Goal: Task Accomplishment & Management: Manage account settings

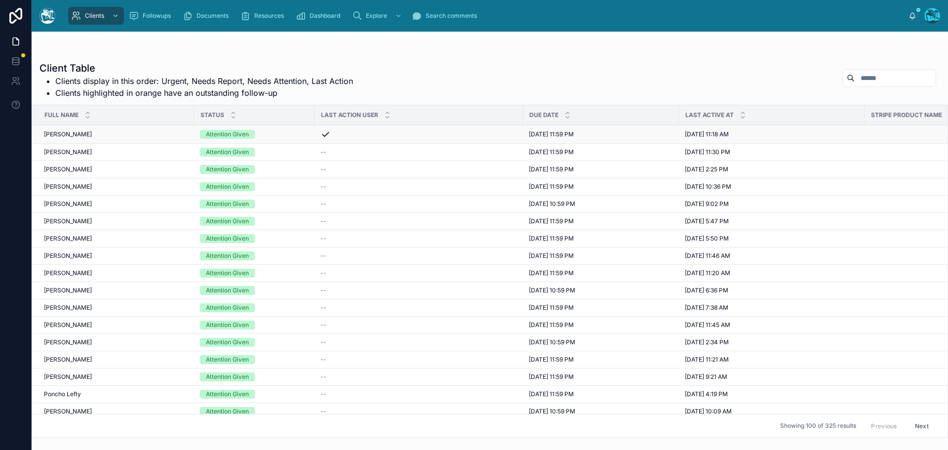
click at [267, 135] on div "Attention Given" at bounding box center [254, 134] width 109 height 9
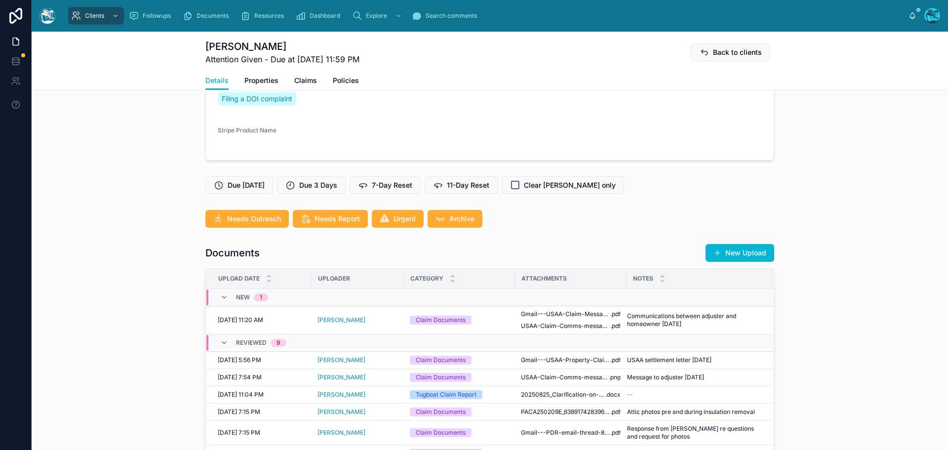
scroll to position [296, 0]
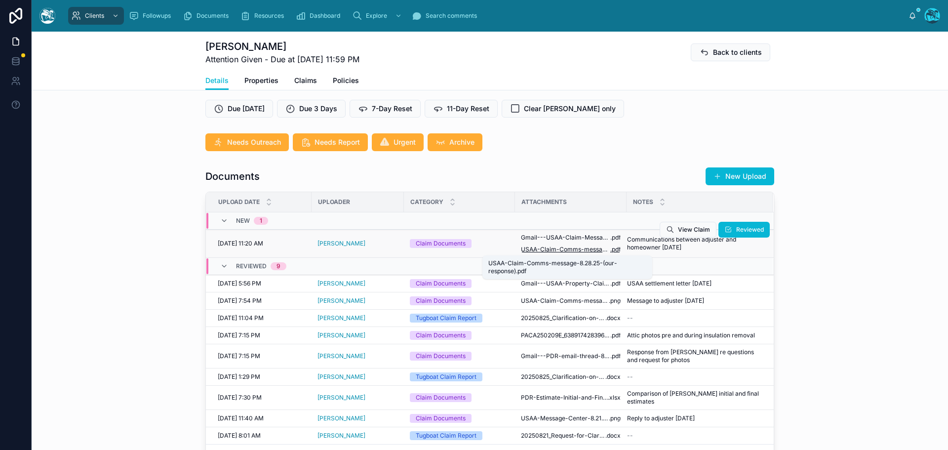
click at [585, 248] on span "USAA-Claim-Comms-message-8.28.25-(our-response)" at bounding box center [565, 249] width 89 height 8
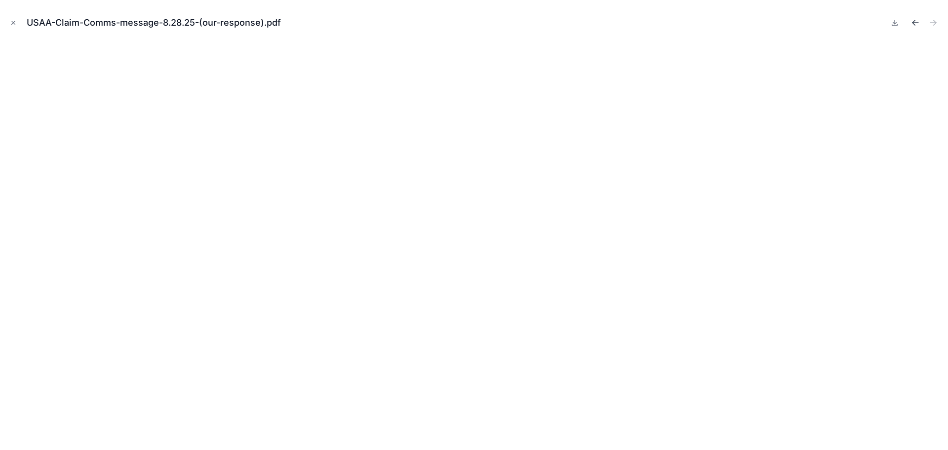
click at [915, 20] on icon "Previous file" at bounding box center [915, 23] width 10 height 10
click at [10, 21] on icon "Close modal" at bounding box center [13, 22] width 7 height 7
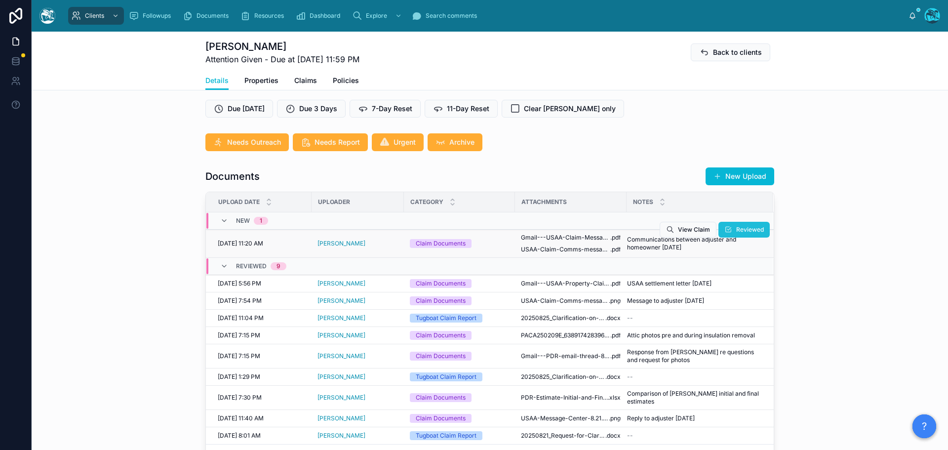
click at [739, 229] on span "Reviewed" at bounding box center [750, 230] width 28 height 8
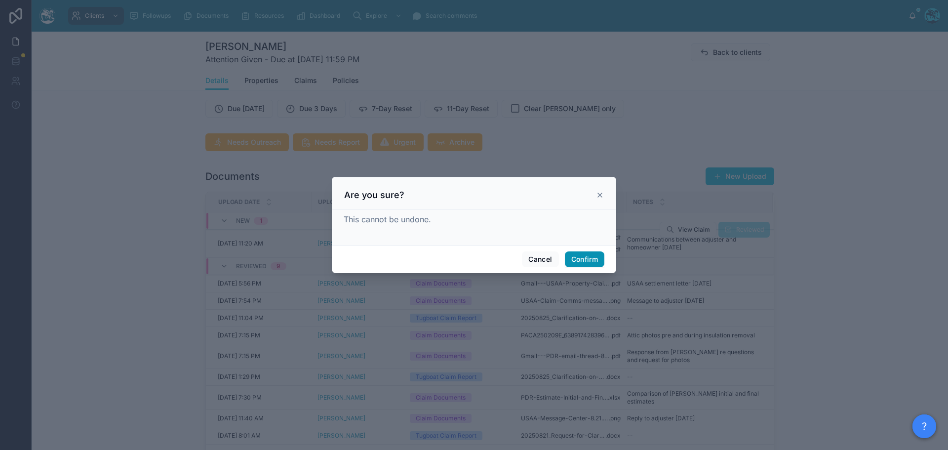
click at [583, 260] on button "Confirm" at bounding box center [584, 259] width 39 height 16
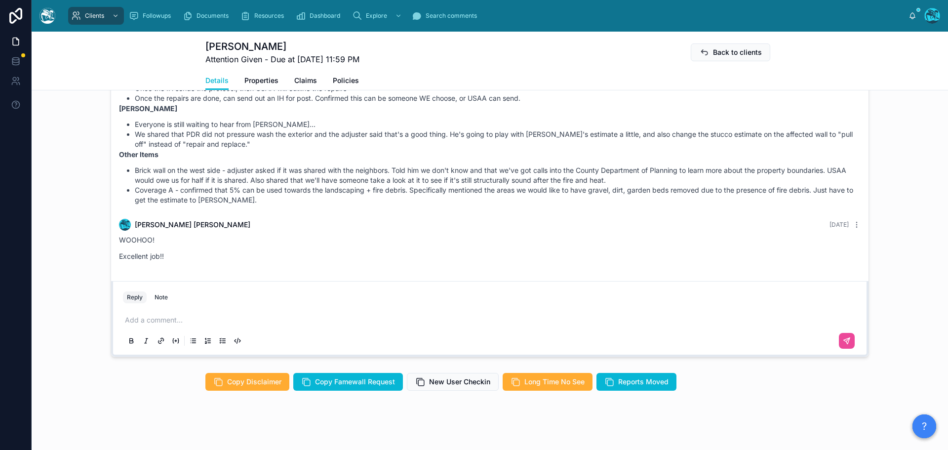
scroll to position [798, 0]
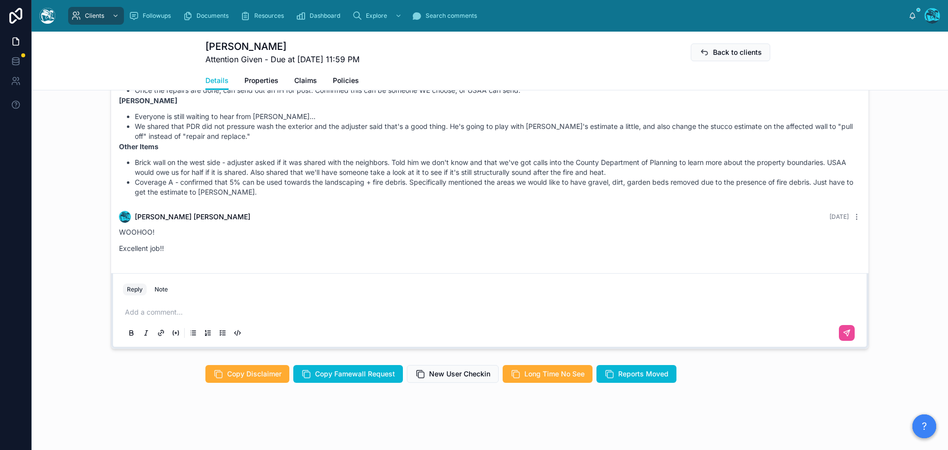
click at [185, 314] on p at bounding box center [492, 312] width 734 height 10
click at [844, 333] on icon at bounding box center [847, 333] width 6 height 6
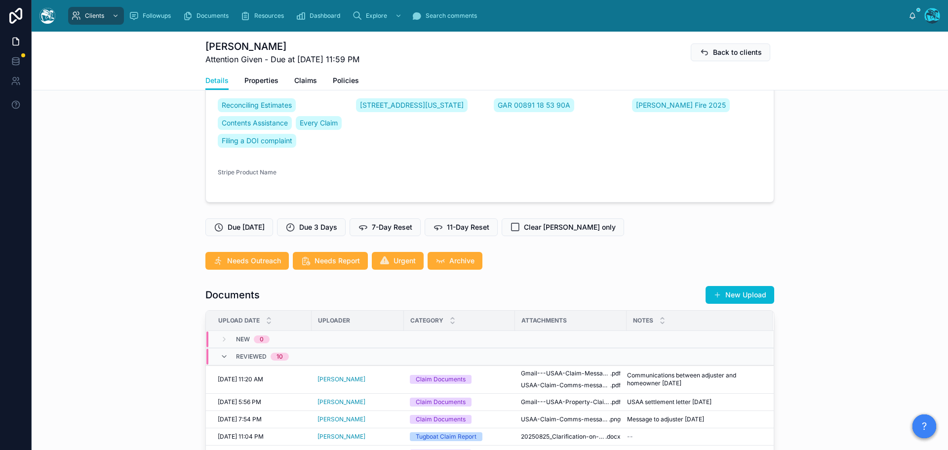
scroll to position [156, 0]
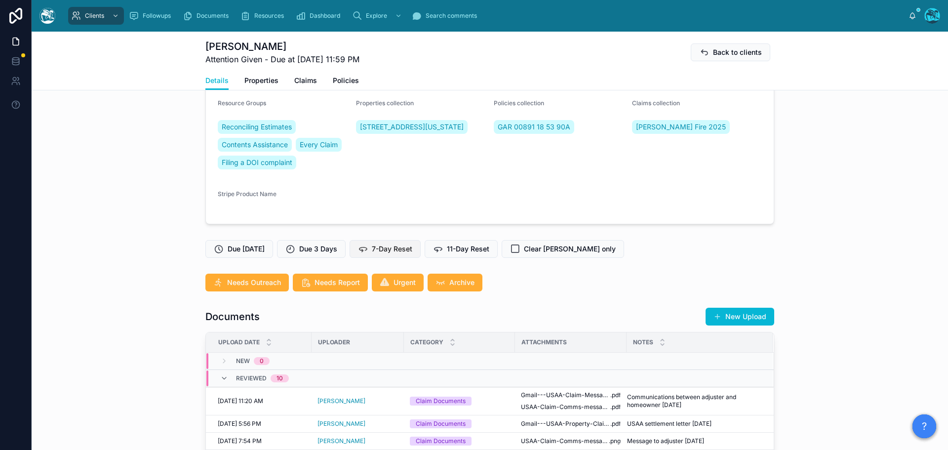
click at [404, 246] on span "7-Day Reset" at bounding box center [392, 249] width 40 height 10
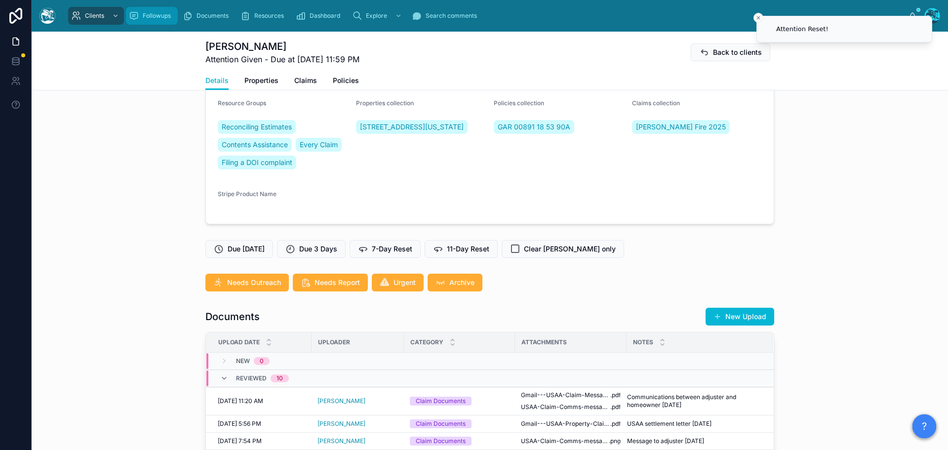
drag, startPoint x: 137, startPoint y: 14, endPoint x: 151, endPoint y: 16, distance: 13.5
click at [137, 14] on icon "scrollable content" at bounding box center [134, 16] width 10 height 10
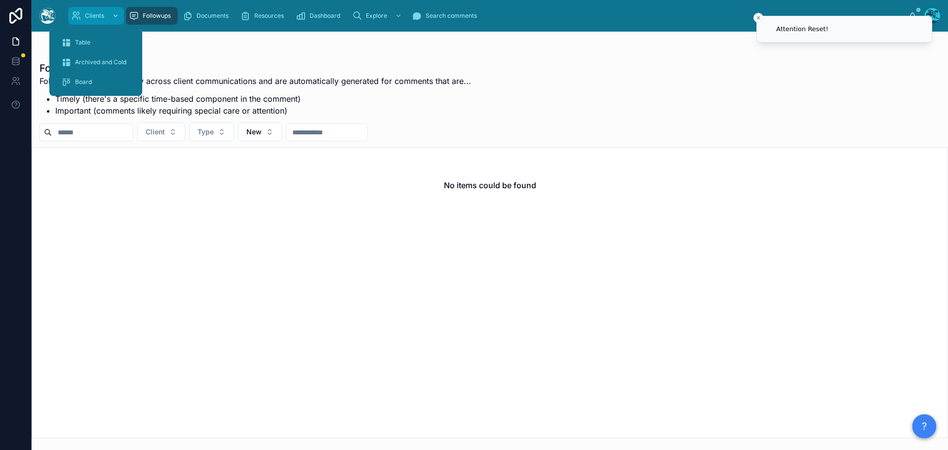
click at [89, 15] on span "Clients" at bounding box center [94, 16] width 19 height 8
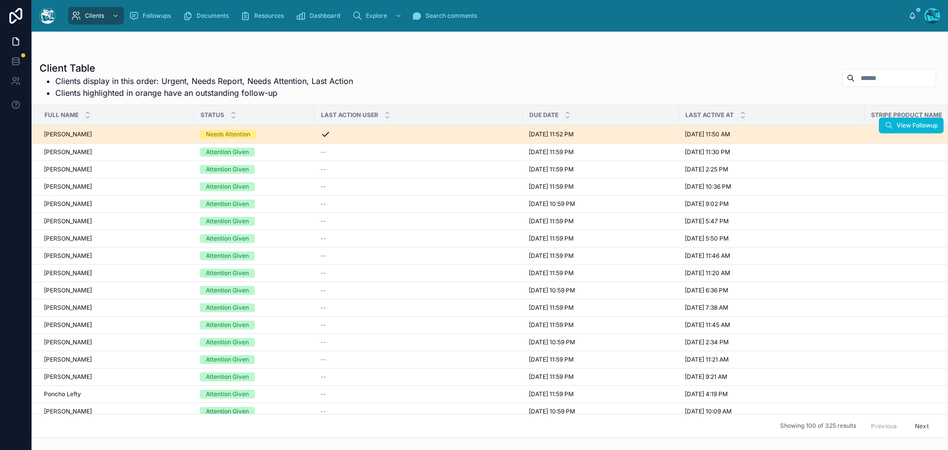
click at [279, 135] on div "Needs Attention" at bounding box center [254, 134] width 109 height 9
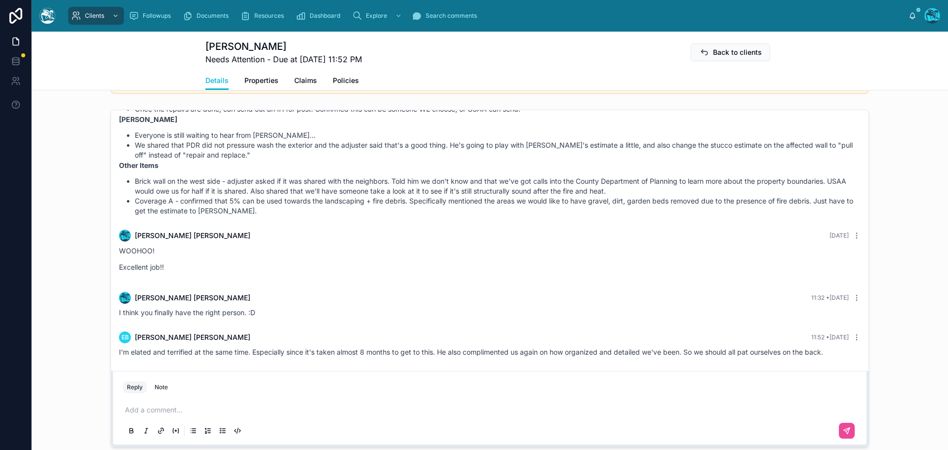
scroll to position [839, 0]
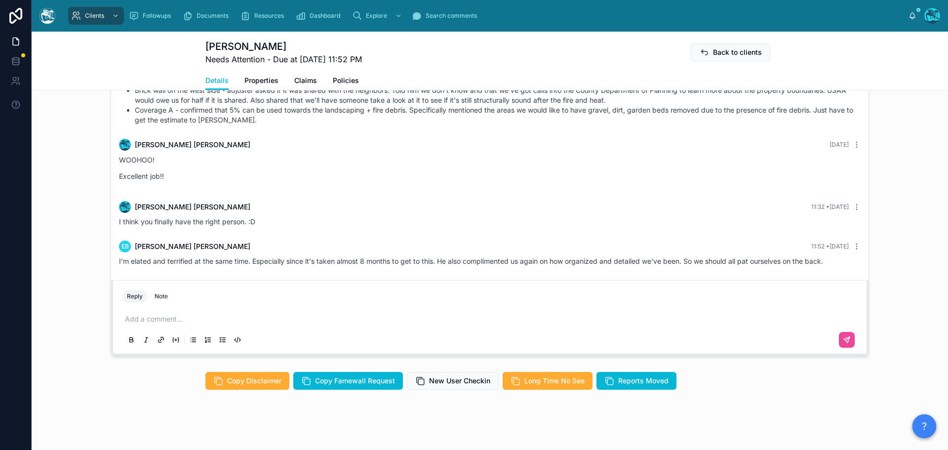
click at [173, 319] on p at bounding box center [492, 319] width 734 height 10
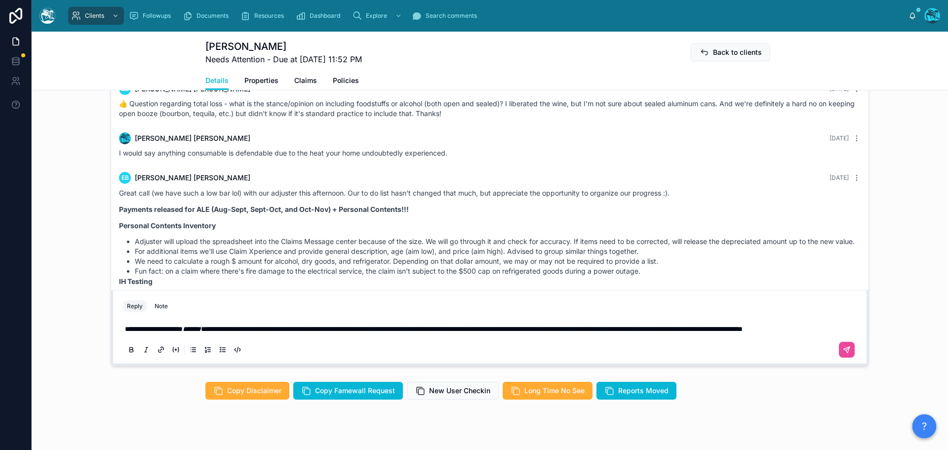
scroll to position [2254, 0]
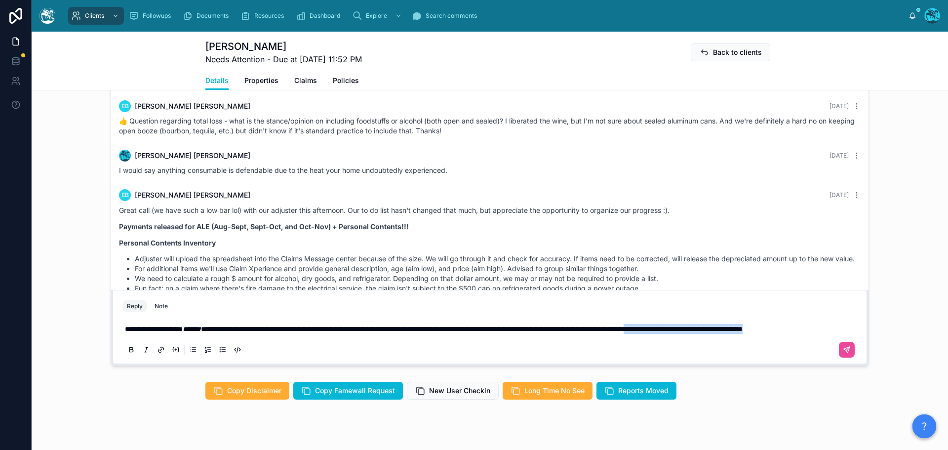
drag, startPoint x: 235, startPoint y: 330, endPoint x: 780, endPoint y: 323, distance: 544.5
click at [780, 324] on p "**********" at bounding box center [492, 329] width 734 height 10
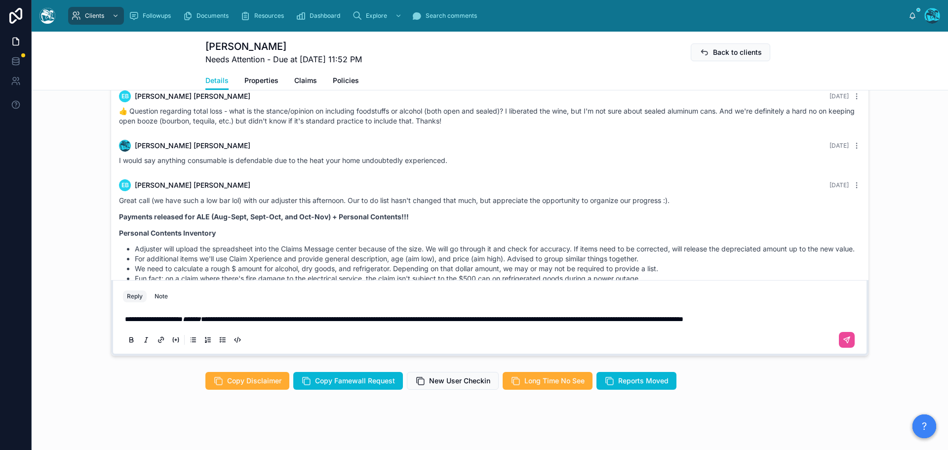
scroll to position [829, 0]
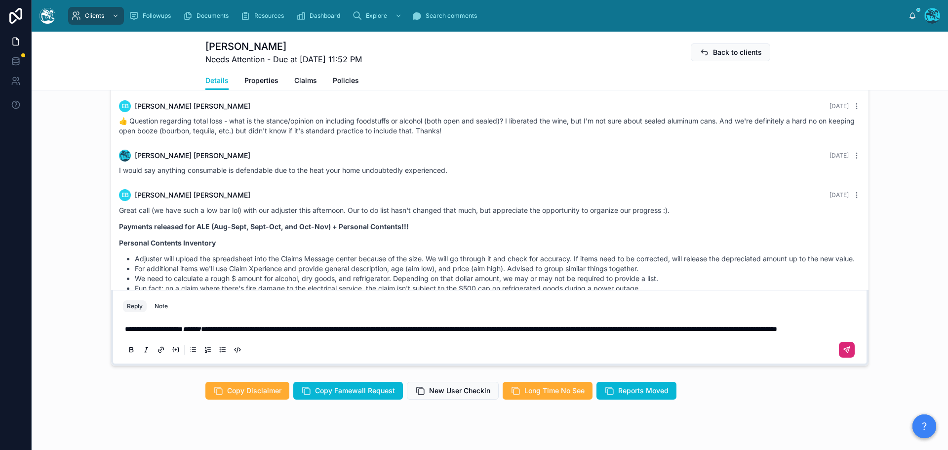
click at [843, 348] on icon at bounding box center [847, 350] width 8 height 8
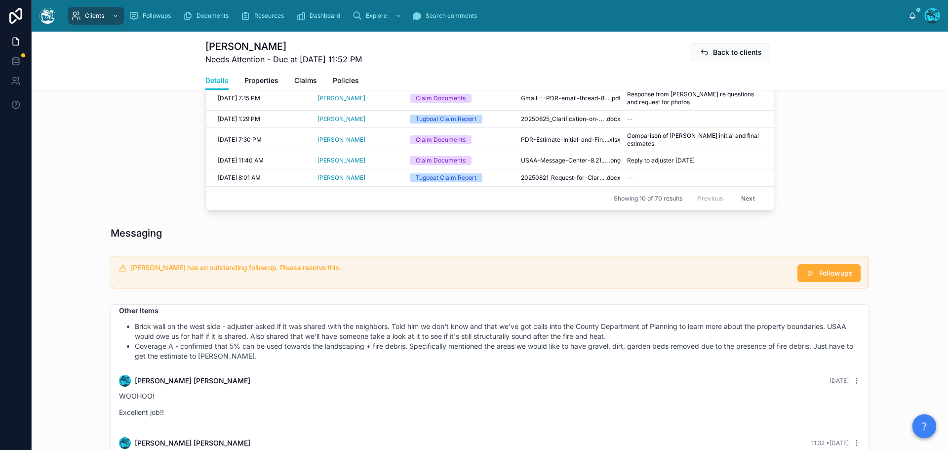
scroll to position [550, 0]
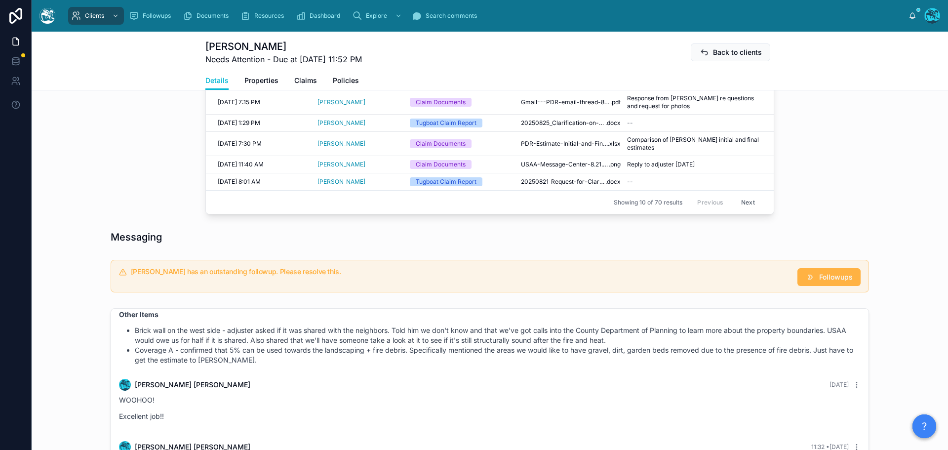
click at [823, 274] on span "Followups" at bounding box center [836, 277] width 34 height 10
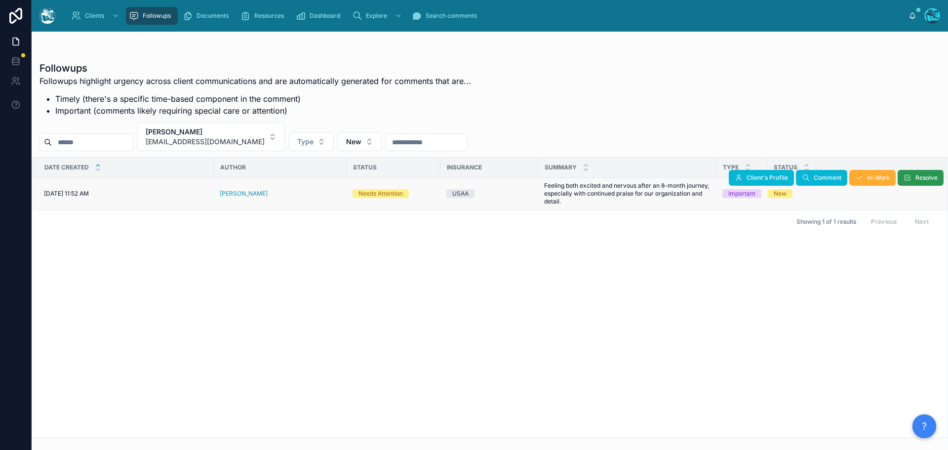
click at [913, 182] on button "Resolve" at bounding box center [920, 178] width 46 height 16
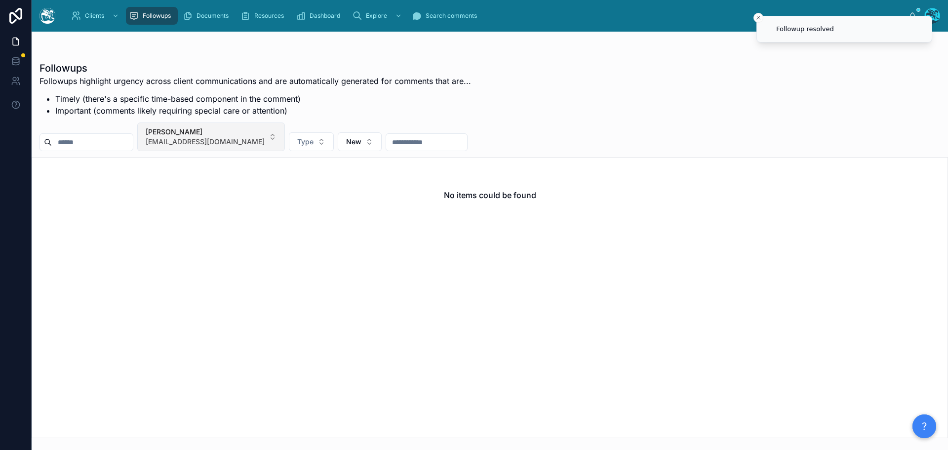
click at [248, 137] on button "Emily Bush ecbush7@gmail.com" at bounding box center [211, 136] width 148 height 29
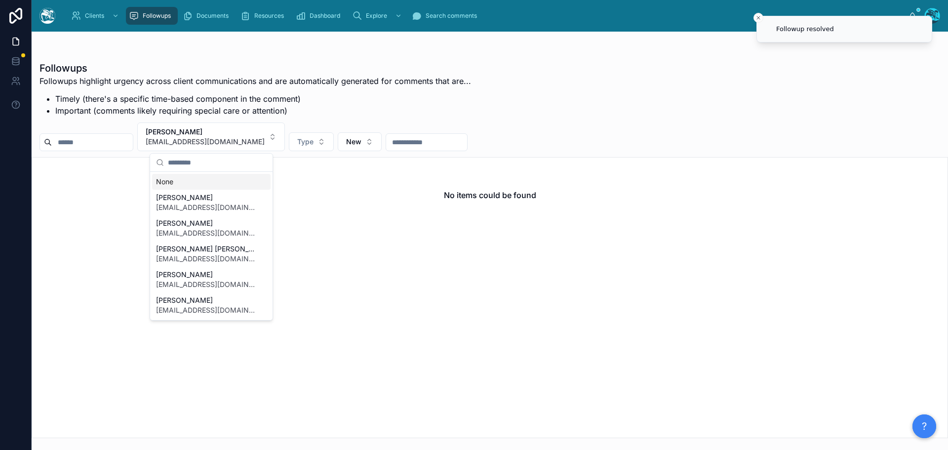
click at [178, 183] on div "None" at bounding box center [211, 182] width 118 height 16
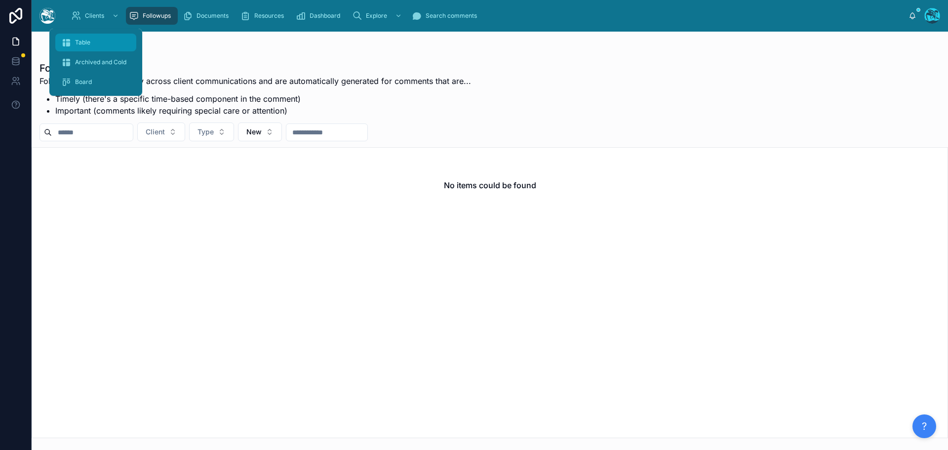
click at [79, 38] on div "Table" at bounding box center [95, 43] width 69 height 16
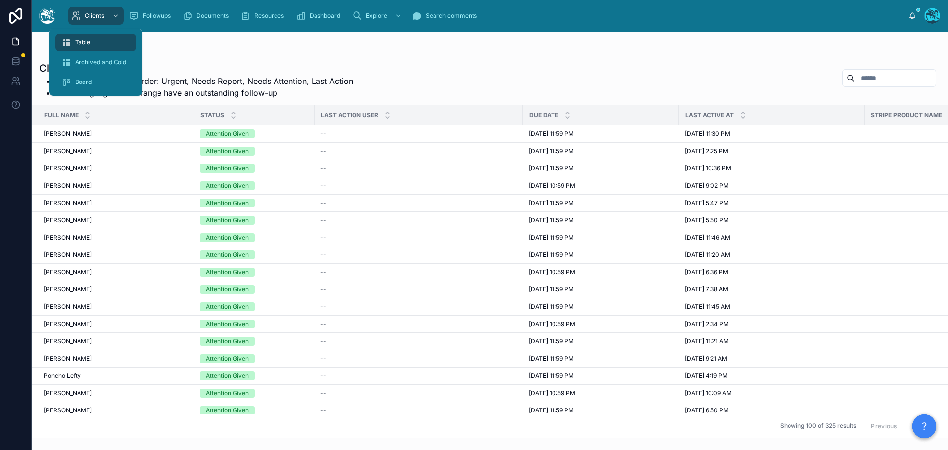
click at [83, 40] on span "Table" at bounding box center [82, 43] width 15 height 8
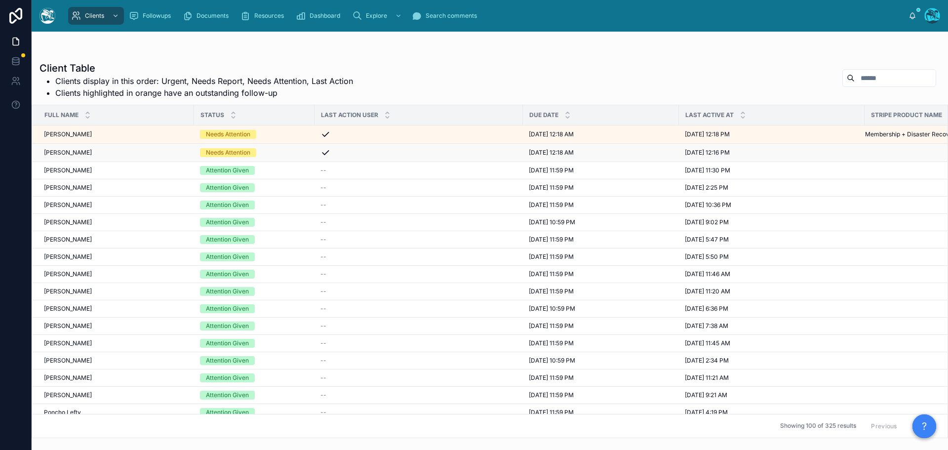
click at [284, 154] on div "Needs Attention" at bounding box center [254, 152] width 109 height 9
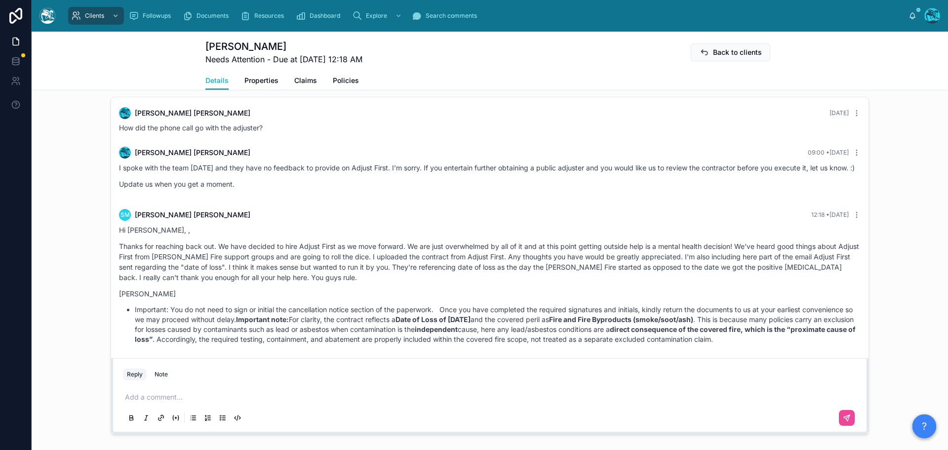
scroll to position [592, 0]
click at [151, 396] on p at bounding box center [492, 395] width 734 height 10
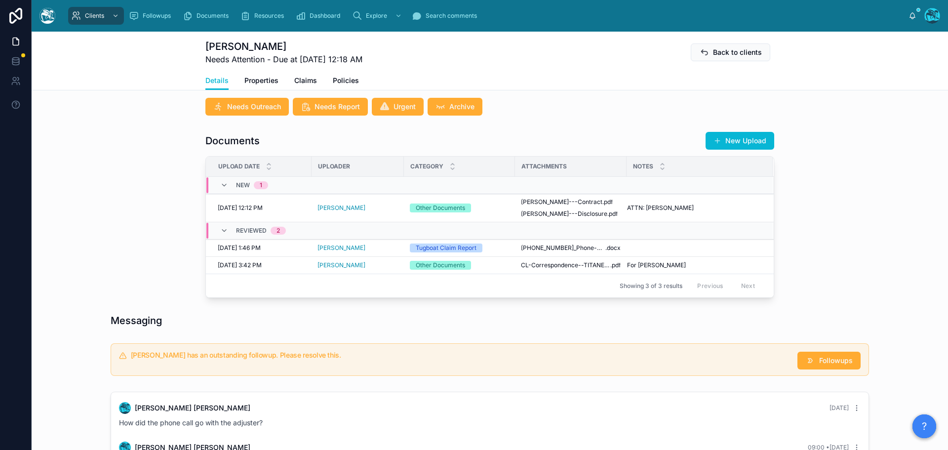
scroll to position [197, 0]
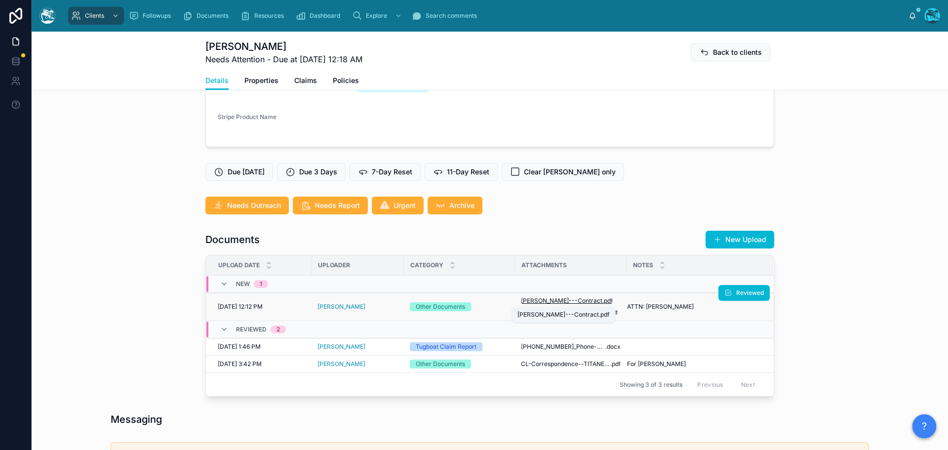
click at [551, 300] on span "Morris---Contract" at bounding box center [561, 301] width 81 height 8
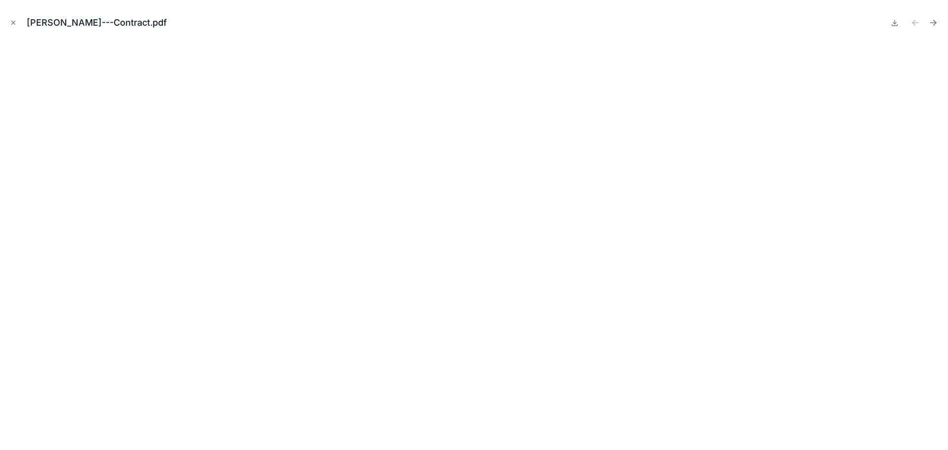
drag, startPoint x: 12, startPoint y: 22, endPoint x: 15, endPoint y: 29, distance: 8.2
click at [12, 22] on icon "Close modal" at bounding box center [13, 22] width 7 height 7
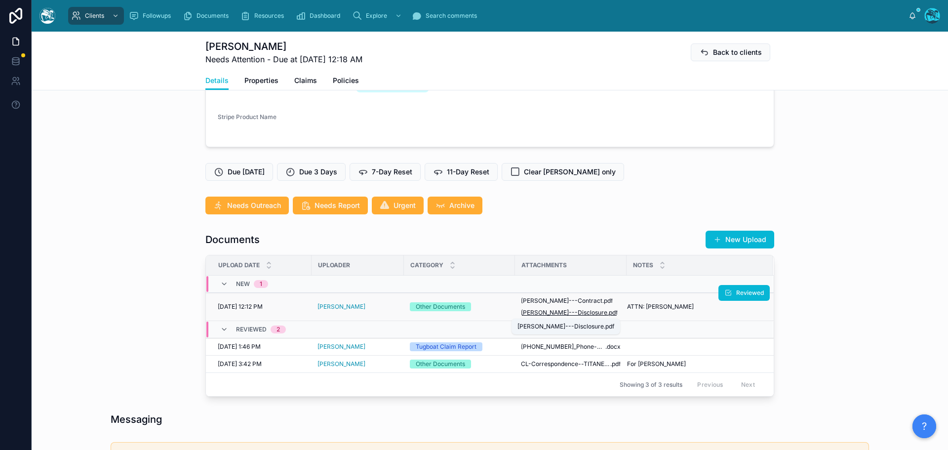
click at [541, 312] on span "Morris---Disclosure" at bounding box center [564, 313] width 86 height 8
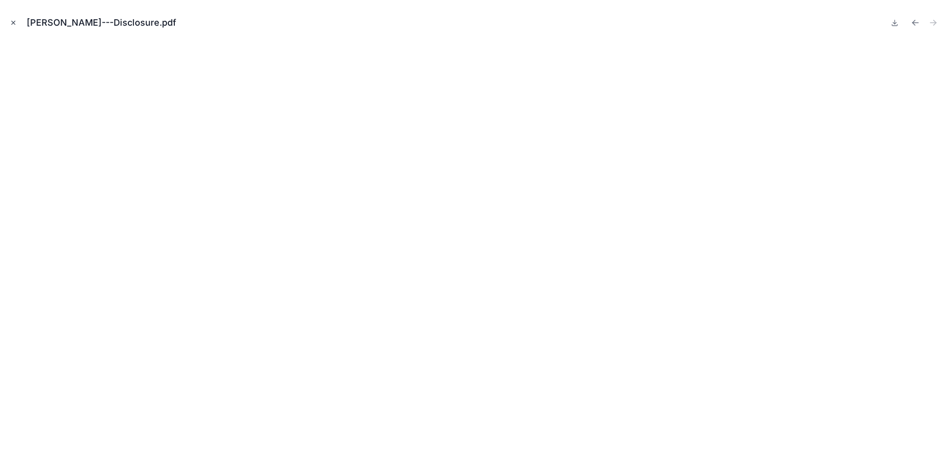
click at [12, 20] on icon "Close modal" at bounding box center [13, 22] width 7 height 7
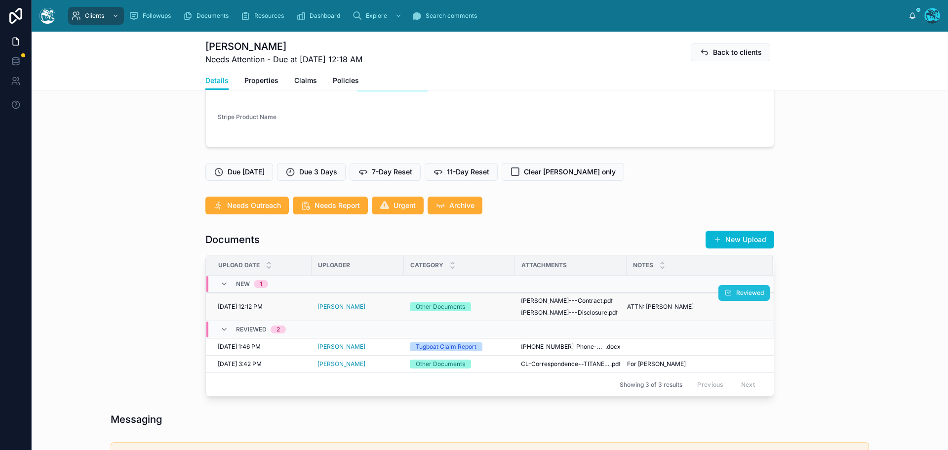
click at [720, 295] on button "Reviewed" at bounding box center [743, 293] width 51 height 16
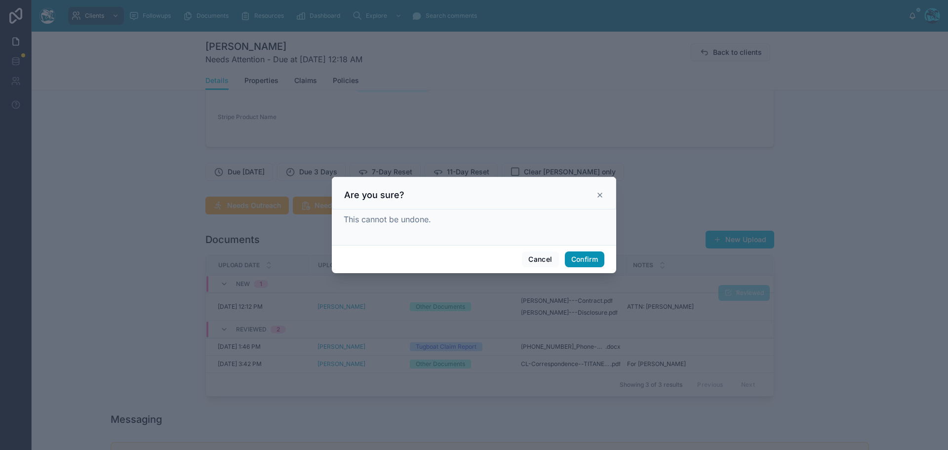
click at [575, 260] on button "Confirm" at bounding box center [584, 259] width 39 height 16
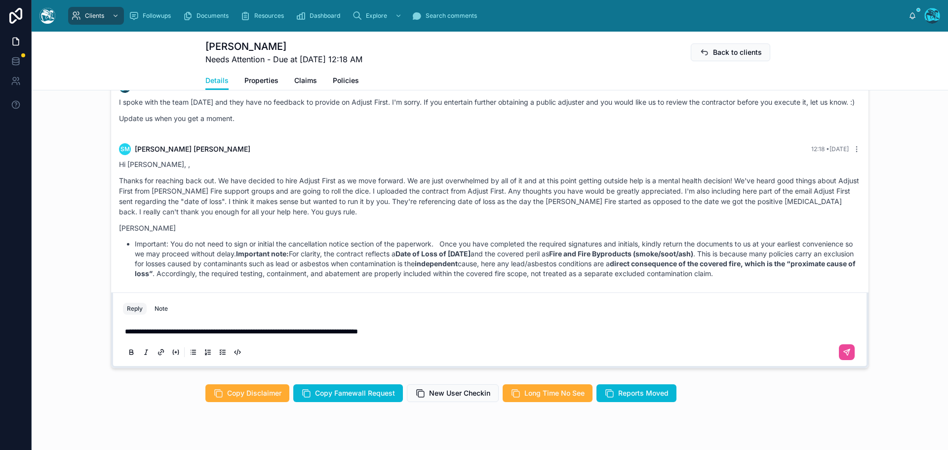
scroll to position [676, 0]
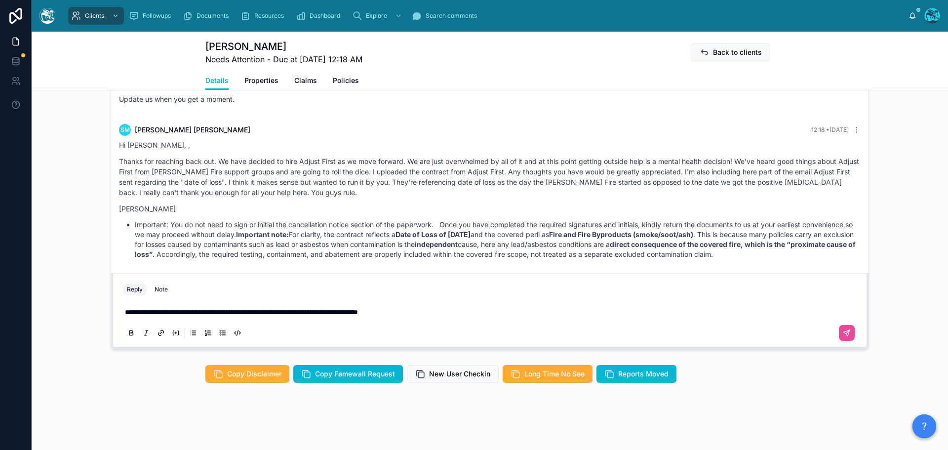
click at [444, 314] on p "**********" at bounding box center [492, 312] width 734 height 10
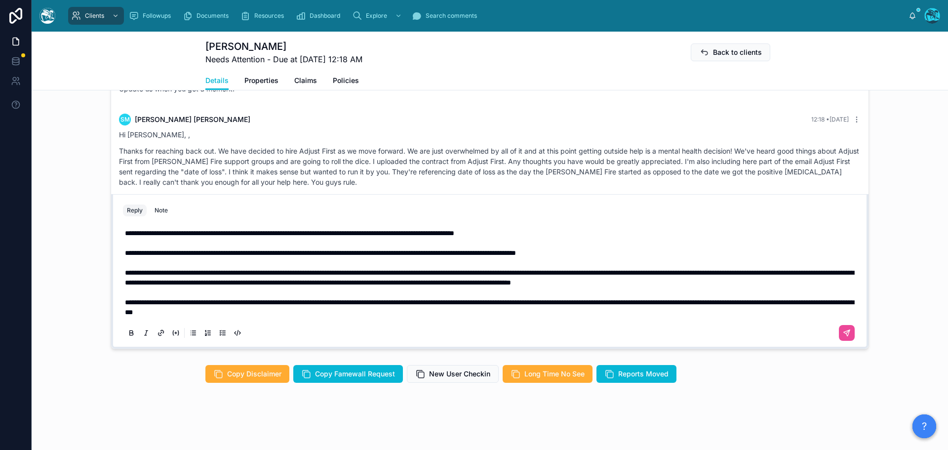
click at [398, 313] on p "**********" at bounding box center [492, 307] width 734 height 20
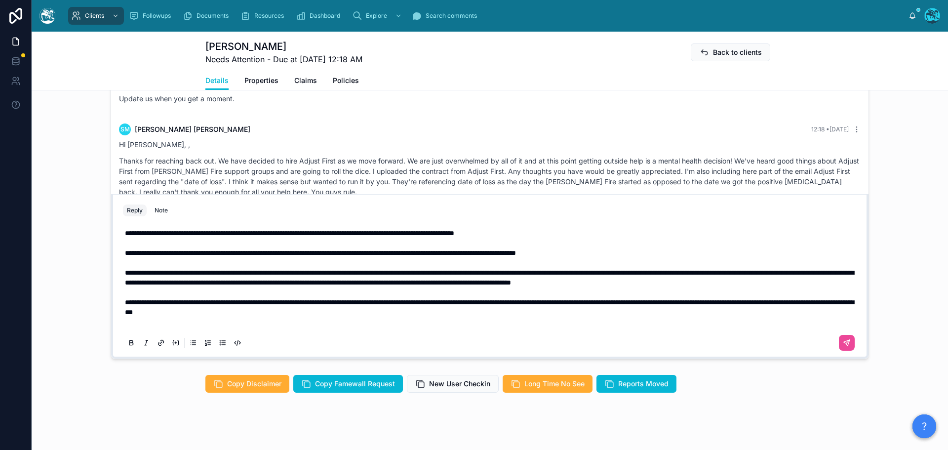
scroll to position [656, 0]
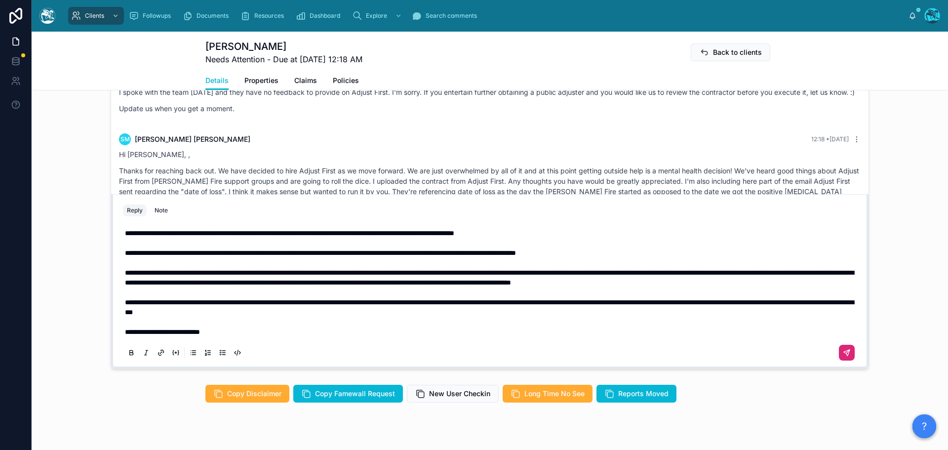
click at [843, 349] on icon at bounding box center [847, 353] width 8 height 8
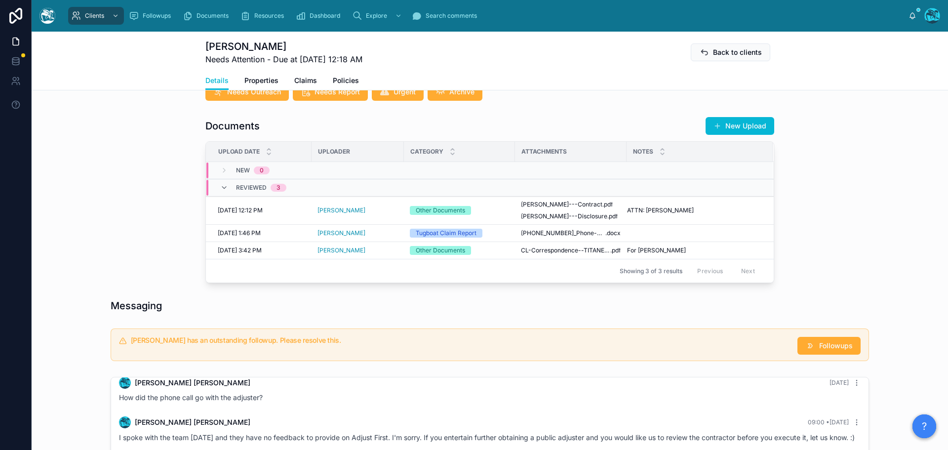
scroll to position [295, 0]
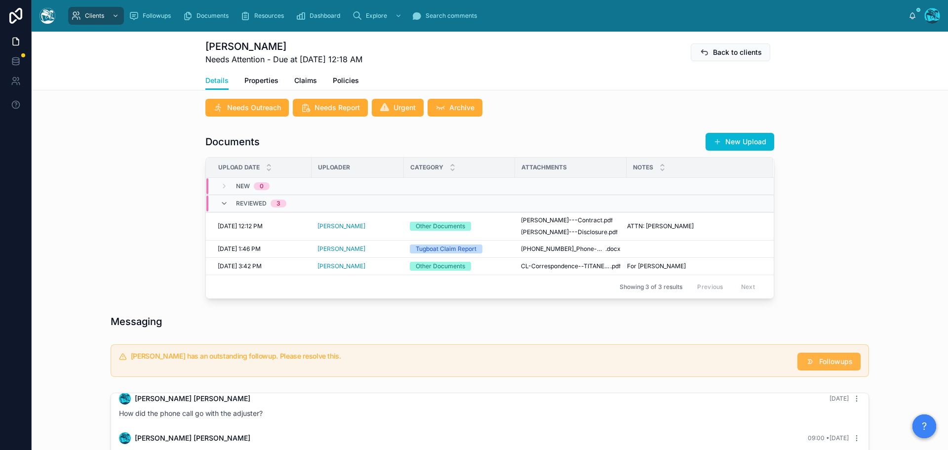
click at [821, 360] on span "Followups" at bounding box center [836, 361] width 34 height 10
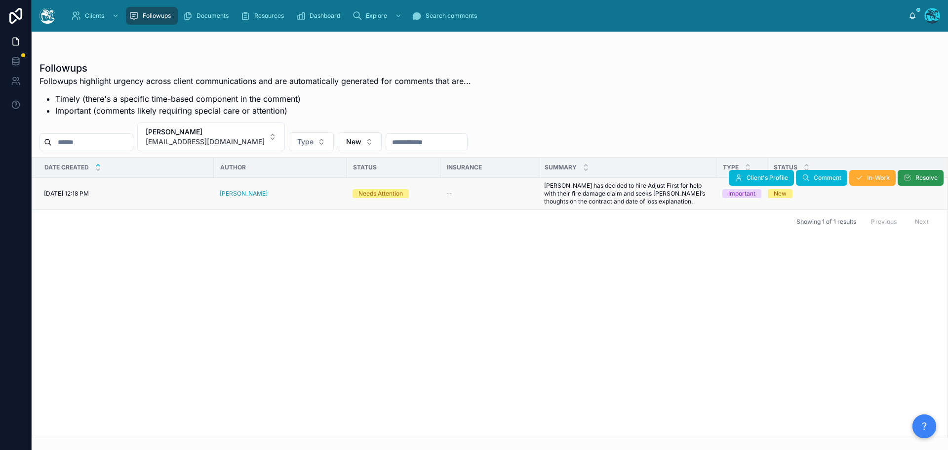
click at [912, 180] on button "Resolve" at bounding box center [920, 178] width 46 height 16
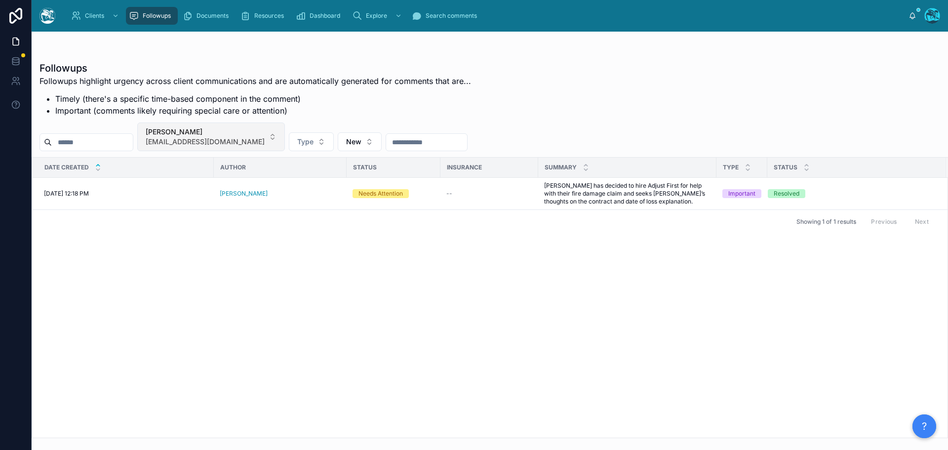
click at [258, 137] on button "Seth Morris sethismorris@gmail.com" at bounding box center [211, 136] width 148 height 29
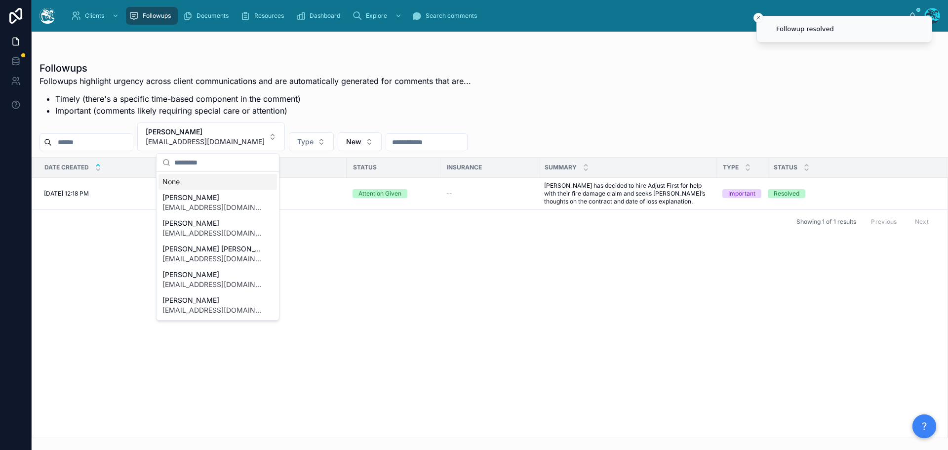
click at [180, 183] on div "None" at bounding box center [217, 182] width 118 height 16
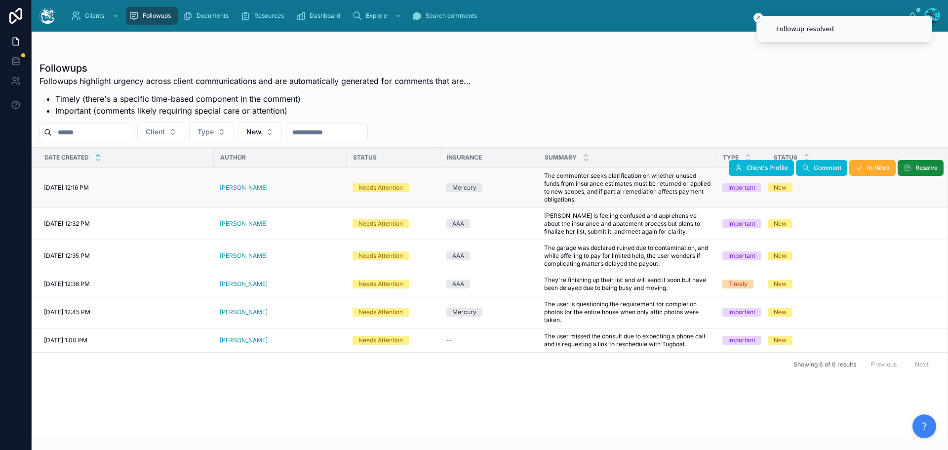
click at [260, 186] on div "Hillina Jarso" at bounding box center [280, 188] width 121 height 8
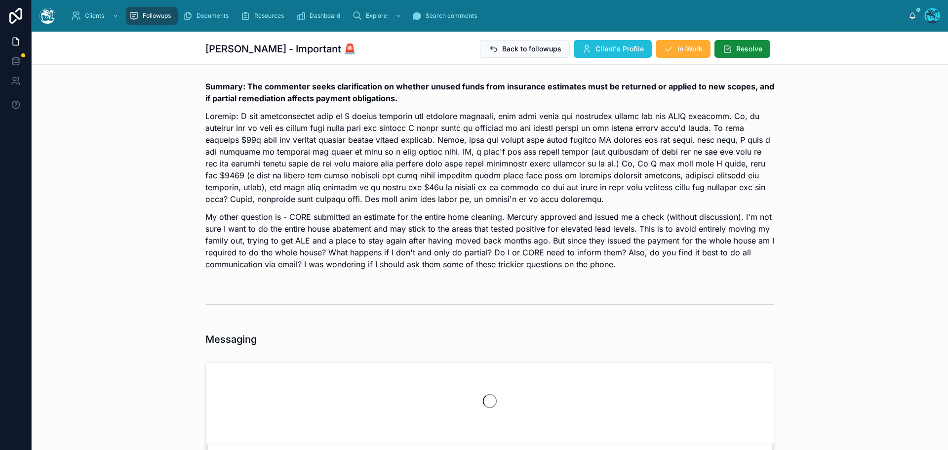
click at [618, 48] on span "Client's Profile" at bounding box center [619, 49] width 48 height 10
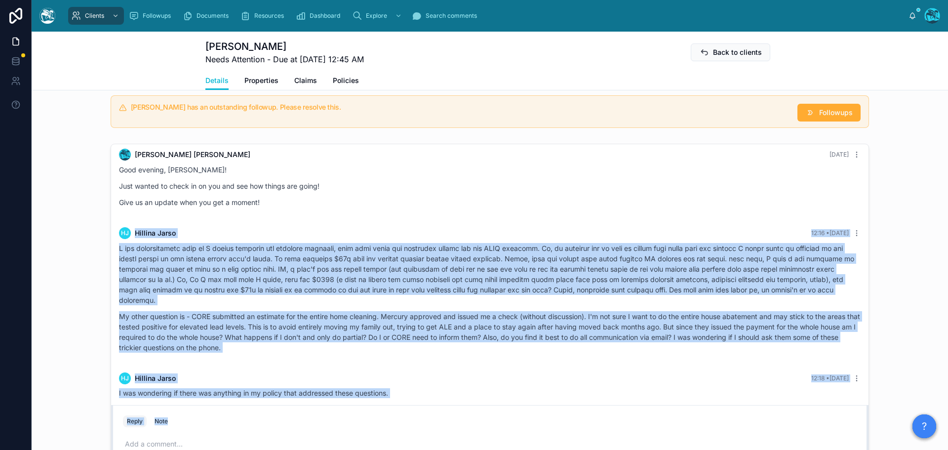
scroll to position [2816, 0]
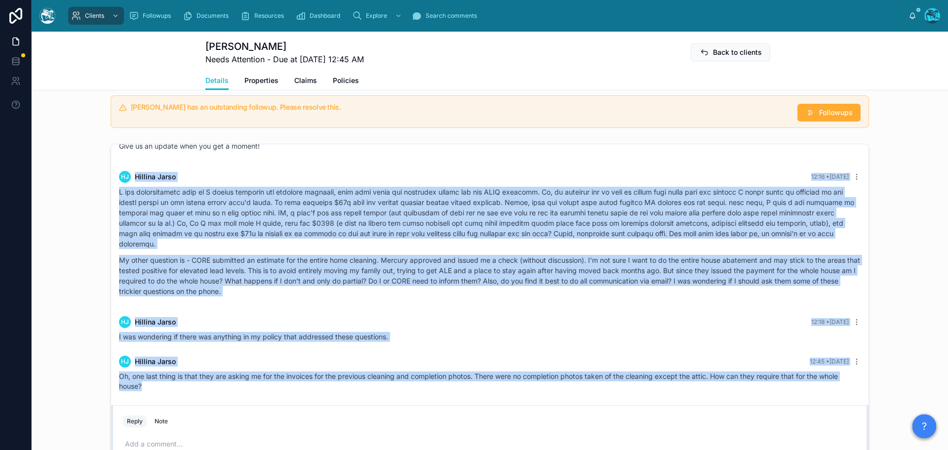
drag, startPoint x: 405, startPoint y: 242, endPoint x: 447, endPoint y: 394, distance: 157.6
copy div "HJ Hillina Jarso 12:16 • Today I got clarification that if I submit receipts fo…"
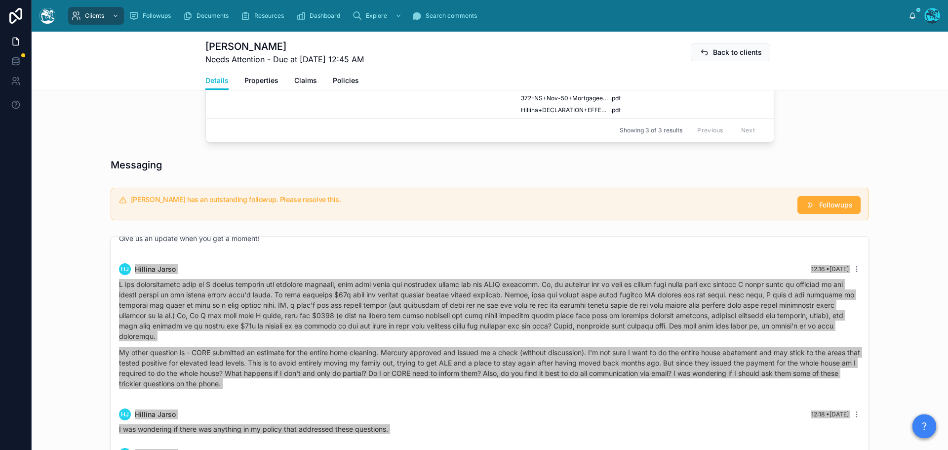
scroll to position [790, 0]
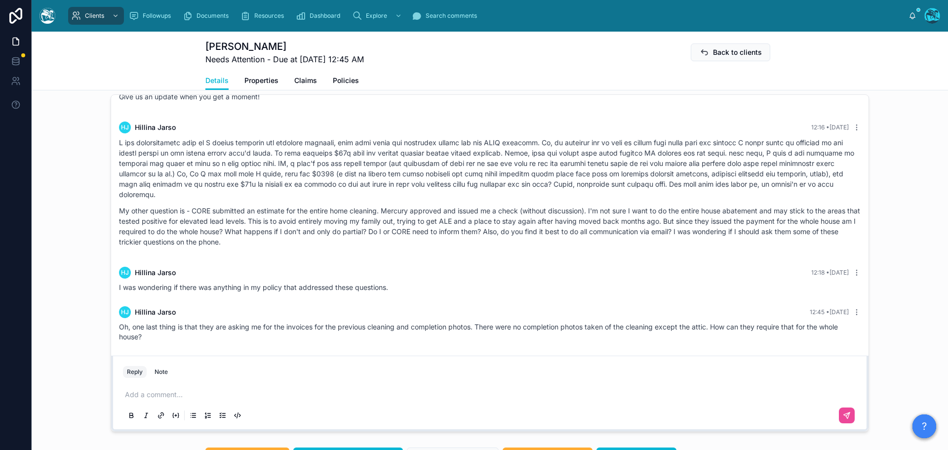
click at [147, 393] on p at bounding box center [492, 394] width 734 height 10
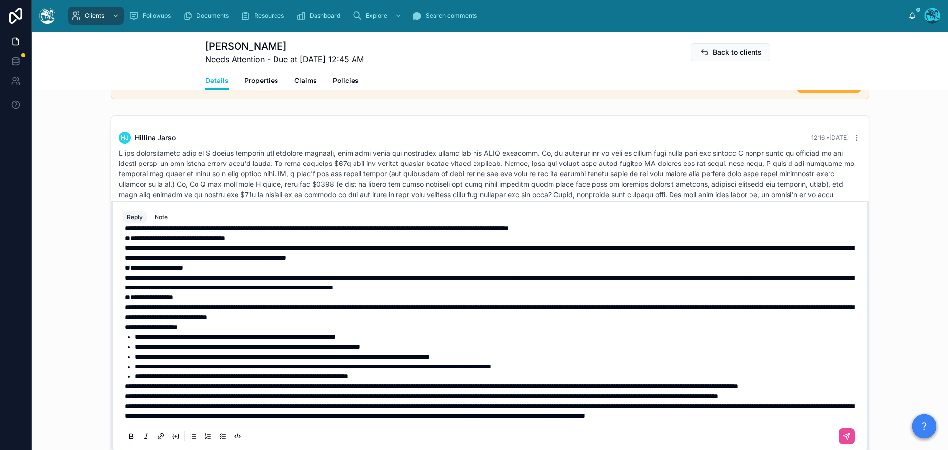
scroll to position [111, 0]
click at [125, 402] on span "**********" at bounding box center [489, 410] width 729 height 17
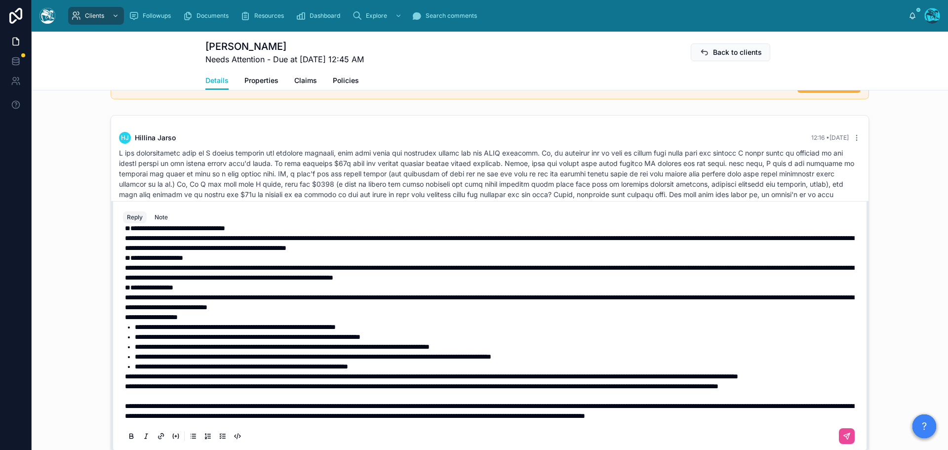
click at [125, 383] on span "**********" at bounding box center [421, 386] width 593 height 7
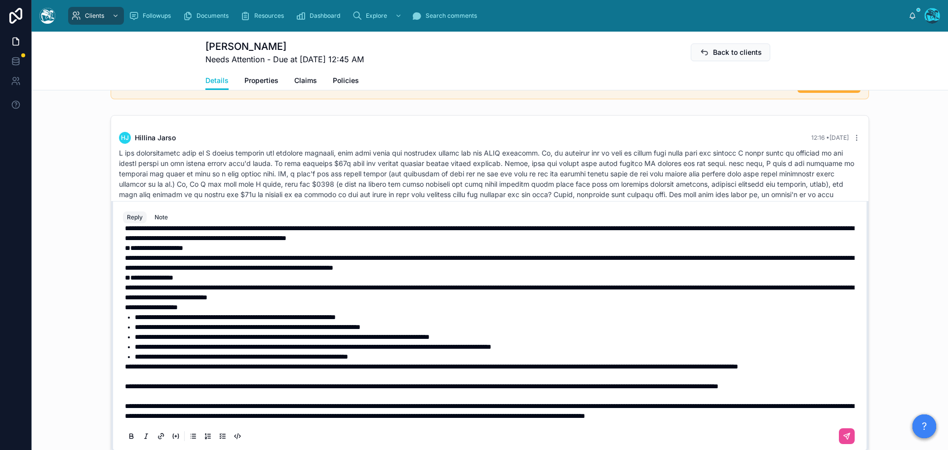
scroll to position [130, 0]
drag, startPoint x: 122, startPoint y: 367, endPoint x: 542, endPoint y: 369, distance: 420.1
click at [542, 383] on span "**********" at bounding box center [421, 386] width 593 height 7
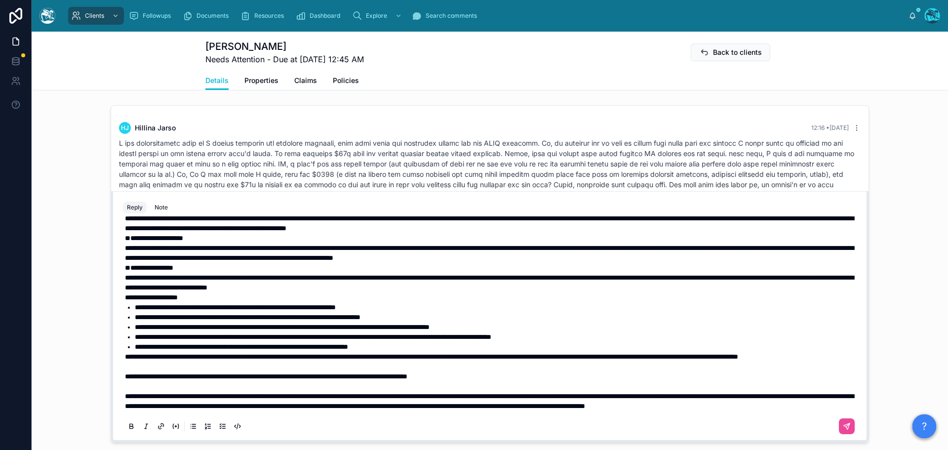
click at [237, 351] on p "**********" at bounding box center [492, 356] width 734 height 10
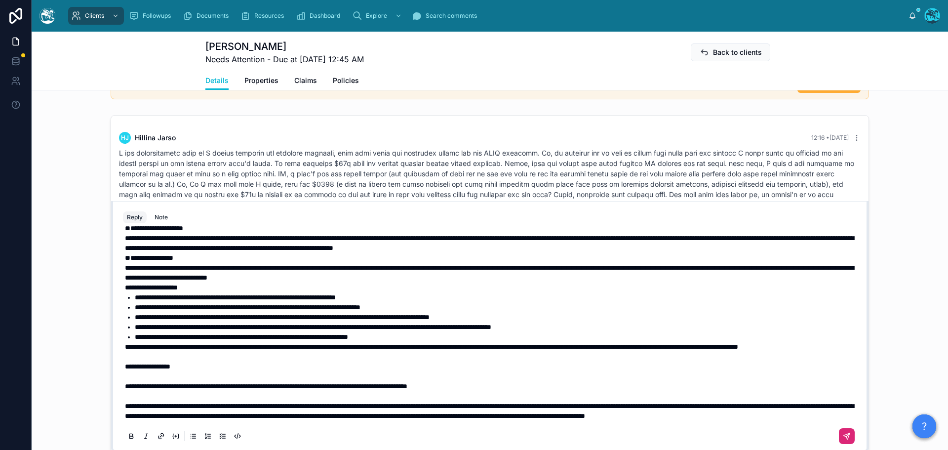
click at [843, 434] on icon at bounding box center [847, 436] width 8 height 8
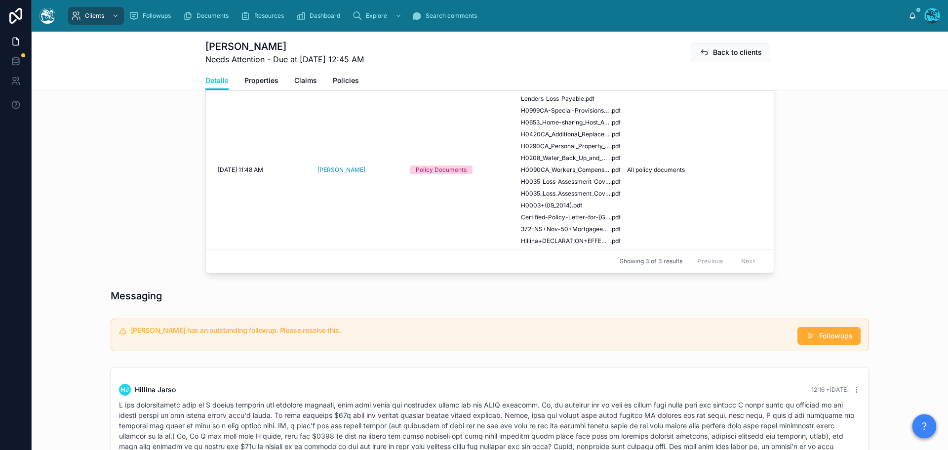
scroll to position [489, 0]
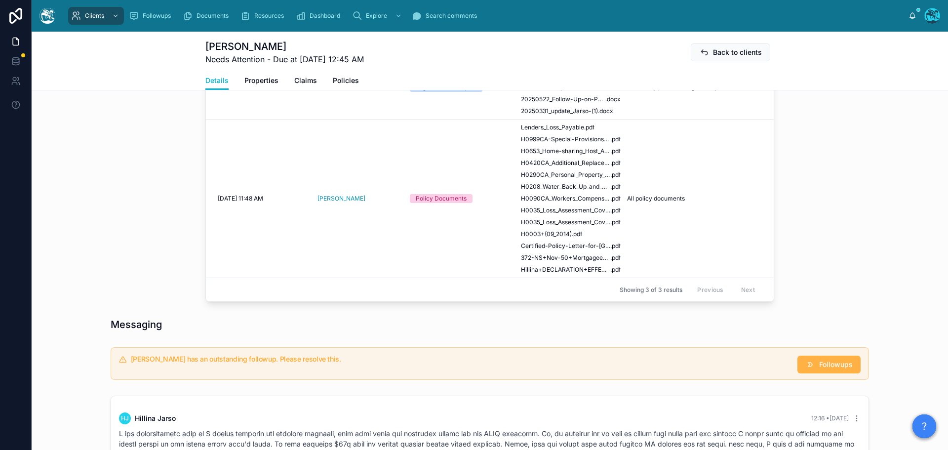
click at [813, 361] on button "Followups" at bounding box center [828, 364] width 63 height 18
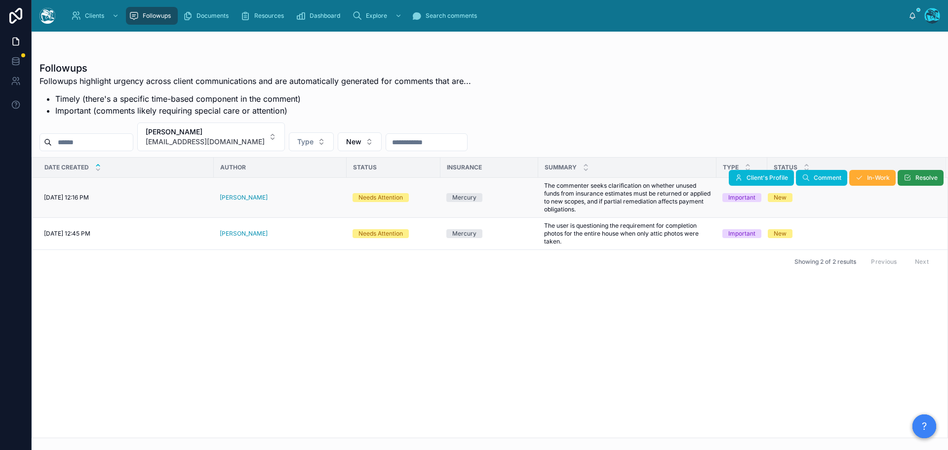
click at [923, 178] on span "Resolve" at bounding box center [926, 178] width 22 height 8
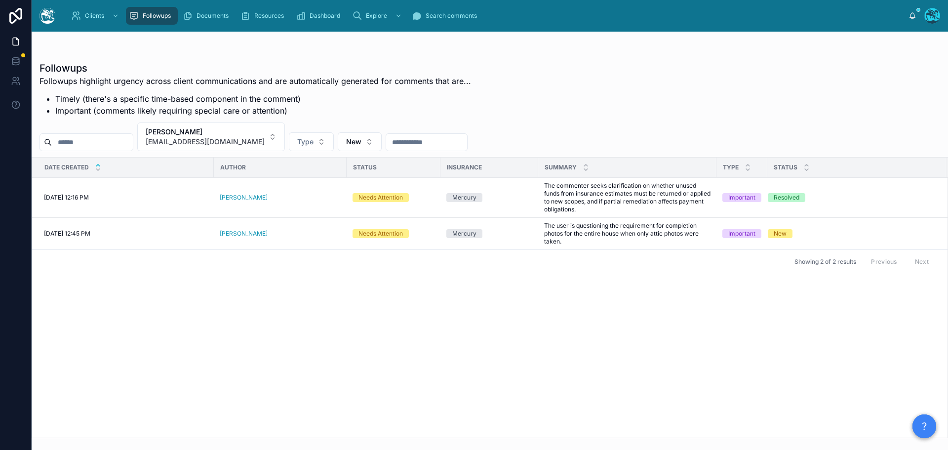
click at [0, 0] on button "Resolve" at bounding box center [0, 0] width 0 height 0
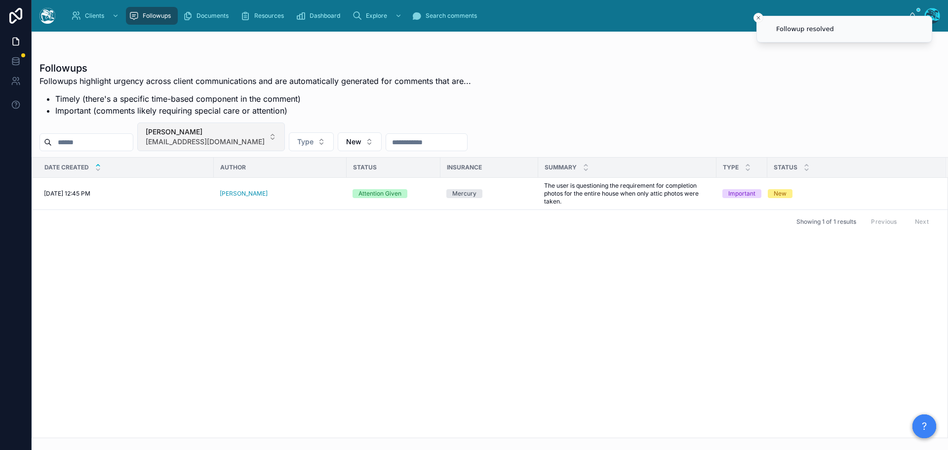
click at [243, 135] on button "Hillina Jarso hillinaj@yahoo.com" at bounding box center [211, 136] width 148 height 29
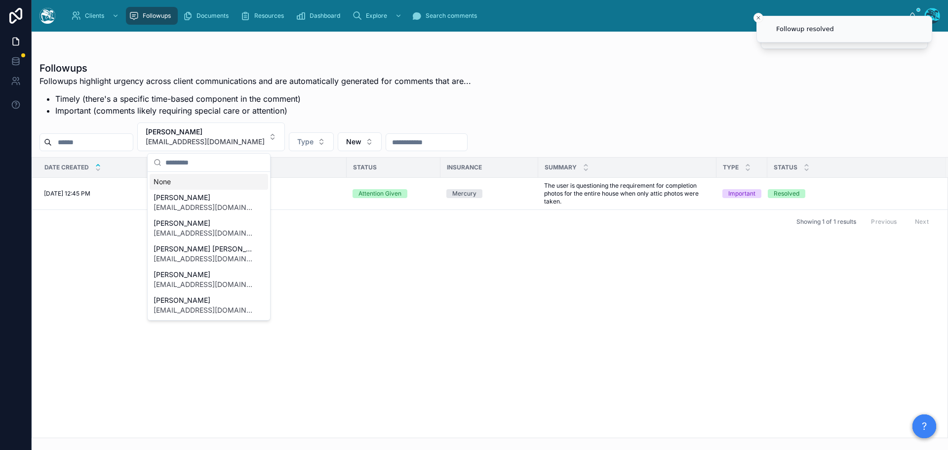
click at [162, 182] on div "None" at bounding box center [209, 182] width 118 height 16
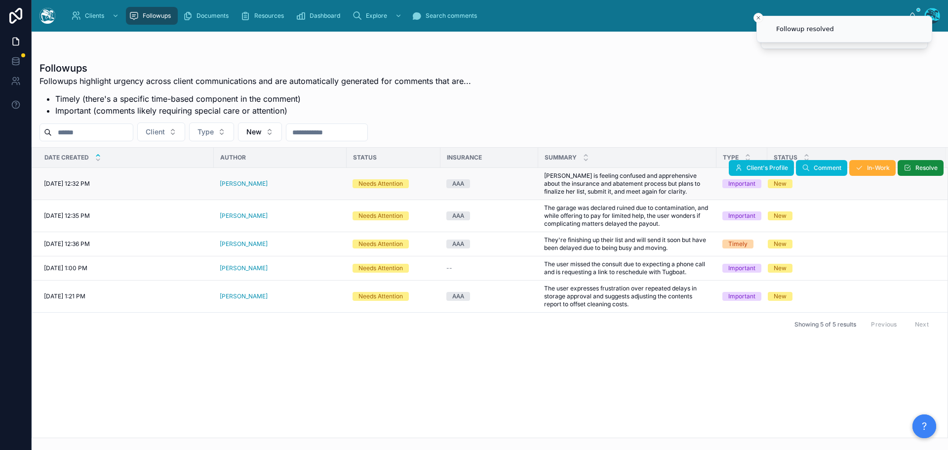
click at [257, 185] on div "Jillian Stein" at bounding box center [280, 184] width 121 height 8
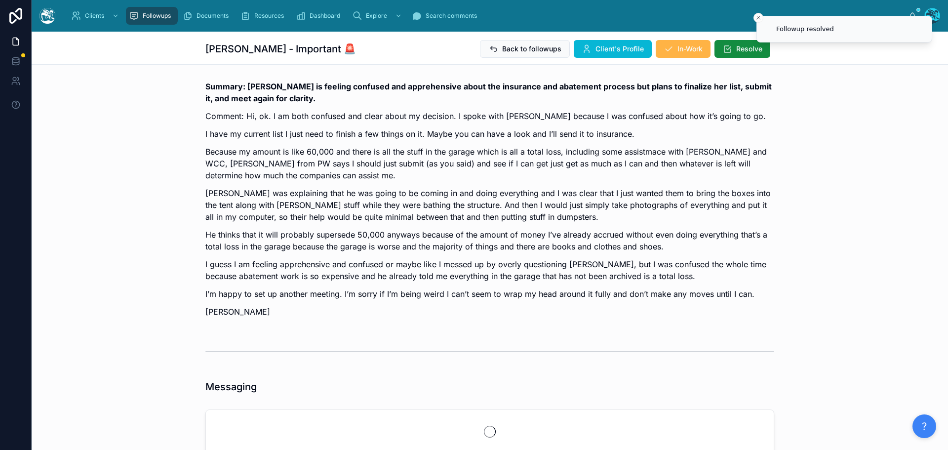
scroll to position [2187, 0]
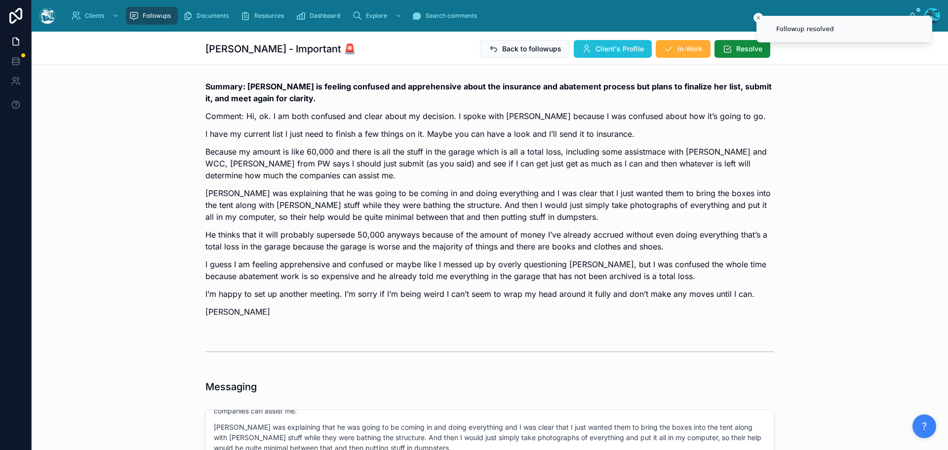
click at [622, 46] on span "Client's Profile" at bounding box center [619, 49] width 48 height 10
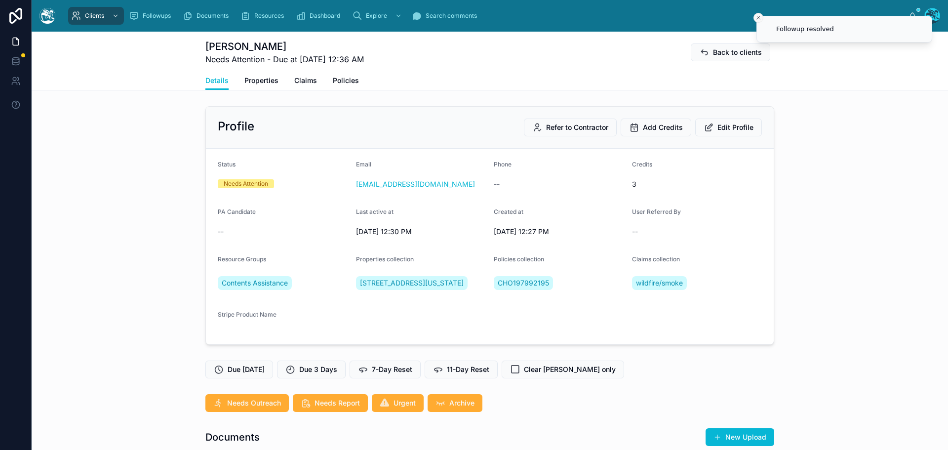
scroll to position [2014, 0]
click at [758, 16] on icon "Close toast" at bounding box center [758, 18] width 6 height 6
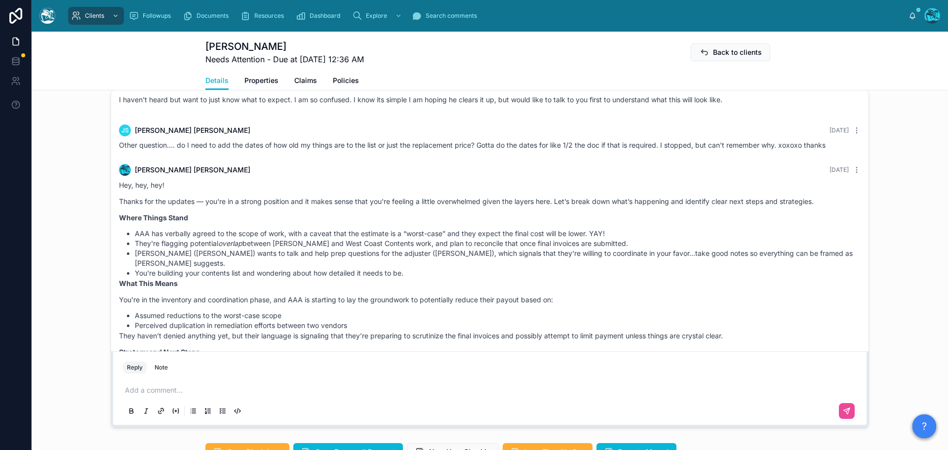
scroll to position [1323, 0]
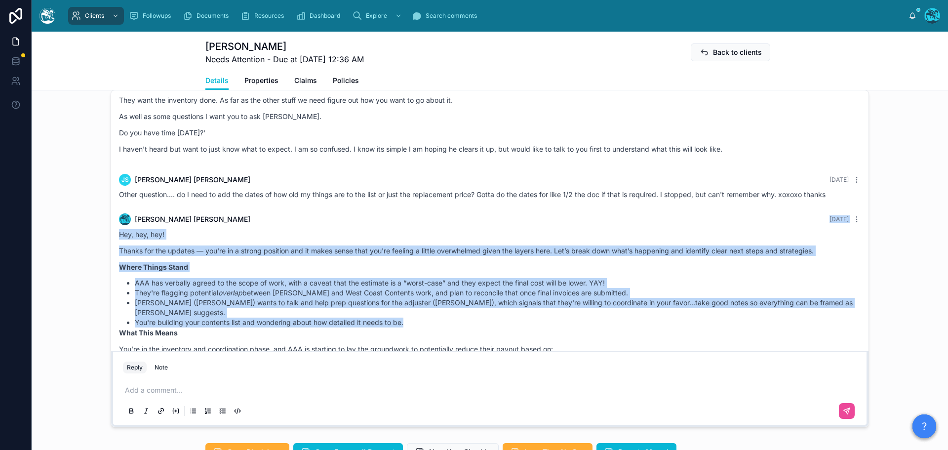
drag, startPoint x: 600, startPoint y: 226, endPoint x: 619, endPoint y: 331, distance: 107.4
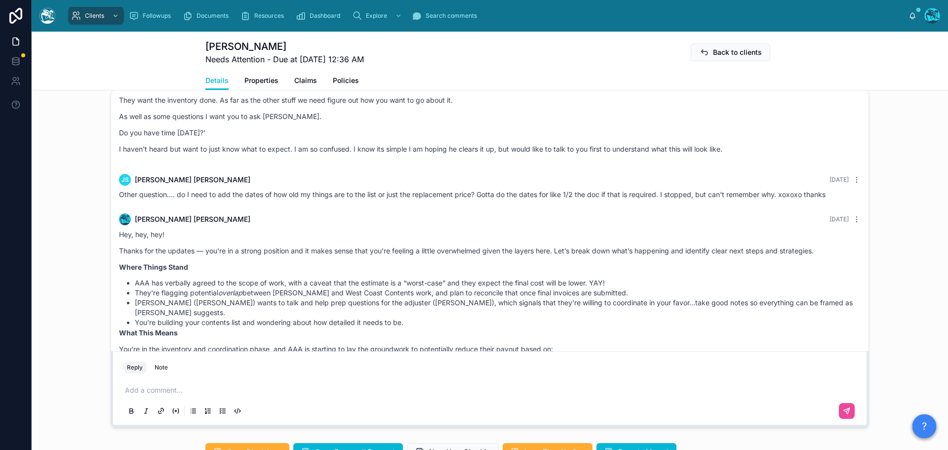
click at [831, 205] on div "JS Jillian Stein 3 days ago Other question.... do I need to add the dates of ho…" at bounding box center [489, 187] width 753 height 38
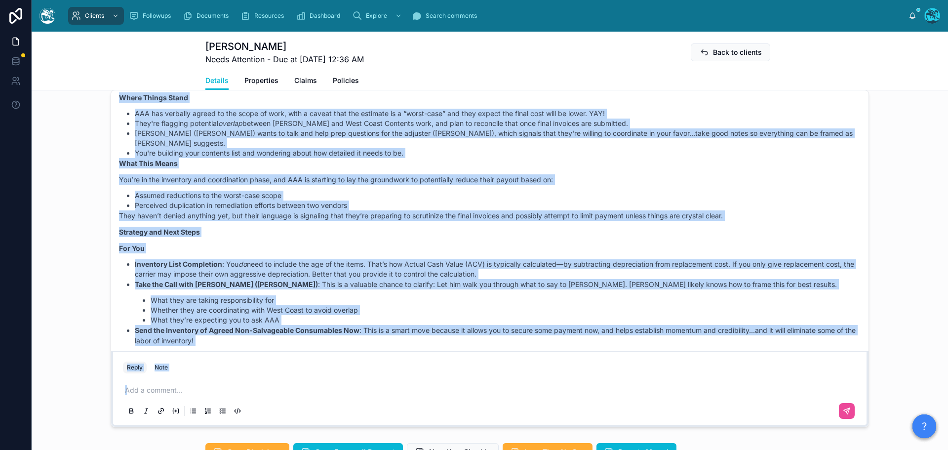
scroll to position [2014, 0]
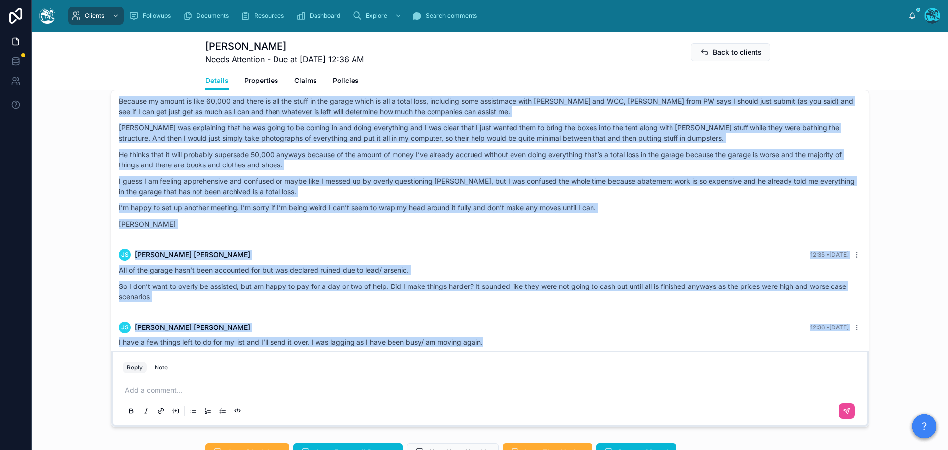
drag, startPoint x: 833, startPoint y: 213, endPoint x: 549, endPoint y: 361, distance: 320.4
copy div "Rachel Baker 3 days ago Hey, hey, hey! Thanks for the updates — you're in a str…"
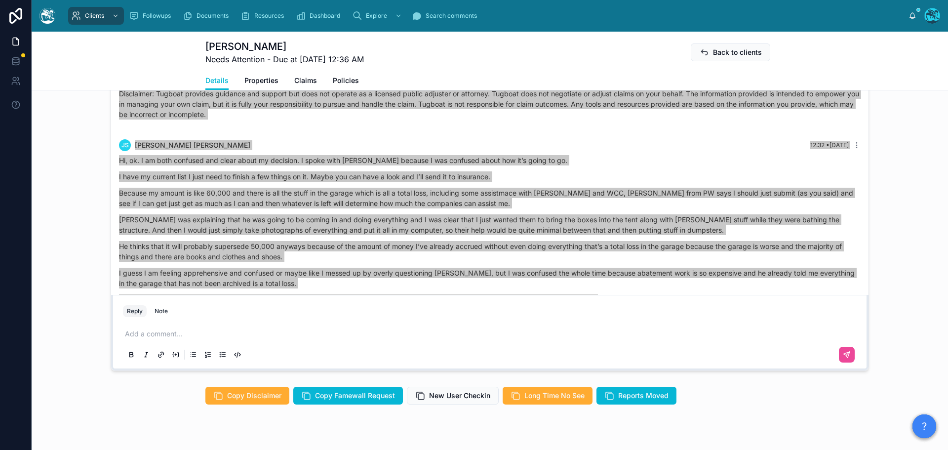
scroll to position [888, 0]
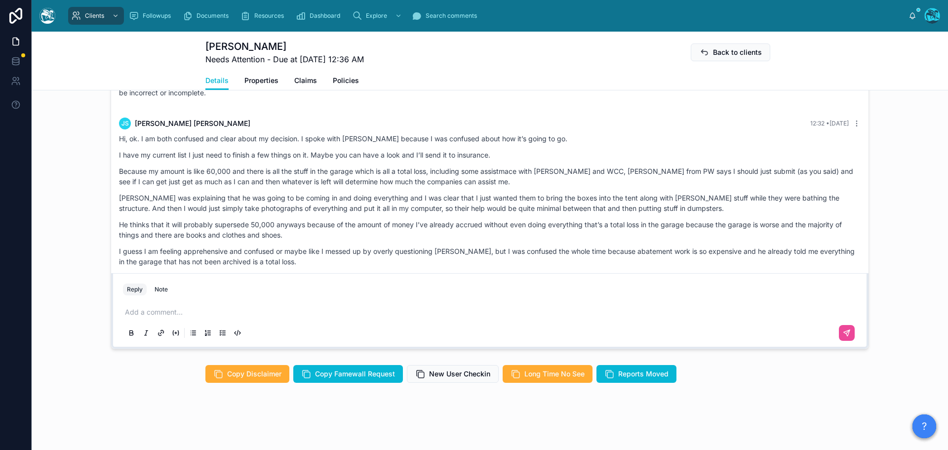
click at [154, 313] on p at bounding box center [492, 312] width 734 height 10
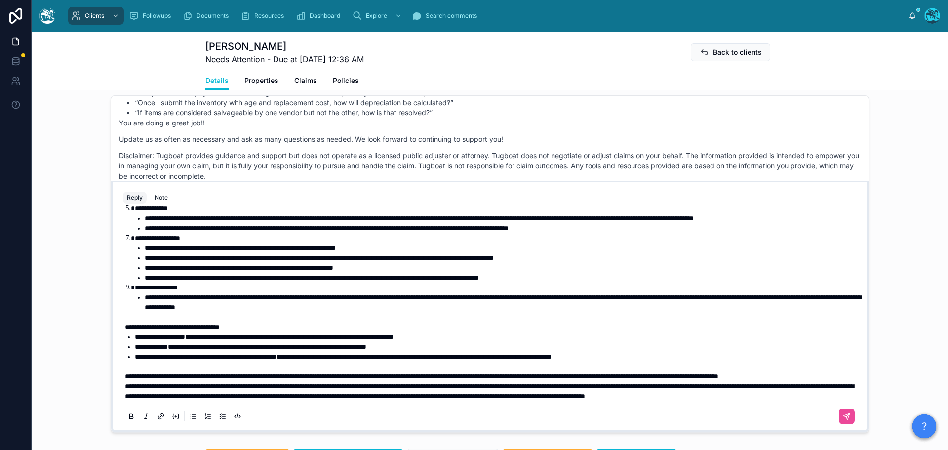
scroll to position [239, 0]
click at [125, 396] on span "**********" at bounding box center [489, 391] width 729 height 17
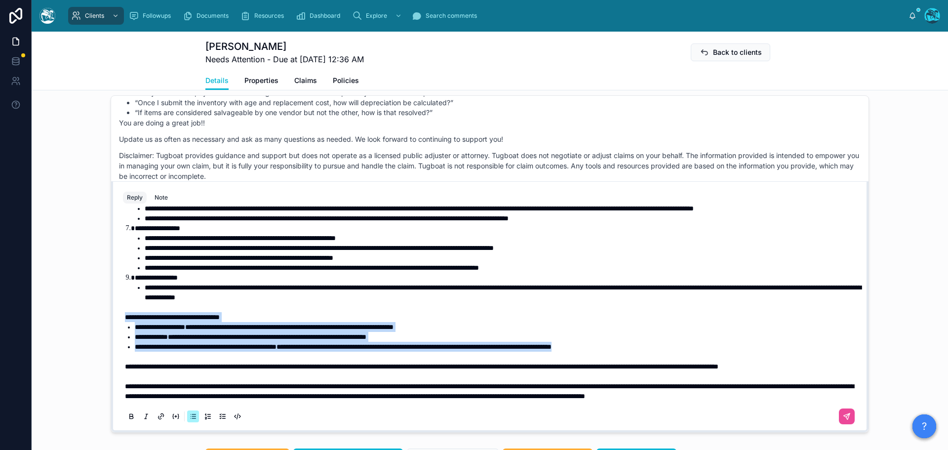
drag, startPoint x: 707, startPoint y: 357, endPoint x: 100, endPoint y: 327, distance: 607.9
click at [100, 327] on div "Rachel Baker 17 days ago Absolutely! JS Jillian Stein 17 days ago Support Reque…" at bounding box center [490, 263] width 916 height 345
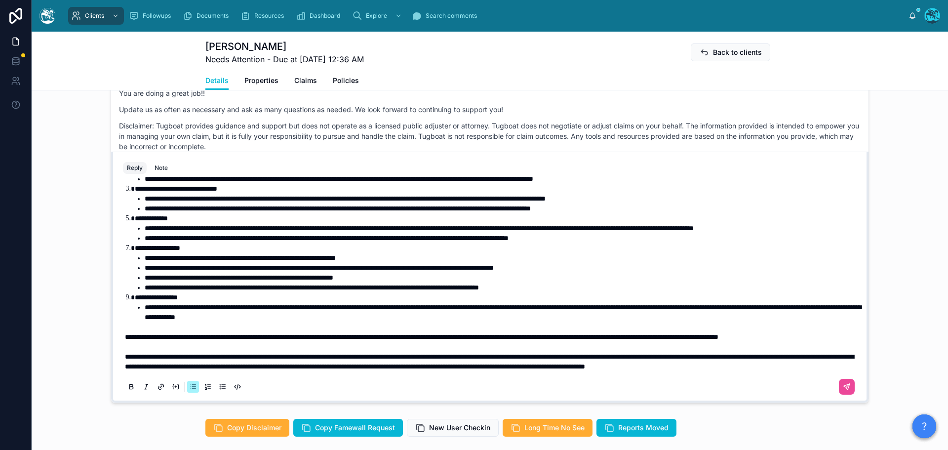
scroll to position [824, 0]
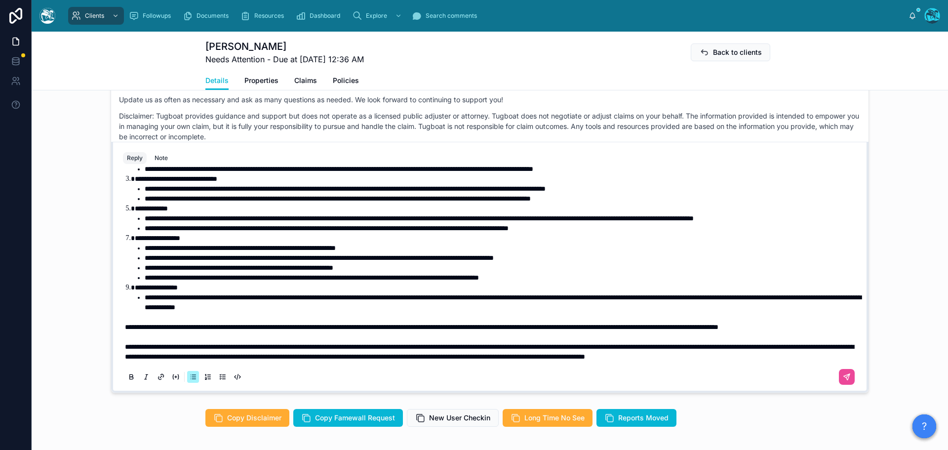
click at [152, 279] on span "**********" at bounding box center [312, 277] width 334 height 7
click at [152, 267] on span "**********" at bounding box center [239, 267] width 189 height 7
click at [153, 259] on span "**********" at bounding box center [319, 257] width 349 height 7
click at [153, 247] on span "**********" at bounding box center [240, 247] width 191 height 7
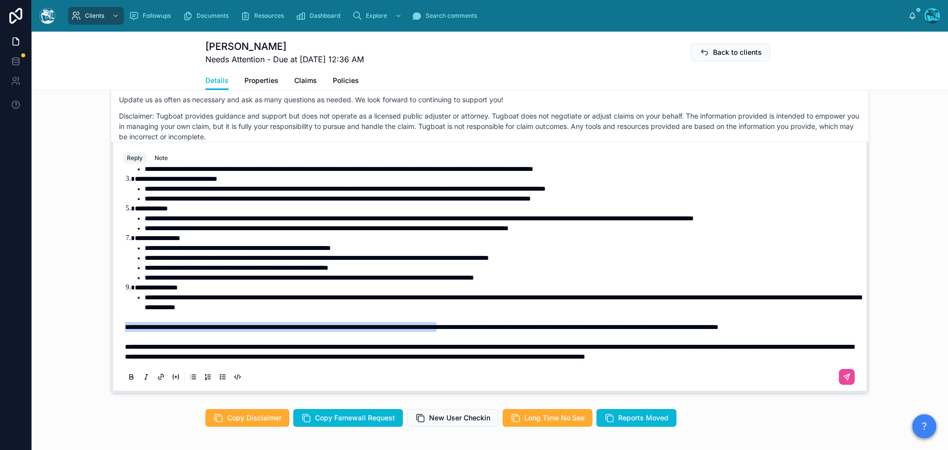
drag, startPoint x: 121, startPoint y: 327, endPoint x: 541, endPoint y: 331, distance: 419.6
click at [541, 331] on p "**********" at bounding box center [492, 327] width 734 height 10
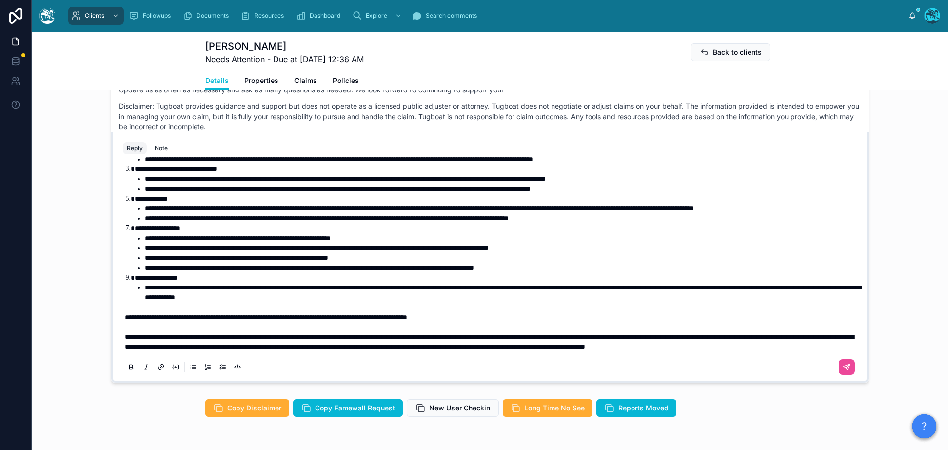
scroll to position [0, 0]
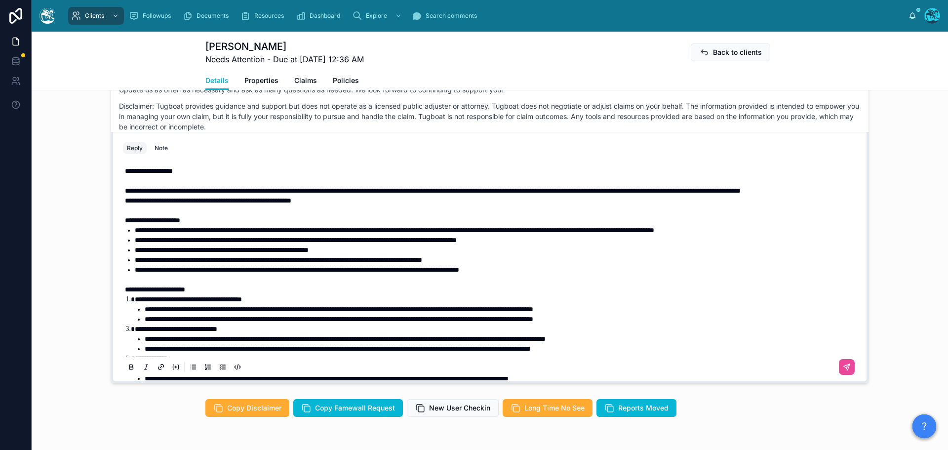
click at [216, 194] on span "**********" at bounding box center [433, 190] width 616 height 7
click at [205, 195] on p "**********" at bounding box center [492, 191] width 734 height 10
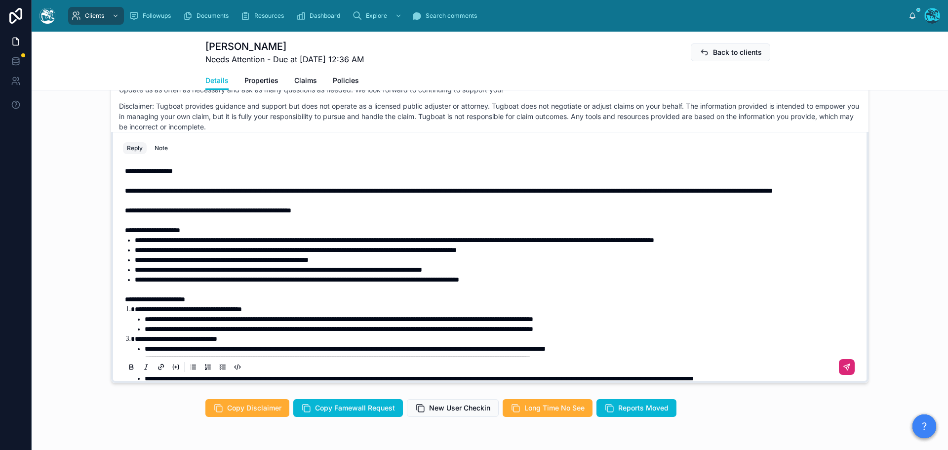
click at [843, 371] on icon at bounding box center [847, 367] width 8 height 8
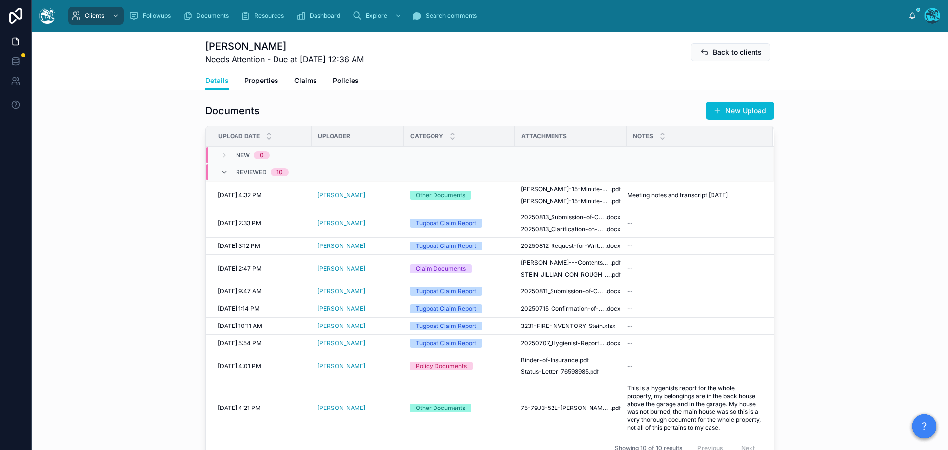
scroll to position [587, 0]
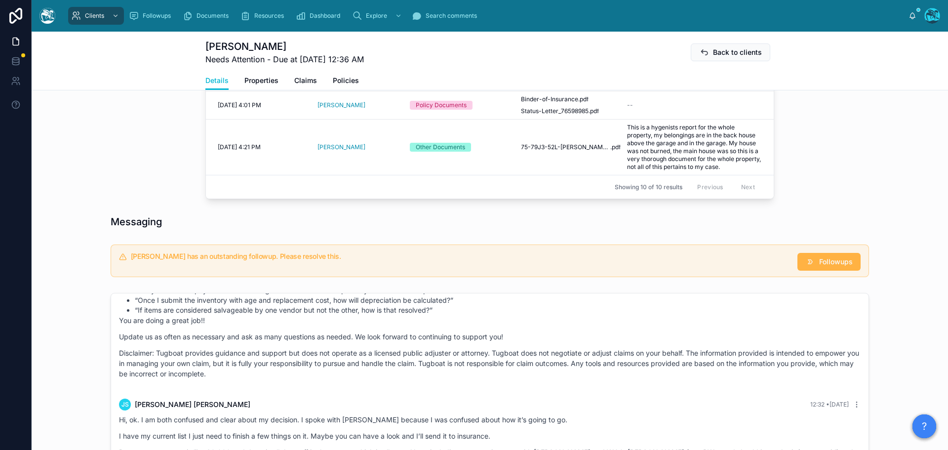
click at [822, 267] on span "Followups" at bounding box center [836, 262] width 34 height 10
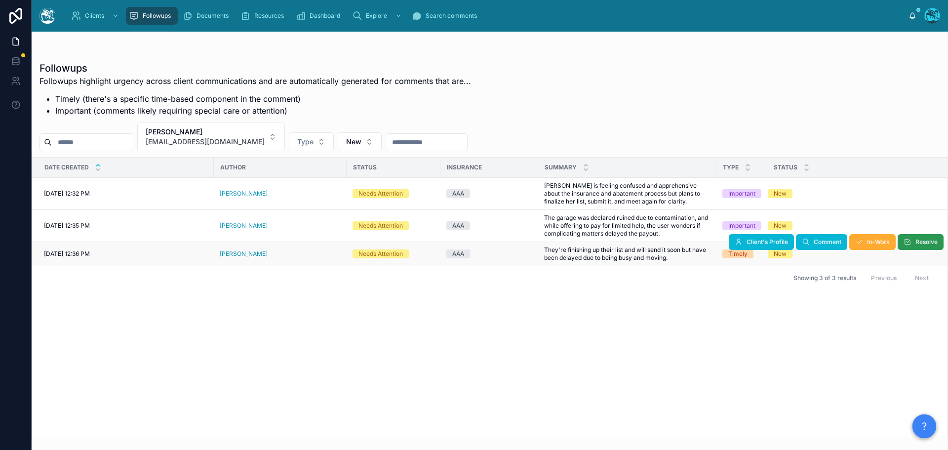
click at [923, 245] on span "Resolve" at bounding box center [926, 242] width 22 height 8
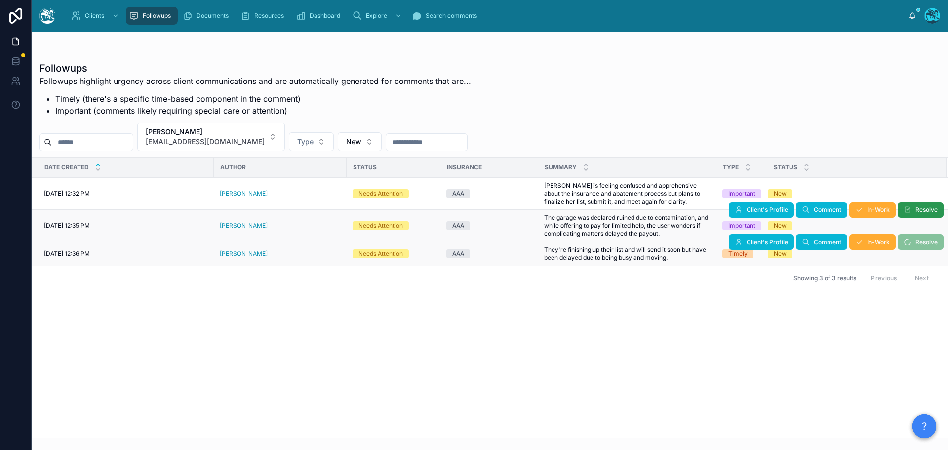
click at [919, 210] on span "Resolve" at bounding box center [926, 210] width 22 height 8
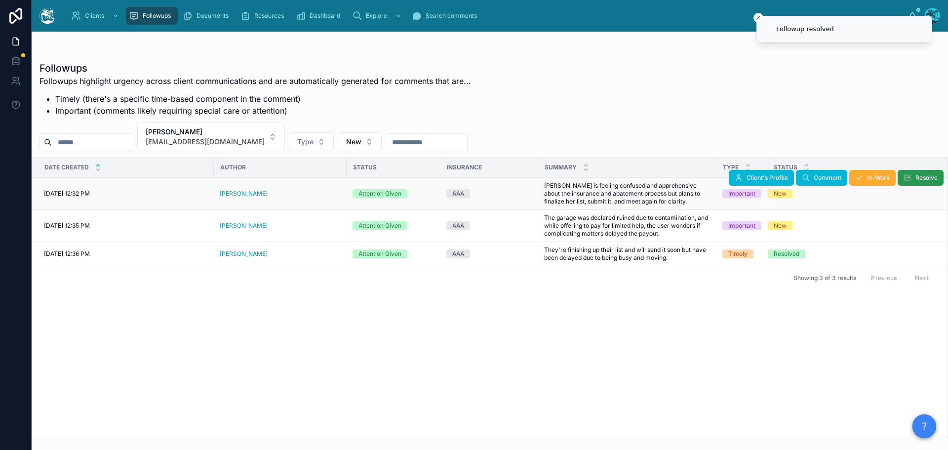
click at [919, 178] on span "Resolve" at bounding box center [926, 178] width 22 height 8
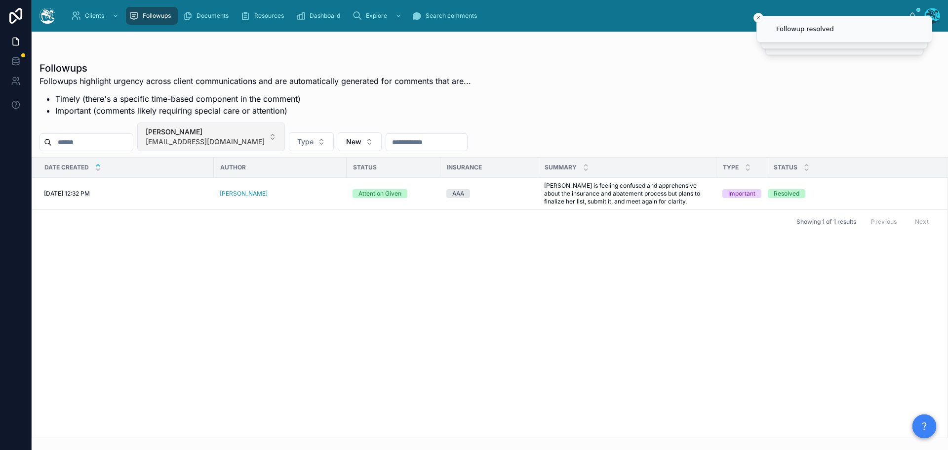
click at [270, 134] on button "Jillian Stein poseyrosepilates@gmail.com" at bounding box center [211, 136] width 148 height 29
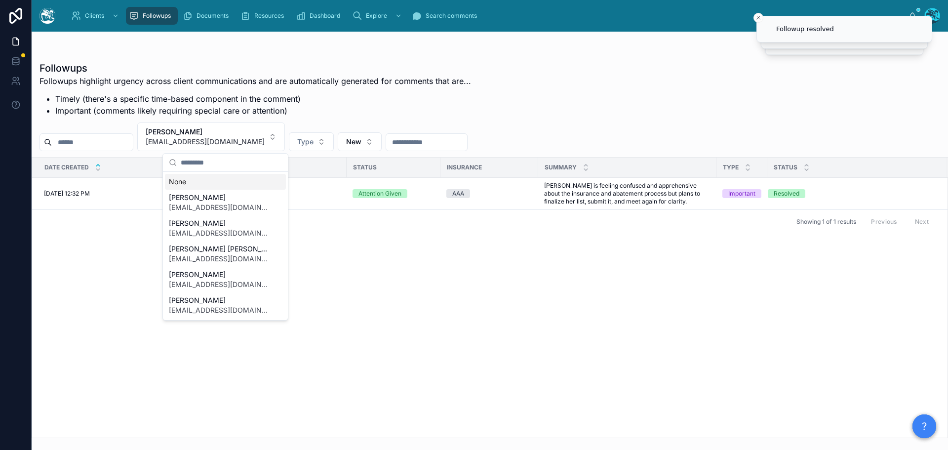
click at [181, 179] on div "None" at bounding box center [225, 182] width 121 height 16
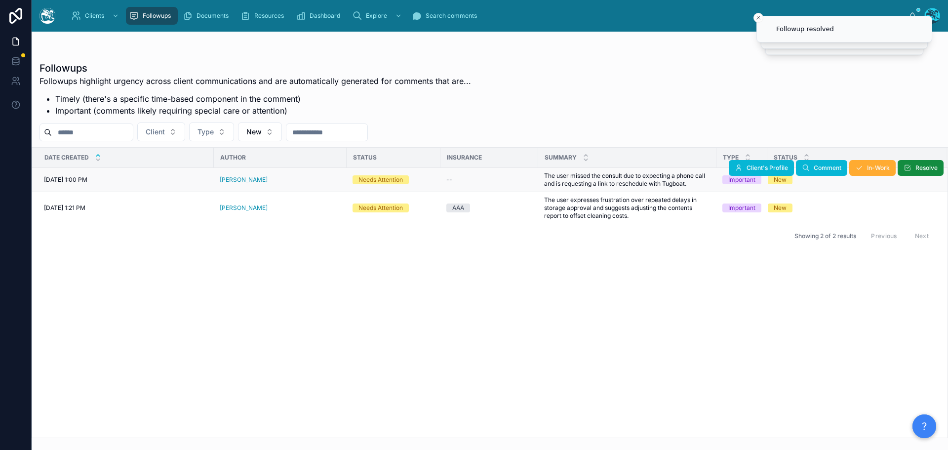
click at [262, 180] on div "[PERSON_NAME]" at bounding box center [280, 180] width 121 height 8
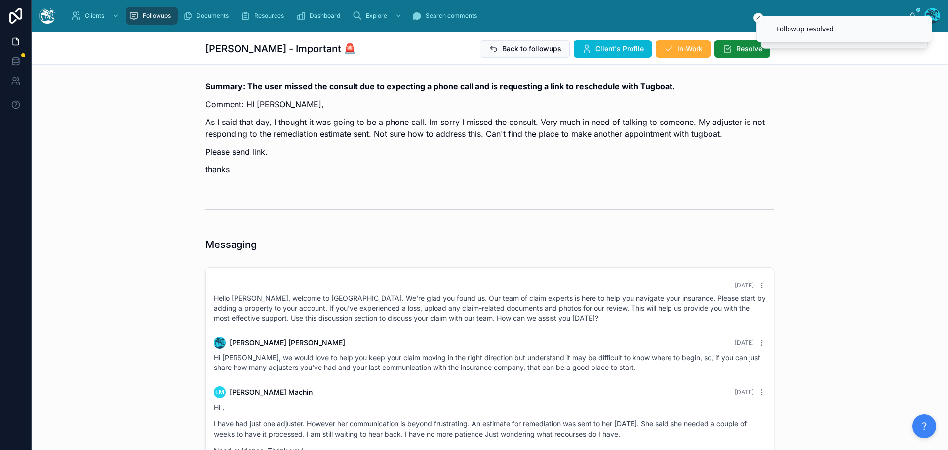
scroll to position [370, 0]
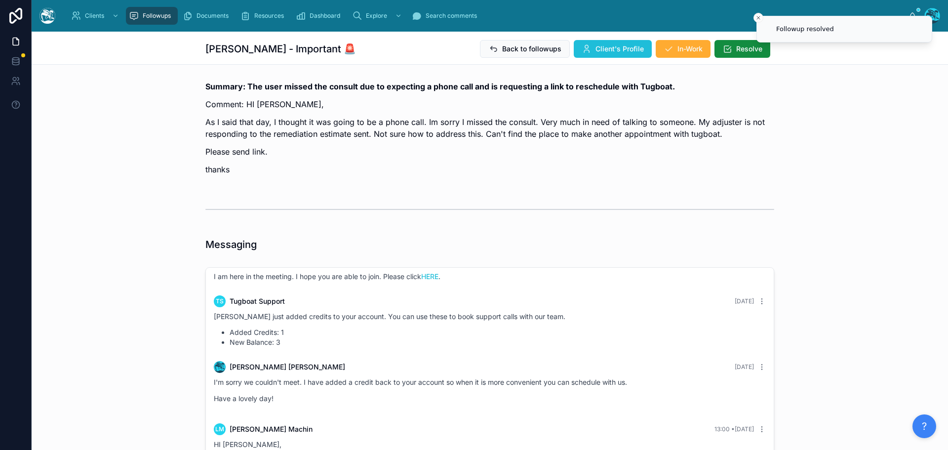
click at [607, 48] on span "Client's Profile" at bounding box center [619, 49] width 48 height 10
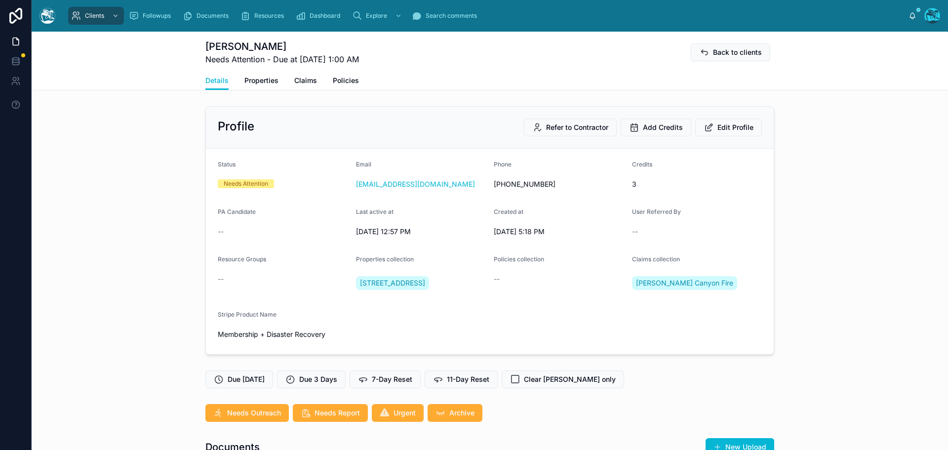
scroll to position [360, 0]
drag, startPoint x: 792, startPoint y: 247, endPoint x: 802, endPoint y: 247, distance: 9.9
click at [792, 247] on div "Profile Refer to Contractor Add Credits Edit Profile Status Needs Attention Ema…" at bounding box center [490, 230] width 916 height 256
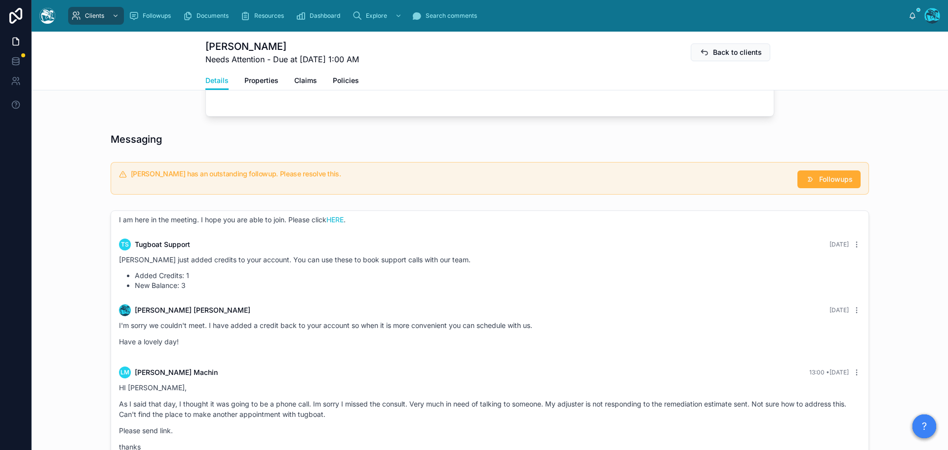
scroll to position [630, 0]
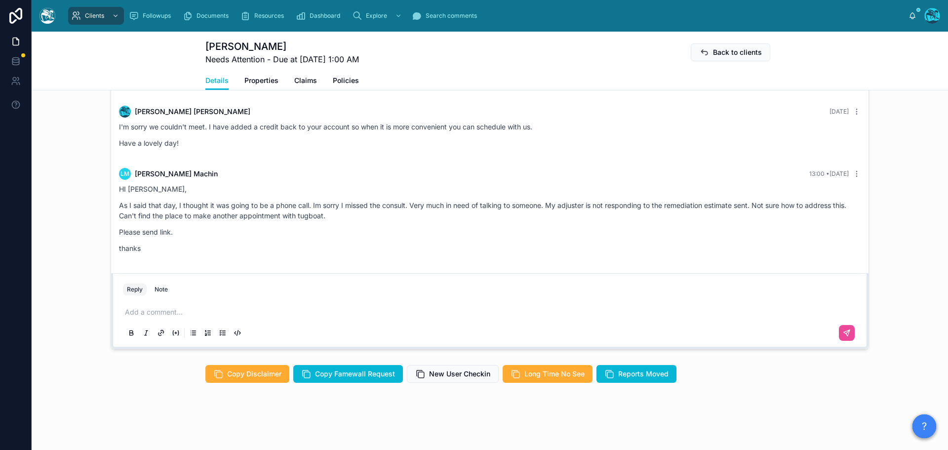
click at [160, 309] on p at bounding box center [492, 312] width 734 height 10
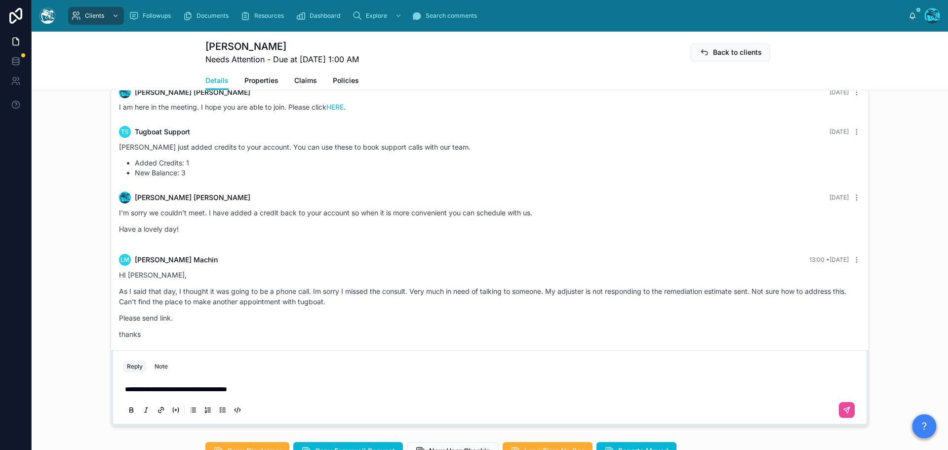
scroll to position [360, 0]
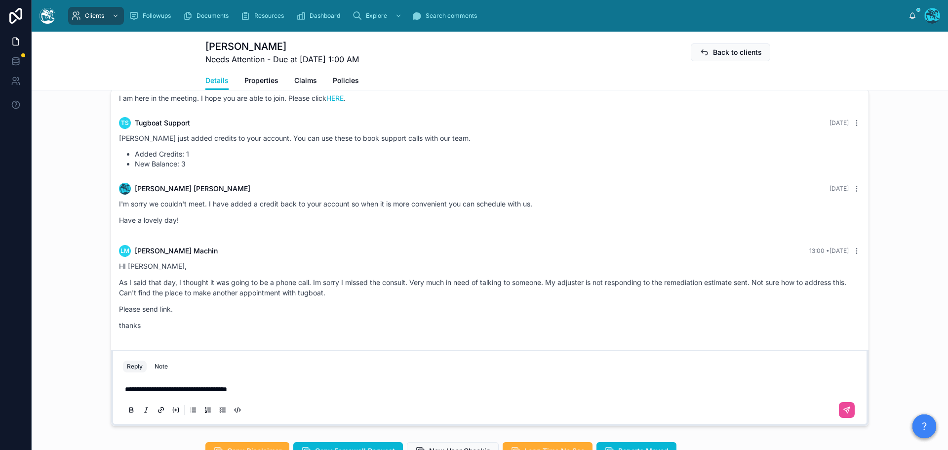
click at [261, 394] on p "**********" at bounding box center [492, 389] width 734 height 10
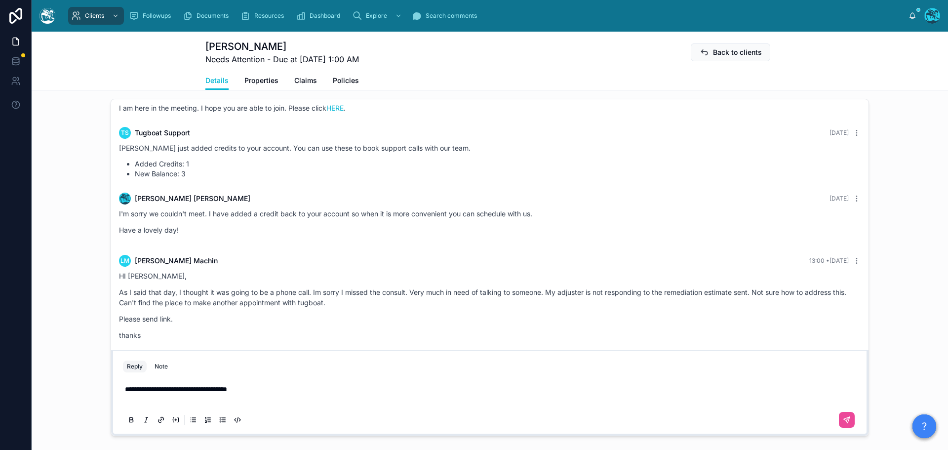
scroll to position [523, 0]
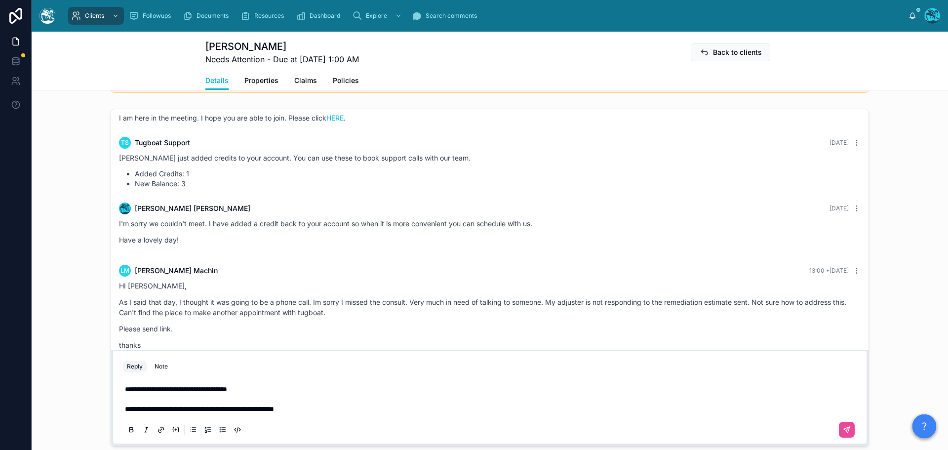
click at [326, 414] on p "**********" at bounding box center [492, 399] width 734 height 30
drag, startPoint x: 334, startPoint y: 419, endPoint x: 252, endPoint y: 420, distance: 81.5
click at [252, 414] on p "**********" at bounding box center [492, 399] width 734 height 30
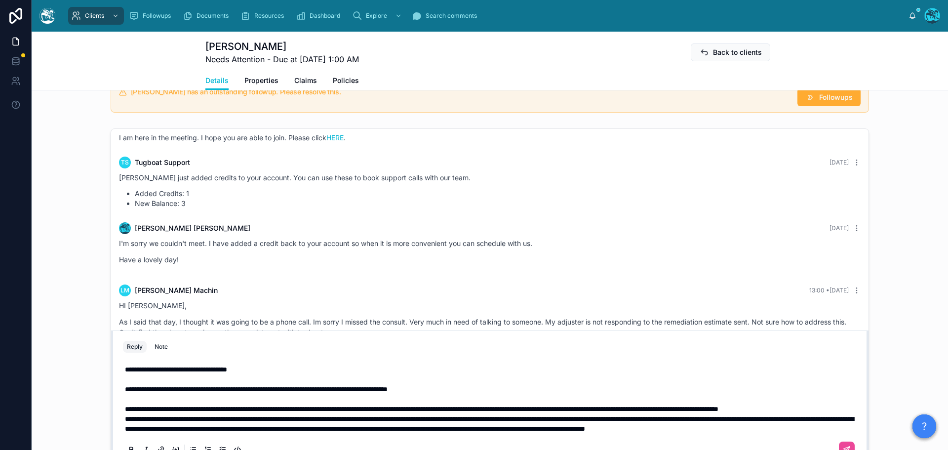
scroll to position [496, 0]
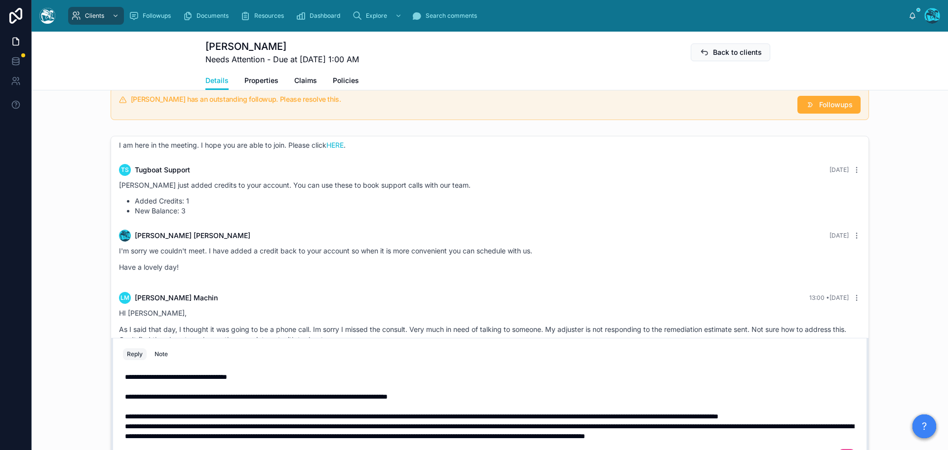
click at [229, 415] on p "**********" at bounding box center [492, 416] width 734 height 10
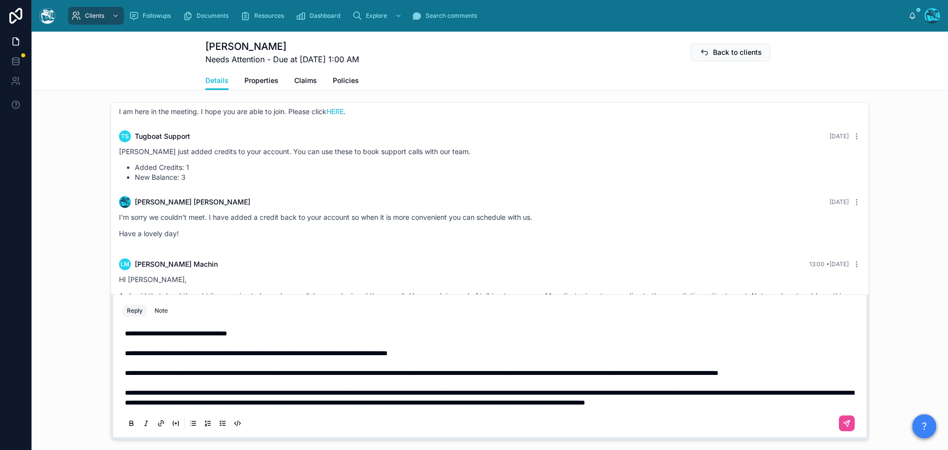
scroll to position [630, 0]
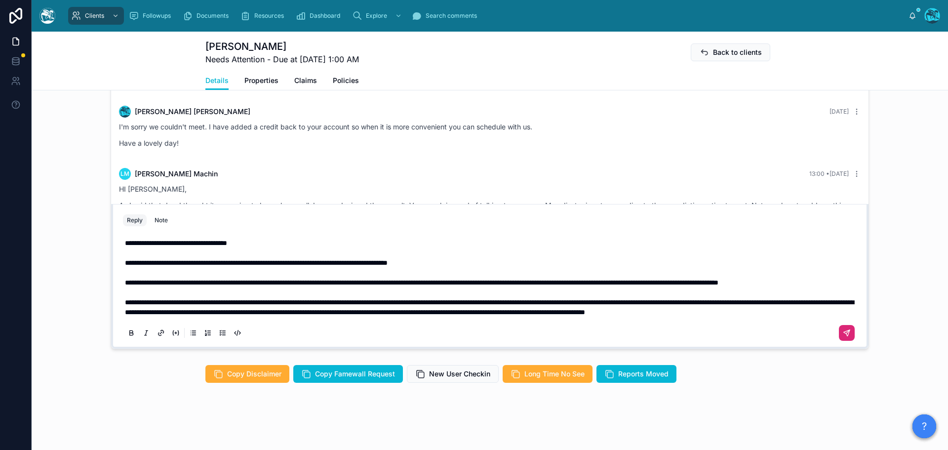
click at [846, 331] on icon at bounding box center [847, 331] width 3 height 3
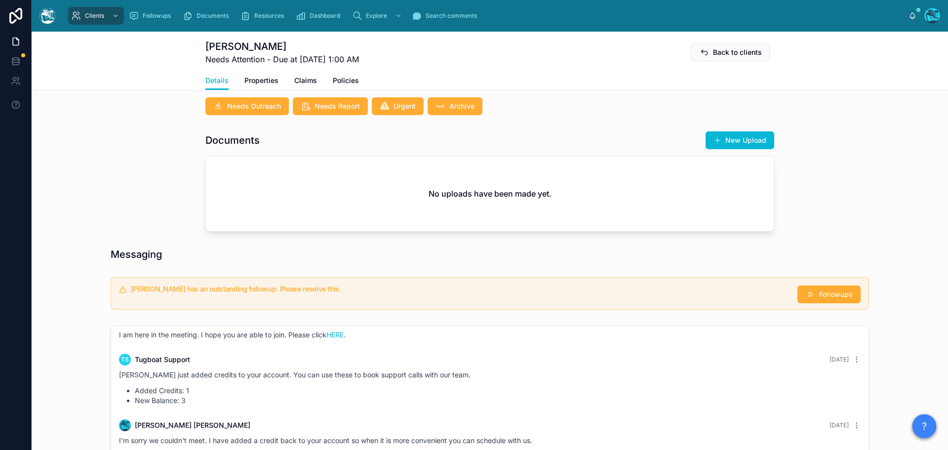
scroll to position [249, 0]
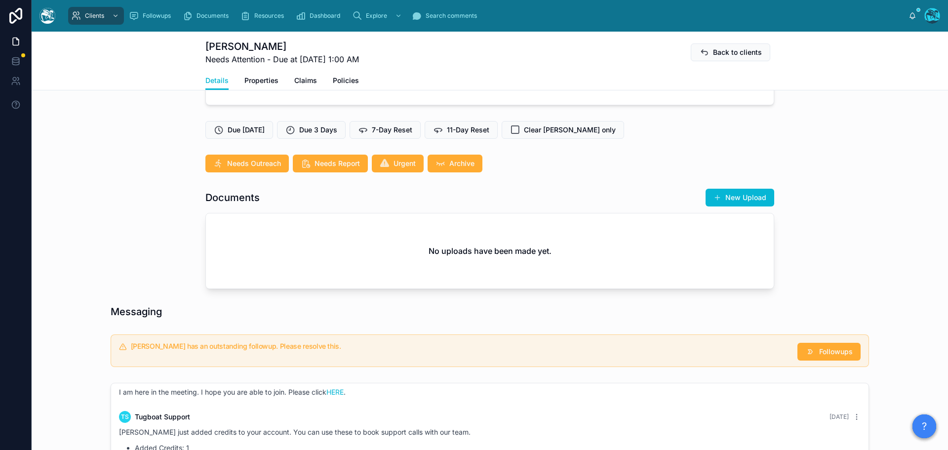
drag, startPoint x: 745, startPoint y: 203, endPoint x: 754, endPoint y: 207, distance: 9.5
click at [745, 203] on button "New Upload" at bounding box center [739, 198] width 69 height 18
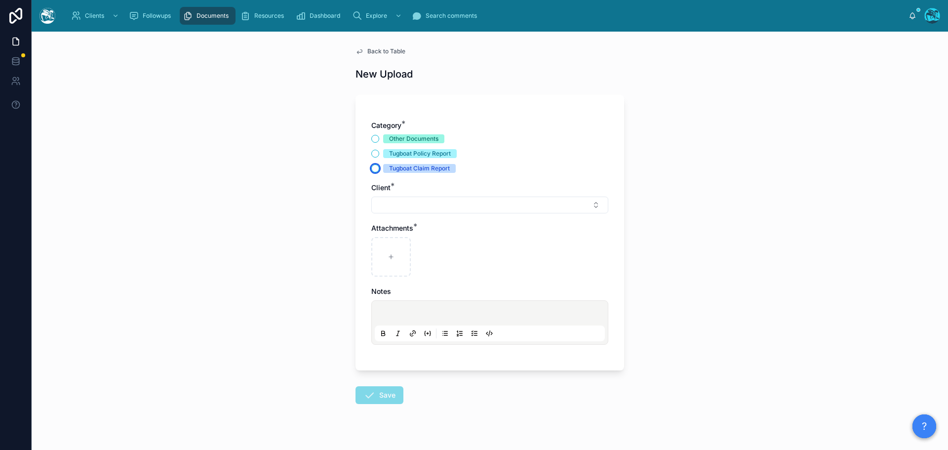
click at [371, 169] on button "Tugboat Claim Report" at bounding box center [375, 168] width 8 height 8
click at [385, 202] on button "Select Button" at bounding box center [489, 204] width 237 height 17
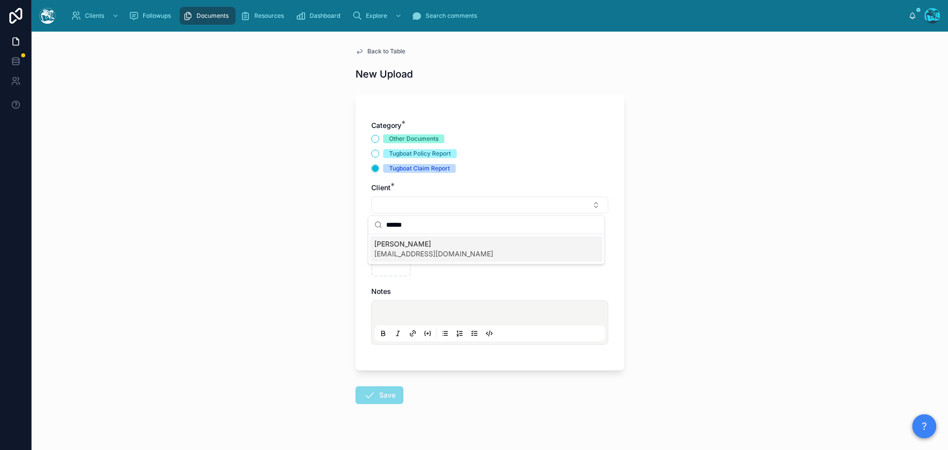
type input "******"
click at [395, 246] on span "[PERSON_NAME]" at bounding box center [433, 244] width 119 height 10
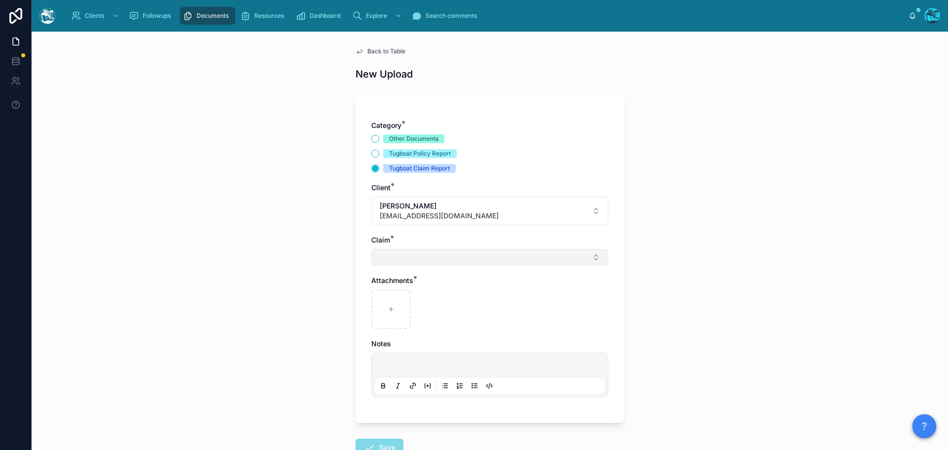
click at [386, 259] on button "Select Button" at bounding box center [489, 257] width 237 height 17
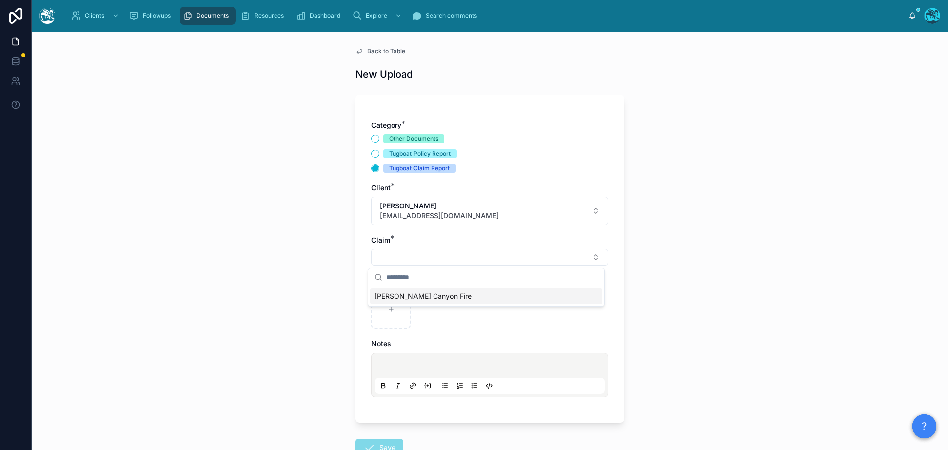
click at [388, 295] on span "[PERSON_NAME] Canyon Fire" at bounding box center [422, 296] width 97 height 10
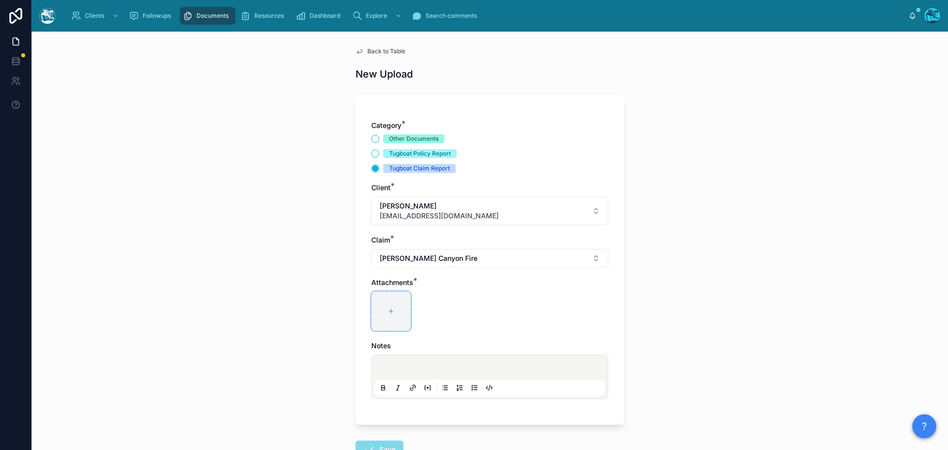
click at [391, 310] on icon at bounding box center [391, 311] width 0 height 4
type input "**********"
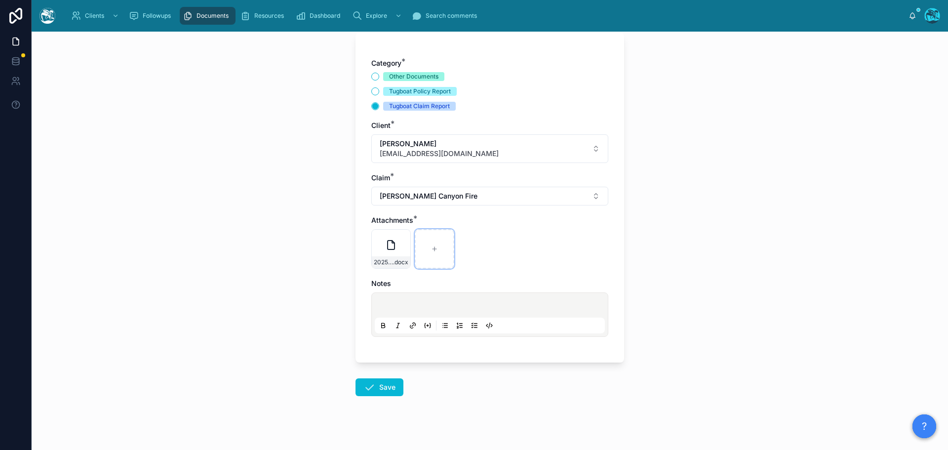
scroll to position [72, 0]
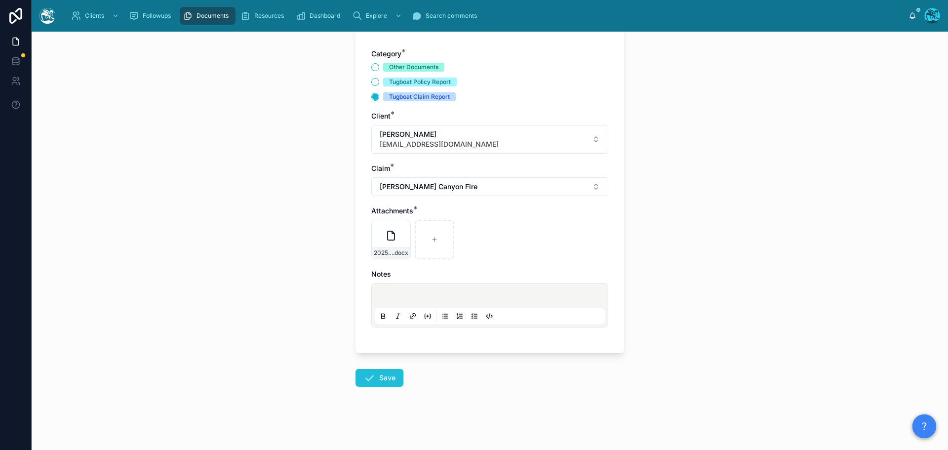
click at [376, 375] on button "Save" at bounding box center [379, 378] width 48 height 18
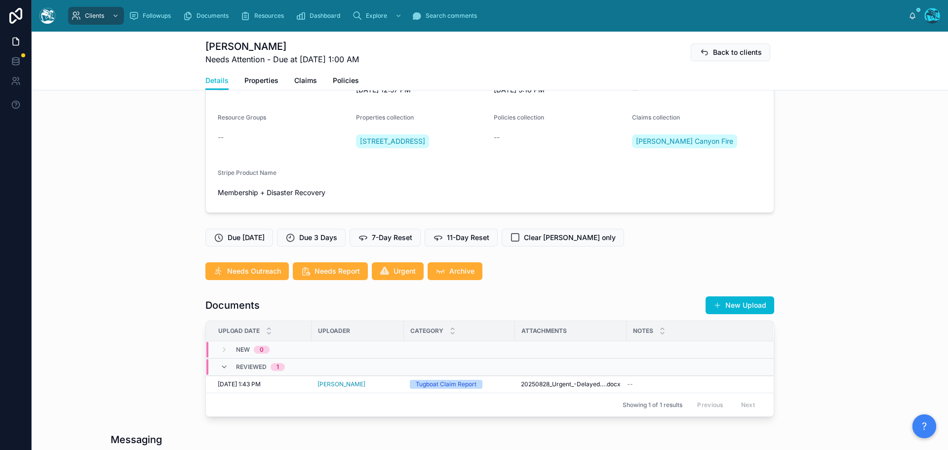
scroll to position [318, 0]
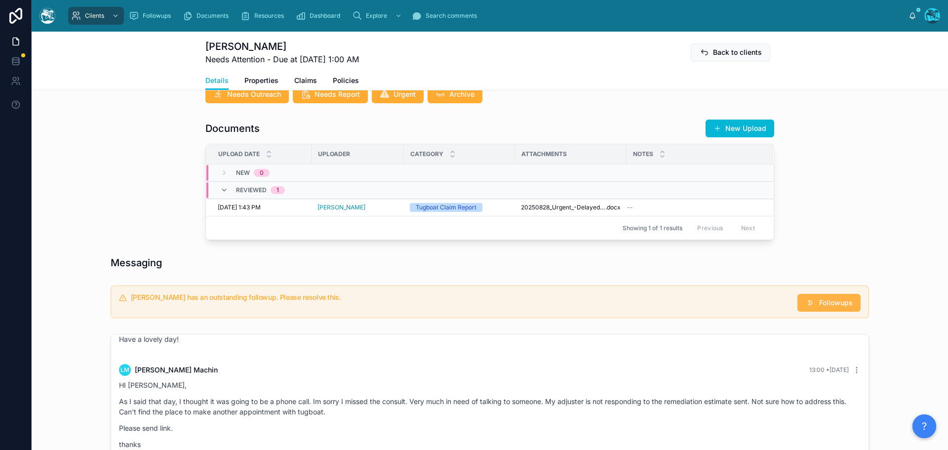
click at [808, 308] on icon at bounding box center [810, 303] width 10 height 10
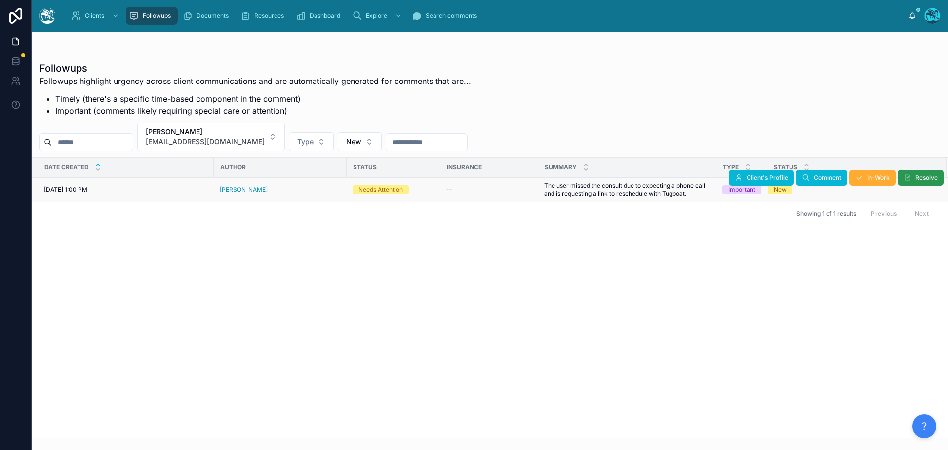
click at [910, 179] on icon at bounding box center [907, 178] width 8 height 8
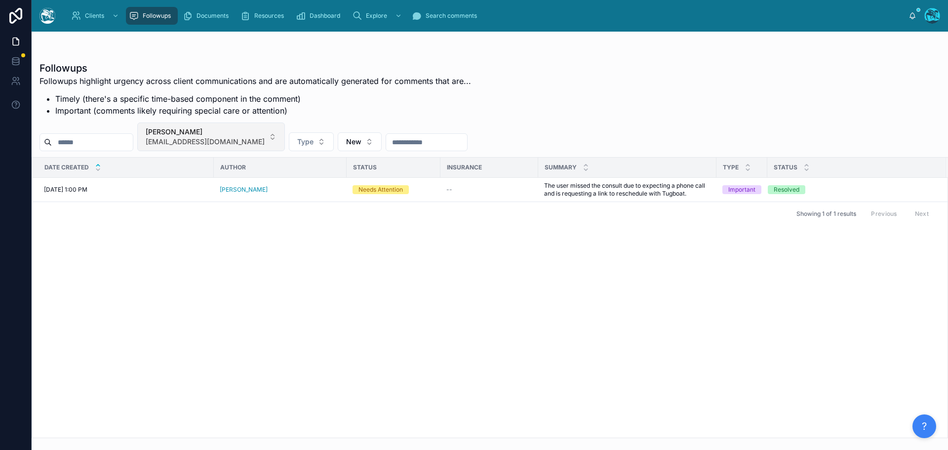
click at [263, 137] on button "Lillian Machin l.machin12025@gmail.com" at bounding box center [211, 136] width 148 height 29
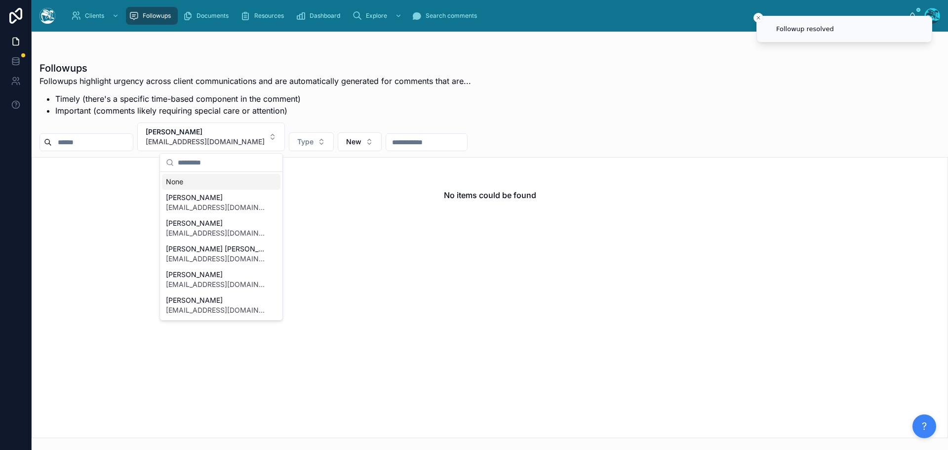
click at [173, 181] on div "None" at bounding box center [221, 182] width 118 height 16
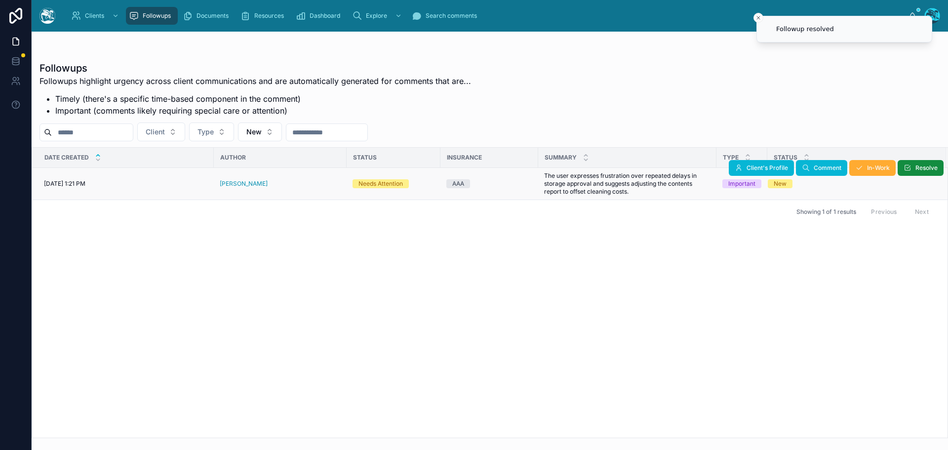
click at [267, 184] on div "[PERSON_NAME]" at bounding box center [280, 184] width 121 height 8
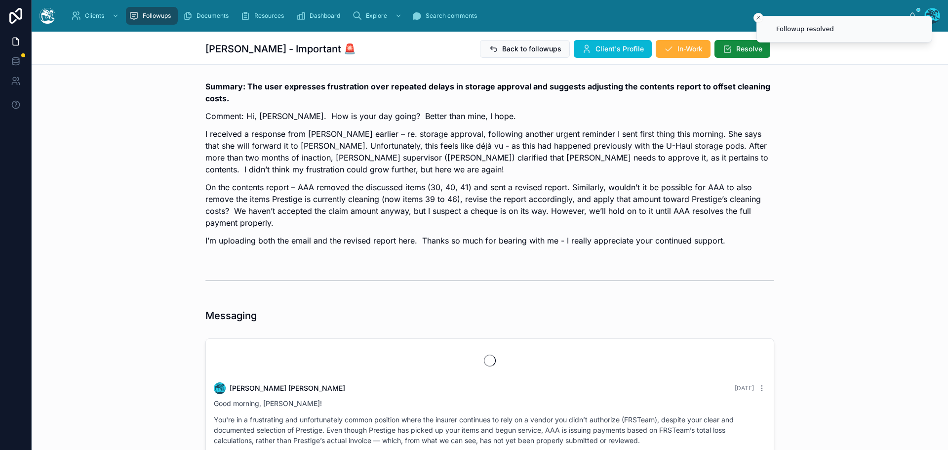
scroll to position [4418, 0]
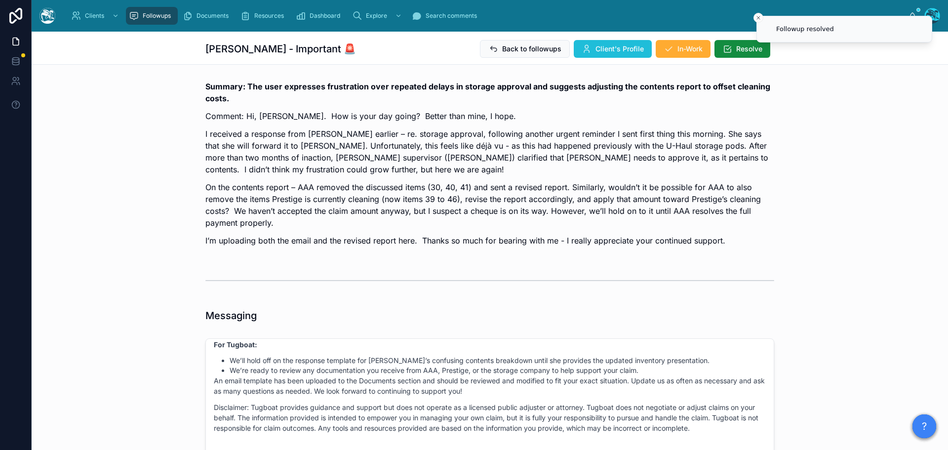
click at [603, 46] on span "Client's Profile" at bounding box center [619, 49] width 48 height 10
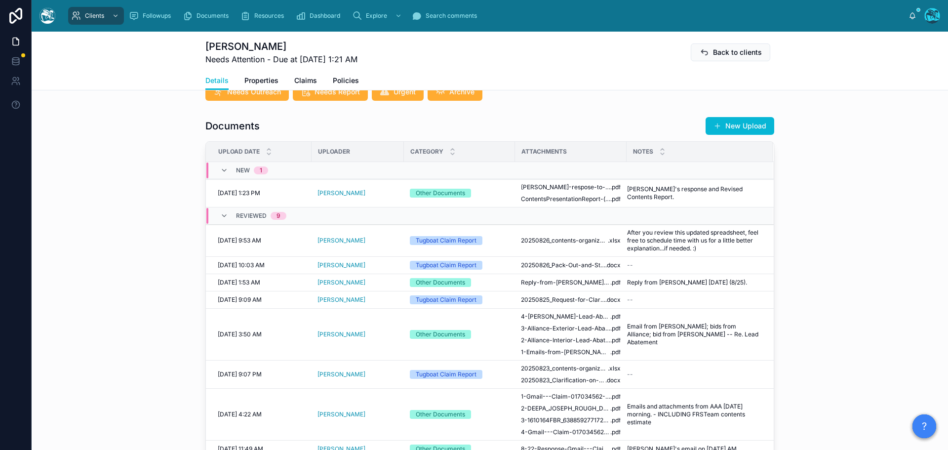
scroll to position [346, 0]
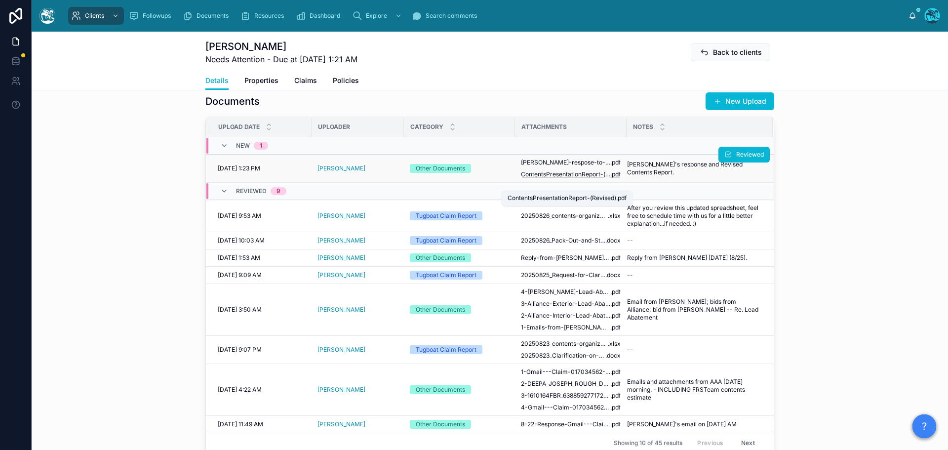
click at [568, 178] on span "ContentsPresentationReport-(Revised)" at bounding box center [565, 174] width 89 height 8
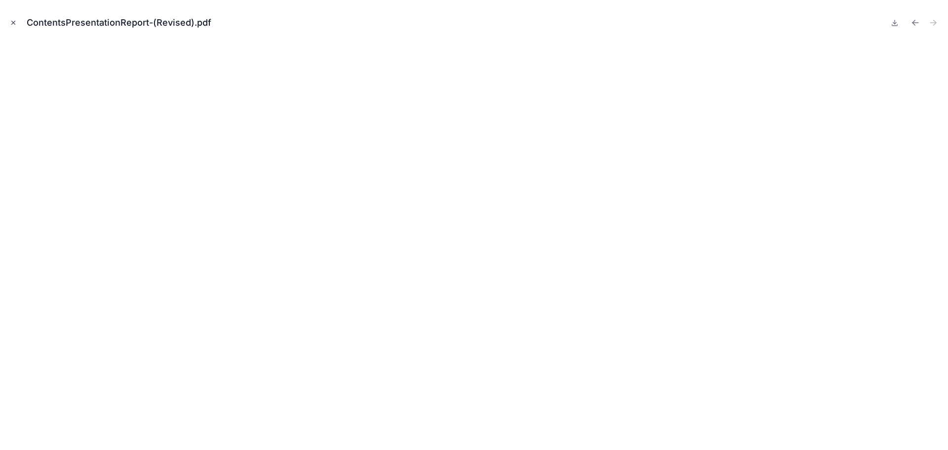
click at [12, 22] on icon "Close modal" at bounding box center [13, 22] width 7 height 7
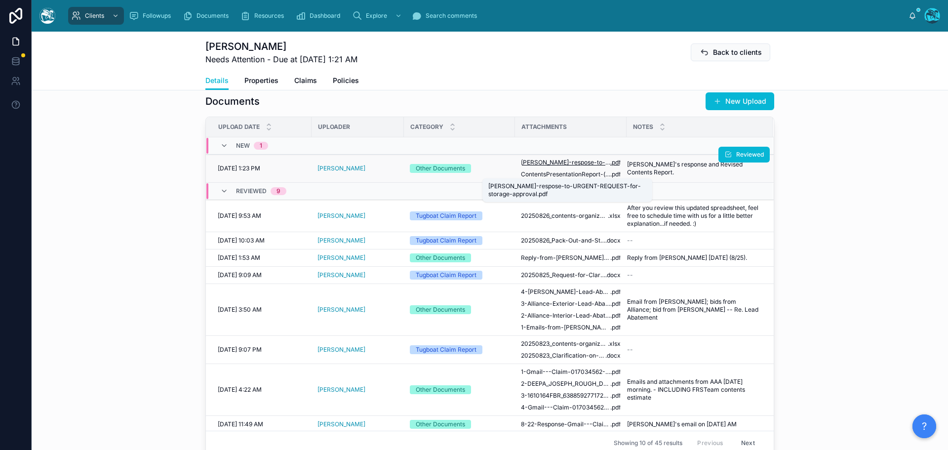
click at [568, 166] on span "[PERSON_NAME]-respose-to-URGENT-REQUEST-for-storage-approval" at bounding box center [565, 162] width 89 height 8
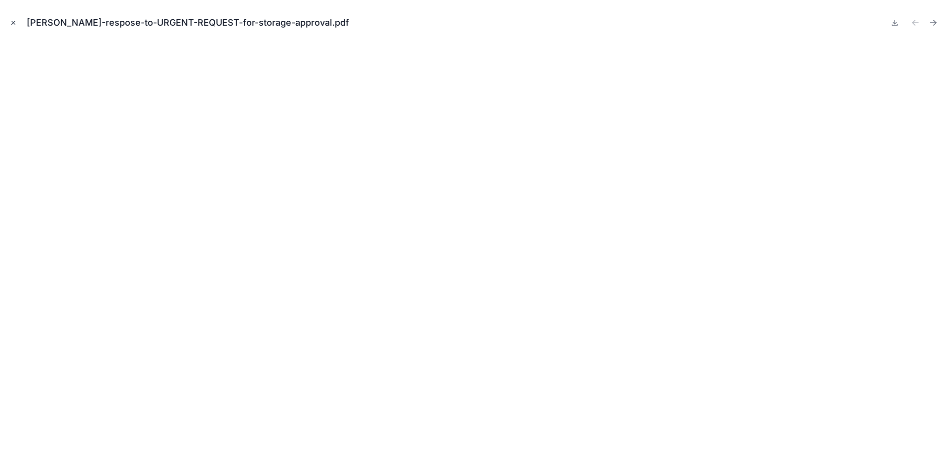
click at [10, 21] on icon "Close modal" at bounding box center [13, 22] width 7 height 7
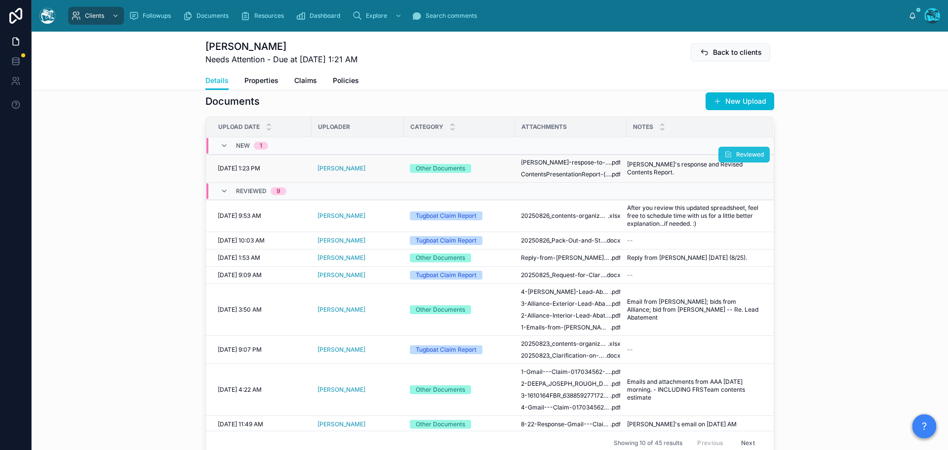
click at [736, 158] on span "Reviewed" at bounding box center [750, 155] width 28 height 8
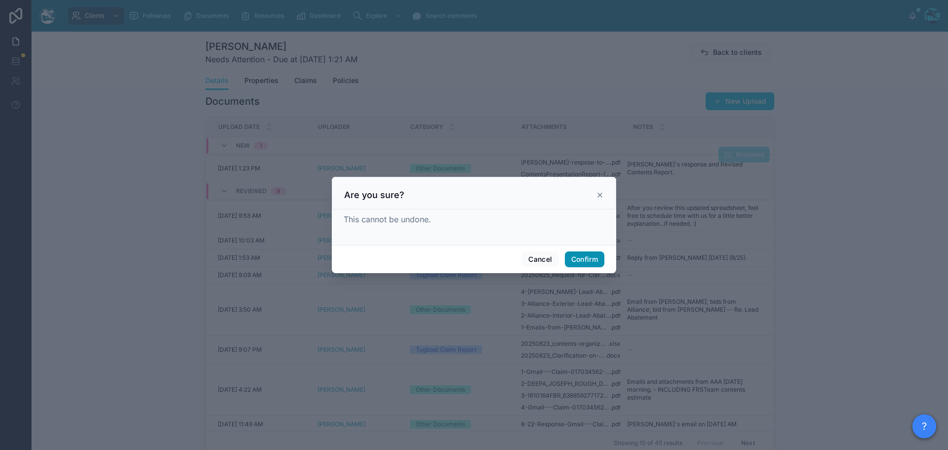
click at [583, 261] on button "Confirm" at bounding box center [584, 259] width 39 height 16
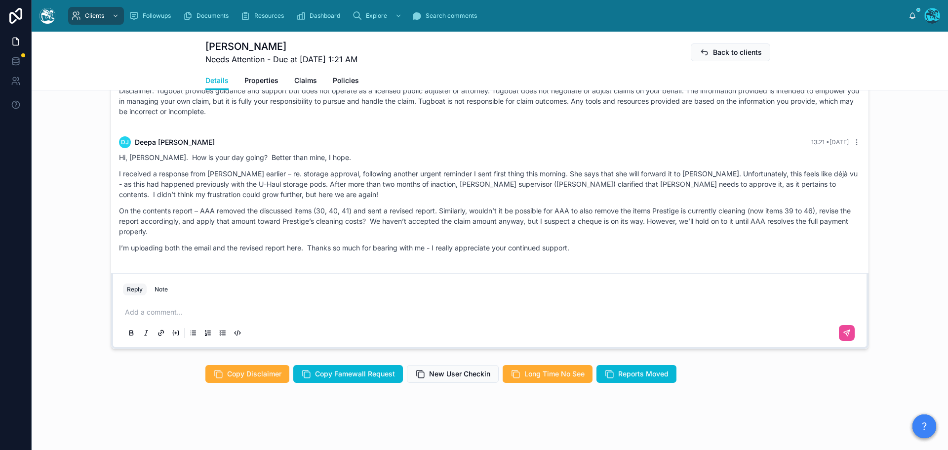
scroll to position [892, 0]
click at [159, 311] on p at bounding box center [492, 312] width 734 height 10
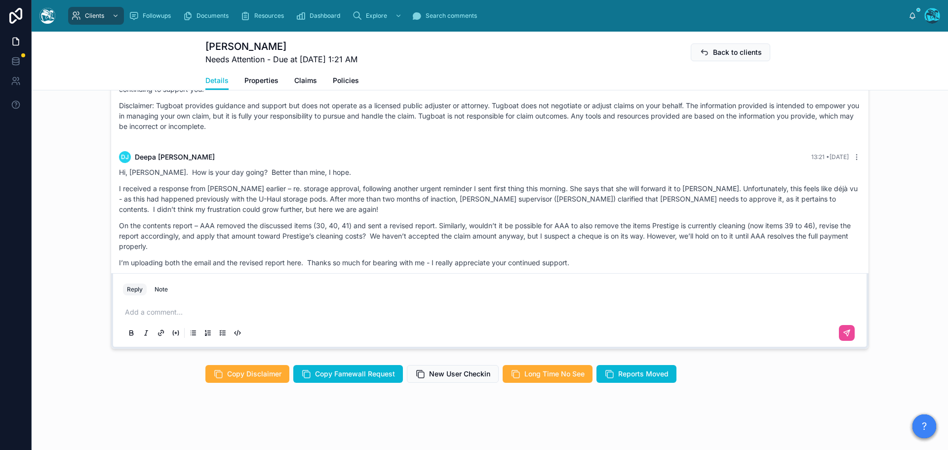
scroll to position [4031, 0]
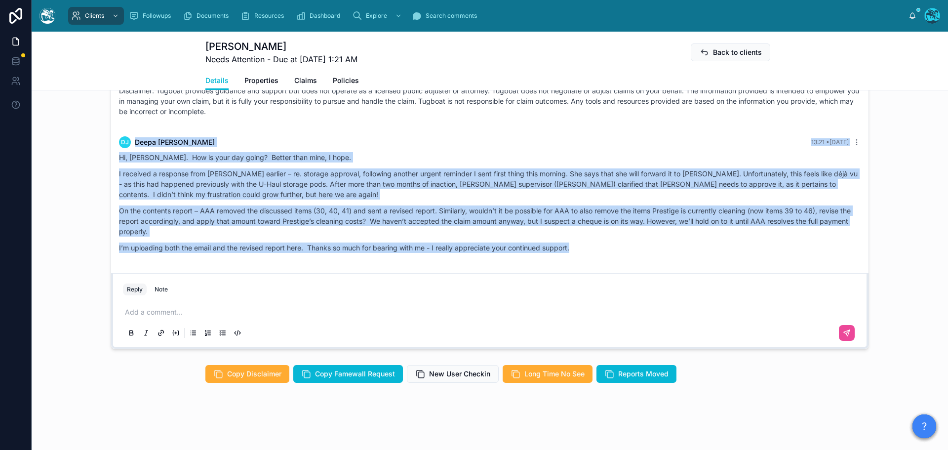
drag, startPoint x: 265, startPoint y: 123, endPoint x: 610, endPoint y: 254, distance: 369.6
copy div "DJ Deepa Joseph 13:21 • Today Hi, Rachel. How is your day going? Better than mi…"
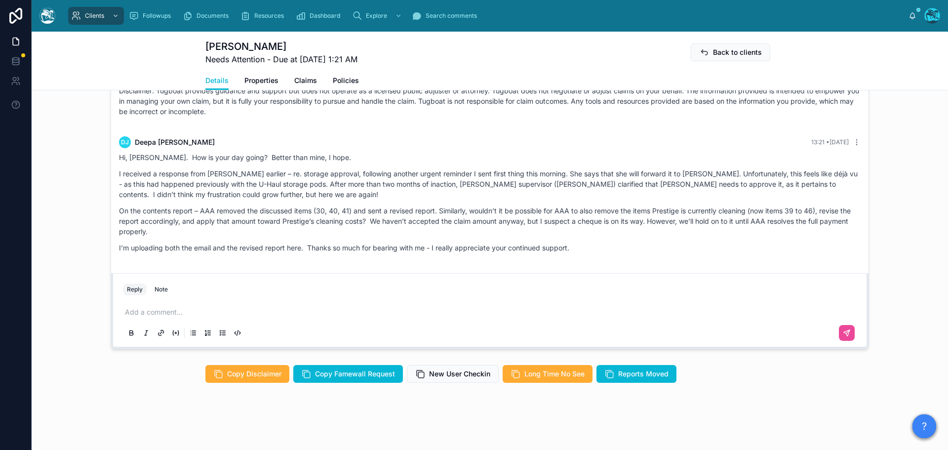
click at [153, 312] on p at bounding box center [492, 312] width 734 height 10
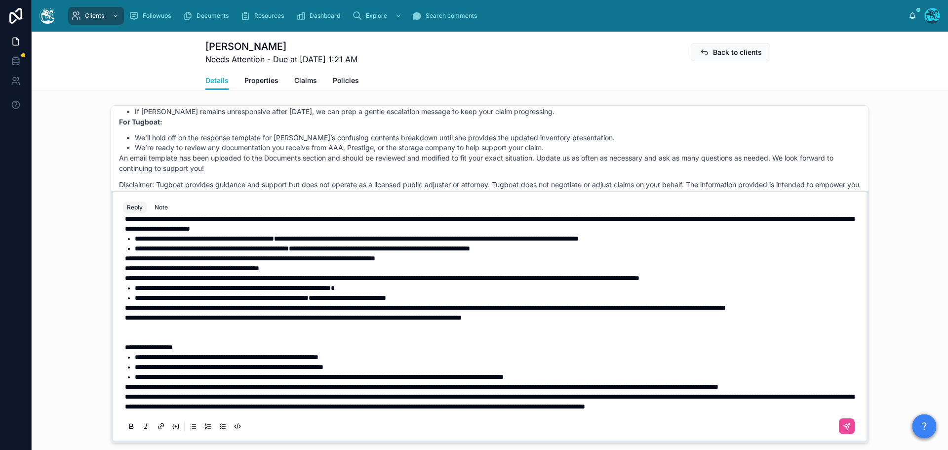
scroll to position [101, 0]
click at [125, 396] on span "**********" at bounding box center [489, 400] width 729 height 17
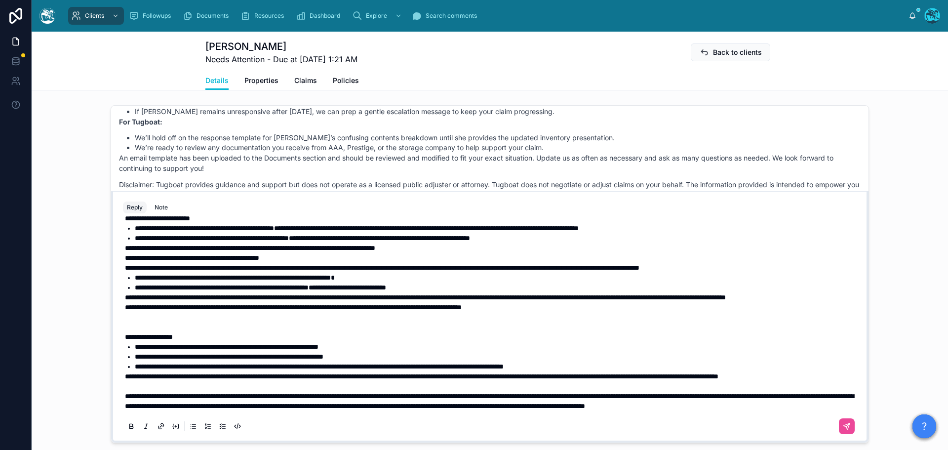
click at [125, 377] on span "**********" at bounding box center [421, 376] width 593 height 7
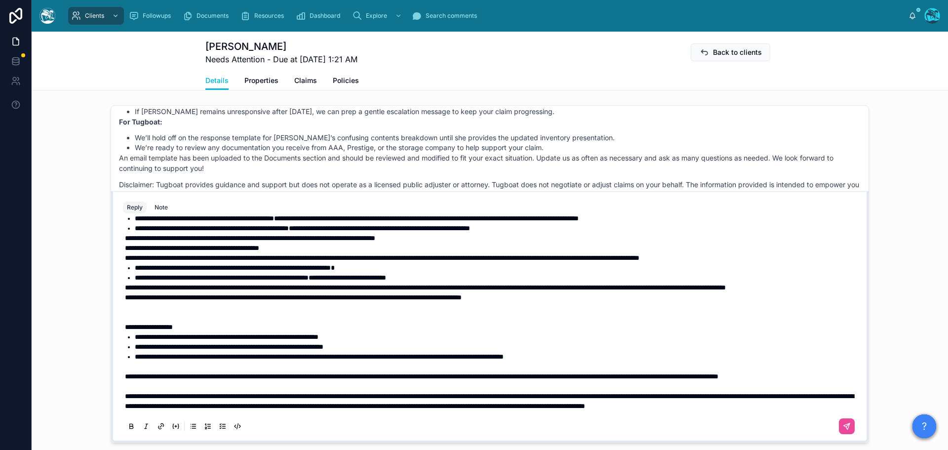
click at [189, 317] on p at bounding box center [492, 312] width 734 height 20
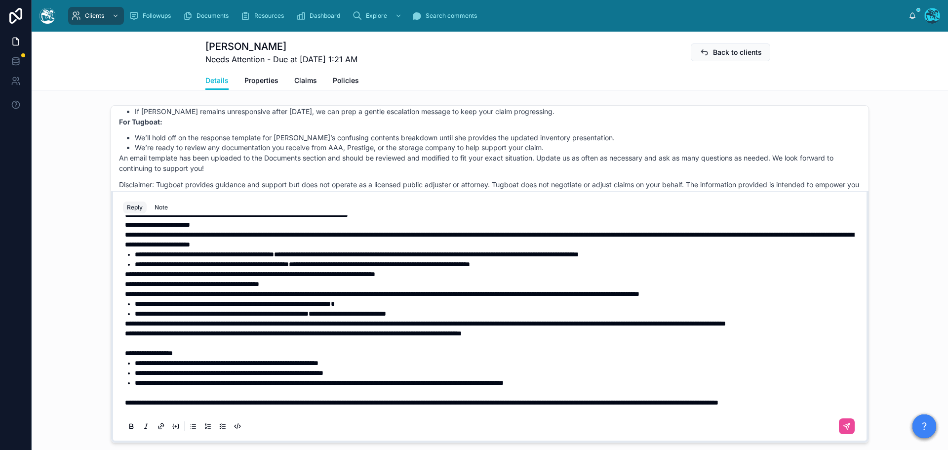
scroll to position [2, 0]
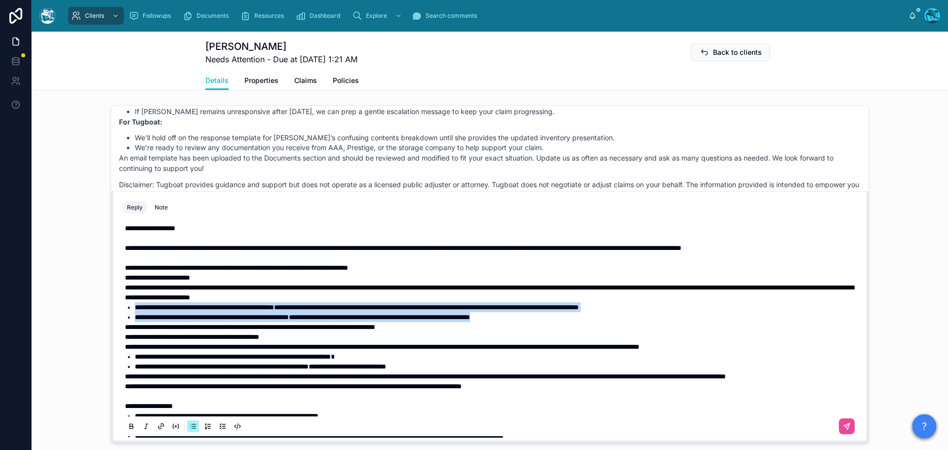
drag, startPoint x: 569, startPoint y: 326, endPoint x: 129, endPoint y: 319, distance: 439.9
click at [129, 319] on ul "**********" at bounding box center [492, 312] width 734 height 20
click at [128, 430] on icon at bounding box center [131, 427] width 8 height 8
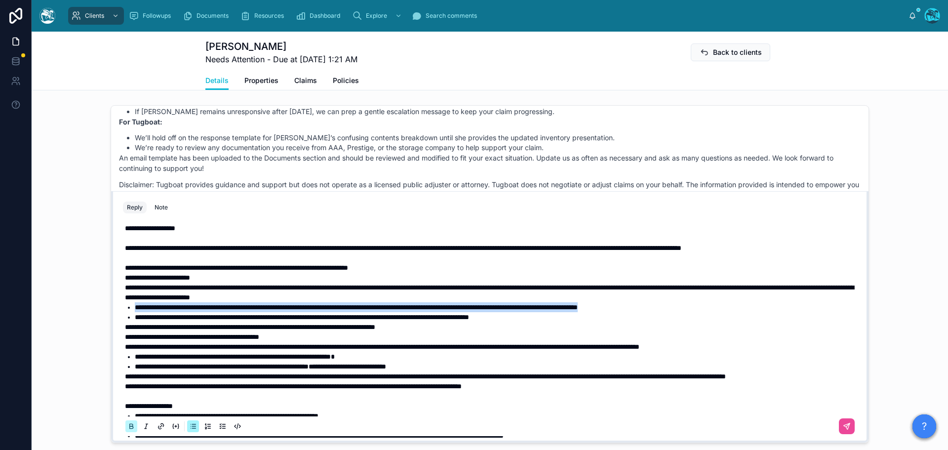
click at [128, 430] on icon at bounding box center [131, 427] width 8 height 8
click at [134, 281] on span "**********" at bounding box center [157, 277] width 65 height 7
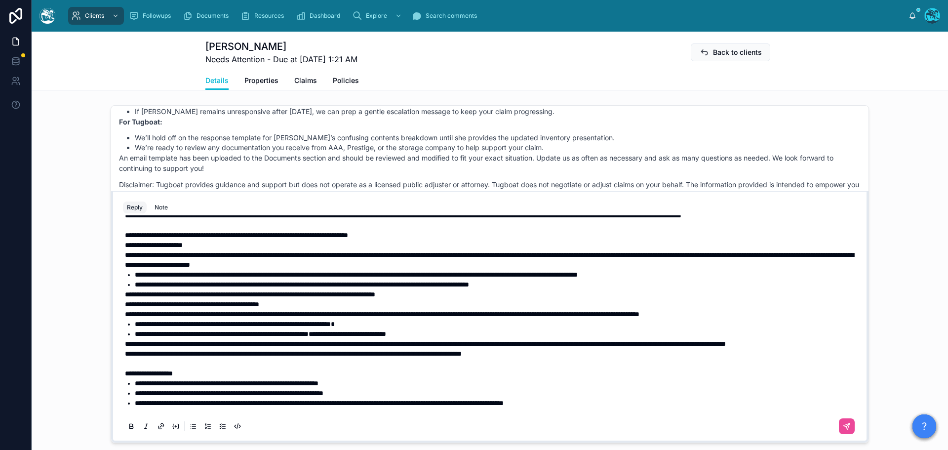
scroll to position [49, 0]
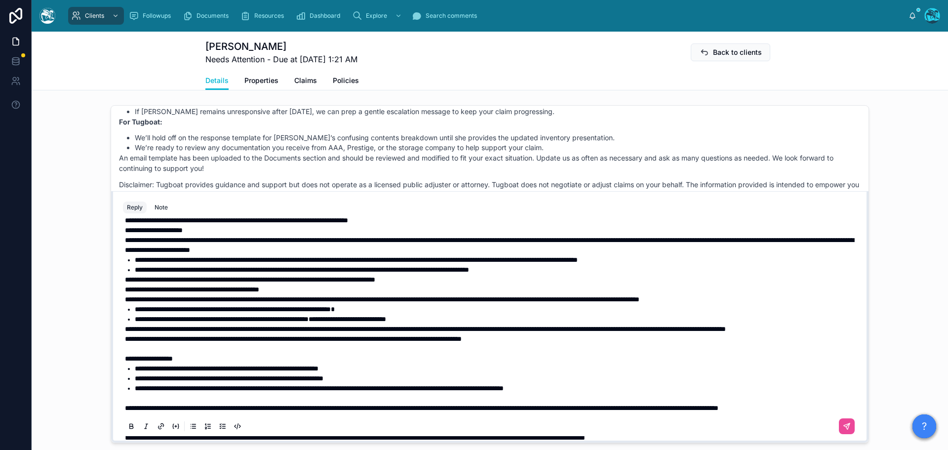
click at [133, 293] on span "**********" at bounding box center [192, 289] width 134 height 7
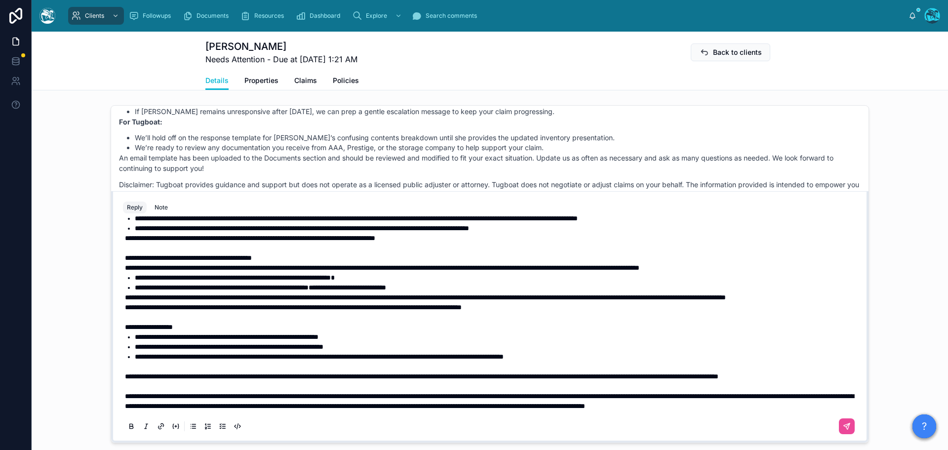
scroll to position [120, 0]
click at [125, 373] on span "**********" at bounding box center [421, 376] width 593 height 7
click at [843, 430] on icon at bounding box center [847, 427] width 8 height 8
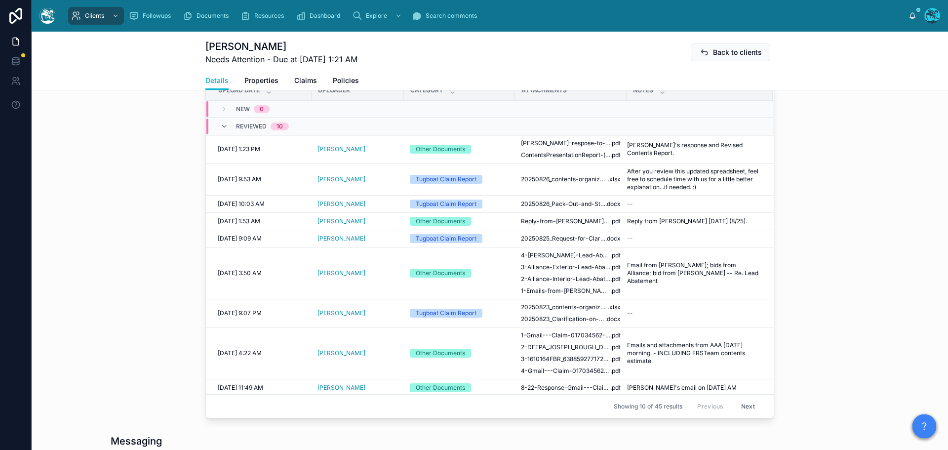
scroll to position [325, 0]
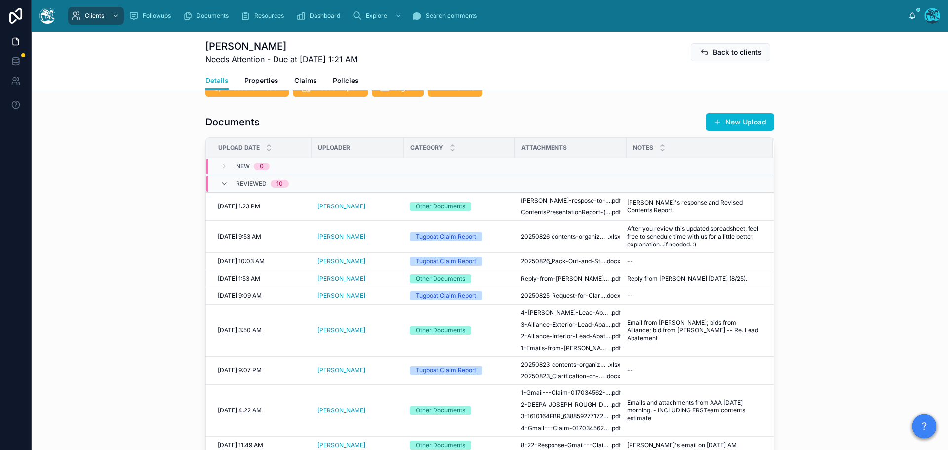
drag, startPoint x: 739, startPoint y: 133, endPoint x: 750, endPoint y: 142, distance: 14.0
click at [739, 131] on button "New Upload" at bounding box center [739, 122] width 69 height 18
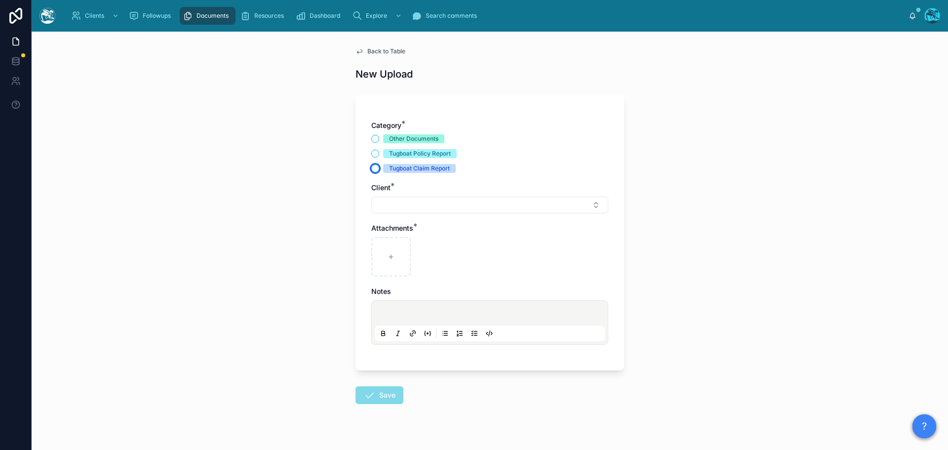
click at [372, 168] on button "Tugboat Claim Report" at bounding box center [375, 168] width 8 height 8
click at [397, 203] on button "Select Button" at bounding box center [489, 204] width 237 height 17
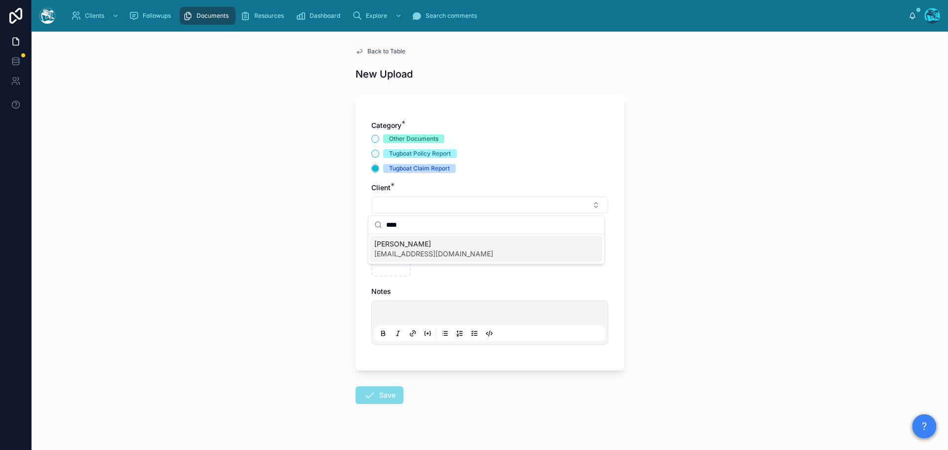
type input "****"
click at [395, 249] on span "[EMAIL_ADDRESS][DOMAIN_NAME]" at bounding box center [433, 254] width 119 height 10
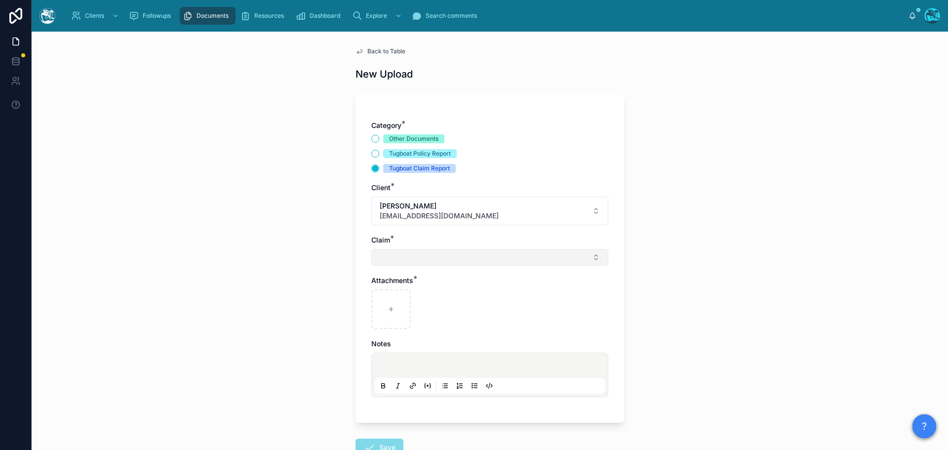
click at [386, 262] on button "Select Button" at bounding box center [489, 257] width 237 height 17
click at [388, 293] on span "AAA 017034562" at bounding box center [401, 296] width 54 height 10
click at [384, 305] on div at bounding box center [390, 310] width 39 height 39
type input "**********"
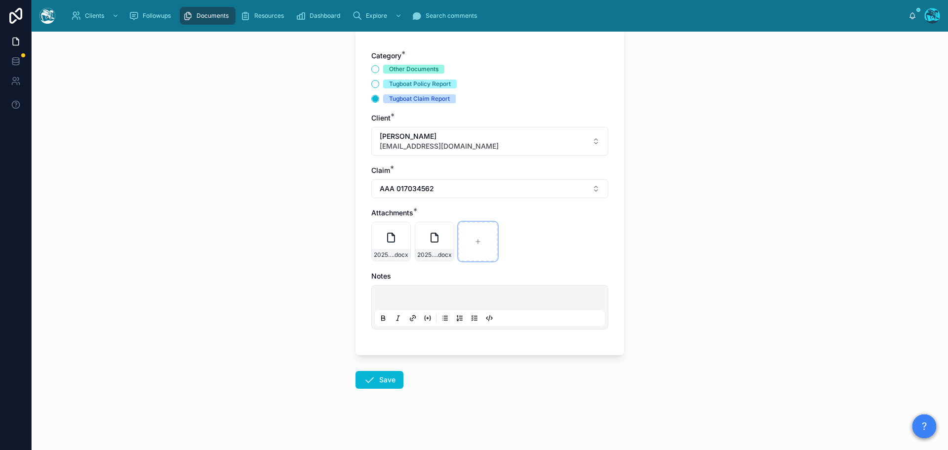
scroll to position [72, 0]
click at [372, 381] on button "Save" at bounding box center [379, 378] width 48 height 18
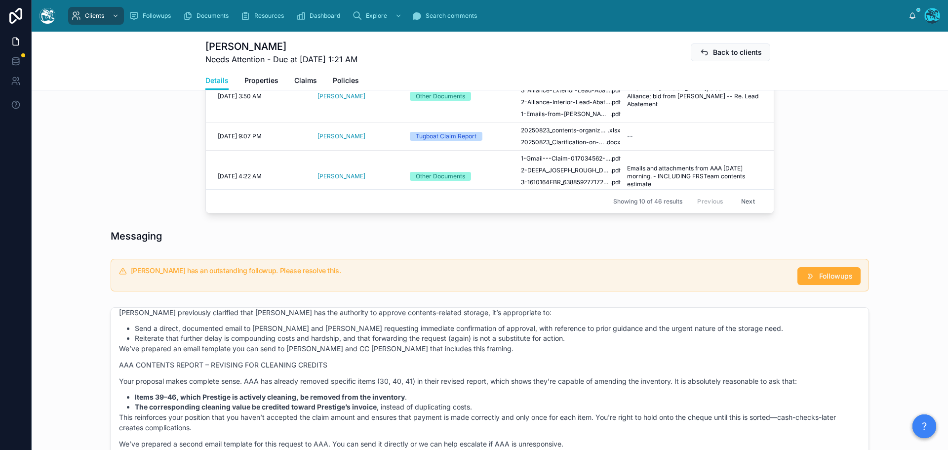
scroll to position [664, 0]
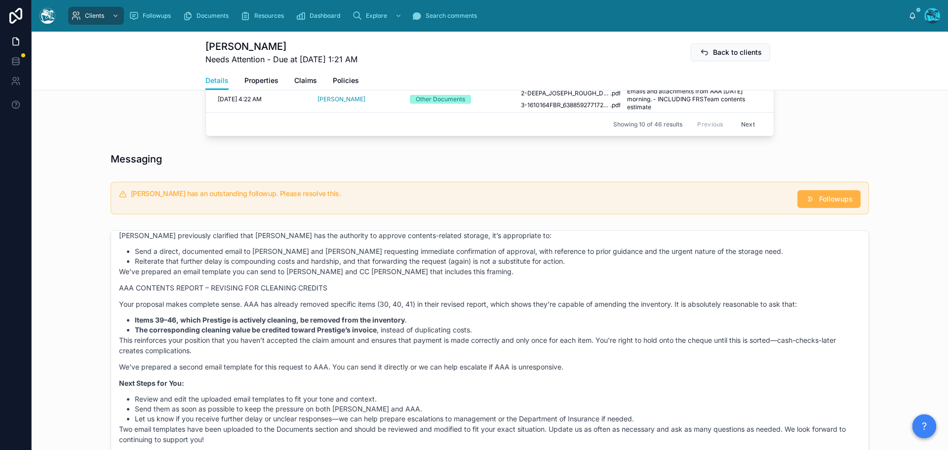
click at [827, 204] on span "Followups" at bounding box center [836, 199] width 34 height 10
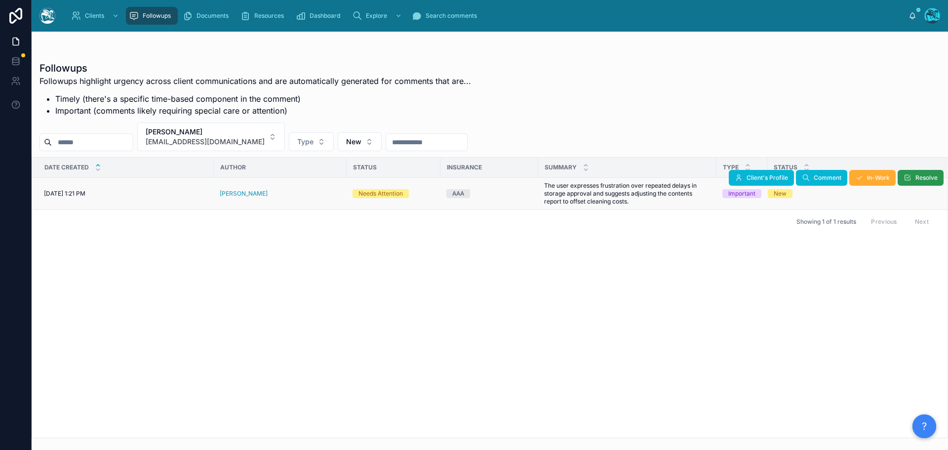
click at [927, 178] on span "Resolve" at bounding box center [926, 178] width 22 height 8
click at [263, 136] on button "[PERSON_NAME] [PERSON_NAME][EMAIL_ADDRESS][DOMAIN_NAME]" at bounding box center [211, 136] width 148 height 29
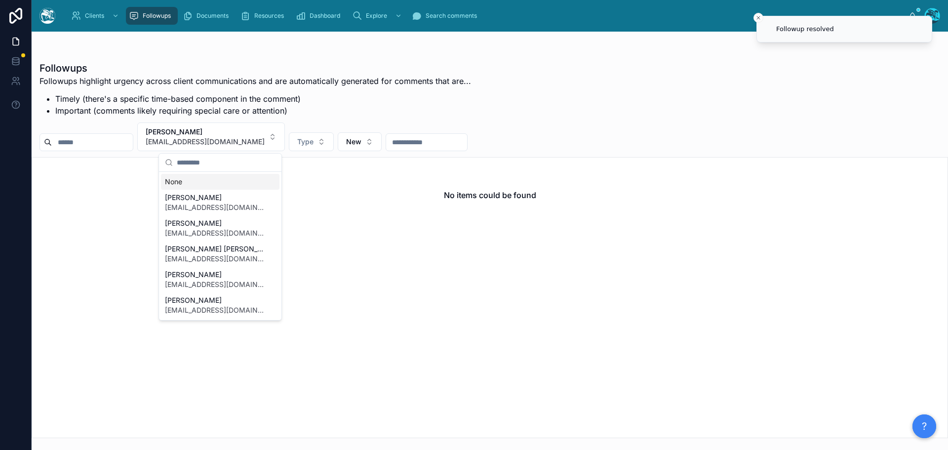
click at [181, 183] on div "None" at bounding box center [220, 182] width 118 height 16
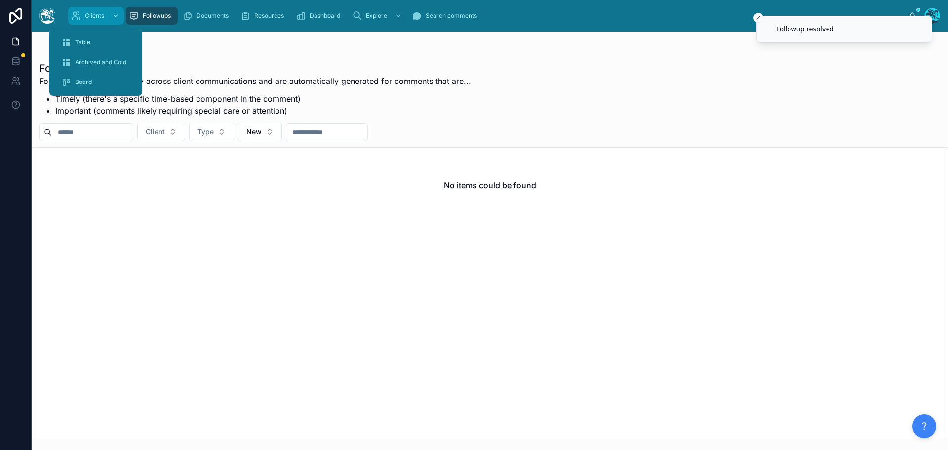
click at [83, 16] on div "Clients" at bounding box center [96, 16] width 50 height 16
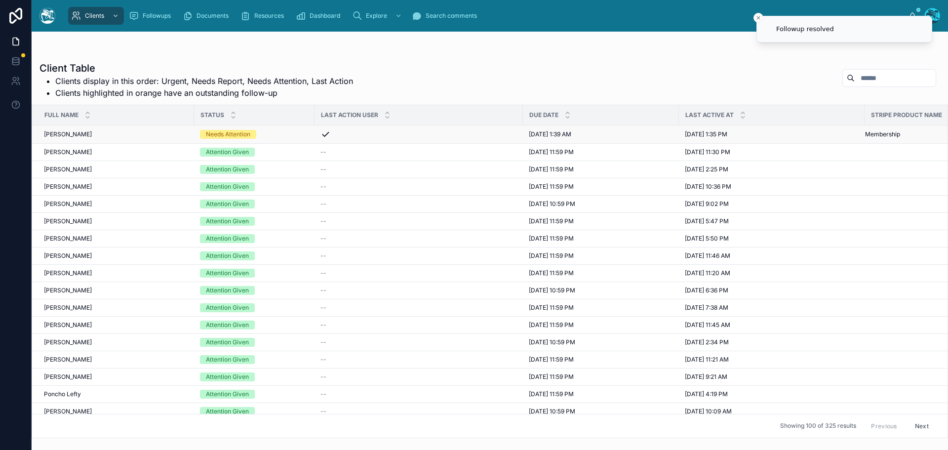
click at [267, 136] on div "Needs Attention" at bounding box center [254, 134] width 109 height 9
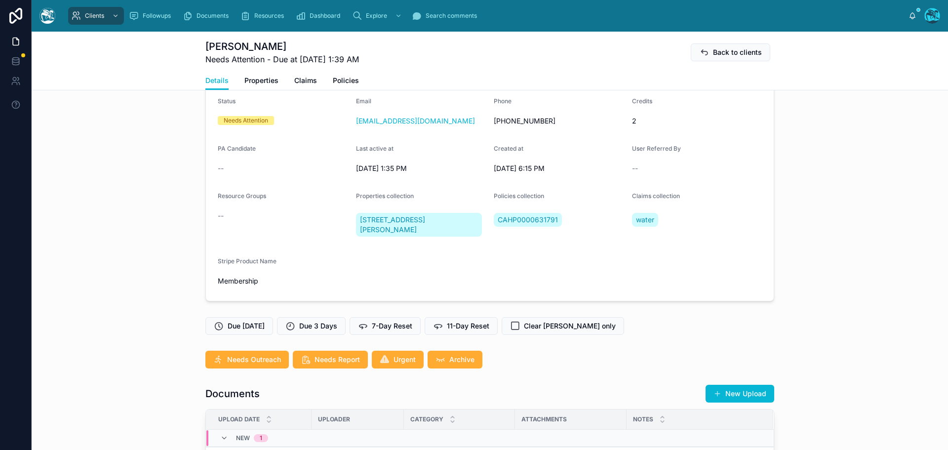
scroll to position [346, 0]
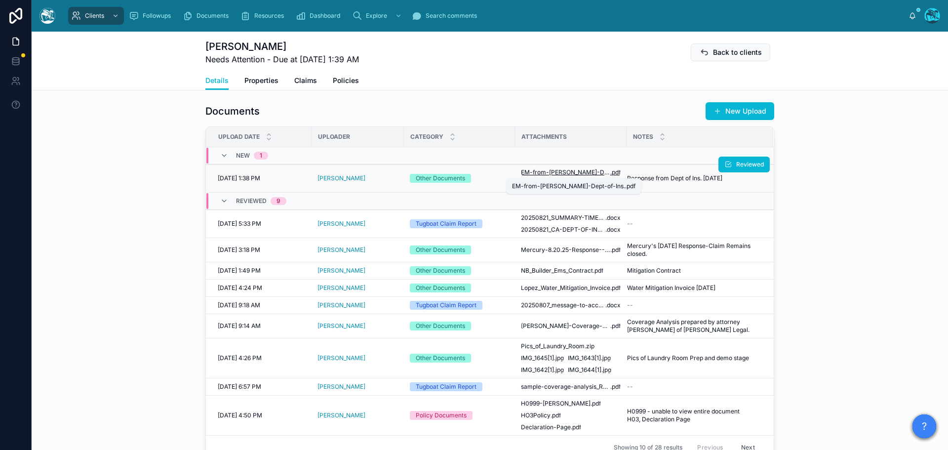
click at [553, 170] on span "EM-from-Hugo-Flores-Dept-of-Ins." at bounding box center [565, 172] width 89 height 8
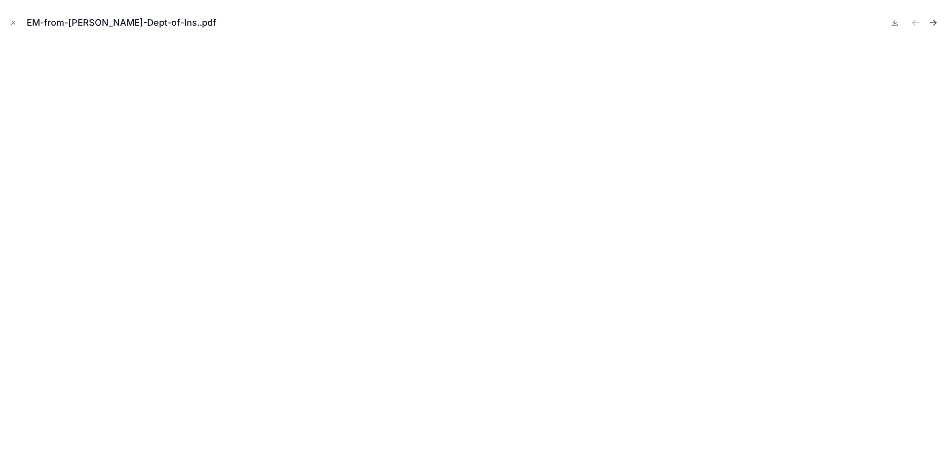
click at [933, 23] on icon "Next file" at bounding box center [933, 23] width 6 height 0
click at [10, 21] on icon "Close modal" at bounding box center [13, 22] width 7 height 7
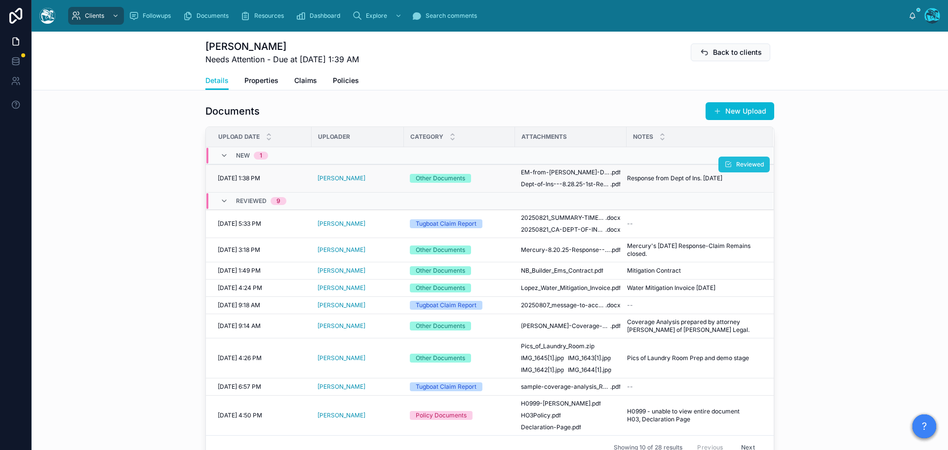
click at [729, 165] on icon at bounding box center [728, 164] width 8 height 8
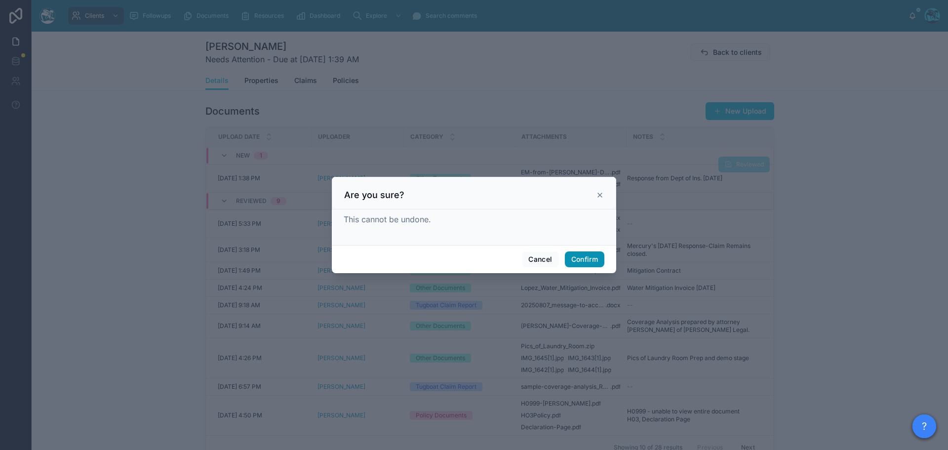
click at [588, 258] on button "Confirm" at bounding box center [584, 259] width 39 height 16
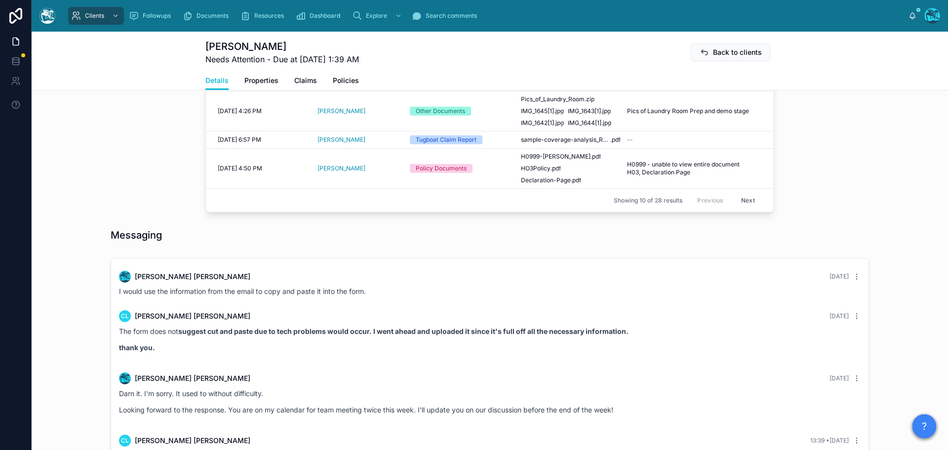
scroll to position [826, 0]
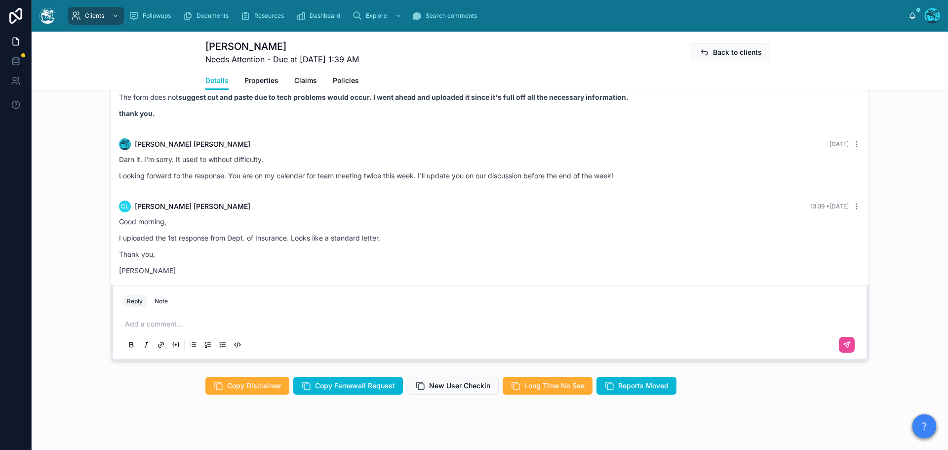
click at [141, 319] on p at bounding box center [492, 324] width 734 height 10
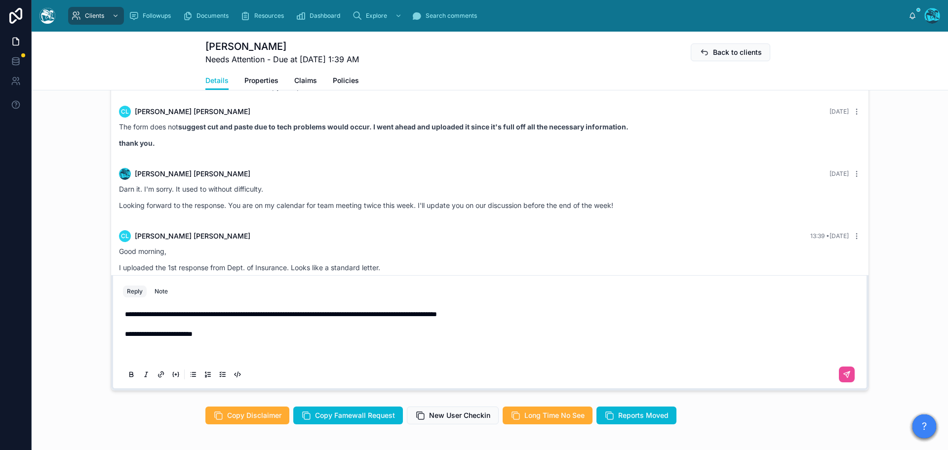
scroll to position [787, 0]
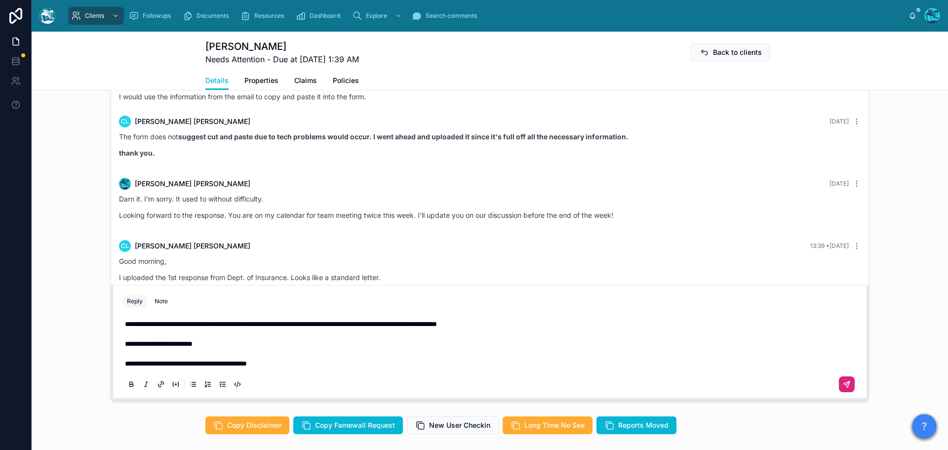
click at [843, 380] on icon at bounding box center [847, 384] width 8 height 8
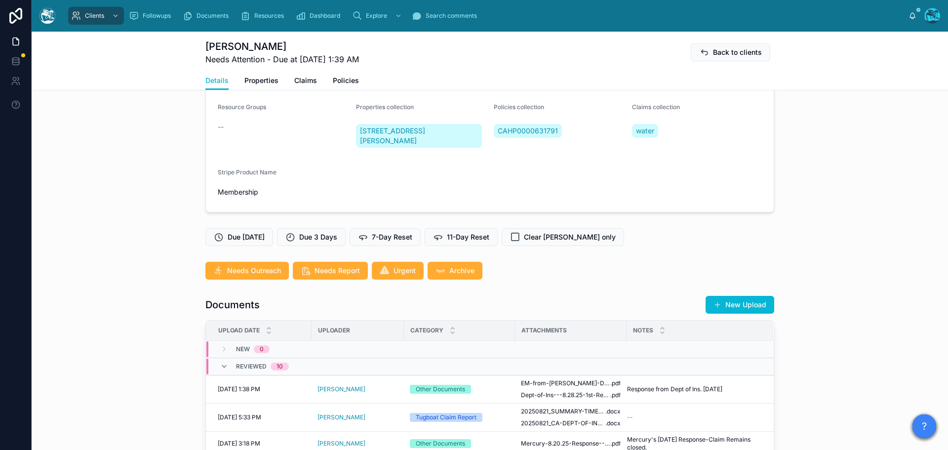
scroll to position [145, 0]
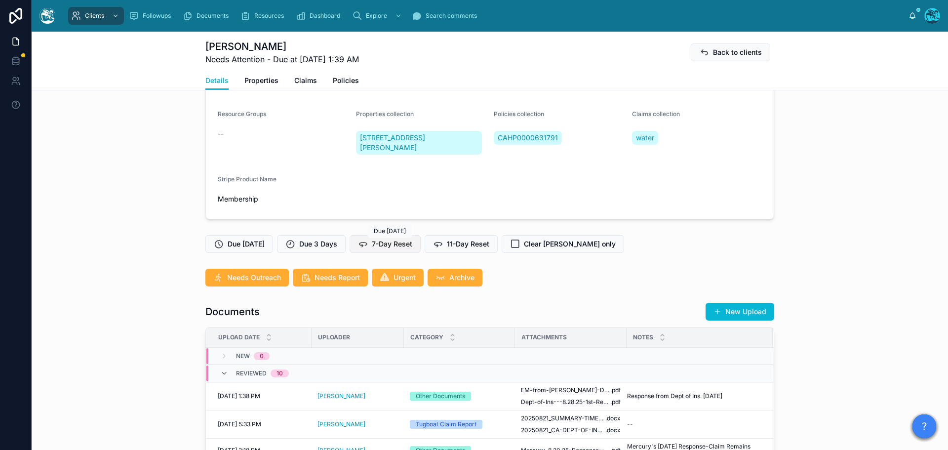
click at [387, 246] on span "7-Day Reset" at bounding box center [392, 244] width 40 height 10
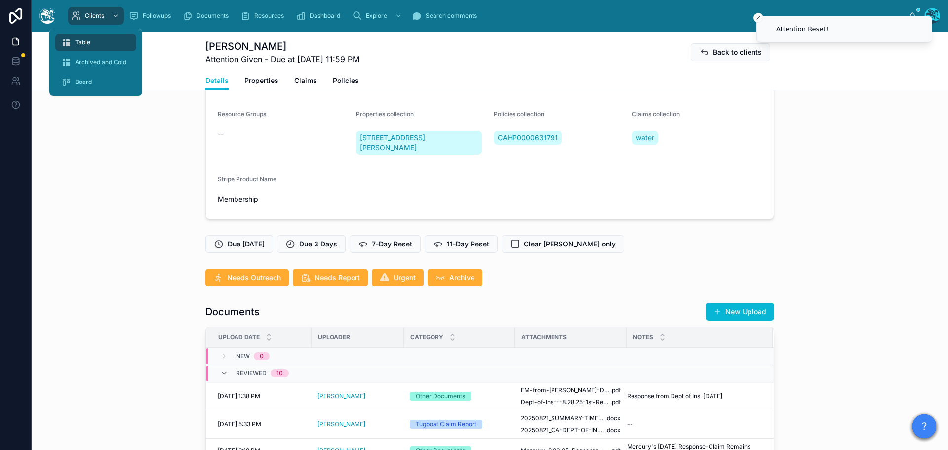
click at [85, 44] on span "Table" at bounding box center [82, 43] width 15 height 8
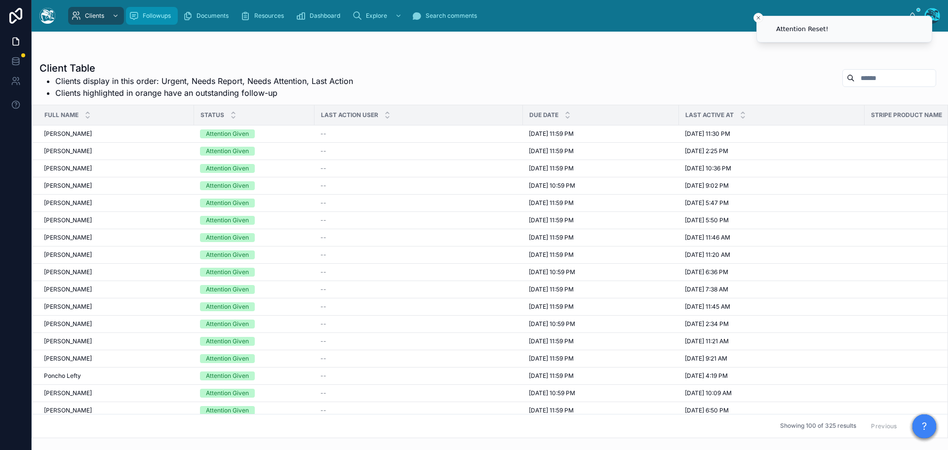
click at [153, 20] on div "Followups" at bounding box center [152, 16] width 46 height 16
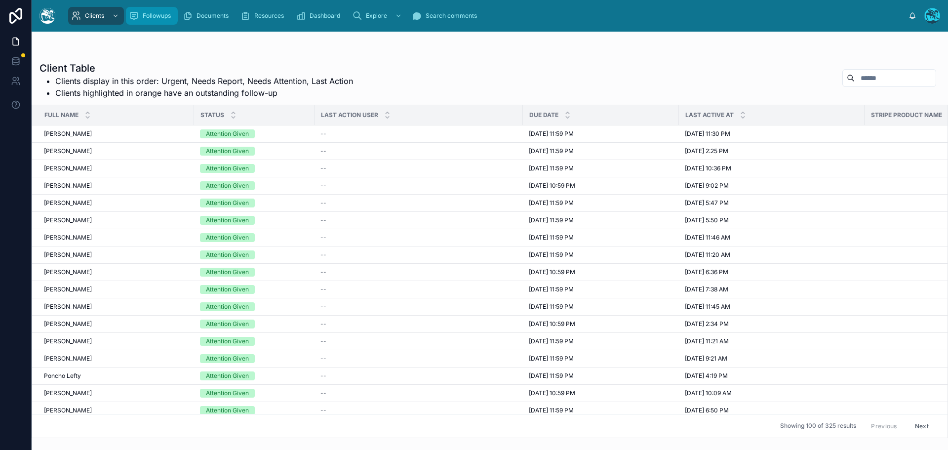
click at [157, 15] on span "Followups" at bounding box center [157, 16] width 28 height 8
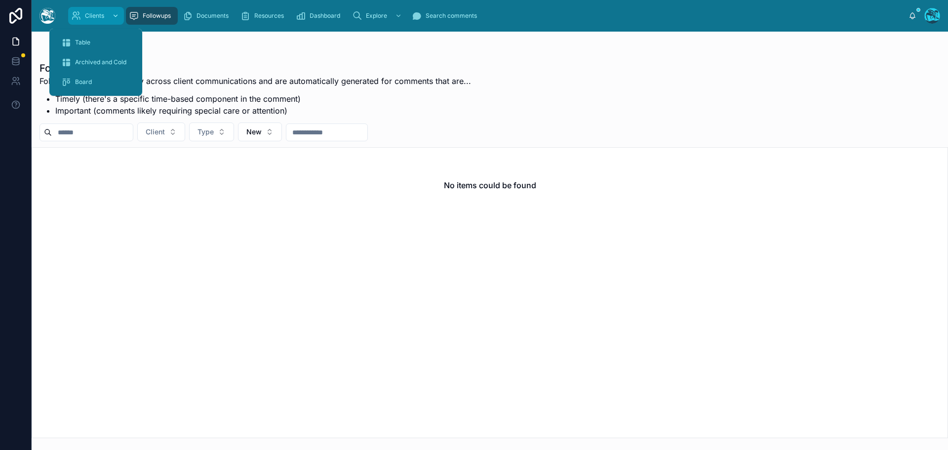
click at [95, 16] on span "Clients" at bounding box center [94, 16] width 19 height 8
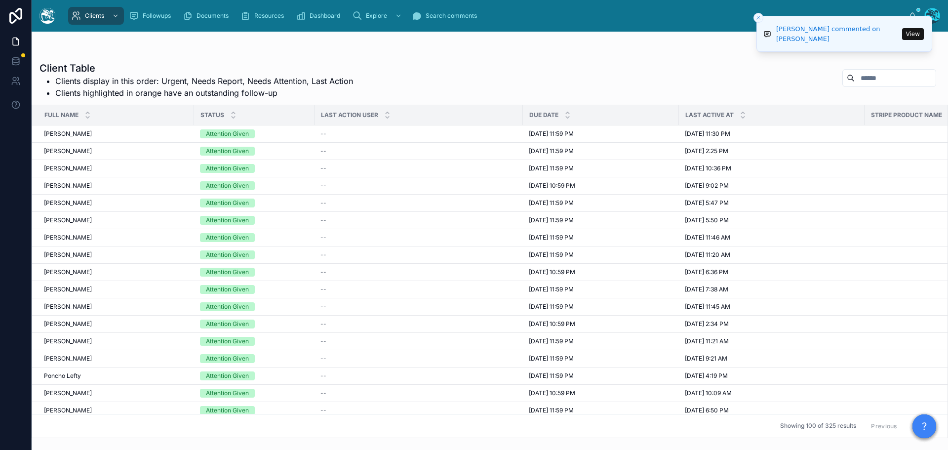
click at [912, 34] on button "View" at bounding box center [913, 34] width 22 height 12
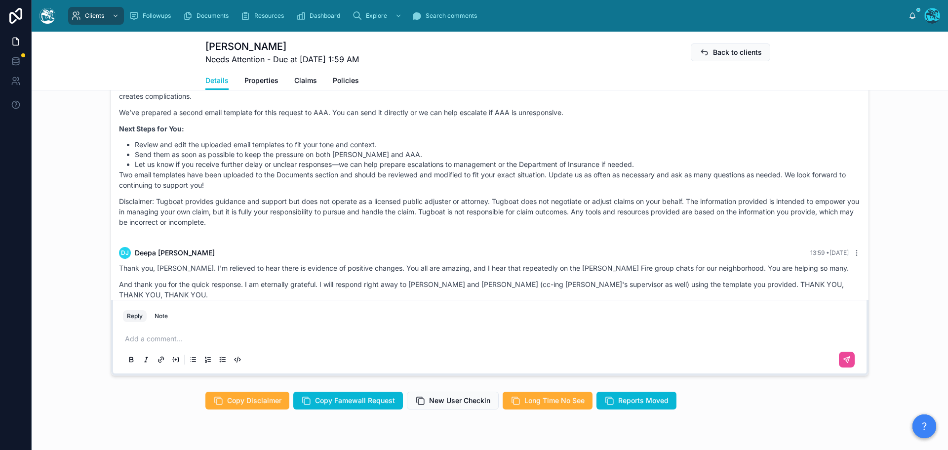
scroll to position [839, 0]
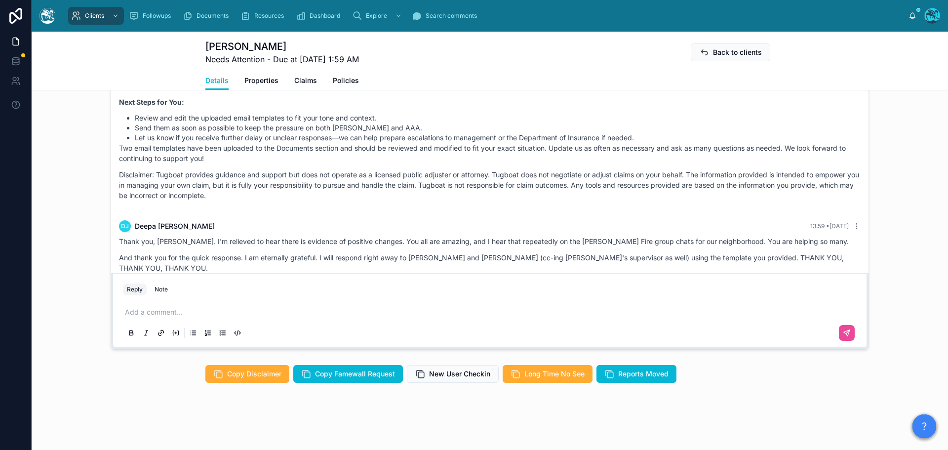
click at [174, 314] on p at bounding box center [492, 312] width 734 height 10
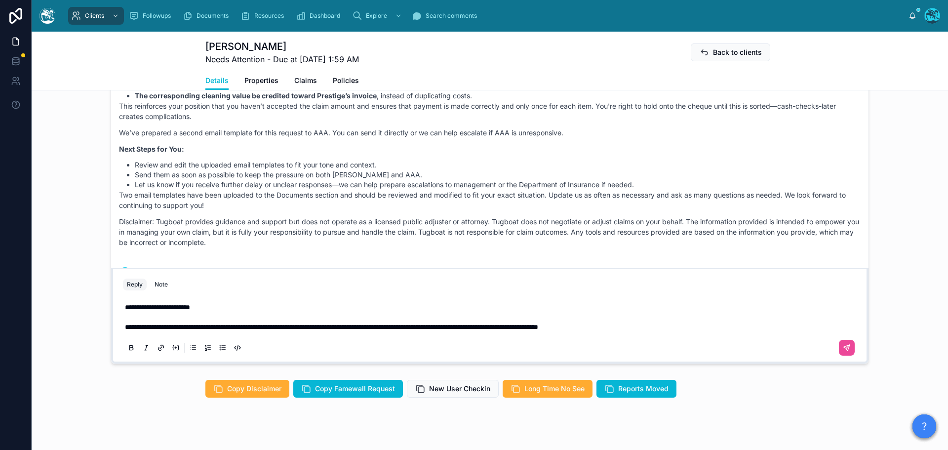
scroll to position [4066, 0]
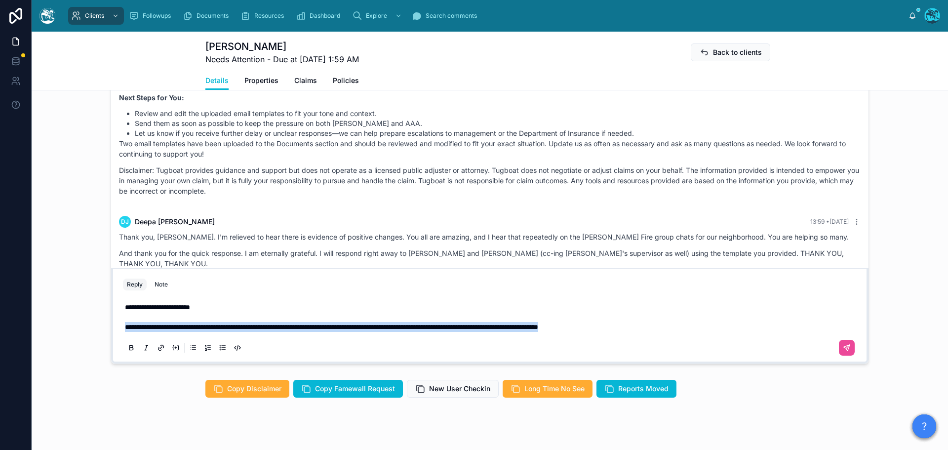
drag, startPoint x: 670, startPoint y: 339, endPoint x: 76, endPoint y: 342, distance: 593.8
click at [76, 342] on div "Rachel Baker 9 days ago You are most welcome! DJ Deepa Joseph 9 days ago Hi, Ra…" at bounding box center [490, 194] width 916 height 345
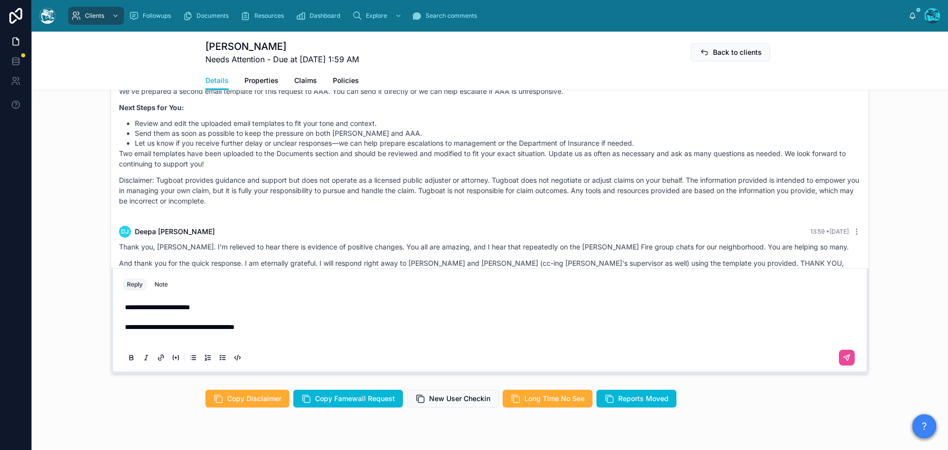
scroll to position [800, 0]
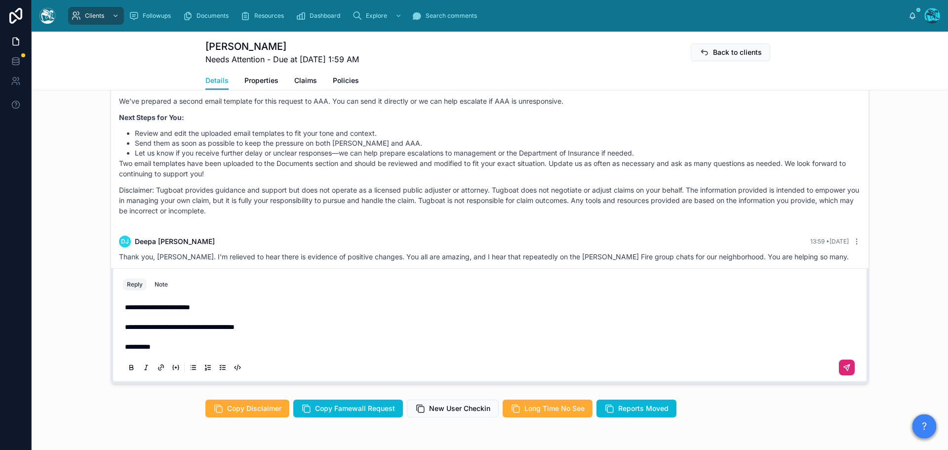
click at [846, 371] on icon at bounding box center [847, 367] width 8 height 8
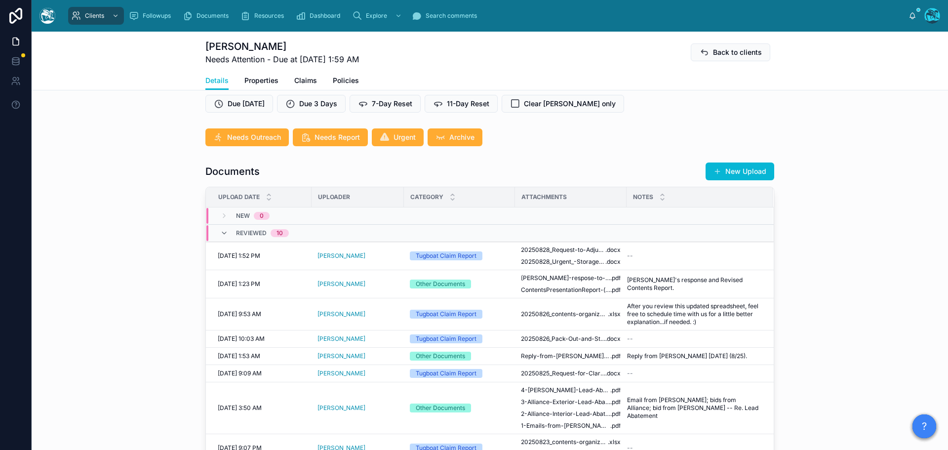
scroll to position [207, 0]
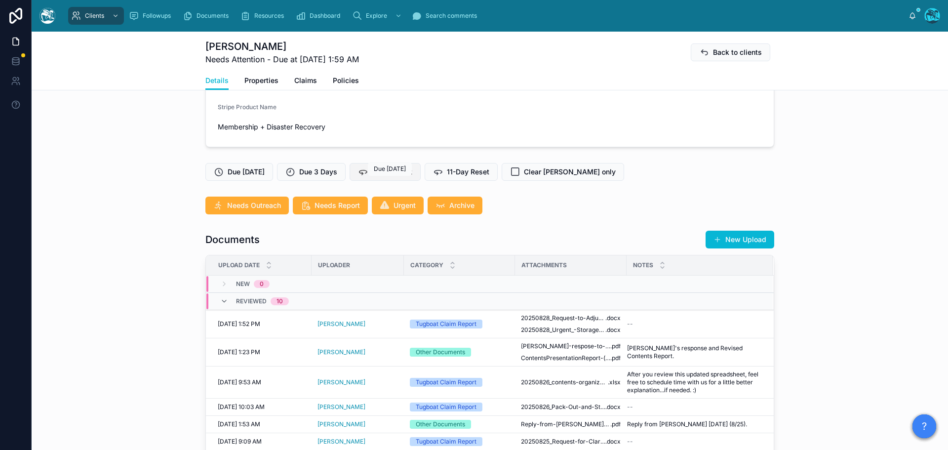
click at [383, 177] on span "7-Day Reset" at bounding box center [392, 172] width 40 height 10
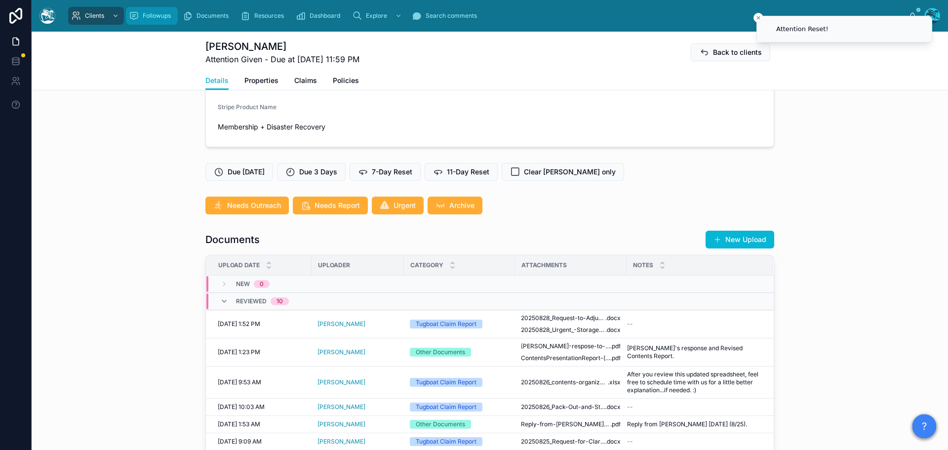
click at [160, 14] on span "Followups" at bounding box center [157, 16] width 28 height 8
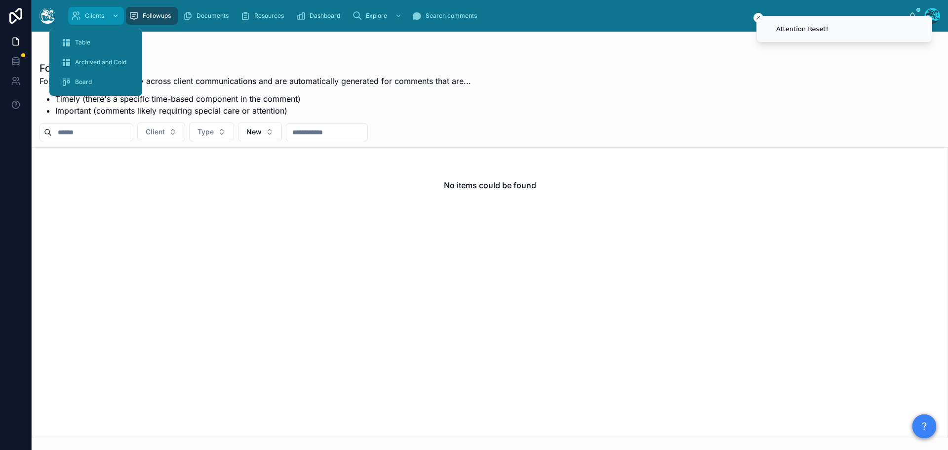
click at [96, 15] on span "Clients" at bounding box center [94, 16] width 19 height 8
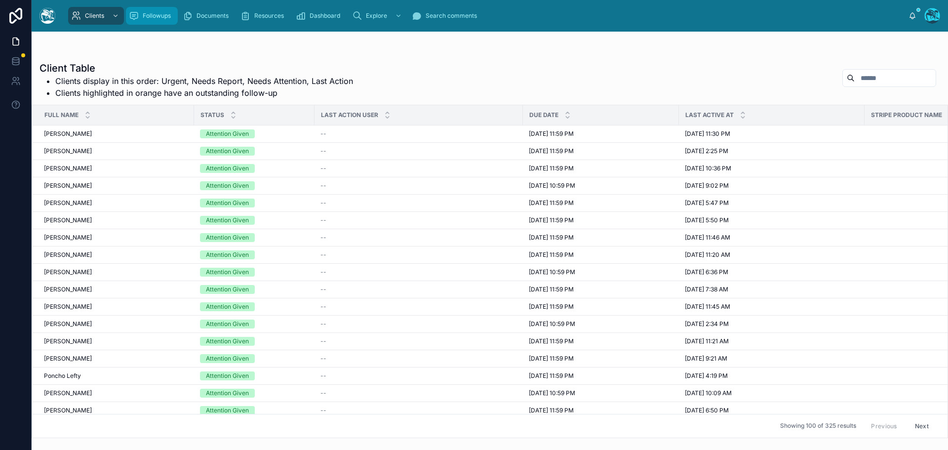
click at [155, 15] on span "Followups" at bounding box center [157, 16] width 28 height 8
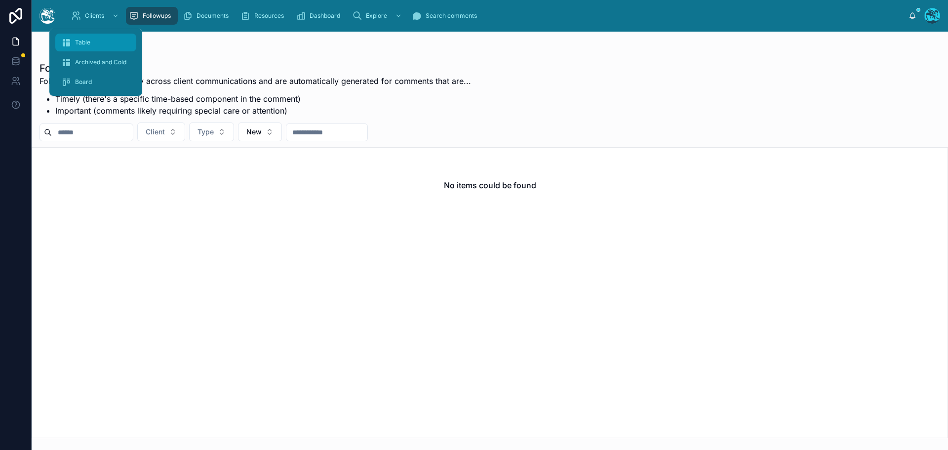
click at [84, 39] on span "Table" at bounding box center [82, 43] width 15 height 8
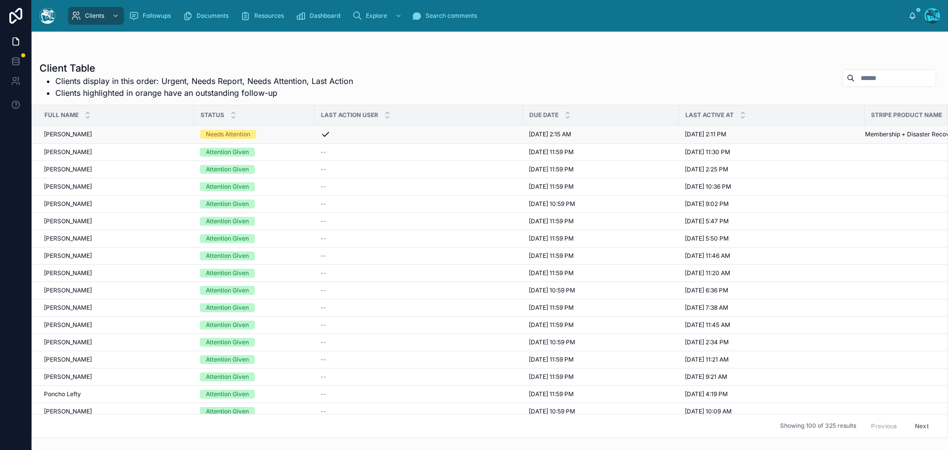
click at [273, 134] on div "Needs Attention" at bounding box center [254, 134] width 109 height 9
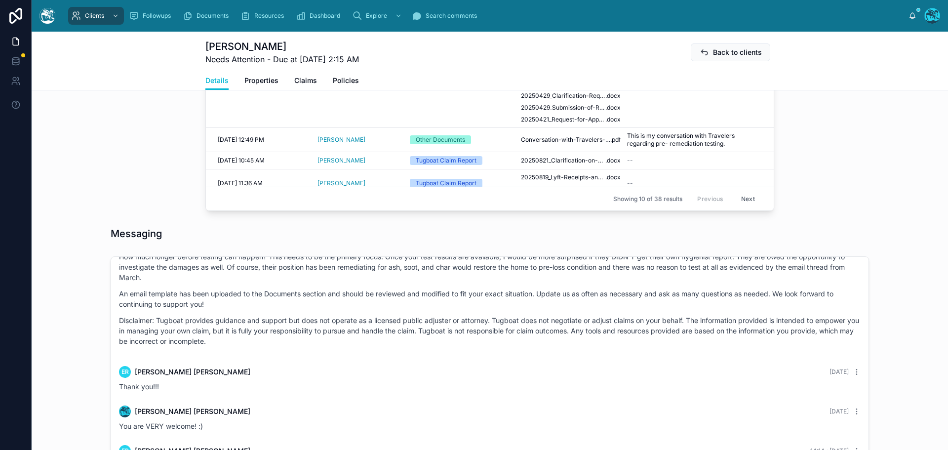
scroll to position [790, 0]
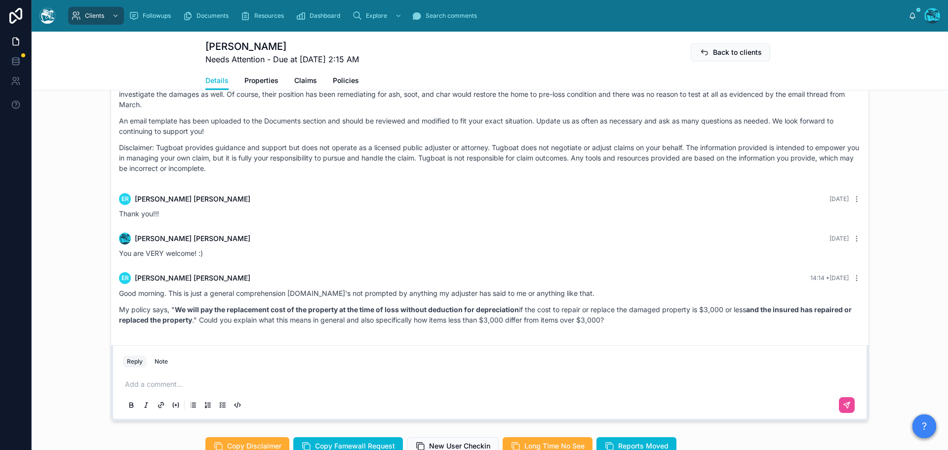
click at [239, 252] on div "You are VERY welcome! :)" at bounding box center [489, 253] width 741 height 10
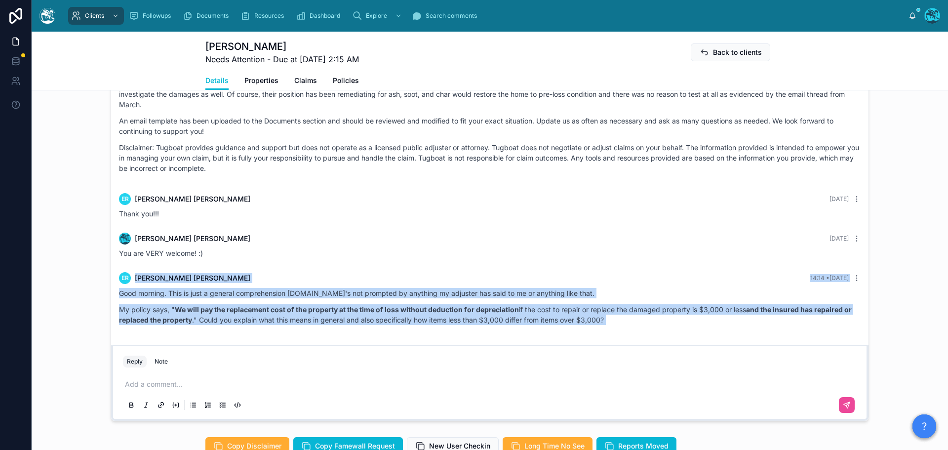
drag, startPoint x: 239, startPoint y: 252, endPoint x: 628, endPoint y: 329, distance: 396.9
copy div "ER Ellen Rippberger 14:14 • Today Good morning. This is just a general comprehe…"
click at [141, 385] on p at bounding box center [492, 384] width 734 height 10
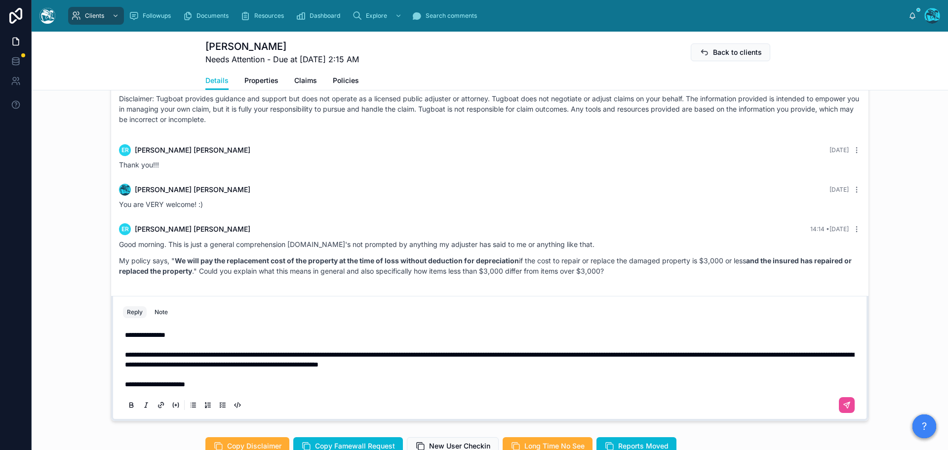
click at [595, 366] on p "**********" at bounding box center [492, 359] width 734 height 59
click at [221, 385] on p "**********" at bounding box center [492, 359] width 734 height 59
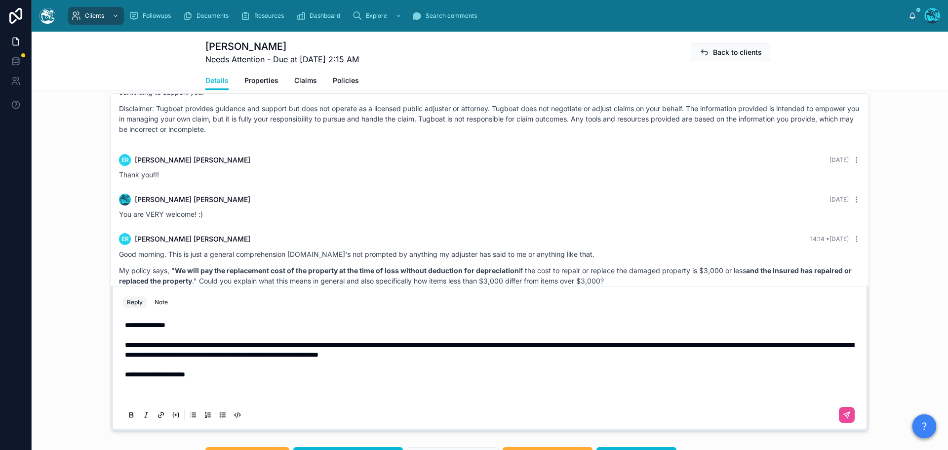
scroll to position [770, 0]
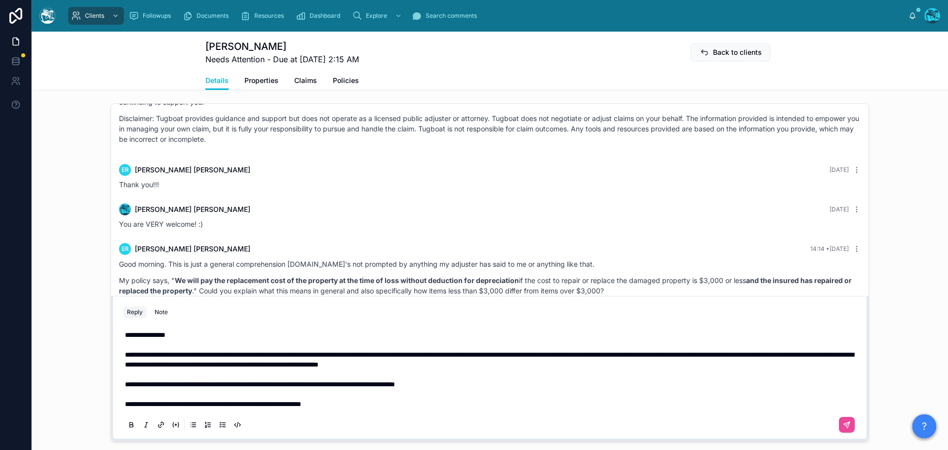
click at [359, 401] on p "**********" at bounding box center [492, 369] width 734 height 79
click at [847, 422] on icon at bounding box center [847, 425] width 8 height 8
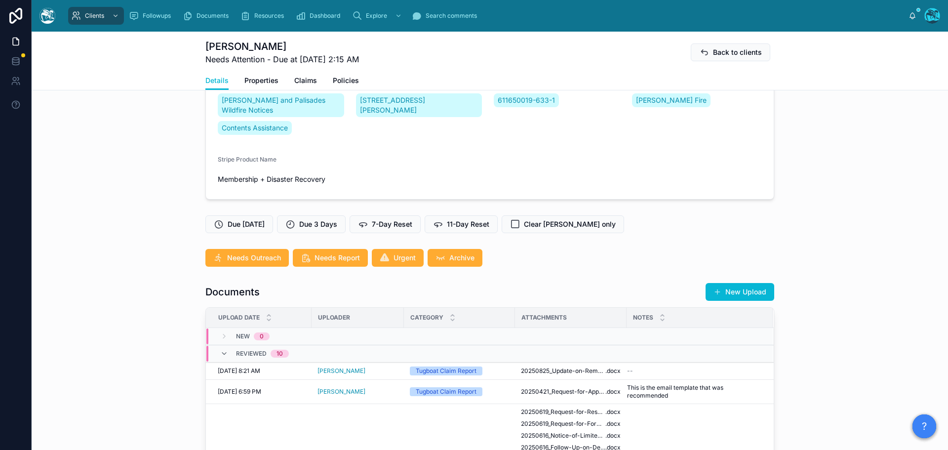
scroll to position [178, 0]
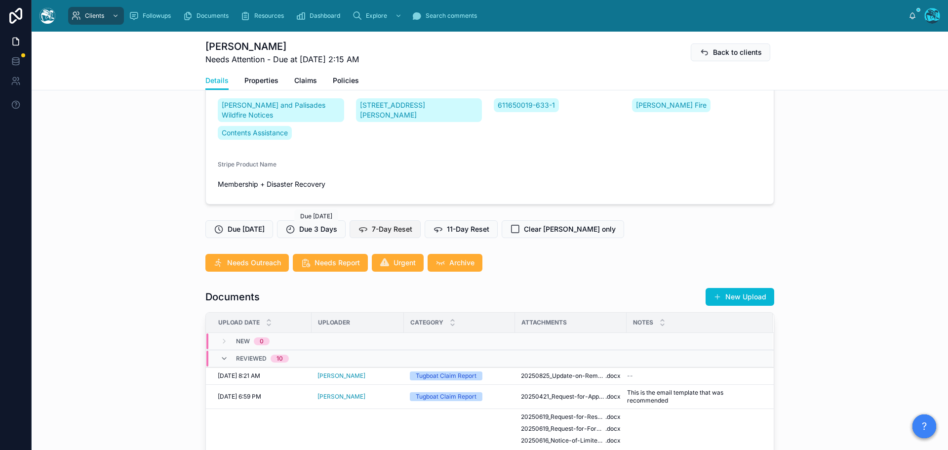
click at [396, 230] on span "7-Day Reset" at bounding box center [392, 229] width 40 height 10
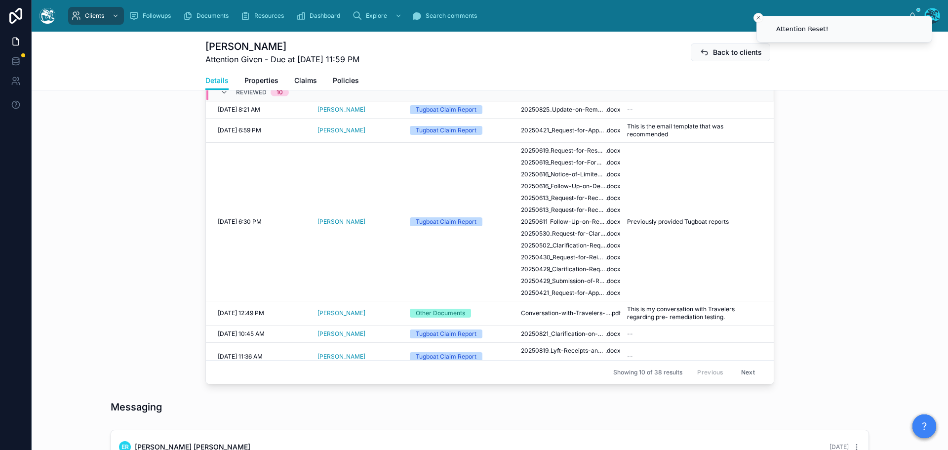
scroll to position [444, 0]
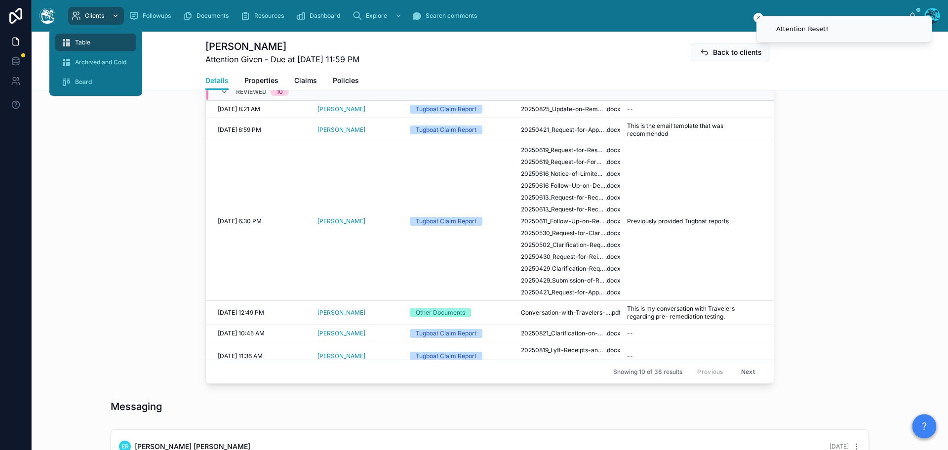
click at [91, 15] on span "Clients" at bounding box center [94, 16] width 19 height 8
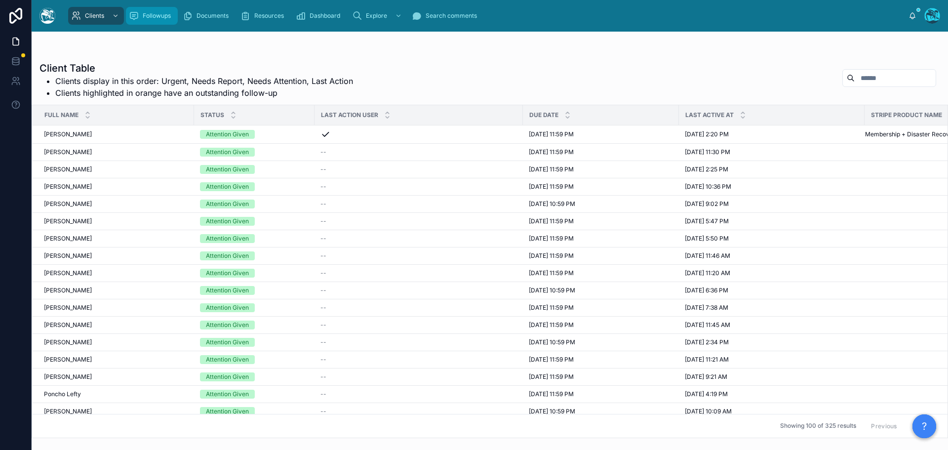
click at [149, 16] on span "Followups" at bounding box center [157, 16] width 28 height 8
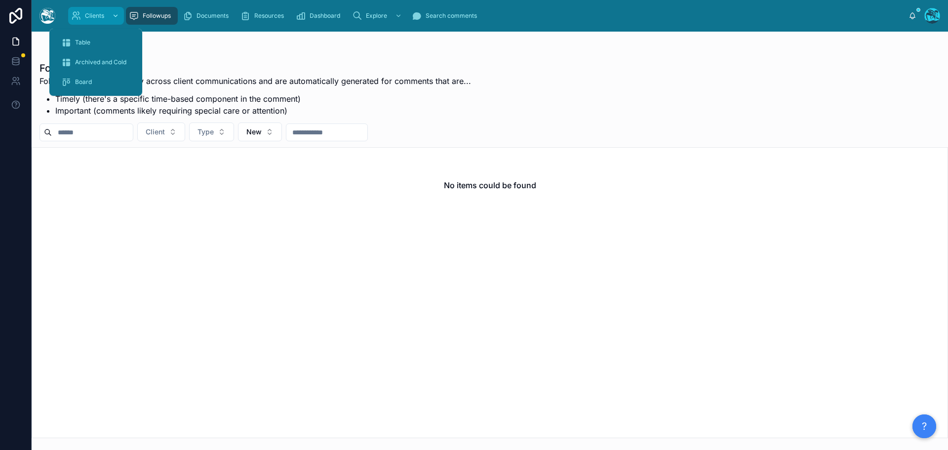
click at [101, 15] on span "Clients" at bounding box center [94, 16] width 19 height 8
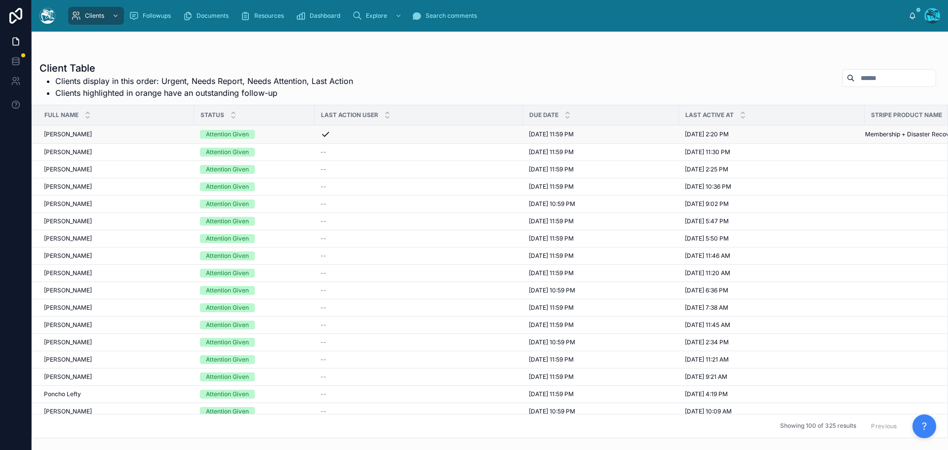
click at [270, 133] on div "Attention Given" at bounding box center [254, 134] width 109 height 9
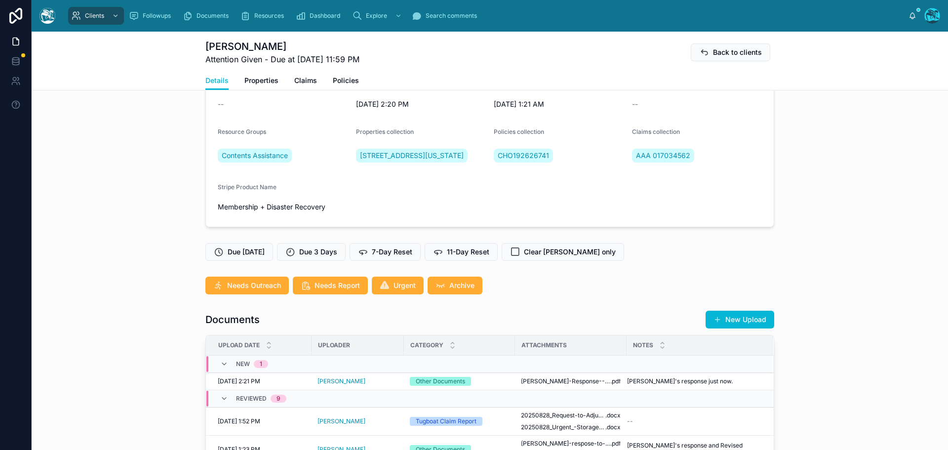
scroll to position [247, 0]
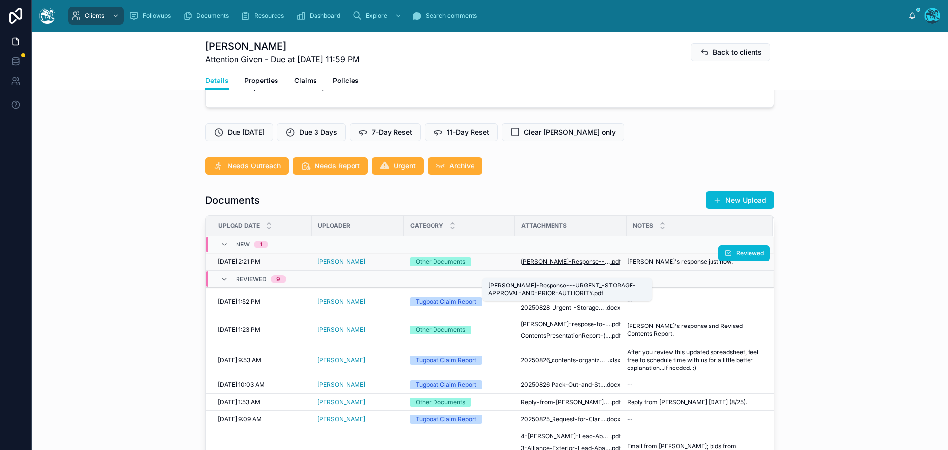
click at [568, 266] on span "[PERSON_NAME]-Response---URGENT_-STORAGE-APPROVAL-AND-PRIOR-AUTHORITY" at bounding box center [565, 262] width 89 height 8
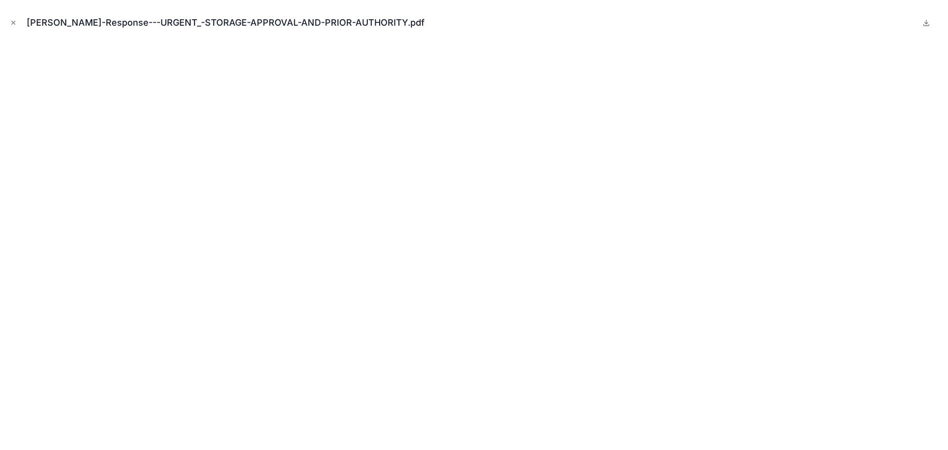
drag, startPoint x: 14, startPoint y: 22, endPoint x: 22, endPoint y: 40, distance: 19.7
click at [14, 22] on icon "Close modal" at bounding box center [13, 22] width 3 height 3
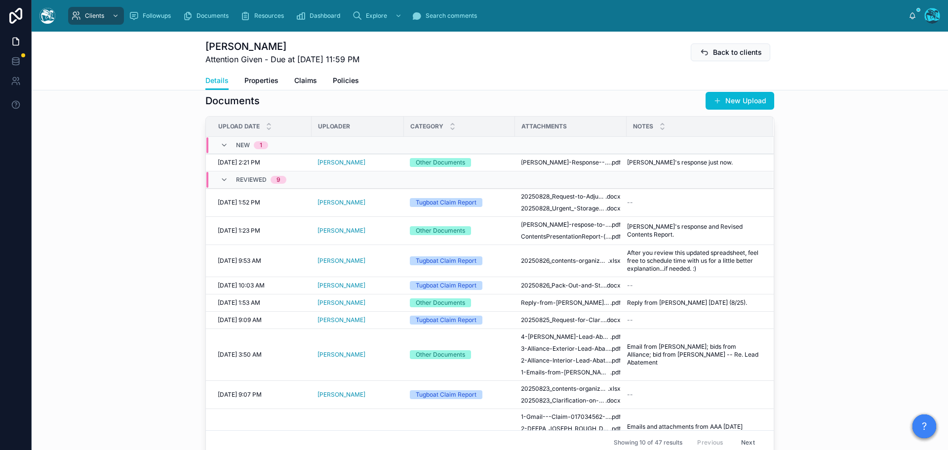
scroll to position [346, 0]
click at [569, 229] on span "[PERSON_NAME]-respose-to-URGENT-REQUEST-for-storage-approval" at bounding box center [565, 225] width 89 height 8
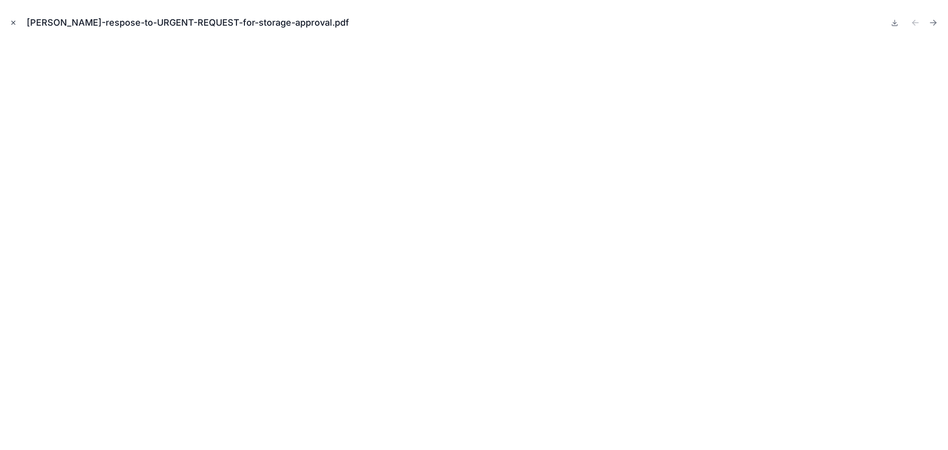
click at [13, 22] on icon "Close modal" at bounding box center [13, 22] width 7 height 7
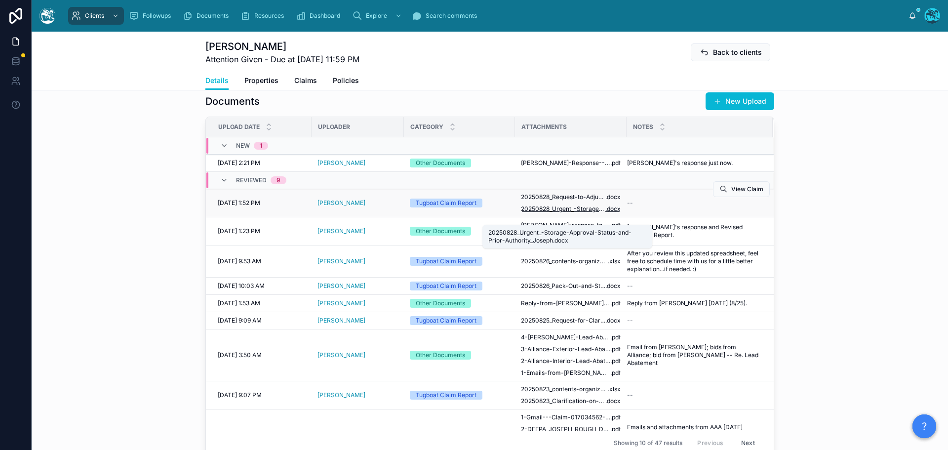
click at [580, 213] on span "20250828_Urgent_-Storage-Approval-Status-and-Prior-Authority_Joseph" at bounding box center [563, 209] width 84 height 8
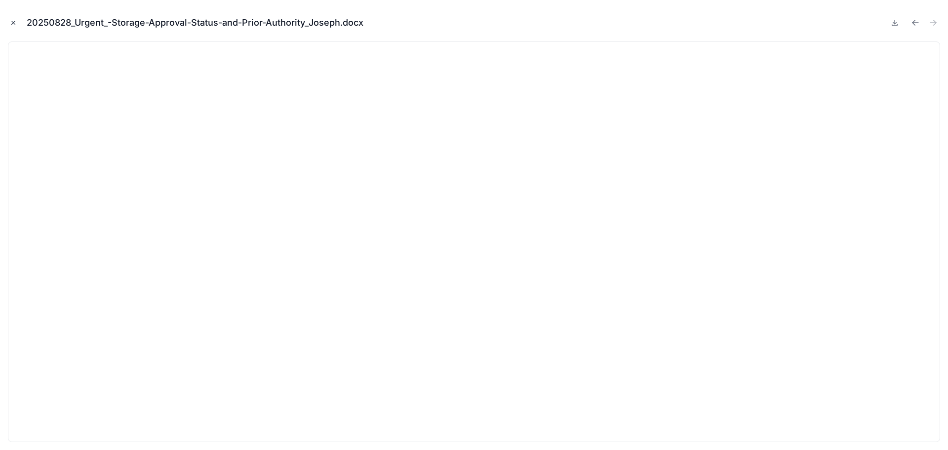
click at [11, 22] on icon "Close modal" at bounding box center [13, 22] width 7 height 7
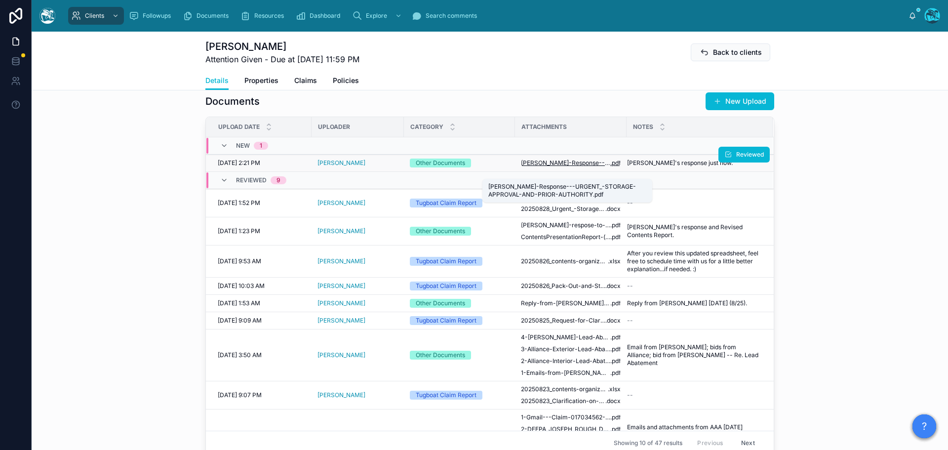
click at [565, 167] on span "[PERSON_NAME]-Response---URGENT_-STORAGE-APPROVAL-AND-PRIOR-AUTHORITY" at bounding box center [565, 163] width 89 height 8
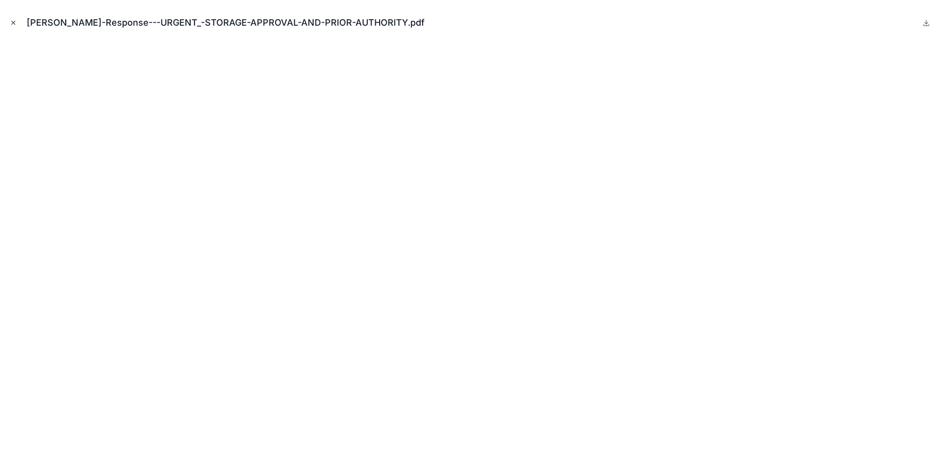
click at [12, 20] on icon "Close modal" at bounding box center [13, 22] width 7 height 7
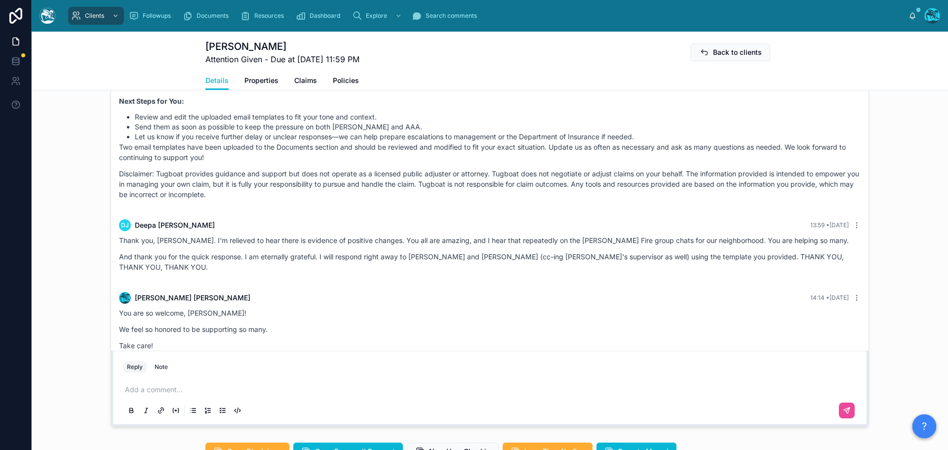
scroll to position [844, 0]
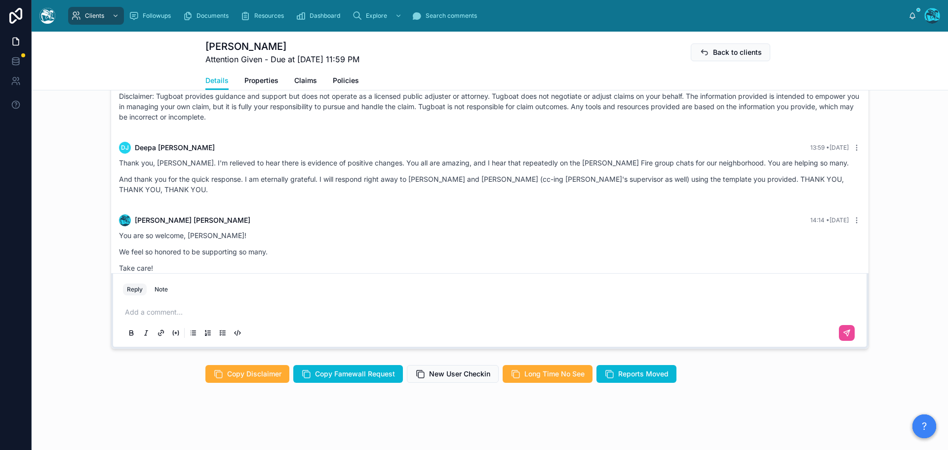
click at [160, 310] on p at bounding box center [492, 312] width 734 height 10
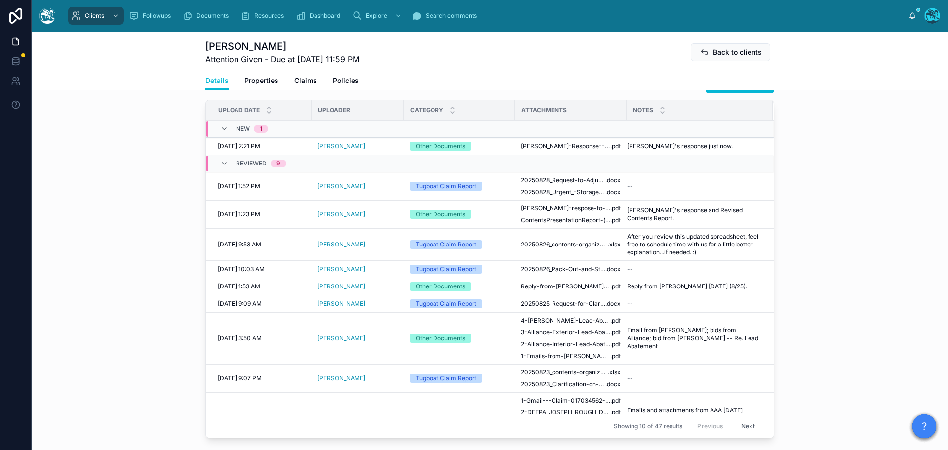
scroll to position [350, 0]
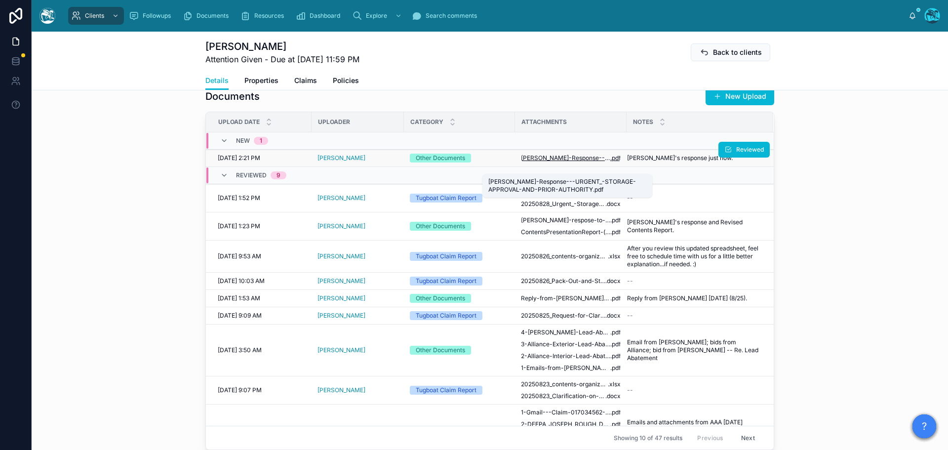
click at [569, 162] on span "[PERSON_NAME]-Response---URGENT_-STORAGE-APPROVAL-AND-PRIOR-AUTHORITY" at bounding box center [565, 158] width 89 height 8
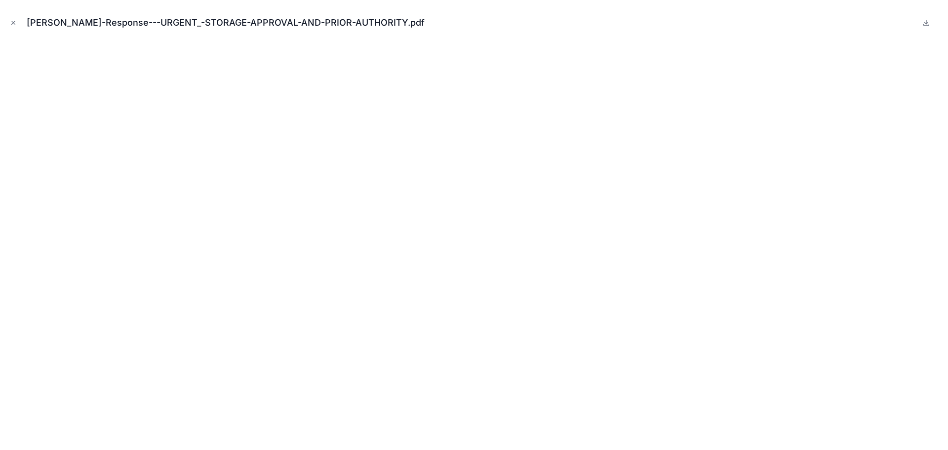
drag, startPoint x: 13, startPoint y: 23, endPoint x: 102, endPoint y: 87, distance: 109.5
click at [13, 23] on icon "Close modal" at bounding box center [13, 22] width 3 height 3
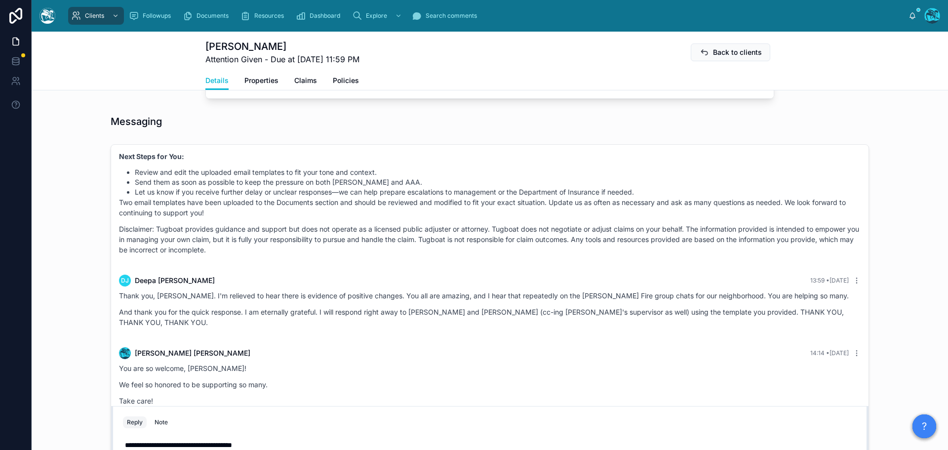
scroll to position [844, 0]
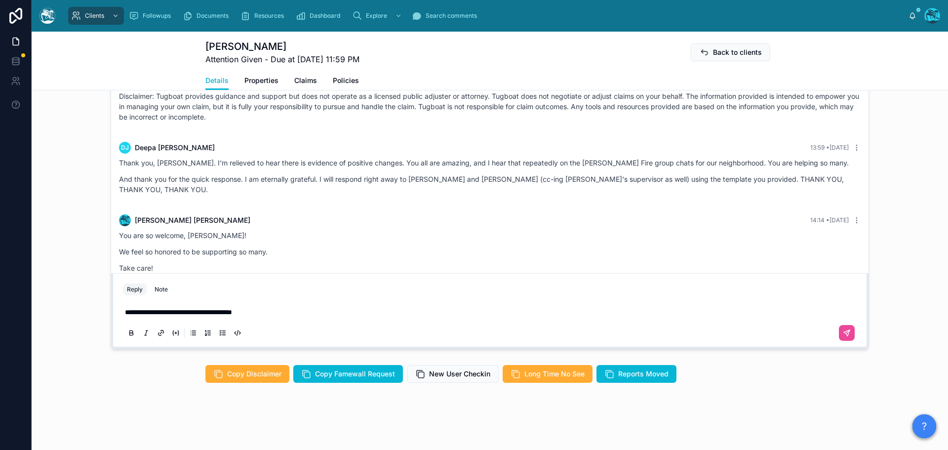
click at [266, 311] on p "**********" at bounding box center [492, 312] width 734 height 10
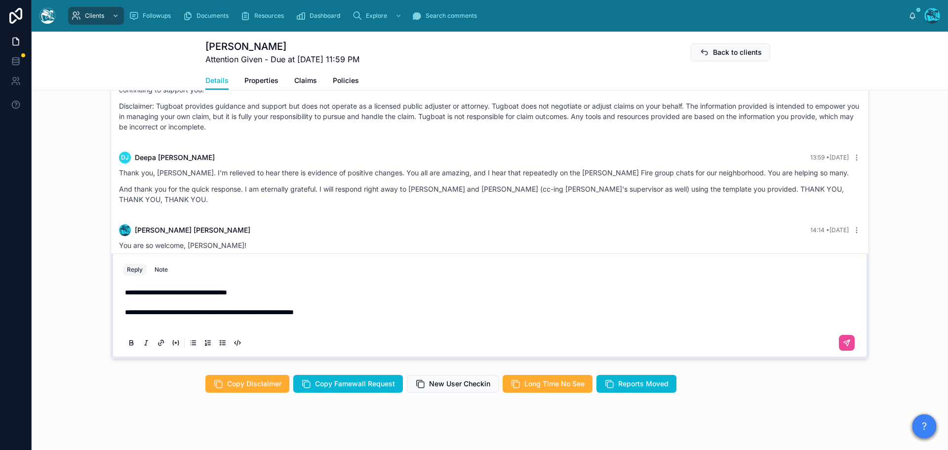
scroll to position [805, 0]
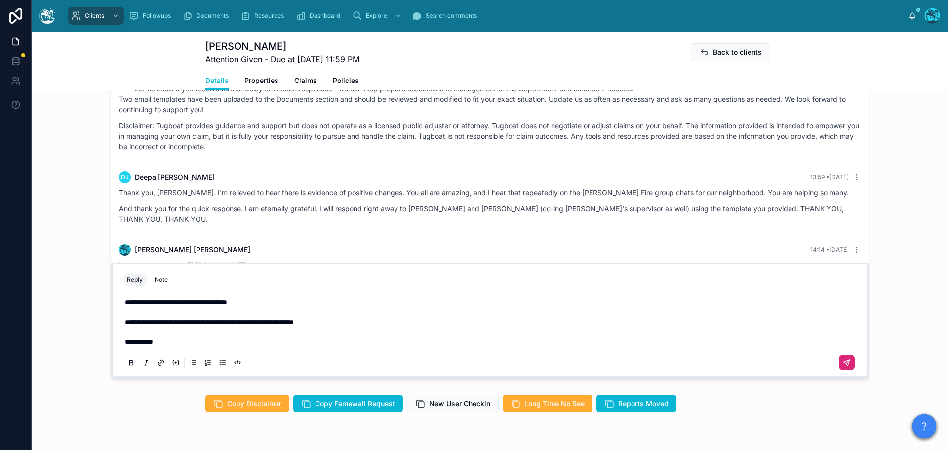
click at [843, 366] on icon at bounding box center [847, 362] width 8 height 8
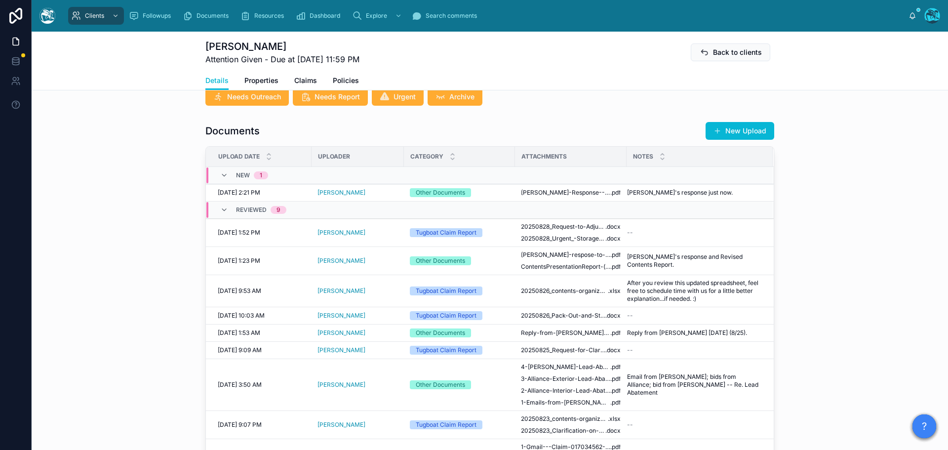
scroll to position [311, 0]
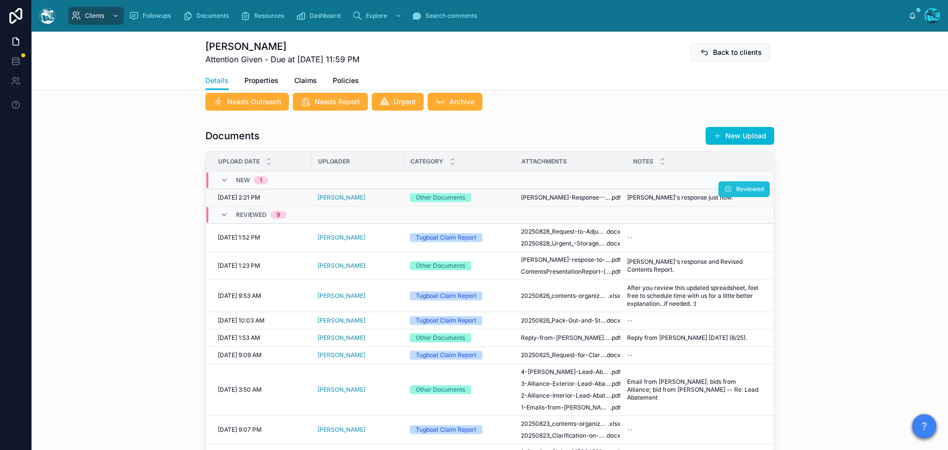
click at [736, 193] on span "Reviewed" at bounding box center [750, 189] width 28 height 8
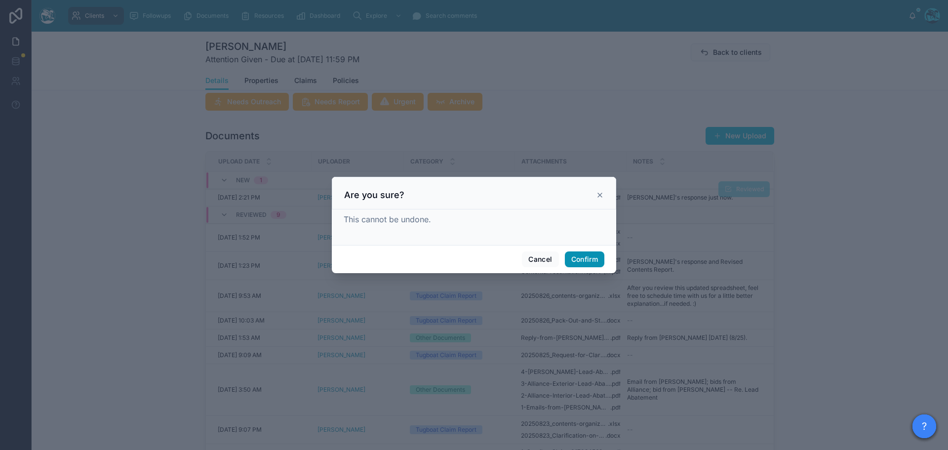
click at [587, 256] on button "Confirm" at bounding box center [584, 259] width 39 height 16
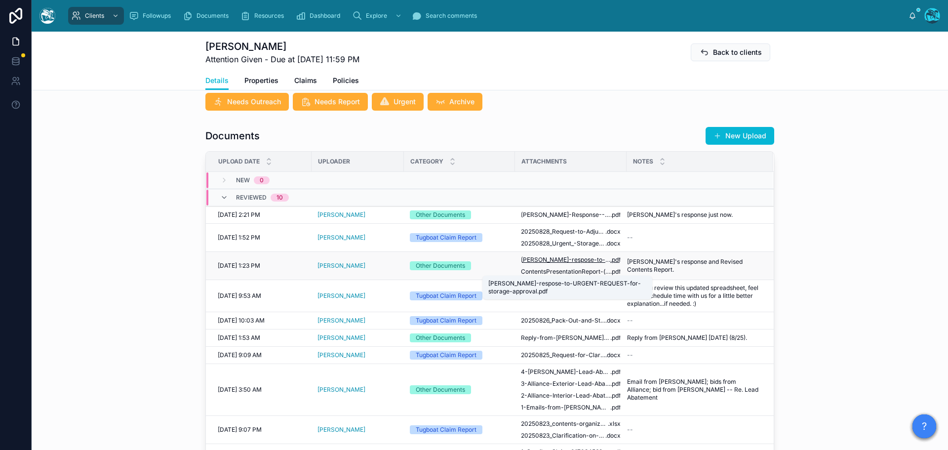
click at [583, 264] on span "[PERSON_NAME]-respose-to-URGENT-REQUEST-for-storage-approval" at bounding box center [565, 260] width 89 height 8
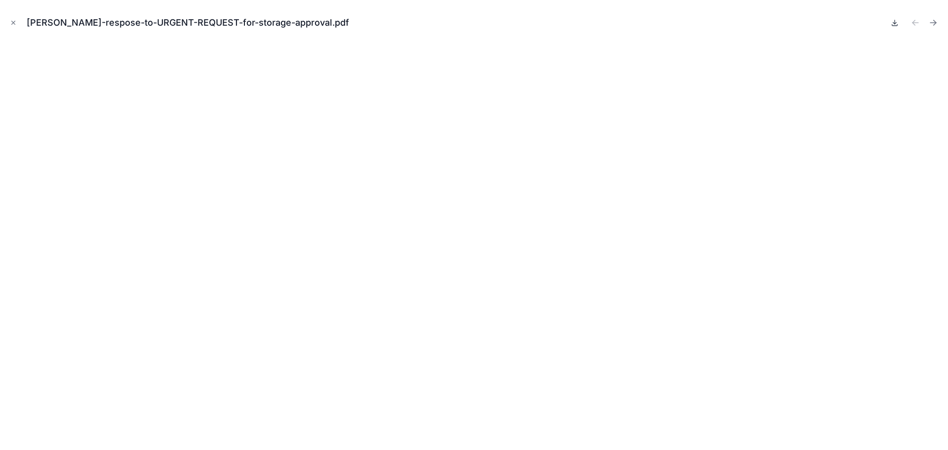
click at [894, 23] on icon at bounding box center [894, 22] width 3 height 1
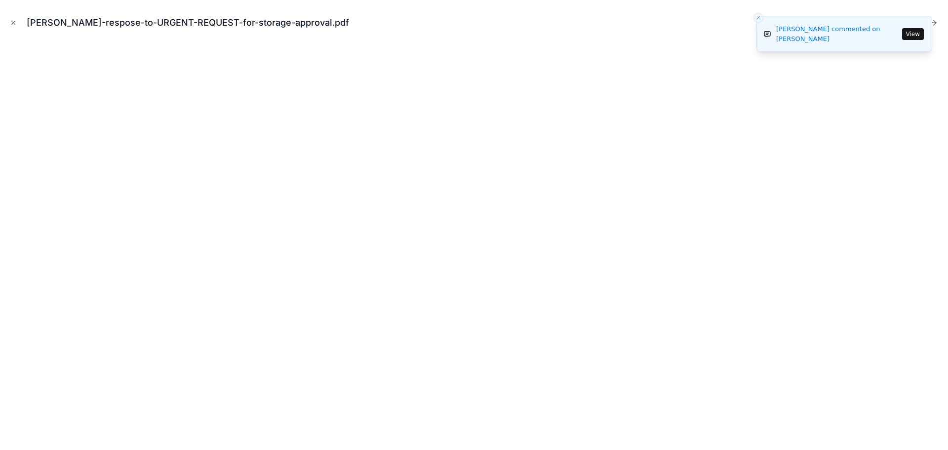
drag, startPoint x: 12, startPoint y: 20, endPoint x: 115, endPoint y: 48, distance: 106.5
click at [12, 20] on icon "Close modal" at bounding box center [13, 22] width 7 height 7
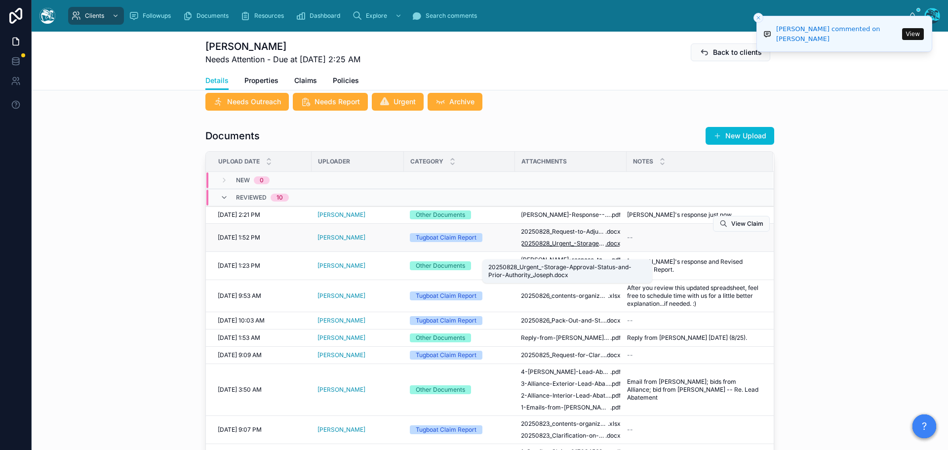
click at [570, 247] on span "20250828_Urgent_-Storage-Approval-Status-and-Prior-Authority_Joseph" at bounding box center [563, 243] width 84 height 8
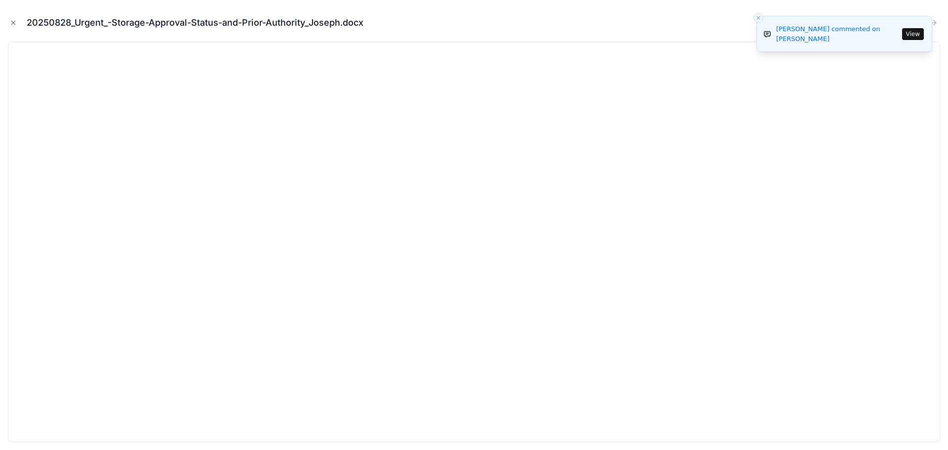
click at [759, 18] on icon "Close toast" at bounding box center [758, 18] width 6 height 6
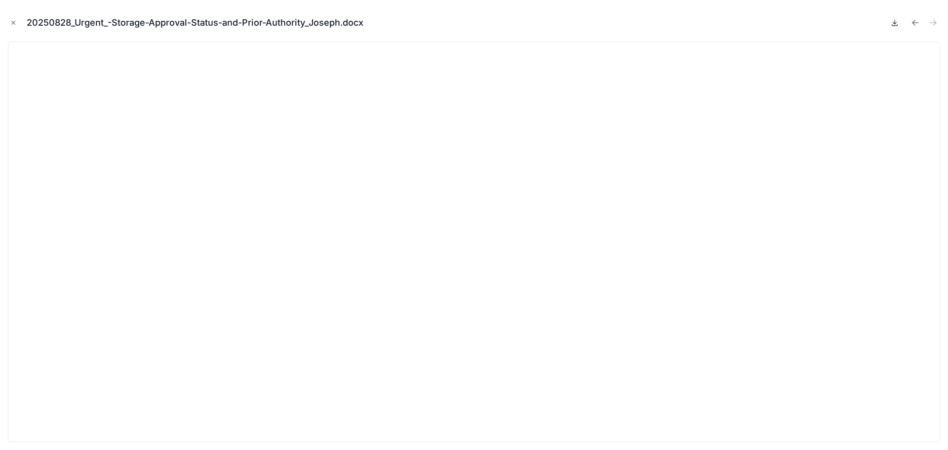
click at [893, 25] on icon at bounding box center [895, 23] width 8 height 8
click at [14, 21] on icon "Close modal" at bounding box center [13, 22] width 7 height 7
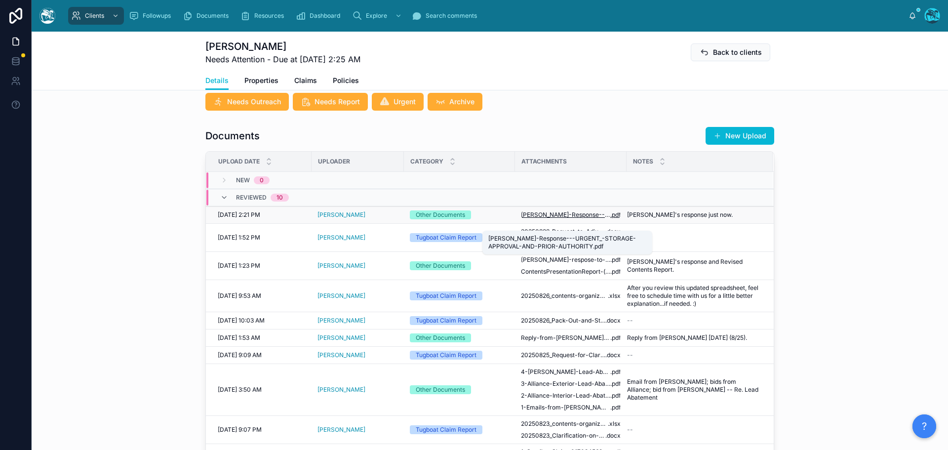
click at [535, 219] on span "[PERSON_NAME]-Response---URGENT_-STORAGE-APPROVAL-AND-PRIOR-AUTHORITY" at bounding box center [565, 215] width 89 height 8
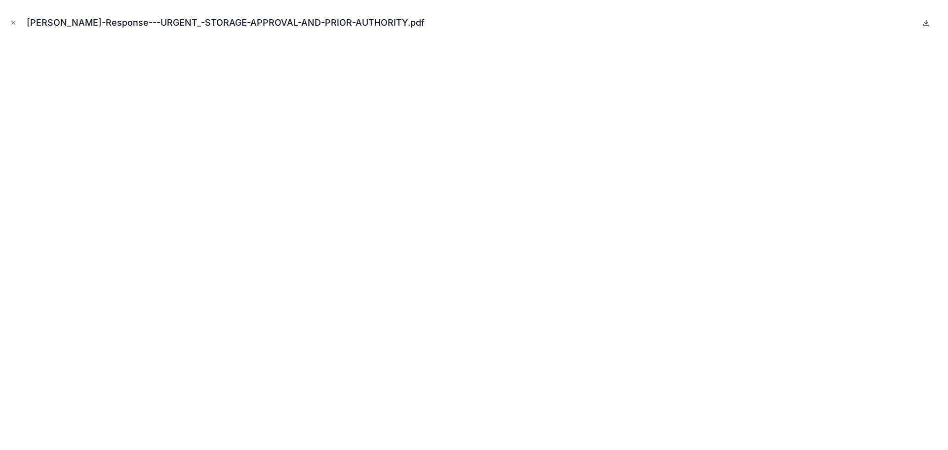
click at [927, 22] on icon at bounding box center [926, 23] width 8 height 8
drag, startPoint x: 13, startPoint y: 20, endPoint x: 301, endPoint y: 115, distance: 303.1
click at [13, 20] on icon "Close modal" at bounding box center [13, 22] width 7 height 7
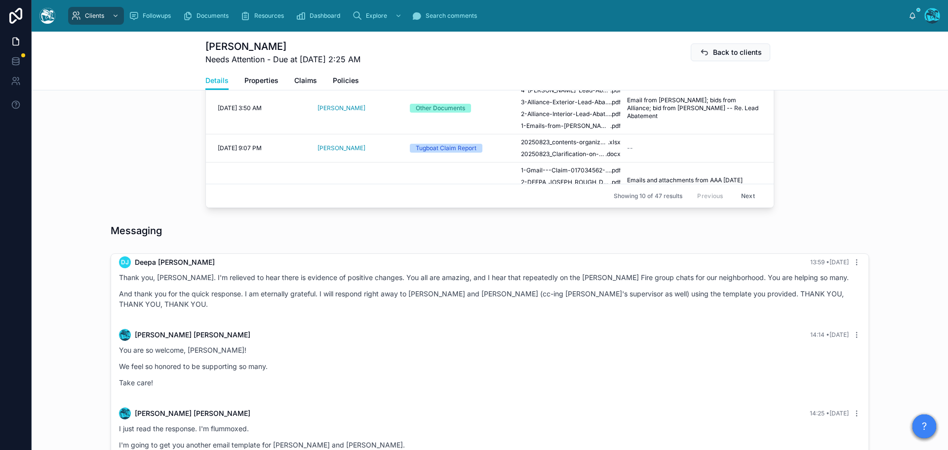
scroll to position [805, 0]
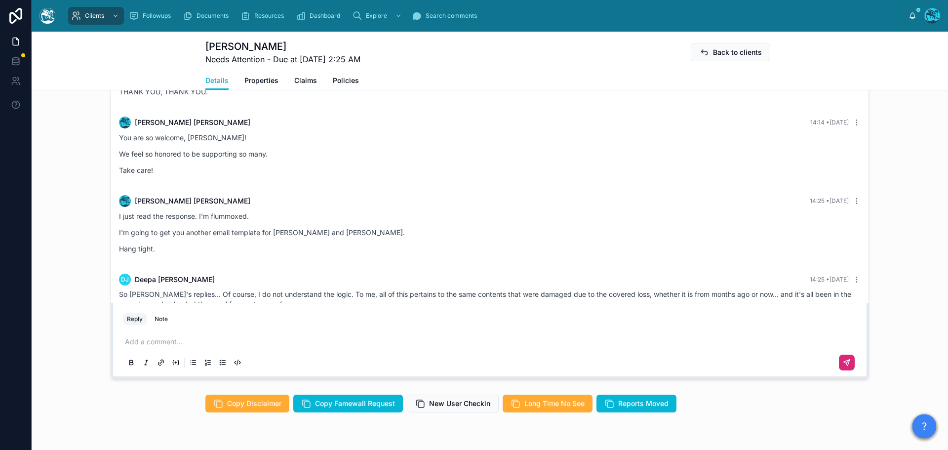
click at [161, 347] on p at bounding box center [492, 342] width 734 height 10
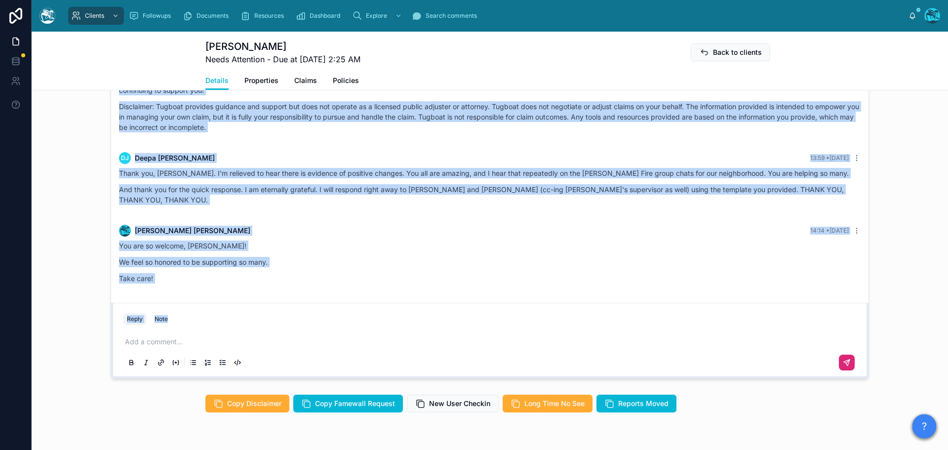
scroll to position [4213, 0]
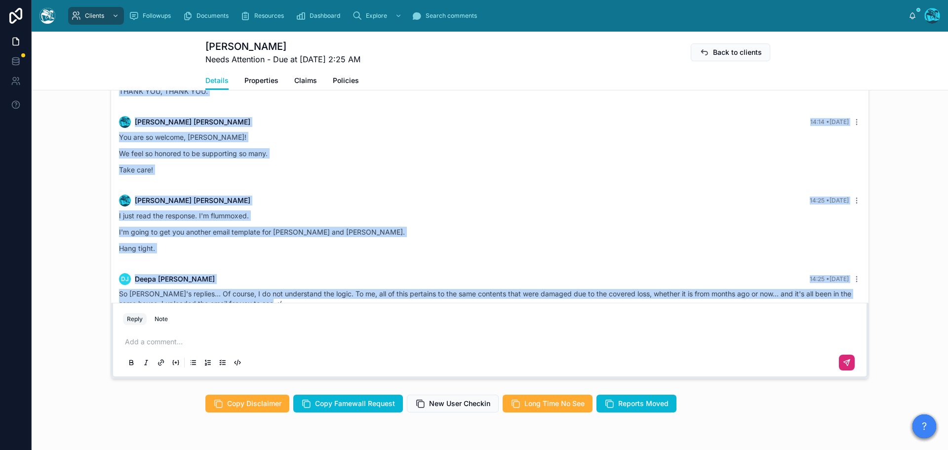
drag, startPoint x: 585, startPoint y: 203, endPoint x: 587, endPoint y: 298, distance: 94.3
copy div "I’m uploading both the email and the revised report here. Thanks so much for be…"
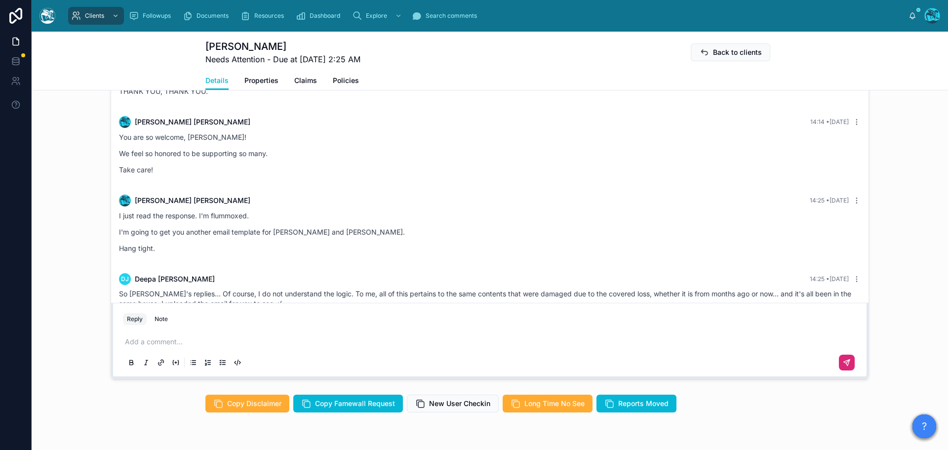
click at [155, 347] on p at bounding box center [492, 342] width 734 height 10
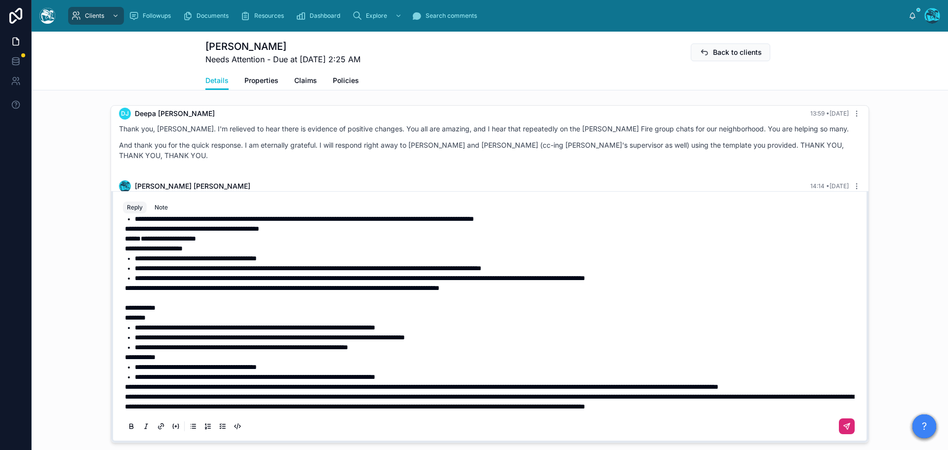
scroll to position [150, 0]
click at [125, 396] on span "**********" at bounding box center [489, 400] width 729 height 17
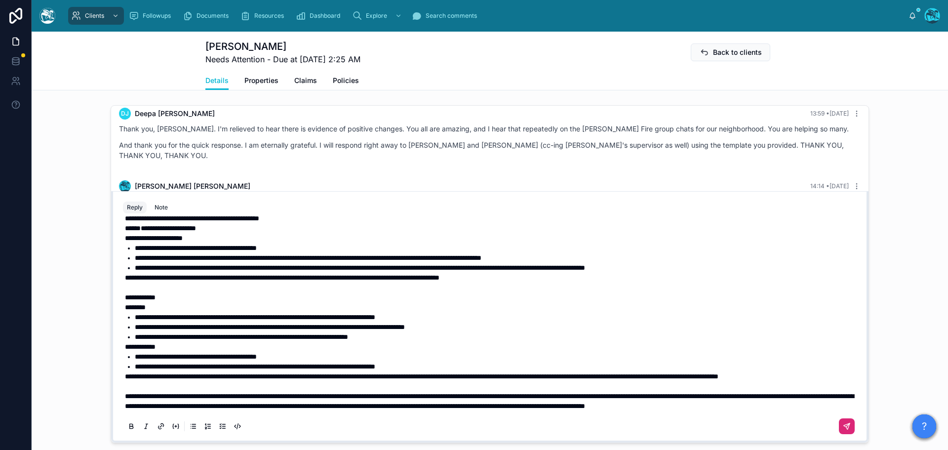
click at [125, 377] on span "**********" at bounding box center [421, 376] width 593 height 7
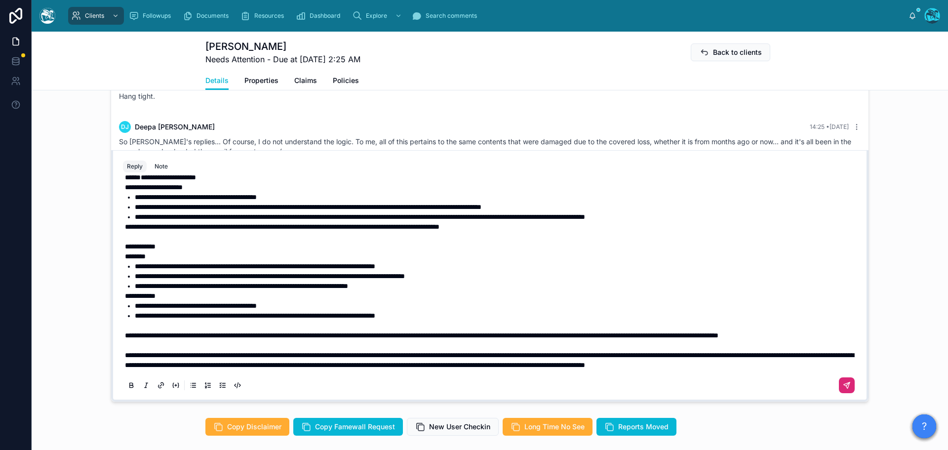
scroll to position [838, 0]
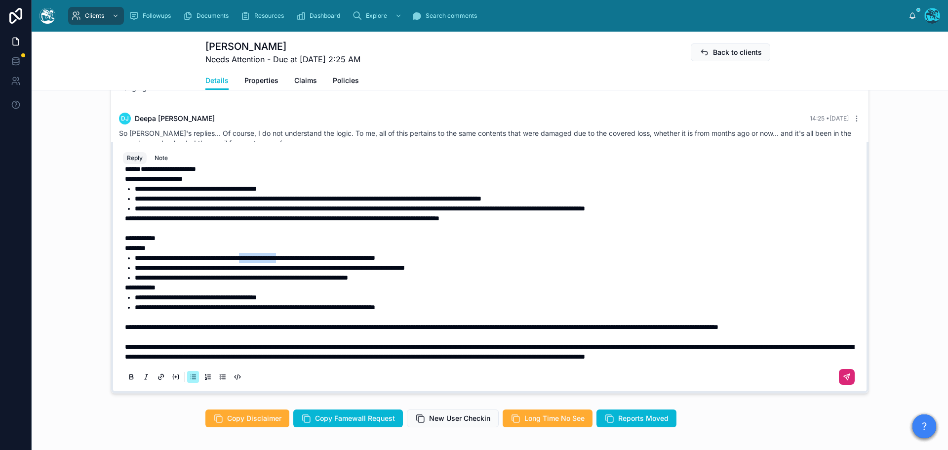
drag, startPoint x: 274, startPoint y: 267, endPoint x: 329, endPoint y: 269, distance: 54.8
click at [329, 261] on span "**********" at bounding box center [255, 257] width 240 height 7
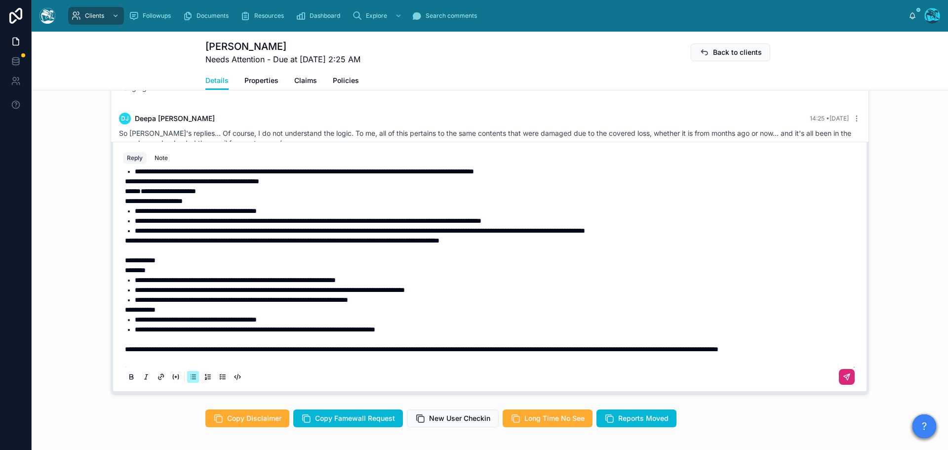
scroll to position [101, 0]
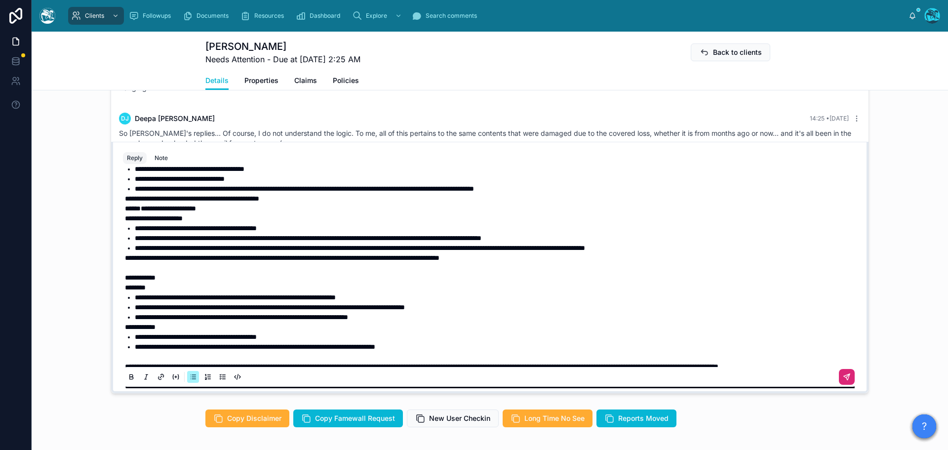
click at [134, 212] on span "*****" at bounding box center [133, 208] width 16 height 7
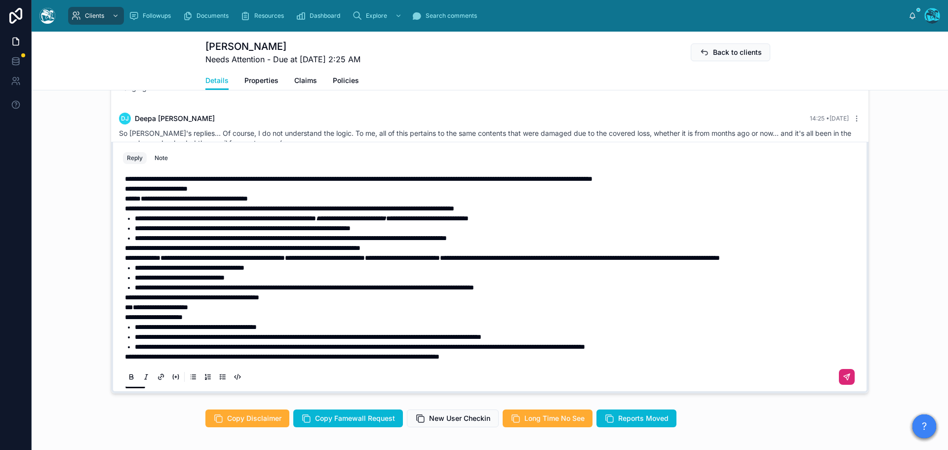
scroll to position [0, 0]
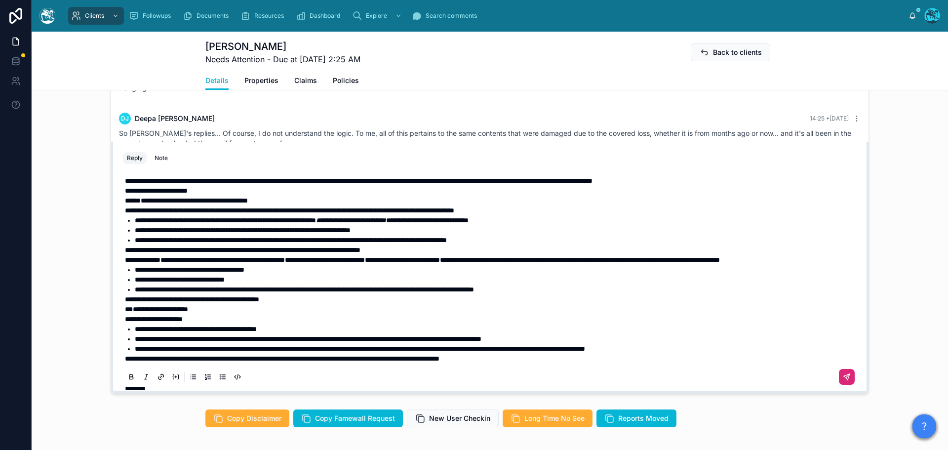
click at [131, 204] on span "*****" at bounding box center [133, 200] width 16 height 7
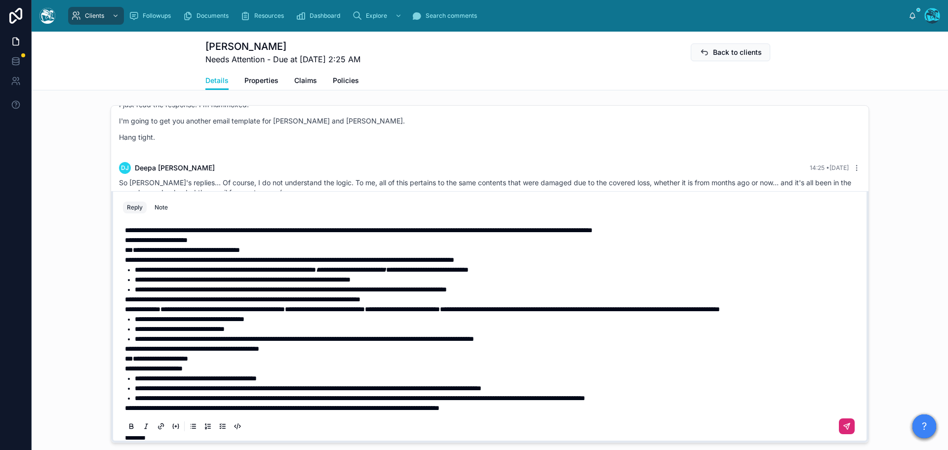
scroll to position [838, 0]
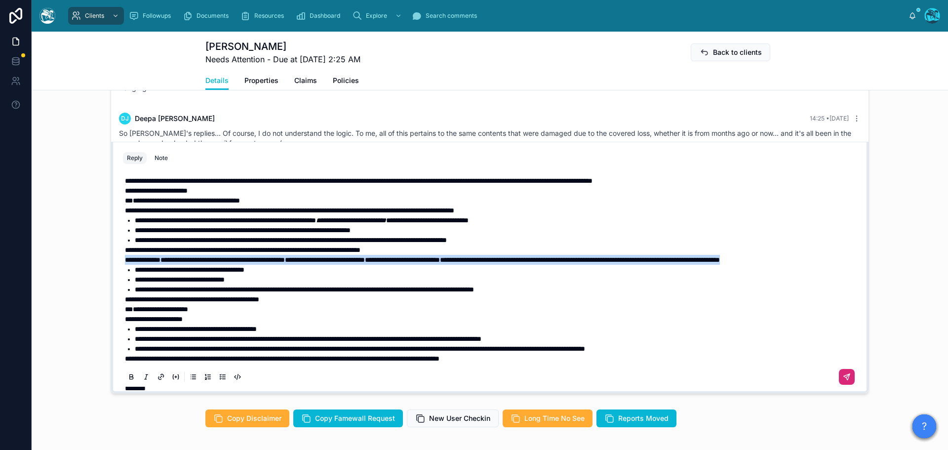
drag, startPoint x: 216, startPoint y: 279, endPoint x: 119, endPoint y: 271, distance: 97.1
click at [123, 271] on div "**********" at bounding box center [490, 348] width 734 height 357
click at [127, 381] on icon at bounding box center [131, 377] width 8 height 8
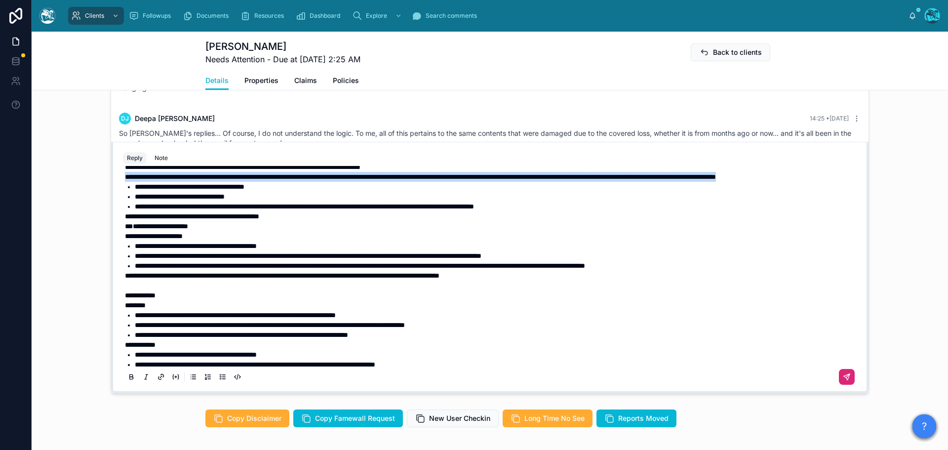
scroll to position [99, 0]
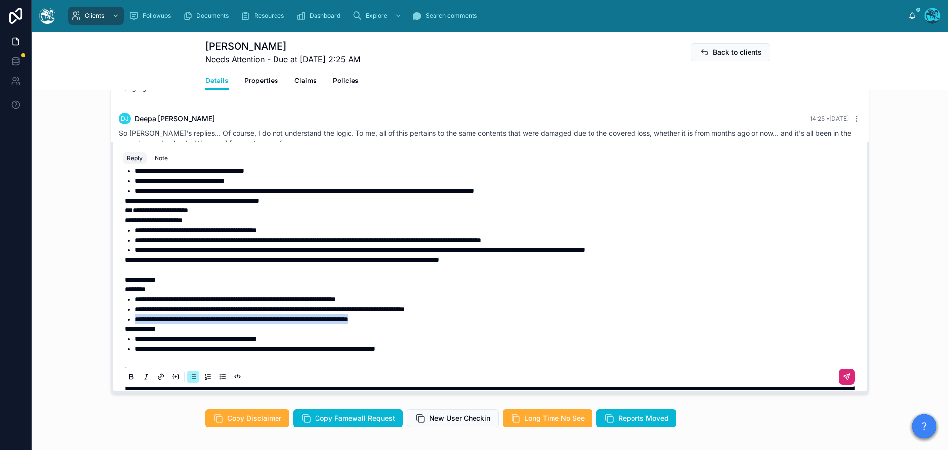
drag, startPoint x: 427, startPoint y: 337, endPoint x: 124, endPoint y: 340, distance: 303.1
click at [135, 324] on li "**********" at bounding box center [497, 319] width 724 height 10
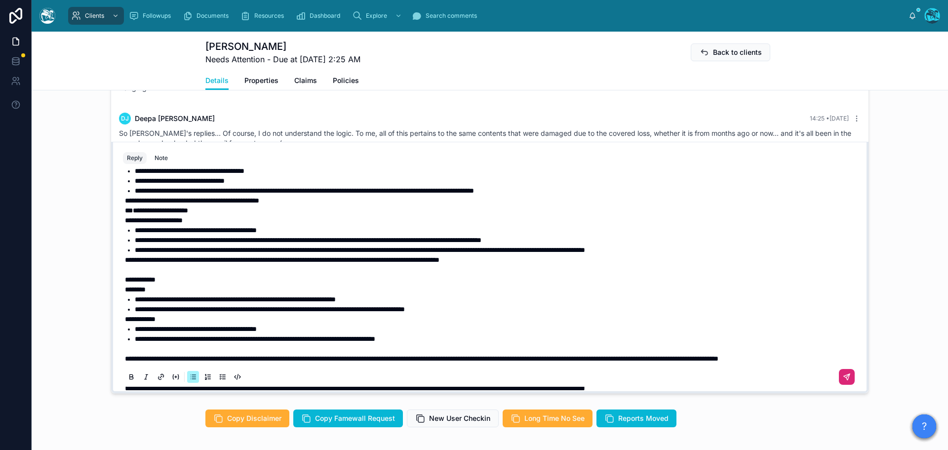
scroll to position [148, 0]
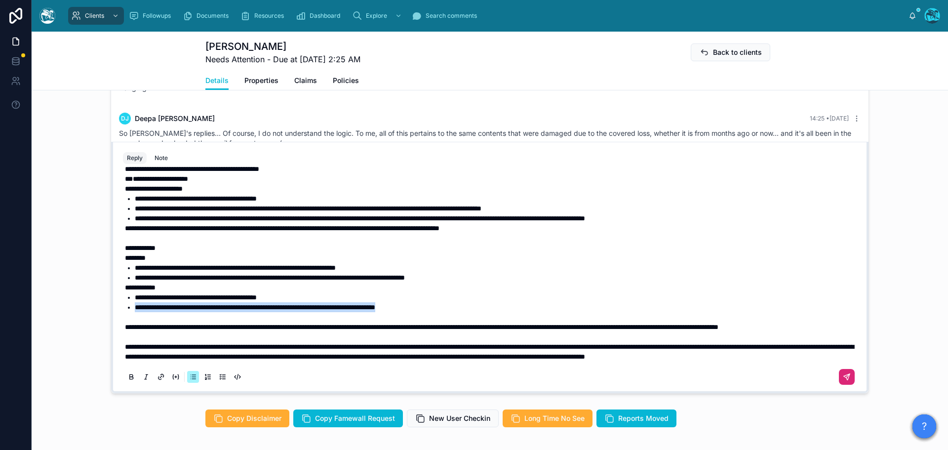
drag, startPoint x: 465, startPoint y: 309, endPoint x: 111, endPoint y: 311, distance: 353.9
click at [111, 311] on div "**********" at bounding box center [489, 267] width 757 height 251
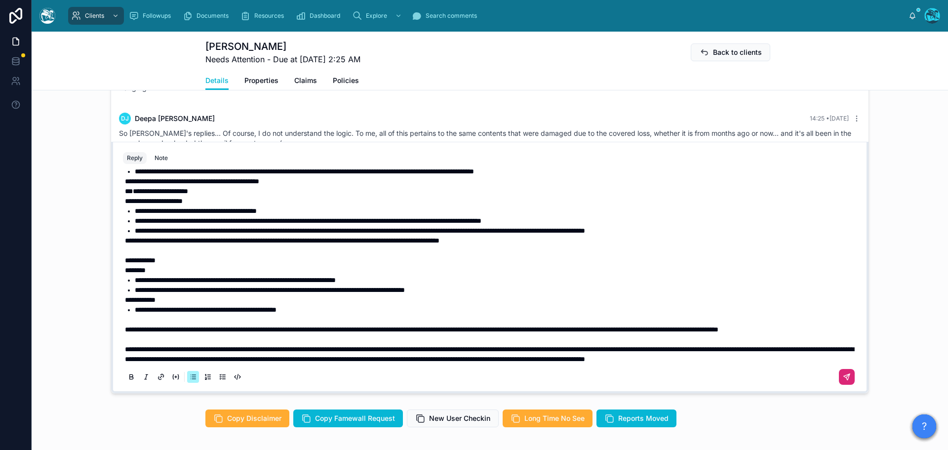
scroll to position [101, 0]
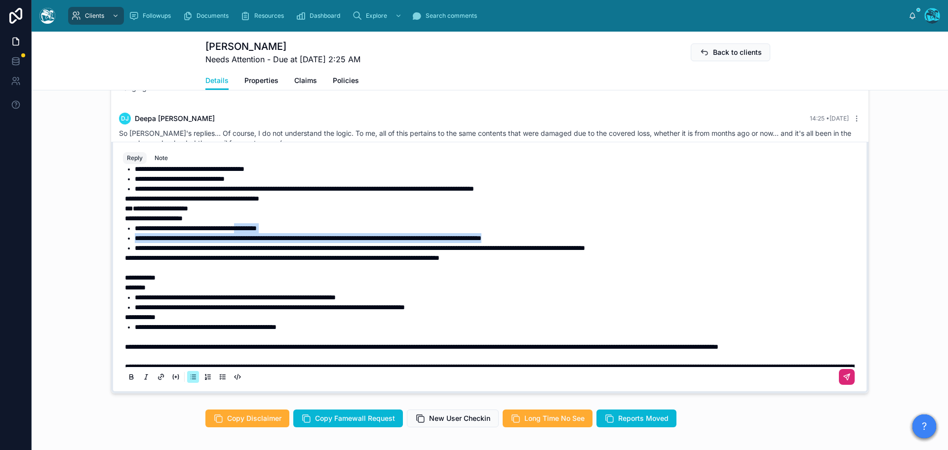
drag, startPoint x: 587, startPoint y: 257, endPoint x: 267, endPoint y: 250, distance: 320.4
click at [267, 250] on ul "**********" at bounding box center [492, 238] width 734 height 30
click at [232, 241] on span "**********" at bounding box center [308, 237] width 347 height 7
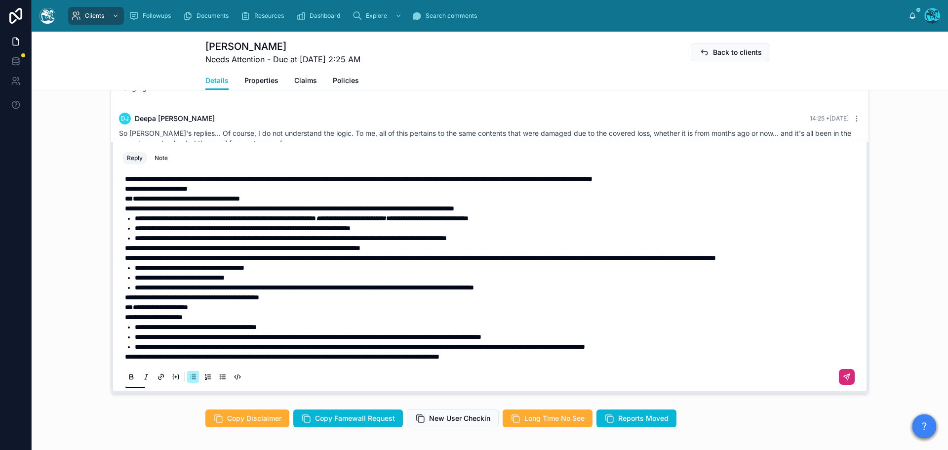
scroll to position [0, 0]
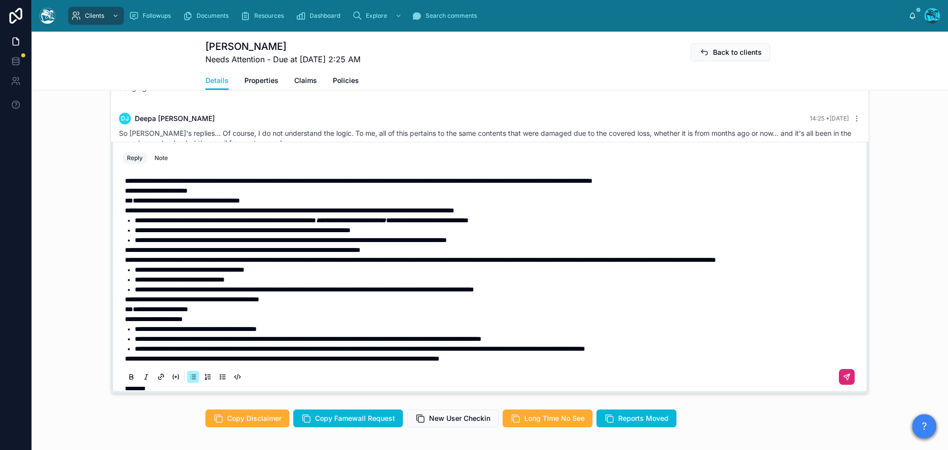
click at [125, 184] on span "**********" at bounding box center [358, 180] width 467 height 7
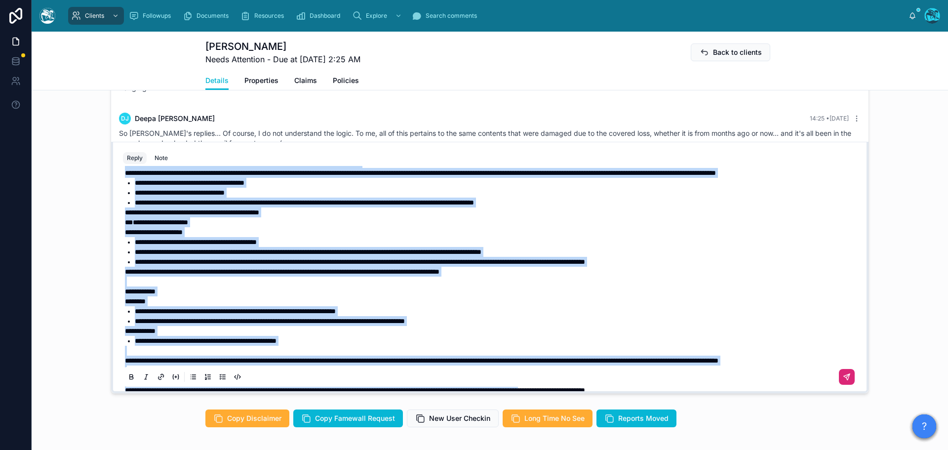
scroll to position [180, 0]
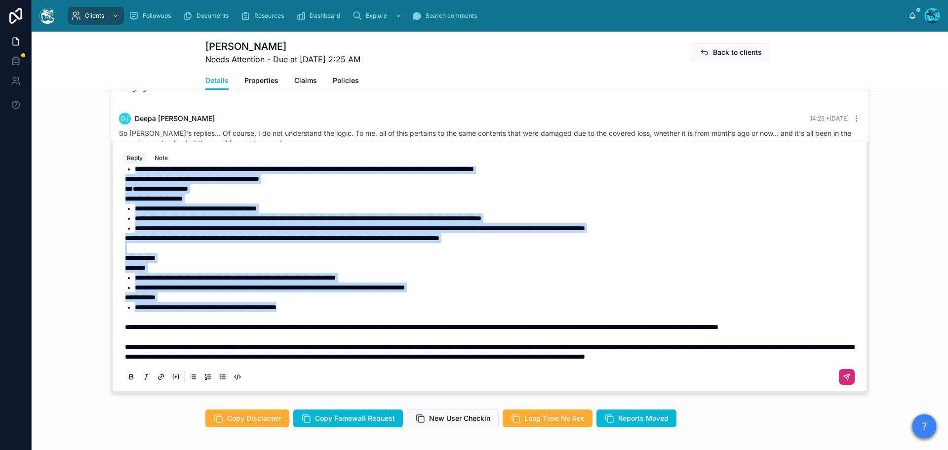
drag, startPoint x: 121, startPoint y: 229, endPoint x: 342, endPoint y: 297, distance: 230.9
click at [342, 297] on div "**********" at bounding box center [492, 194] width 734 height 336
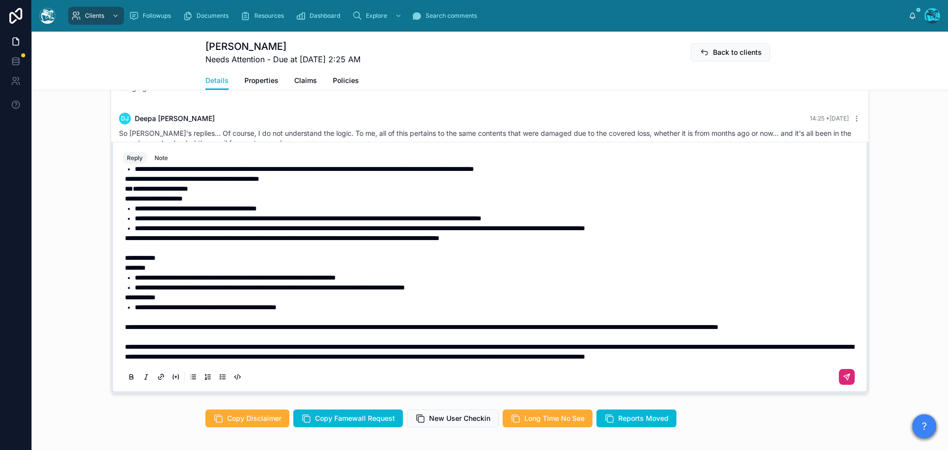
scroll to position [888, 0]
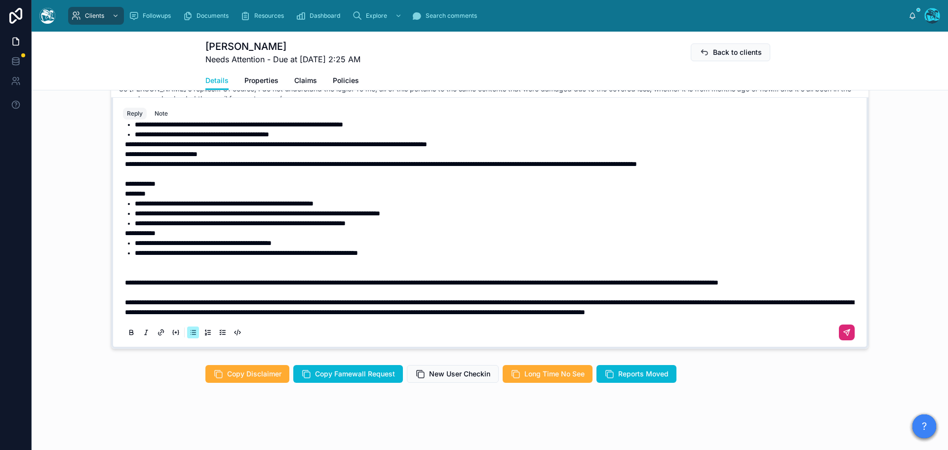
click at [207, 258] on p at bounding box center [492, 263] width 734 height 10
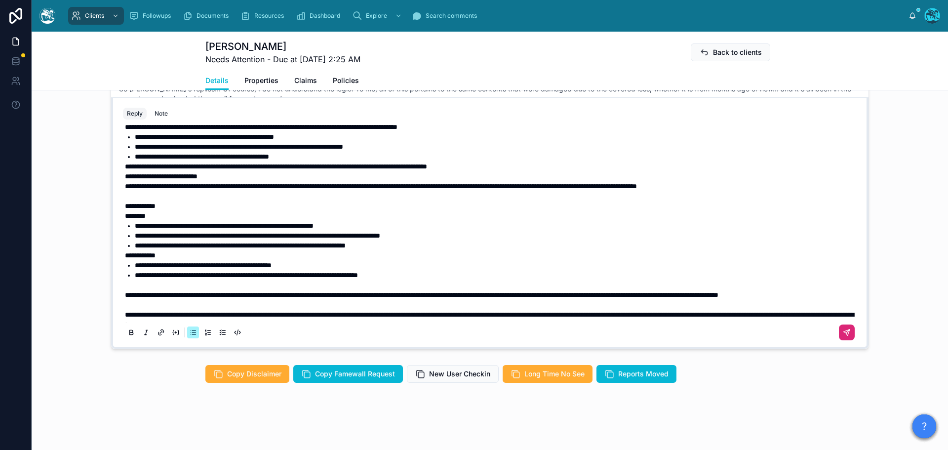
scroll to position [71, 0]
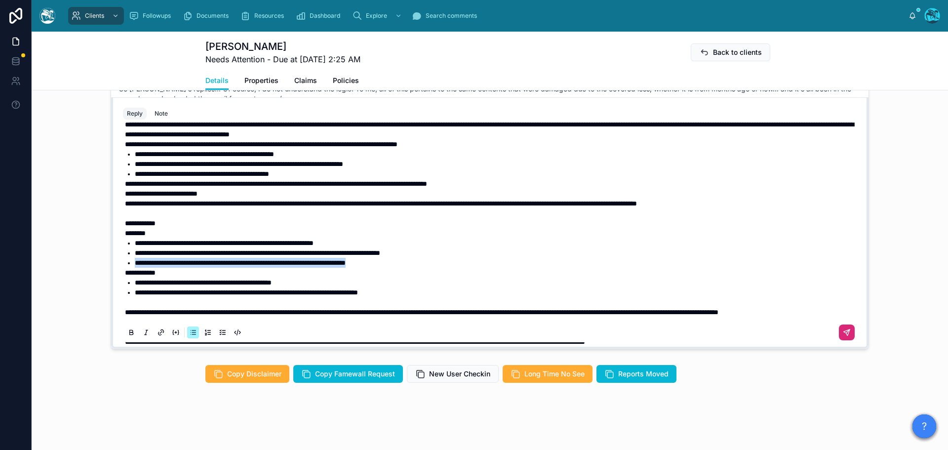
drag, startPoint x: 417, startPoint y: 261, endPoint x: 139, endPoint y: 266, distance: 277.9
click at [135, 265] on li "**********" at bounding box center [497, 263] width 724 height 10
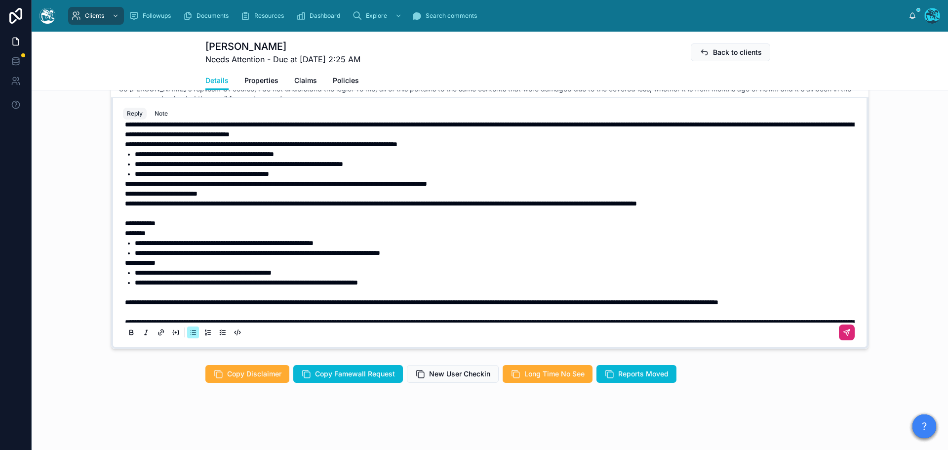
scroll to position [22, 0]
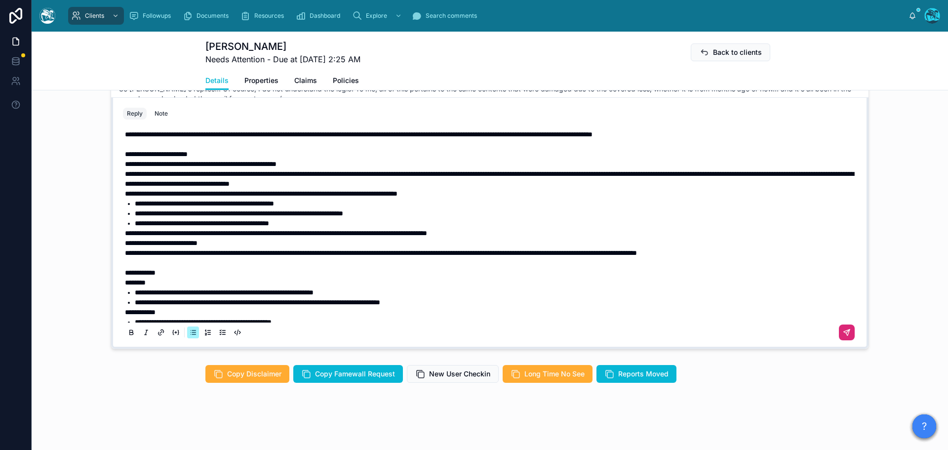
click at [132, 244] on span "**********" at bounding box center [161, 242] width 73 height 7
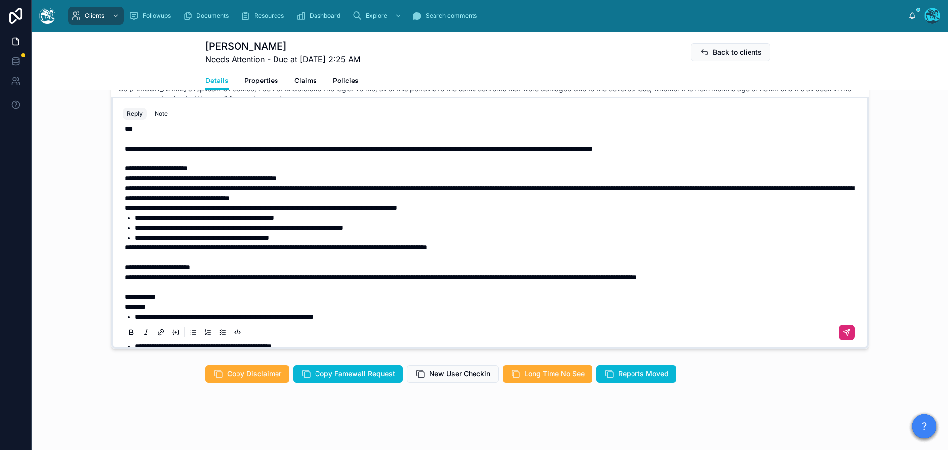
scroll to position [0, 0]
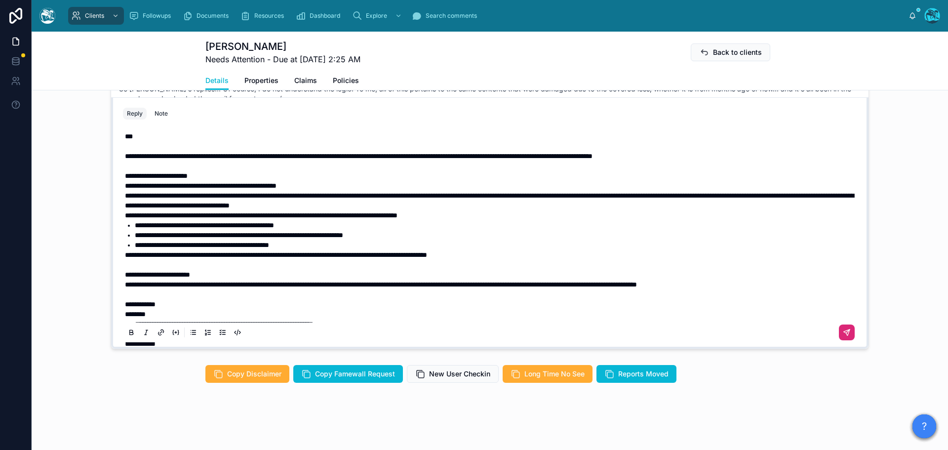
click at [133, 186] on span "**********" at bounding box center [201, 185] width 152 height 7
click at [585, 155] on span "**********" at bounding box center [358, 156] width 467 height 7
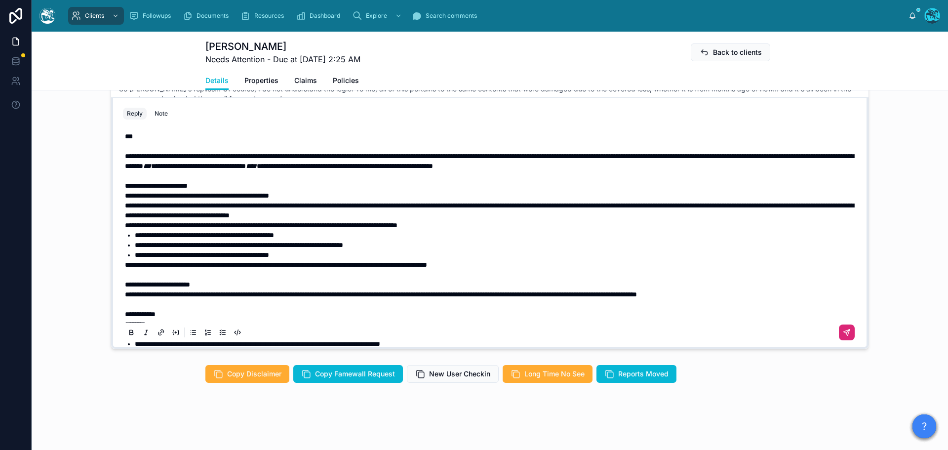
click at [843, 334] on icon at bounding box center [847, 333] width 8 height 8
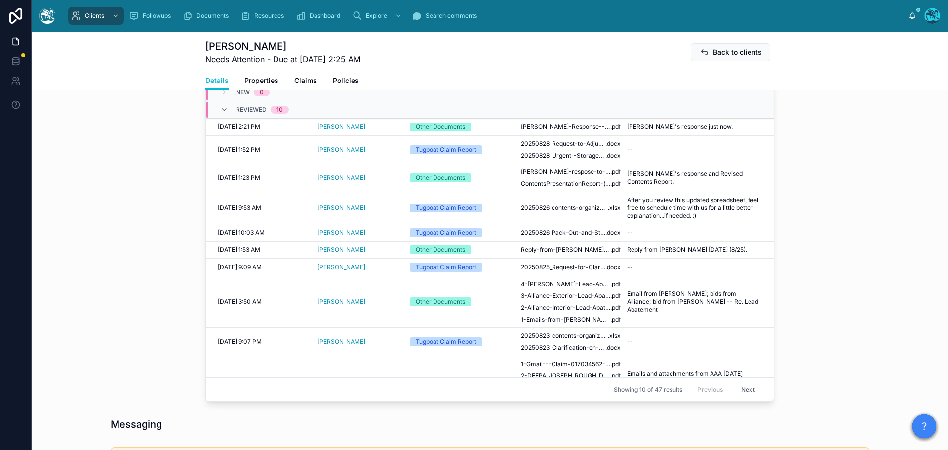
scroll to position [300, 0]
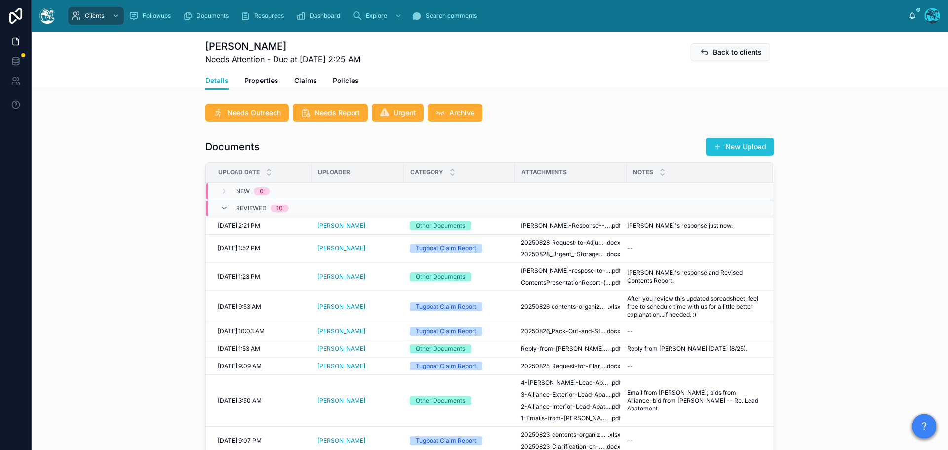
click at [726, 155] on button "New Upload" at bounding box center [739, 147] width 69 height 18
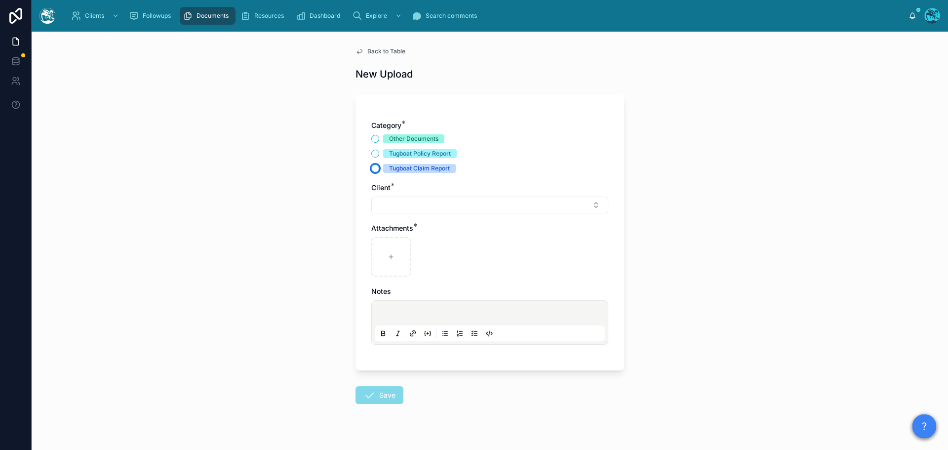
click at [372, 168] on button "Tugboat Claim Report" at bounding box center [375, 168] width 8 height 8
click at [391, 203] on button "Select Button" at bounding box center [489, 204] width 237 height 17
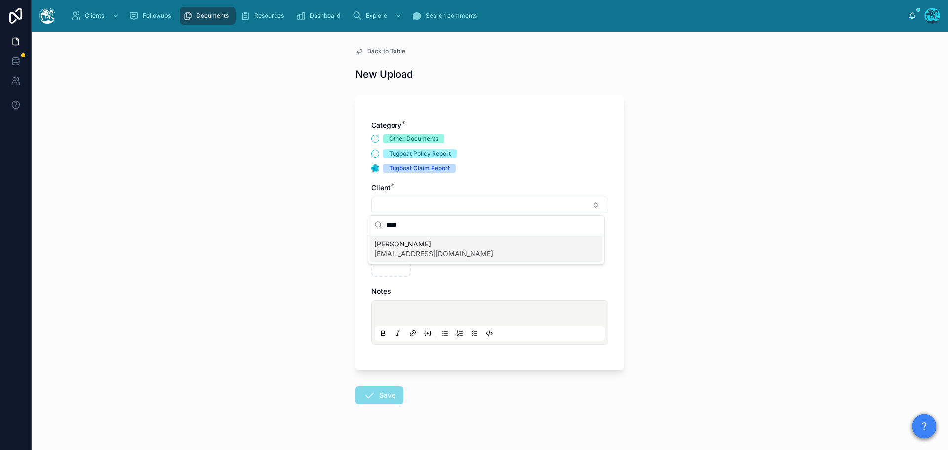
type input "****"
drag, startPoint x: 397, startPoint y: 248, endPoint x: 391, endPoint y: 253, distance: 8.0
click at [397, 248] on span "[PERSON_NAME]" at bounding box center [433, 244] width 119 height 10
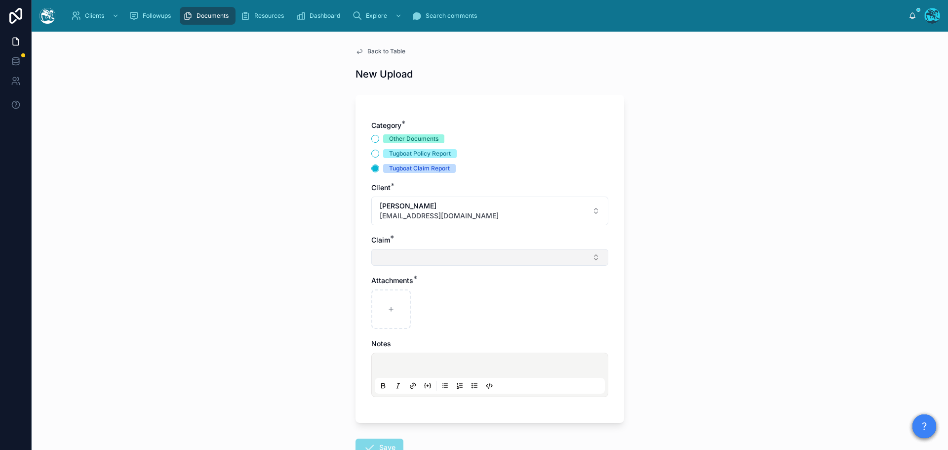
click at [387, 260] on button "Select Button" at bounding box center [489, 257] width 237 height 17
click at [389, 296] on span "AAA 017034562" at bounding box center [401, 296] width 54 height 10
click at [387, 308] on icon at bounding box center [390, 311] width 7 height 7
type input "**********"
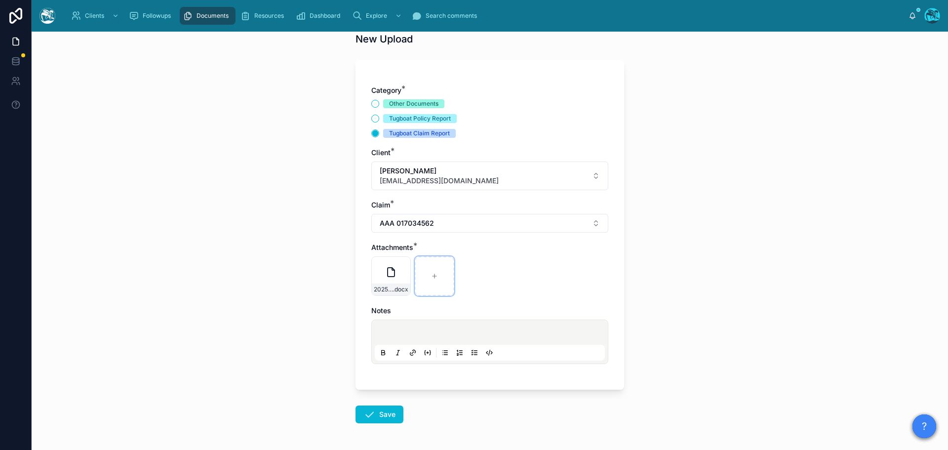
scroll to position [72, 0]
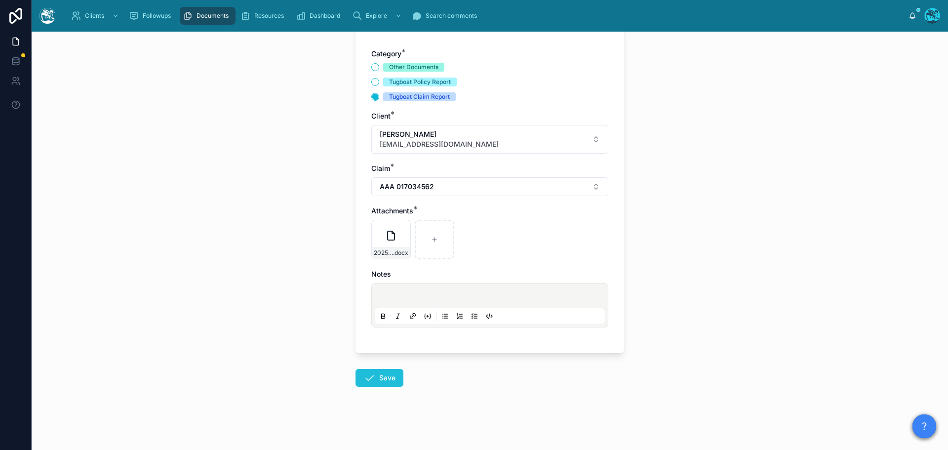
click at [379, 378] on button "Save" at bounding box center [379, 378] width 48 height 18
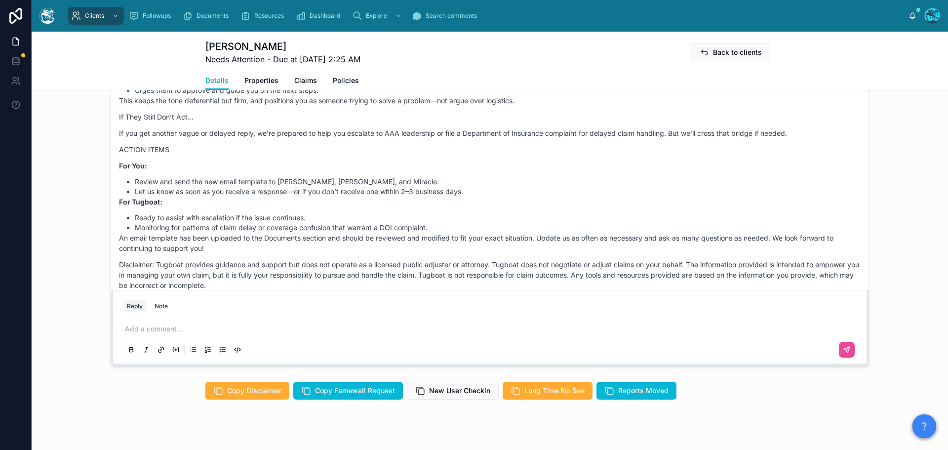
scroll to position [888, 0]
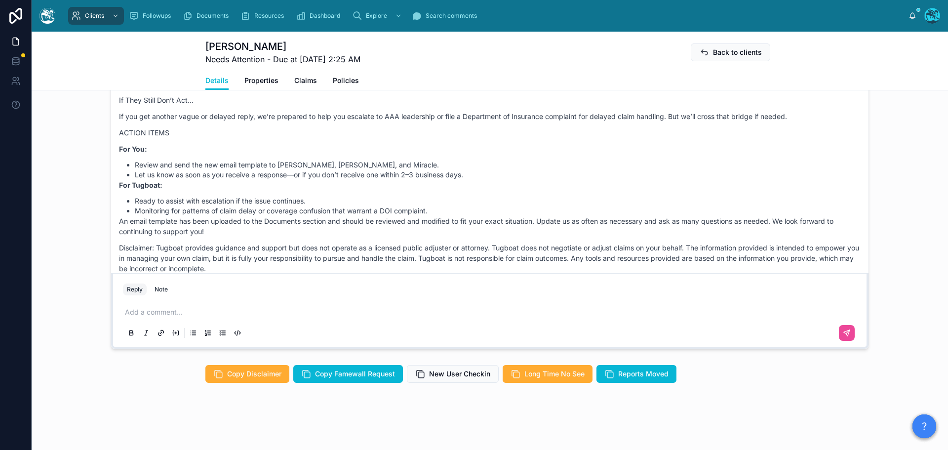
click at [149, 313] on p at bounding box center [492, 312] width 734 height 10
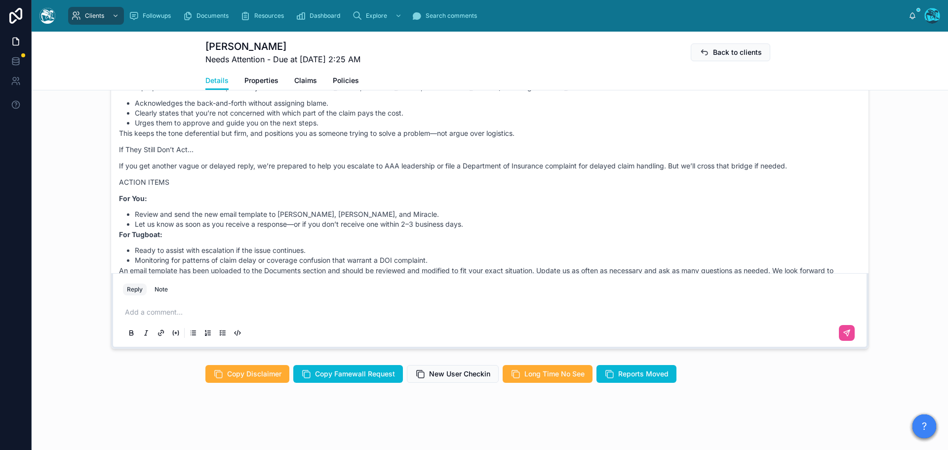
scroll to position [4133, 0]
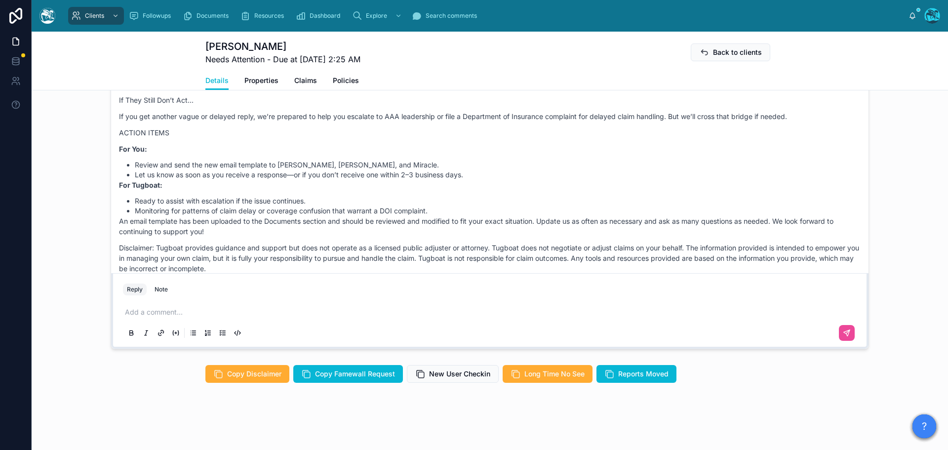
click at [152, 310] on p at bounding box center [492, 312] width 734 height 10
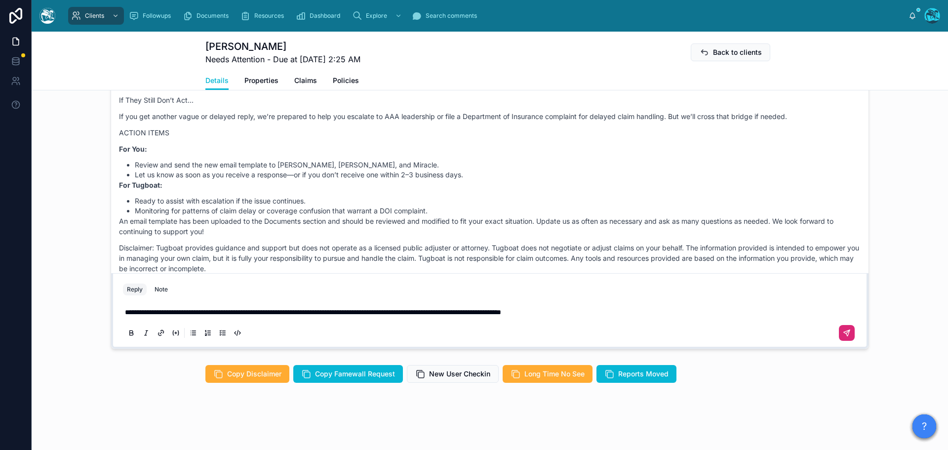
click at [839, 332] on button at bounding box center [847, 333] width 16 height 16
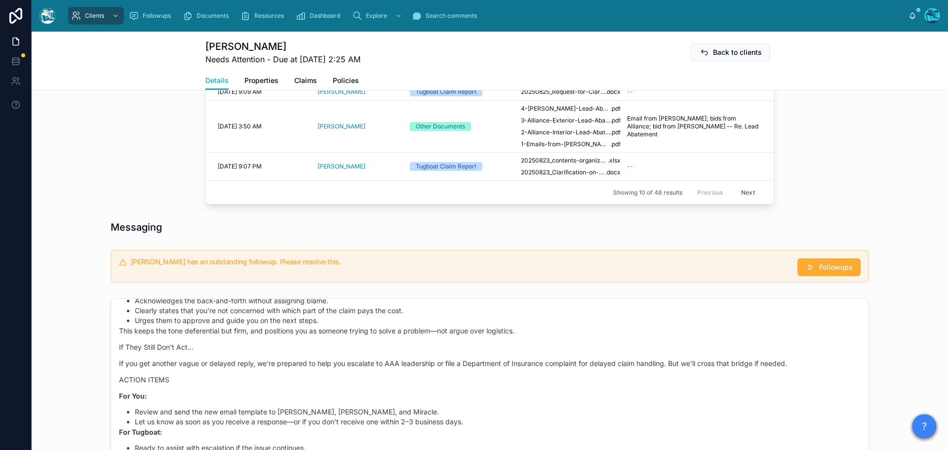
scroll to position [542, 0]
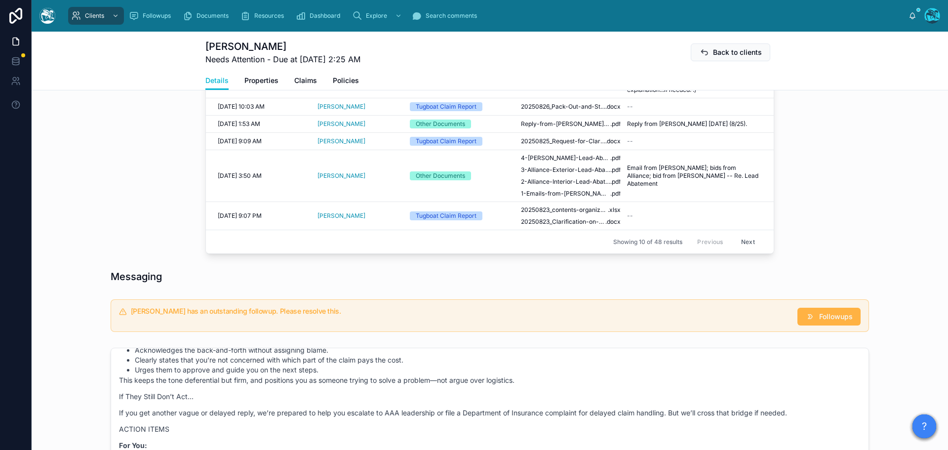
click at [830, 321] on span "Followups" at bounding box center [836, 316] width 34 height 10
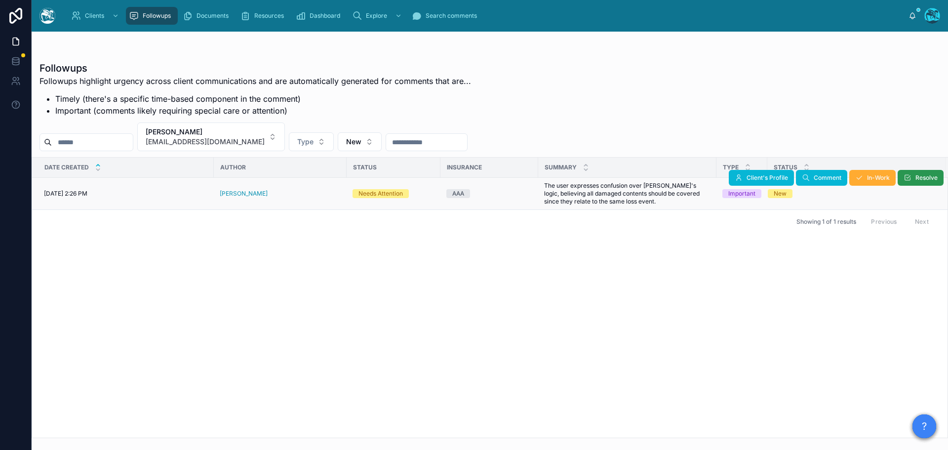
click at [916, 175] on span "Resolve" at bounding box center [926, 178] width 22 height 8
click at [264, 134] on button "[PERSON_NAME] [PERSON_NAME][EMAIL_ADDRESS][DOMAIN_NAME]" at bounding box center [211, 136] width 148 height 29
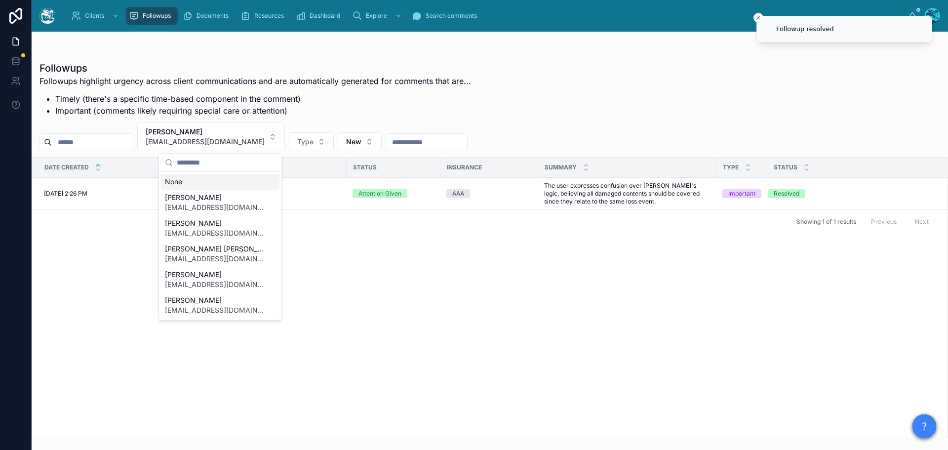
click at [177, 182] on div "None" at bounding box center [220, 182] width 118 height 16
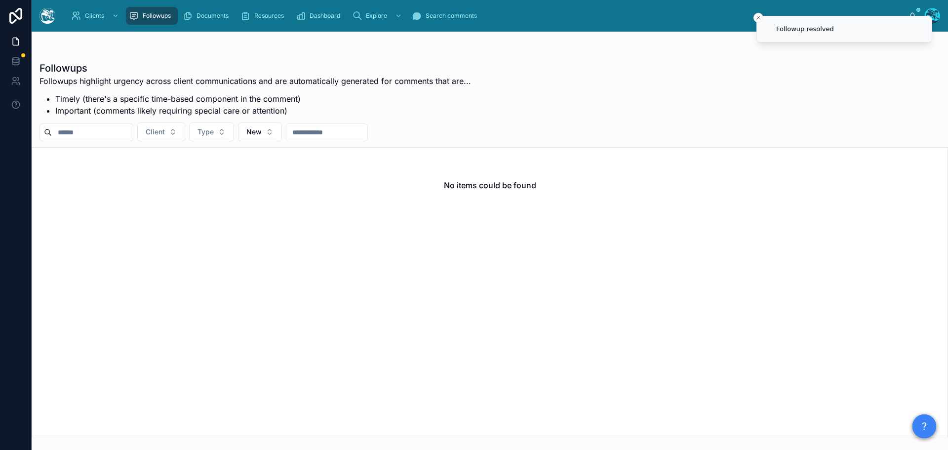
drag, startPoint x: 758, startPoint y: 17, endPoint x: 604, endPoint y: 26, distance: 153.8
click at [758, 17] on icon "Close toast" at bounding box center [758, 18] width 6 height 6
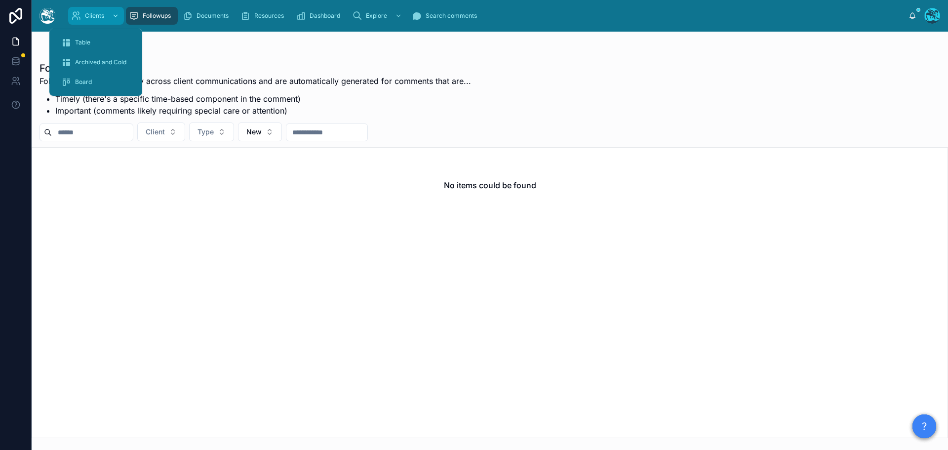
click at [86, 16] on span "Clients" at bounding box center [94, 16] width 19 height 8
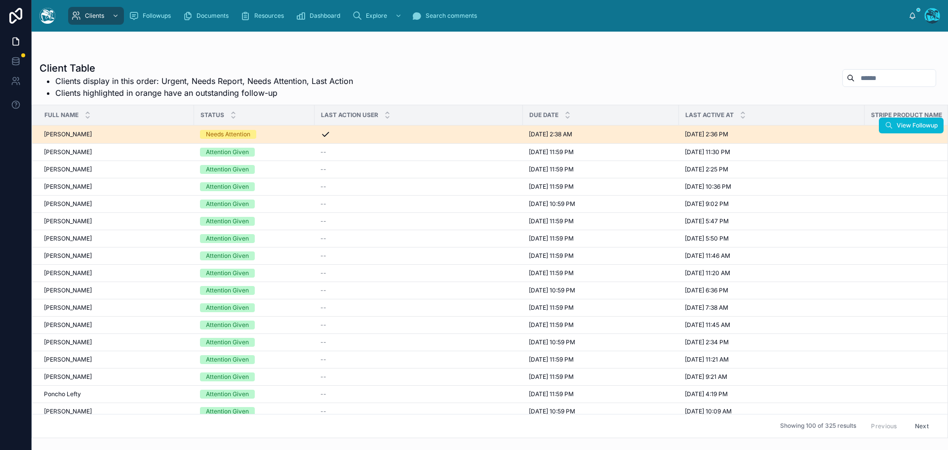
click at [271, 133] on div "Needs Attention" at bounding box center [254, 134] width 109 height 9
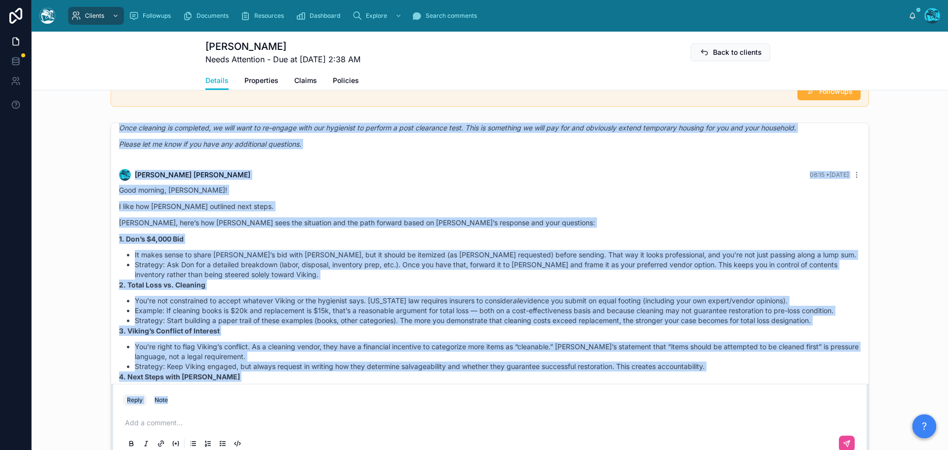
scroll to position [4495, 0]
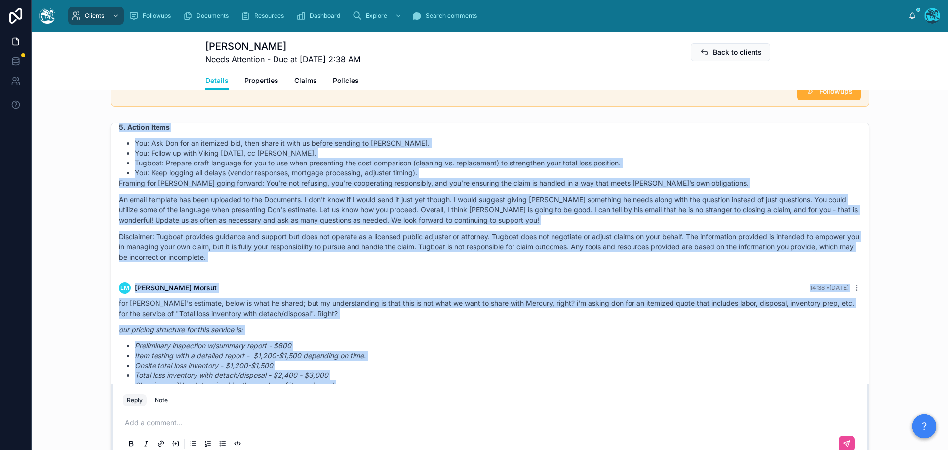
drag, startPoint x: 414, startPoint y: 229, endPoint x: 439, endPoint y: 382, distance: 155.1
copy div "LO Ipsumdol Sitame Consectet Adi elit se doei t incididu utla etd mag aliquaen …"
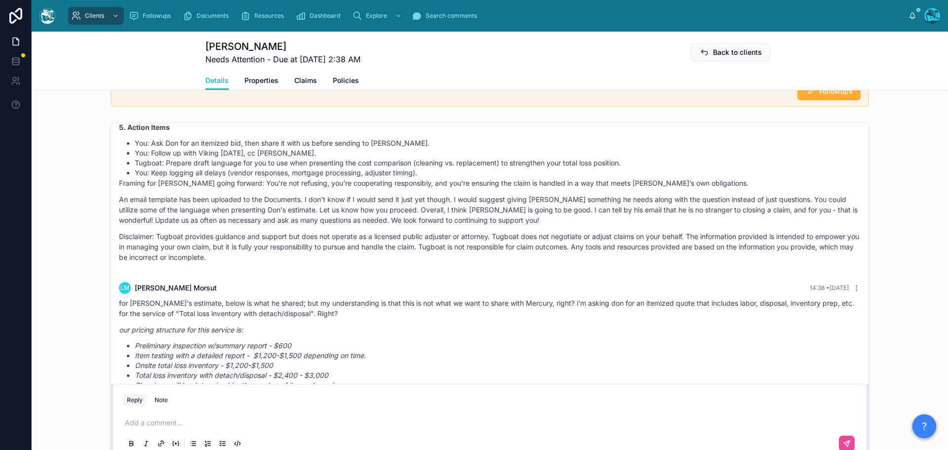
click at [188, 427] on p at bounding box center [492, 423] width 734 height 10
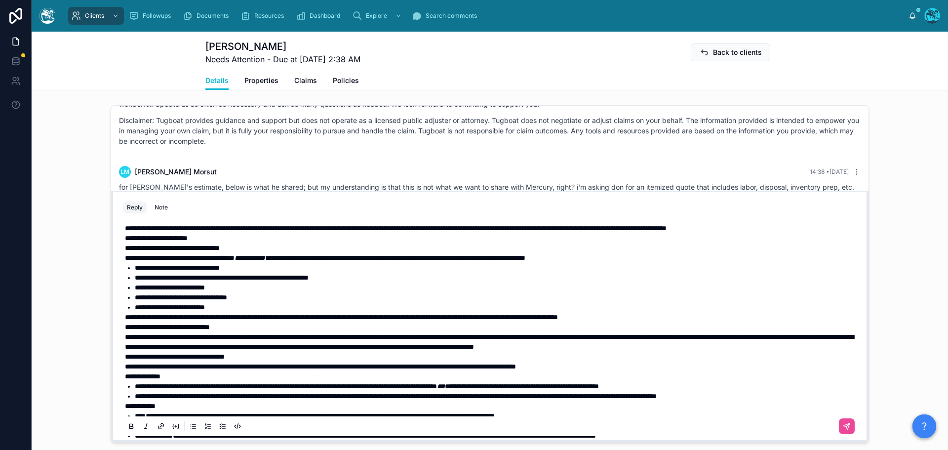
scroll to position [4644, 0]
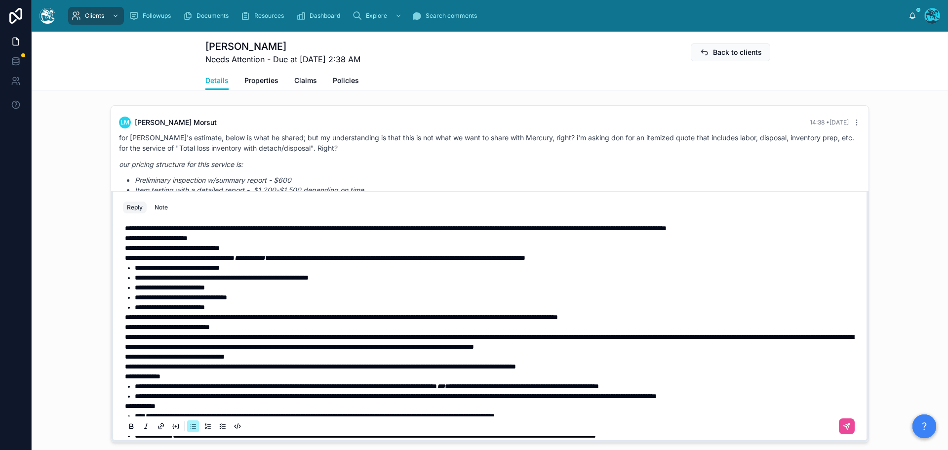
click at [258, 272] on li "**********" at bounding box center [497, 268] width 724 height 10
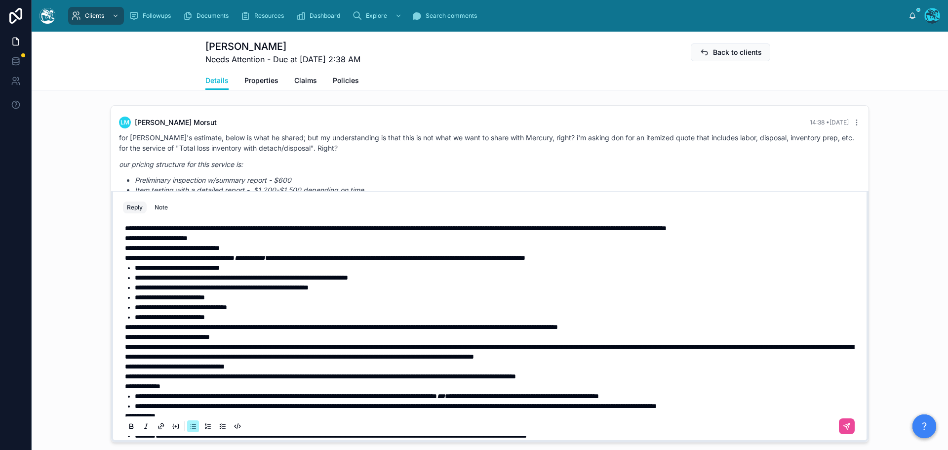
click at [220, 271] on span "**********" at bounding box center [177, 267] width 85 height 7
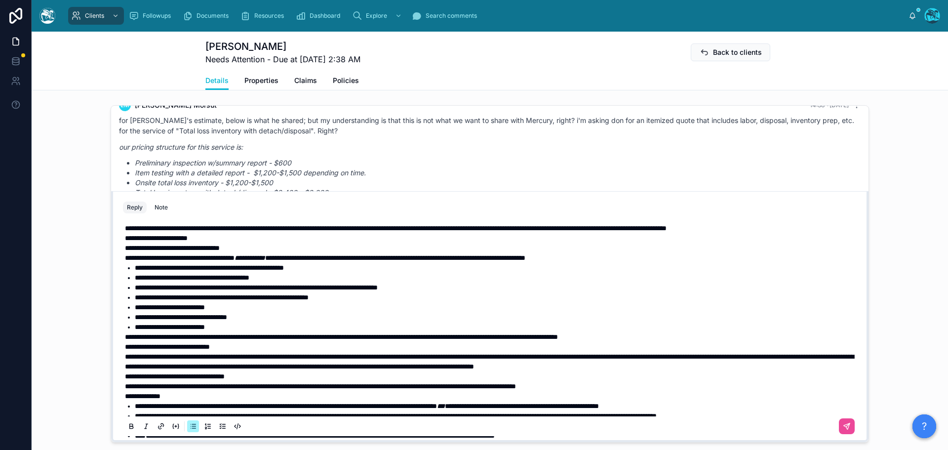
scroll to position [4671, 0]
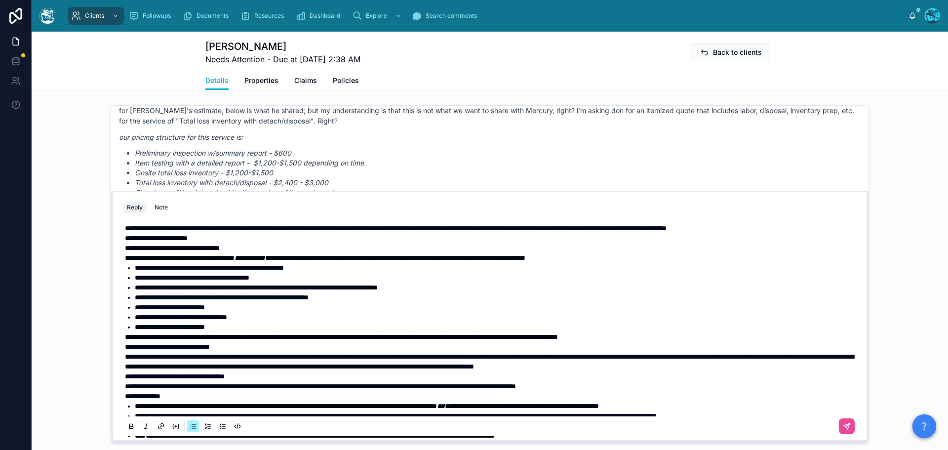
drag, startPoint x: 233, startPoint y: 318, endPoint x: 125, endPoint y: 321, distance: 108.7
click at [125, 321] on ul "**********" at bounding box center [492, 297] width 734 height 69
click at [239, 312] on li "**********" at bounding box center [497, 307] width 724 height 10
drag, startPoint x: 231, startPoint y: 316, endPoint x: 124, endPoint y: 316, distance: 107.1
click at [135, 312] on li "**********" at bounding box center [497, 307] width 724 height 10
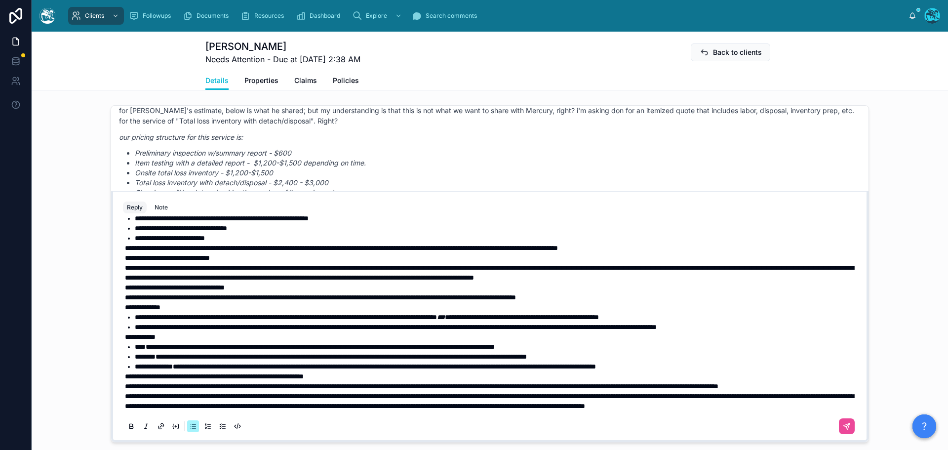
scroll to position [130, 0]
click at [125, 383] on span "**********" at bounding box center [421, 386] width 593 height 7
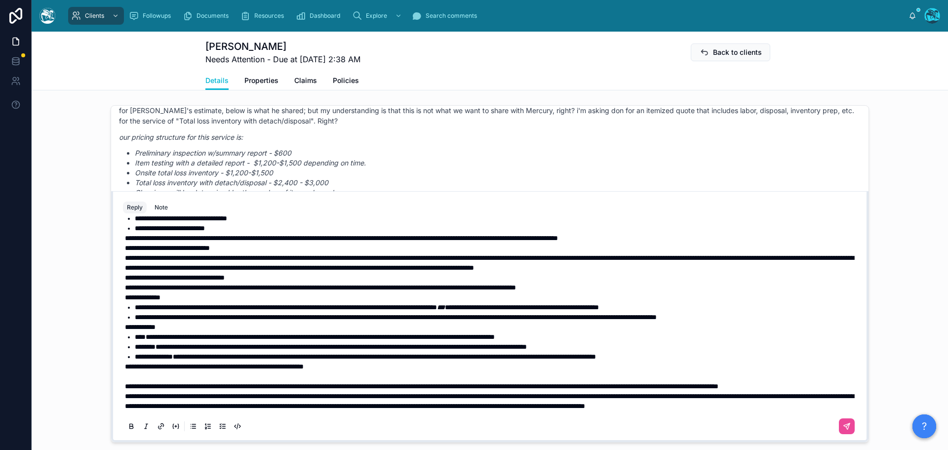
click at [125, 406] on span "**********" at bounding box center [489, 400] width 729 height 17
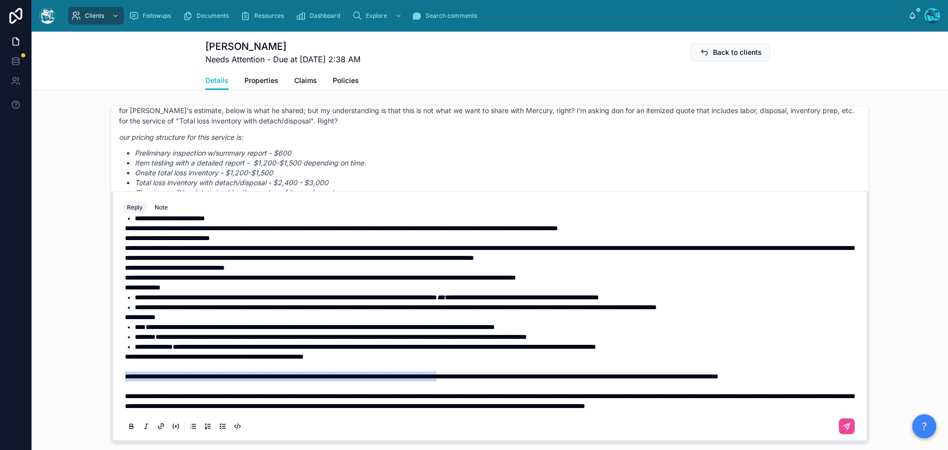
drag, startPoint x: 121, startPoint y: 386, endPoint x: 540, endPoint y: 387, distance: 419.1
click at [540, 380] on span "**********" at bounding box center [421, 376] width 593 height 7
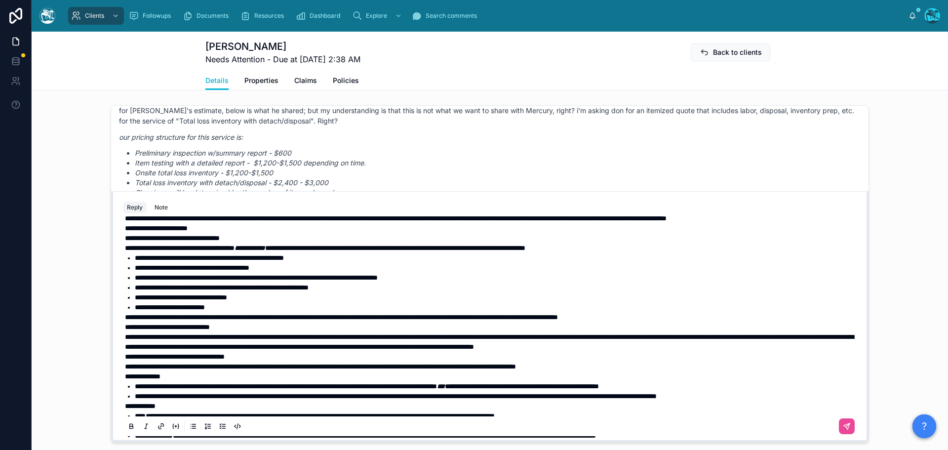
scroll to position [0, 0]
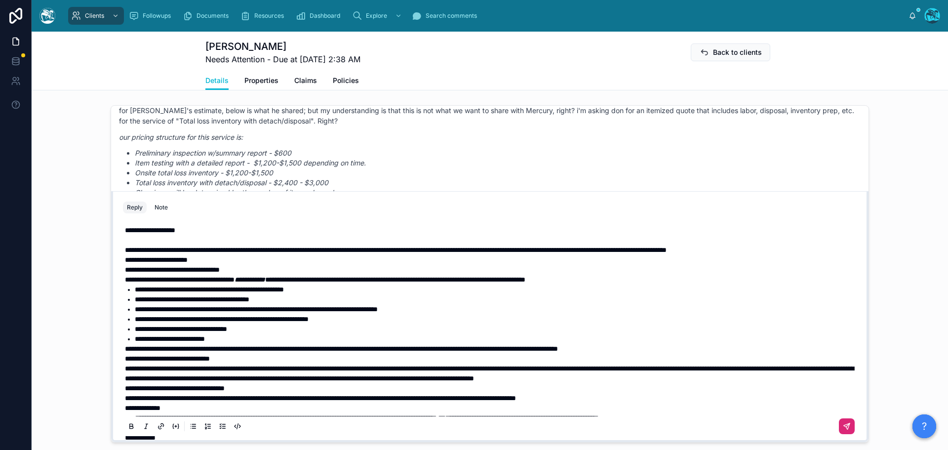
click at [843, 430] on icon at bounding box center [847, 426] width 8 height 8
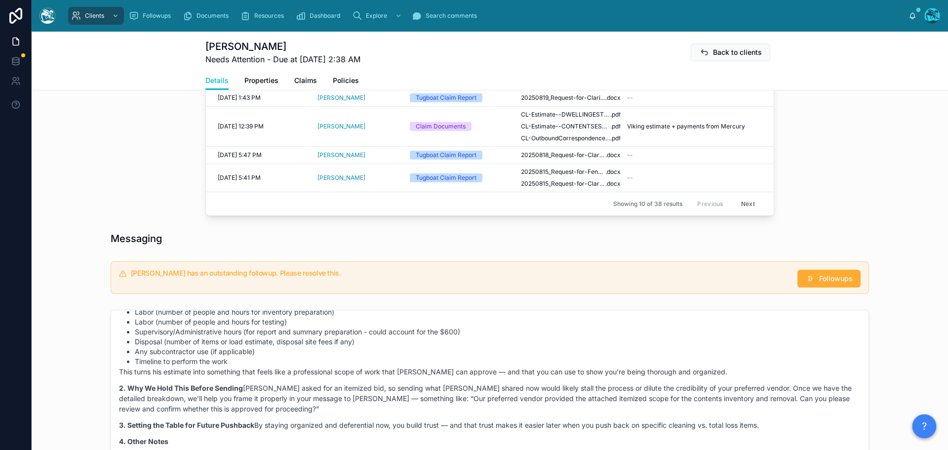
scroll to position [560, 0]
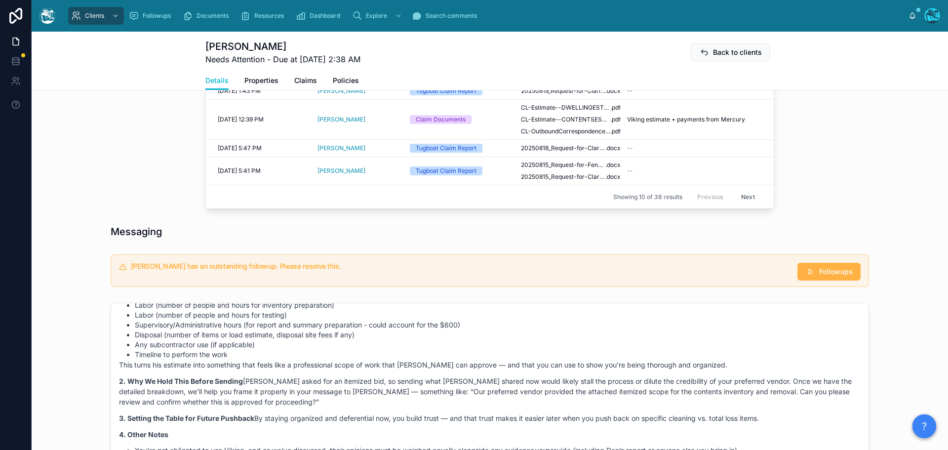
click at [839, 276] on span "Followups" at bounding box center [836, 272] width 34 height 10
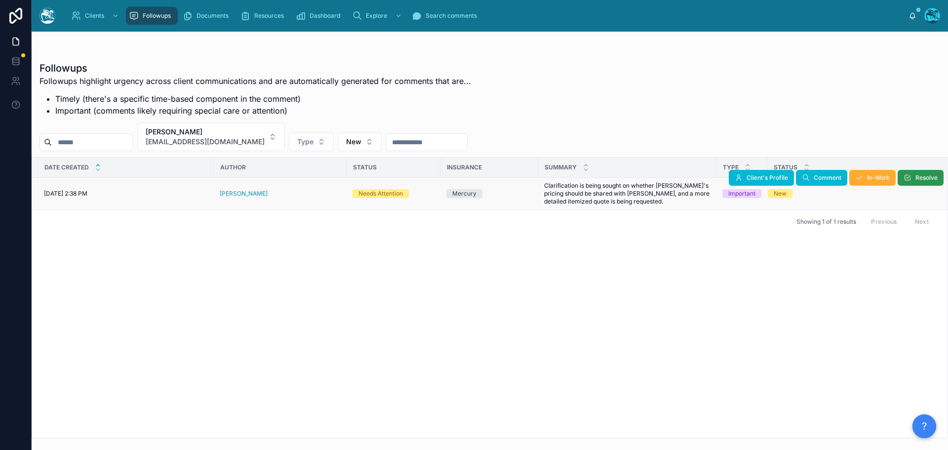
click at [911, 176] on button "Resolve" at bounding box center [920, 178] width 46 height 16
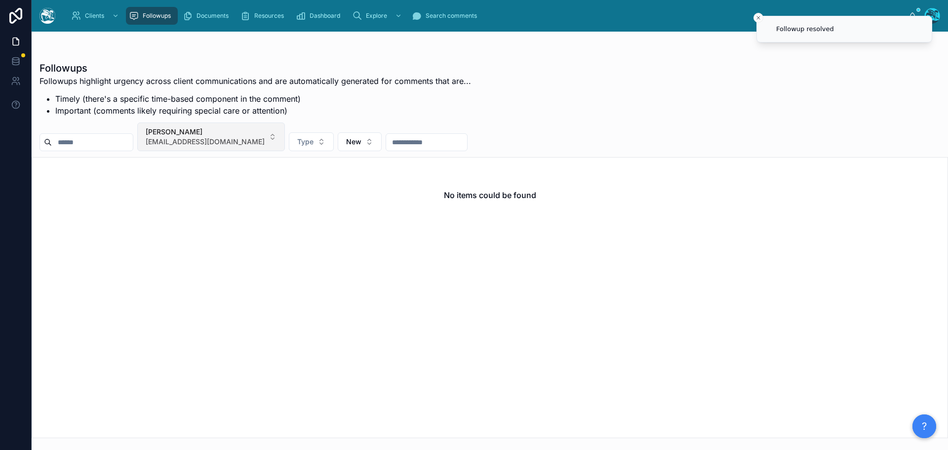
click at [257, 135] on button "[PERSON_NAME] [PERSON_NAME][EMAIL_ADDRESS][DOMAIN_NAME]" at bounding box center [211, 136] width 148 height 29
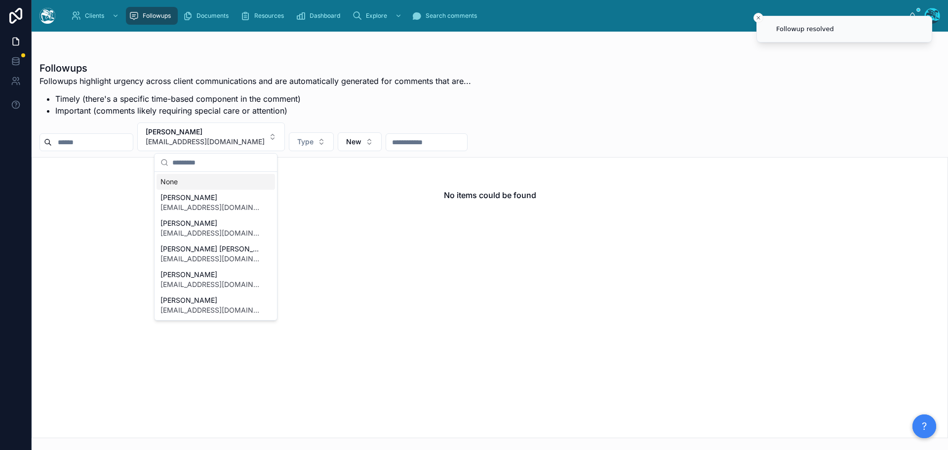
click at [184, 182] on div "None" at bounding box center [215, 182] width 118 height 16
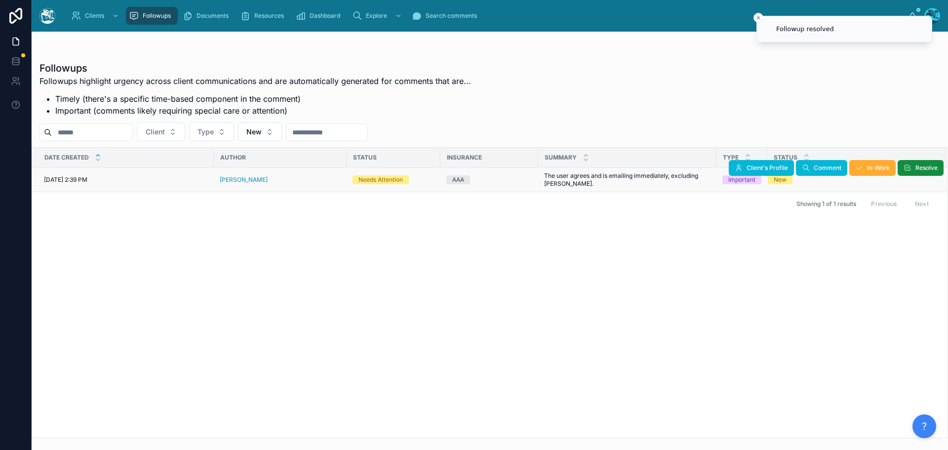
click at [282, 180] on div "[PERSON_NAME]" at bounding box center [280, 180] width 121 height 8
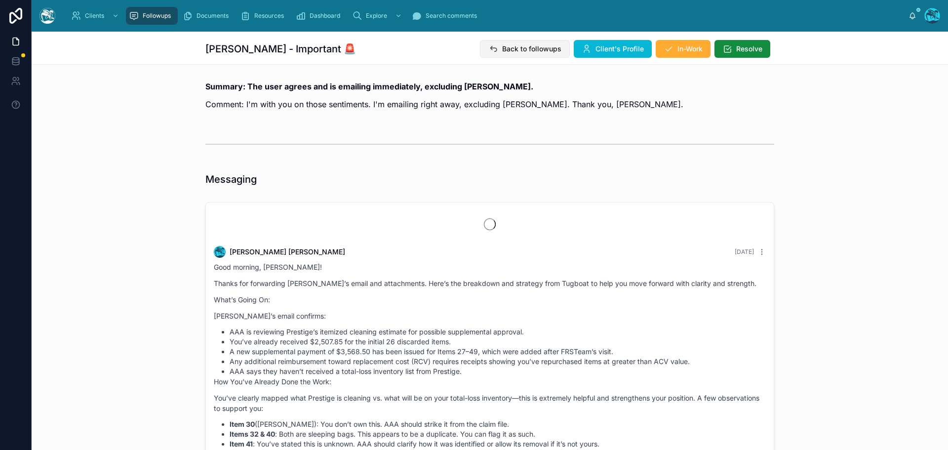
scroll to position [4280, 0]
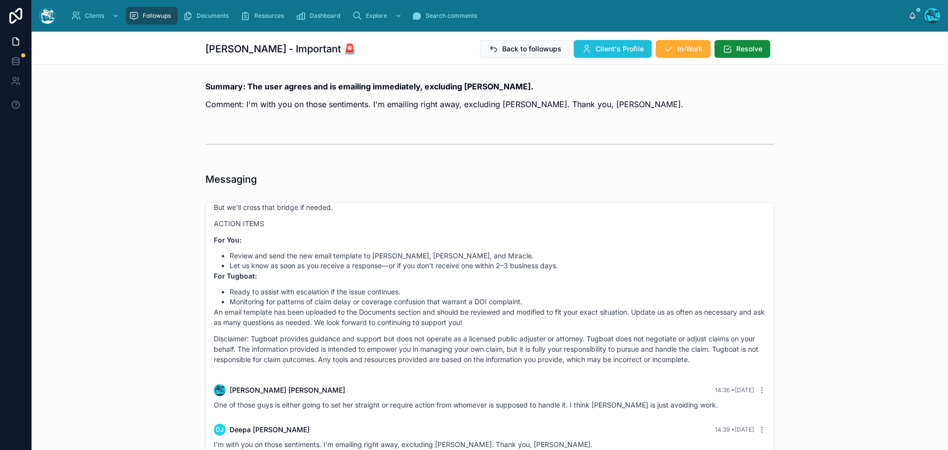
click at [611, 48] on span "Client's Profile" at bounding box center [619, 49] width 48 height 10
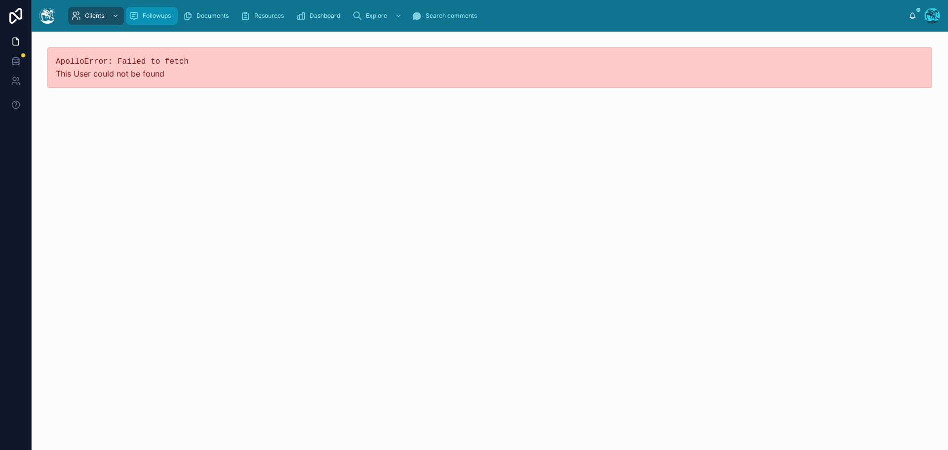
click at [161, 17] on span "Followups" at bounding box center [157, 16] width 28 height 8
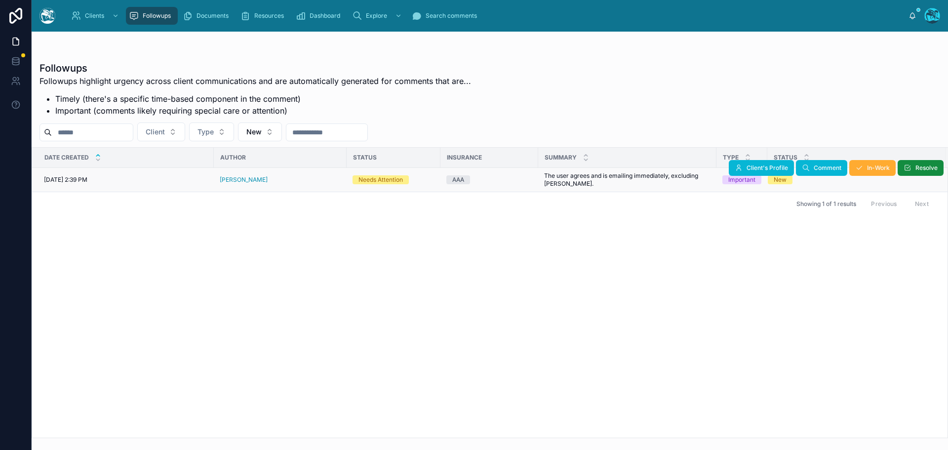
click at [263, 180] on div "[PERSON_NAME]" at bounding box center [280, 180] width 121 height 8
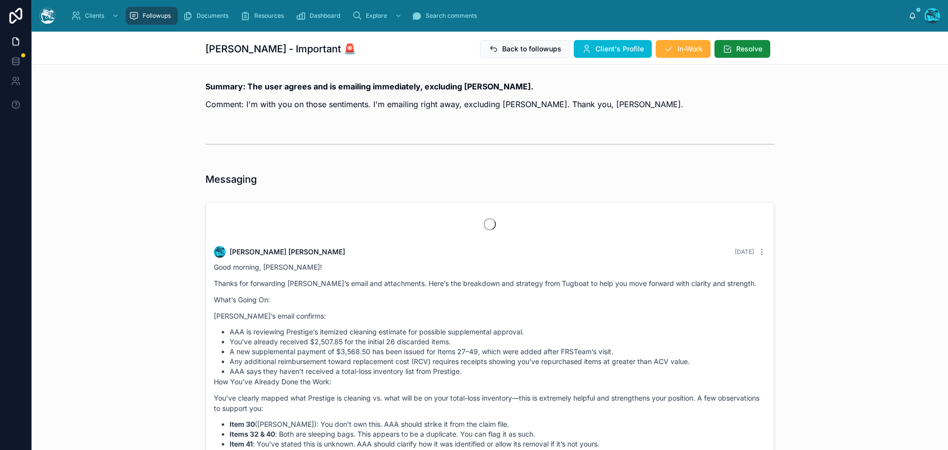
scroll to position [4280, 0]
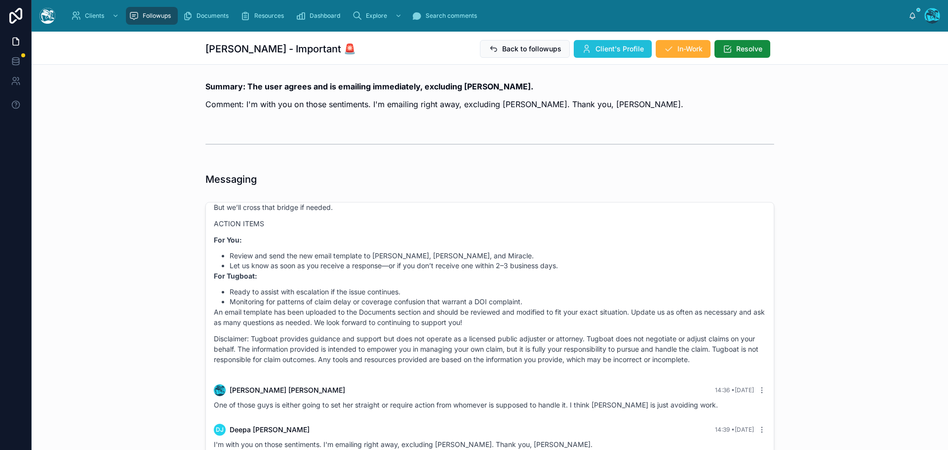
click at [595, 44] on span "Client's Profile" at bounding box center [619, 49] width 48 height 10
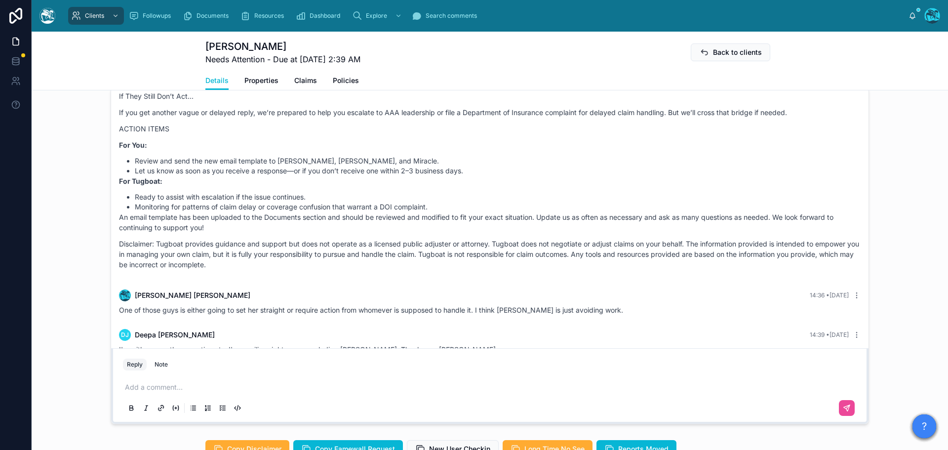
scroll to position [839, 0]
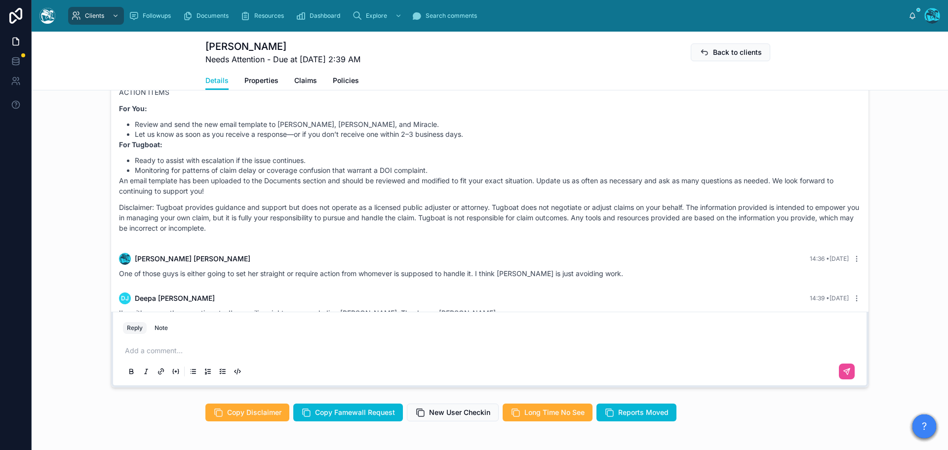
click at [147, 355] on p at bounding box center [492, 351] width 734 height 10
click at [843, 375] on icon at bounding box center [847, 371] width 8 height 8
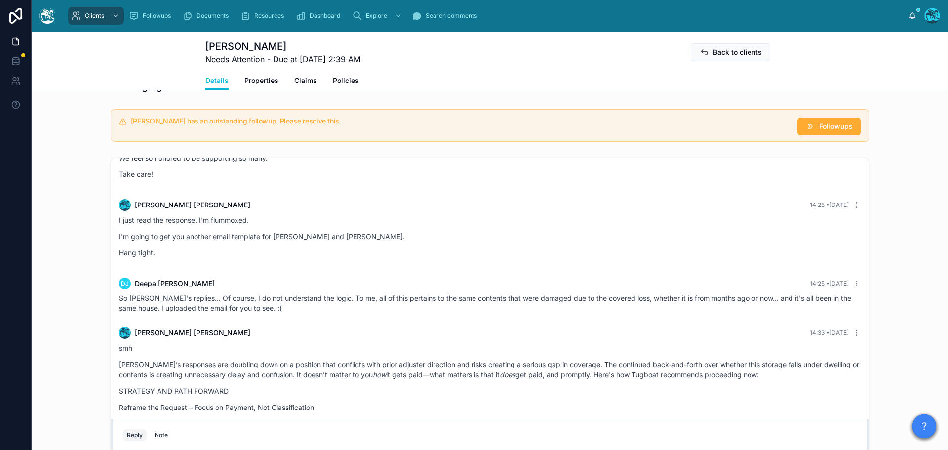
scroll to position [691, 0]
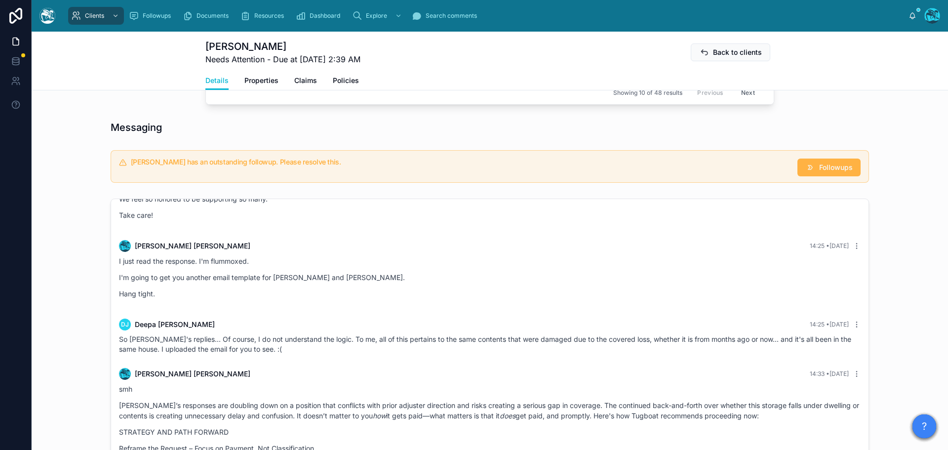
click at [831, 172] on span "Followups" at bounding box center [836, 167] width 34 height 10
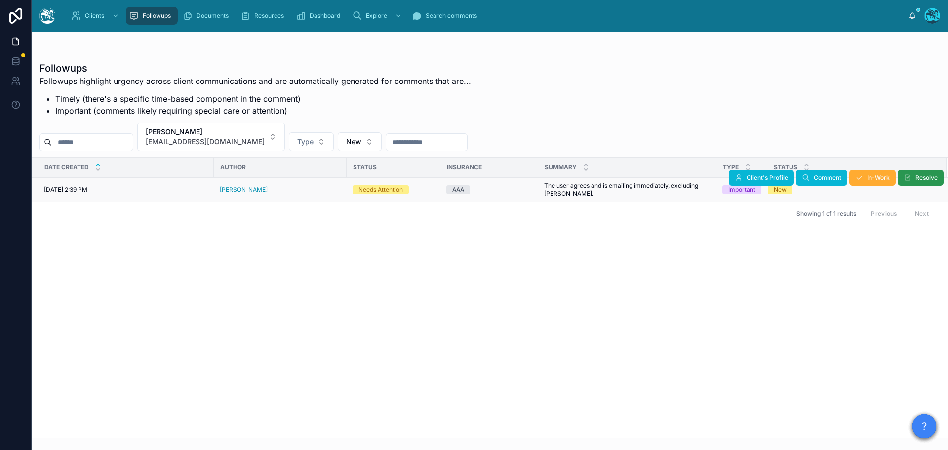
click at [934, 177] on span "Resolve" at bounding box center [926, 178] width 22 height 8
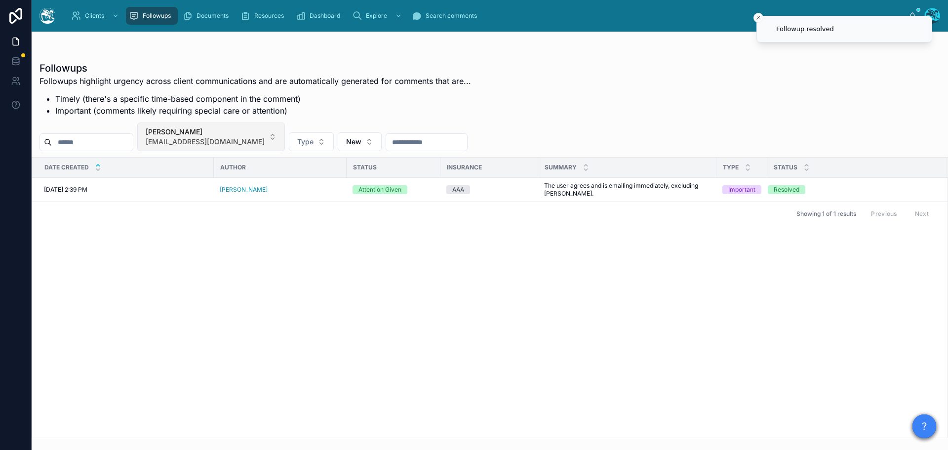
click at [266, 133] on button "[PERSON_NAME] [PERSON_NAME][EMAIL_ADDRESS][DOMAIN_NAME]" at bounding box center [211, 136] width 148 height 29
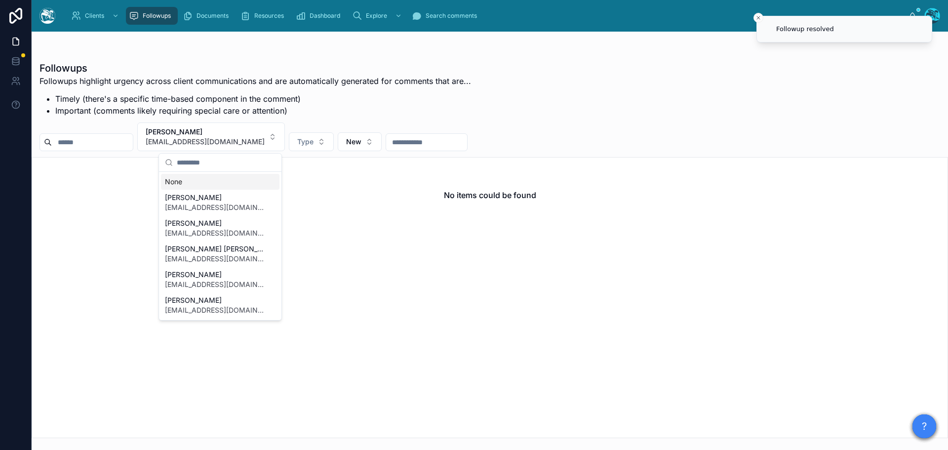
click at [177, 181] on div "None" at bounding box center [220, 182] width 118 height 16
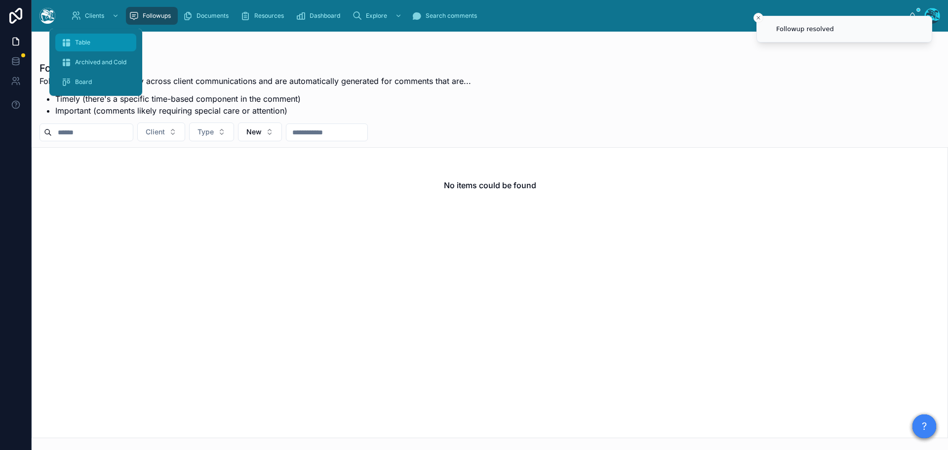
click at [87, 38] on div "Table" at bounding box center [95, 43] width 69 height 16
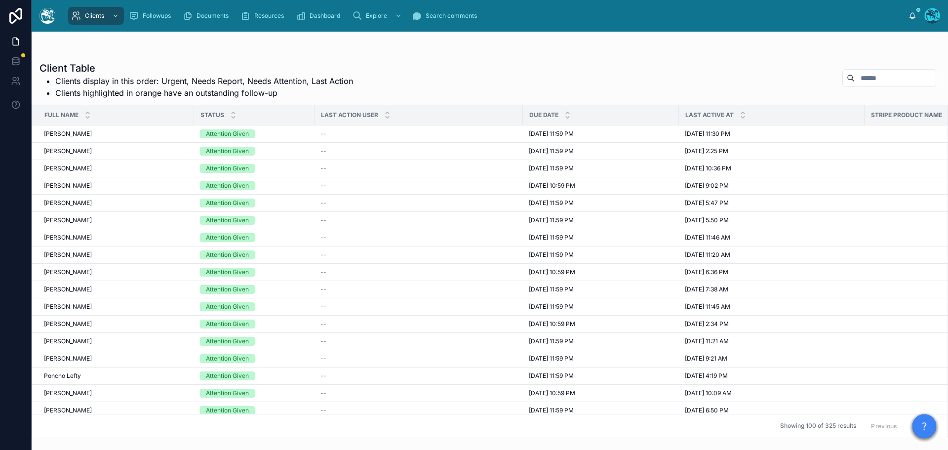
click at [854, 74] on input "text" at bounding box center [894, 78] width 81 height 14
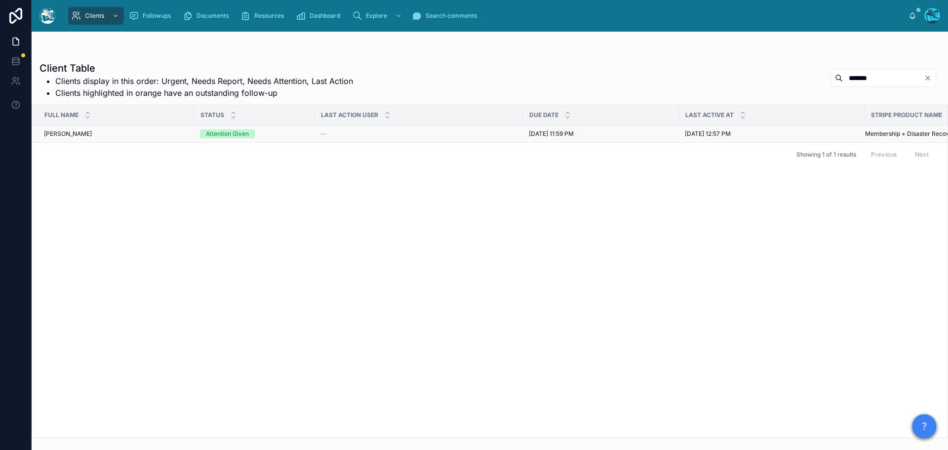
type input "*******"
click at [91, 134] on div "[PERSON_NAME] [PERSON_NAME]" at bounding box center [116, 134] width 144 height 8
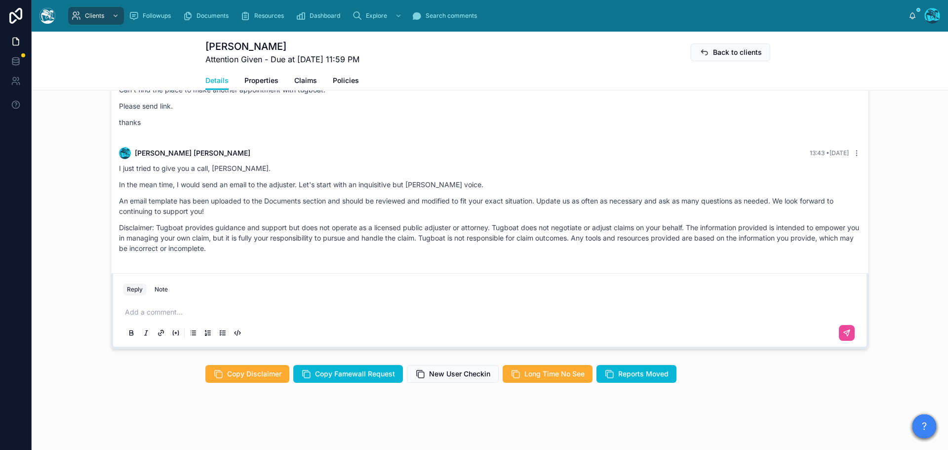
scroll to position [602, 0]
click at [159, 305] on div "Add a comment..." at bounding box center [490, 321] width 734 height 41
click at [159, 309] on p at bounding box center [492, 312] width 734 height 10
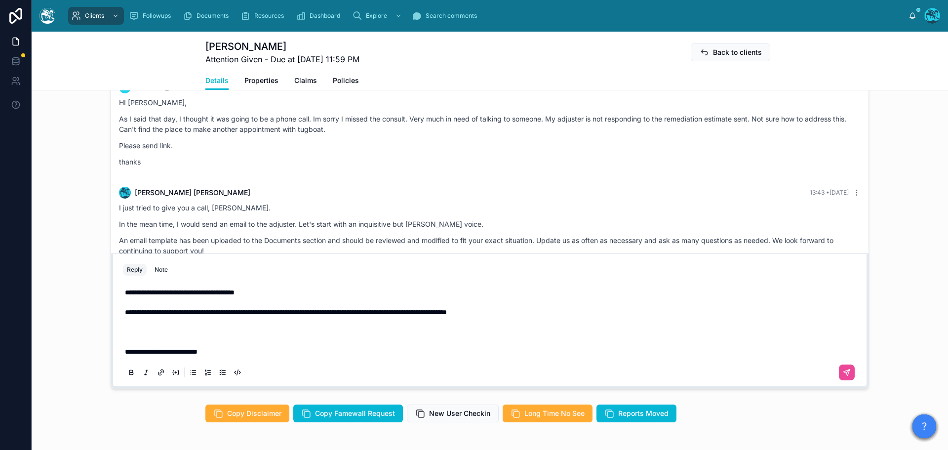
scroll to position [542, 0]
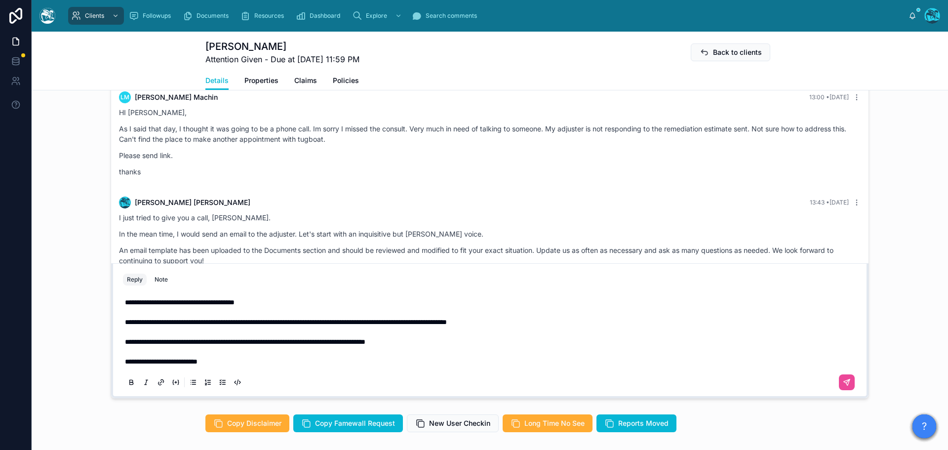
click at [562, 331] on p "**********" at bounding box center [492, 316] width 734 height 39
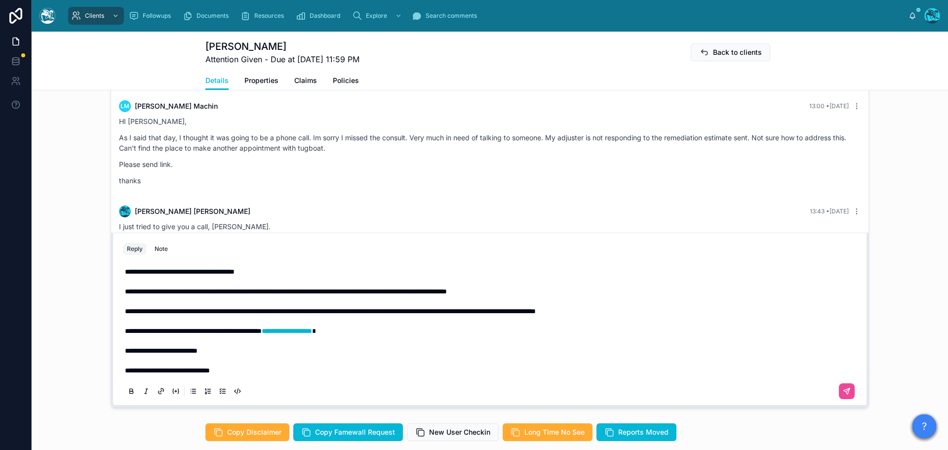
scroll to position [602, 0]
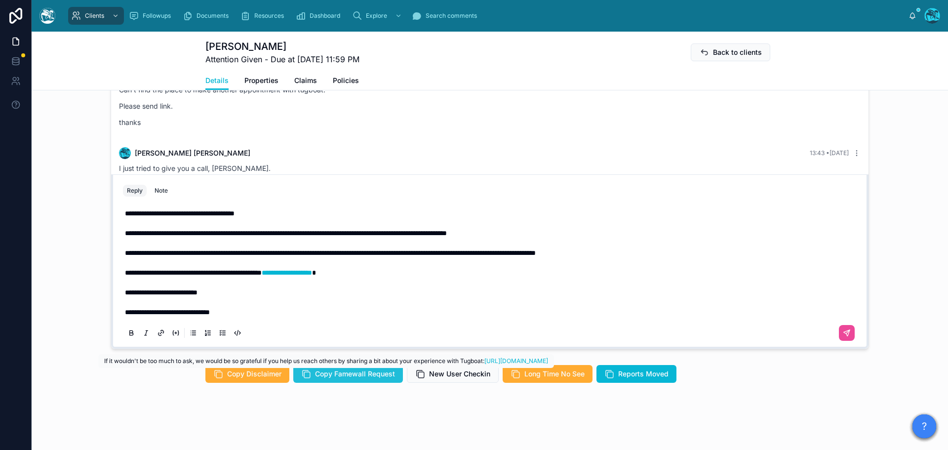
click at [371, 371] on span "Copy Famewall Request" at bounding box center [355, 374] width 80 height 10
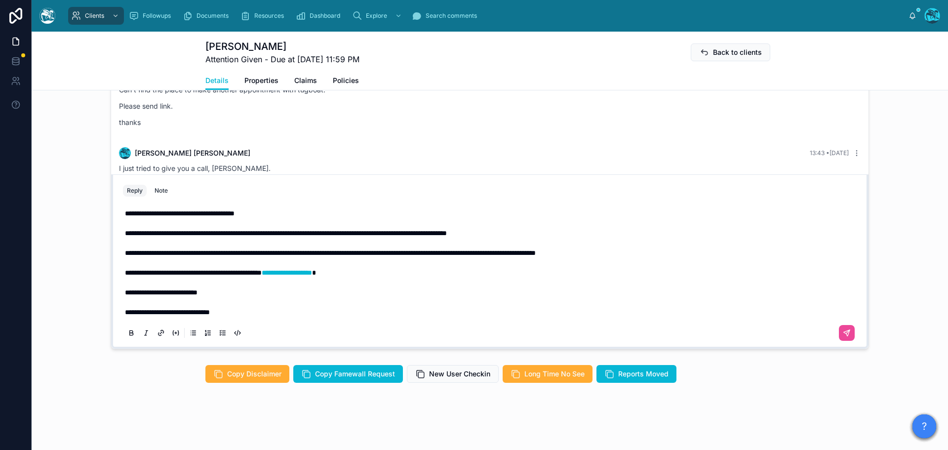
click at [240, 312] on p "**********" at bounding box center [492, 312] width 734 height 10
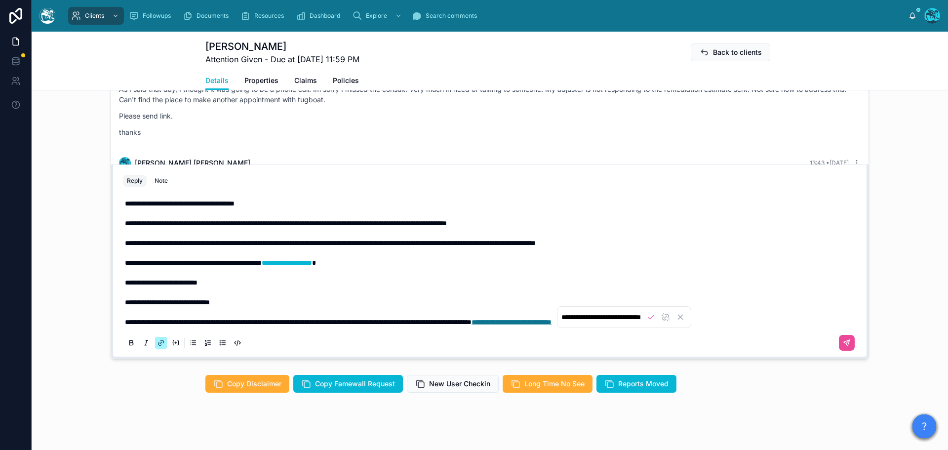
scroll to position [0, 12]
drag, startPoint x: 688, startPoint y: 332, endPoint x: 248, endPoint y: 340, distance: 439.9
click at [251, 342] on div "**********" at bounding box center [490, 273] width 734 height 160
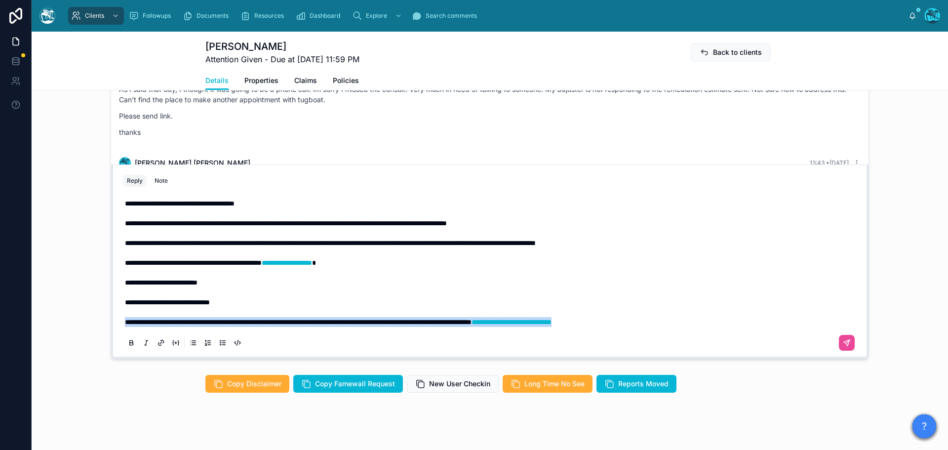
drag, startPoint x: 122, startPoint y: 331, endPoint x: 704, endPoint y: 337, distance: 582.0
click at [704, 327] on p "**********" at bounding box center [492, 322] width 734 height 10
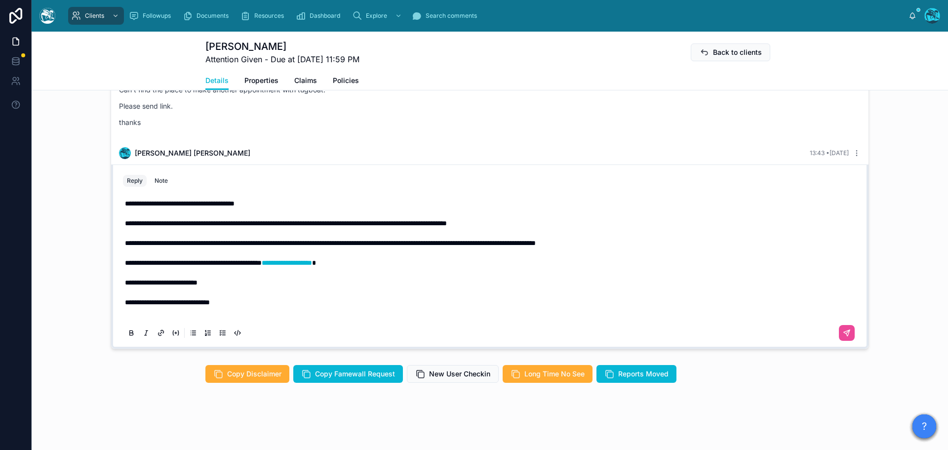
scroll to position [602, 0]
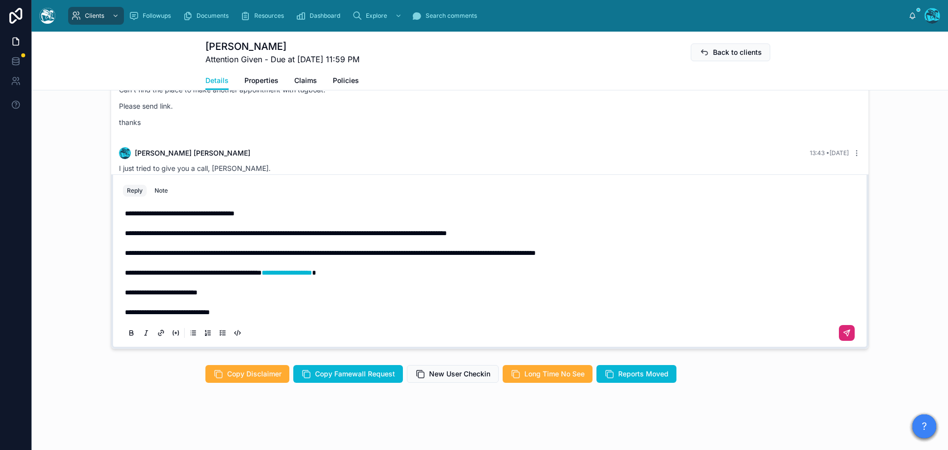
click at [844, 332] on icon at bounding box center [847, 333] width 6 height 6
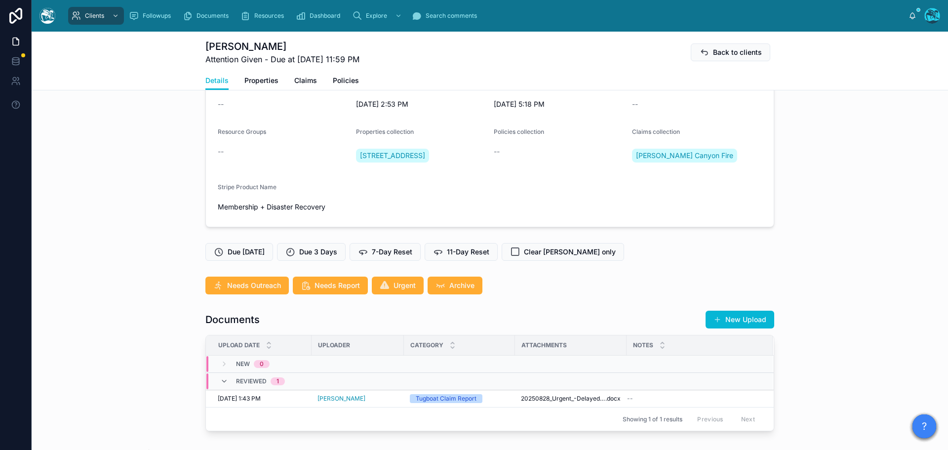
scroll to position [108, 0]
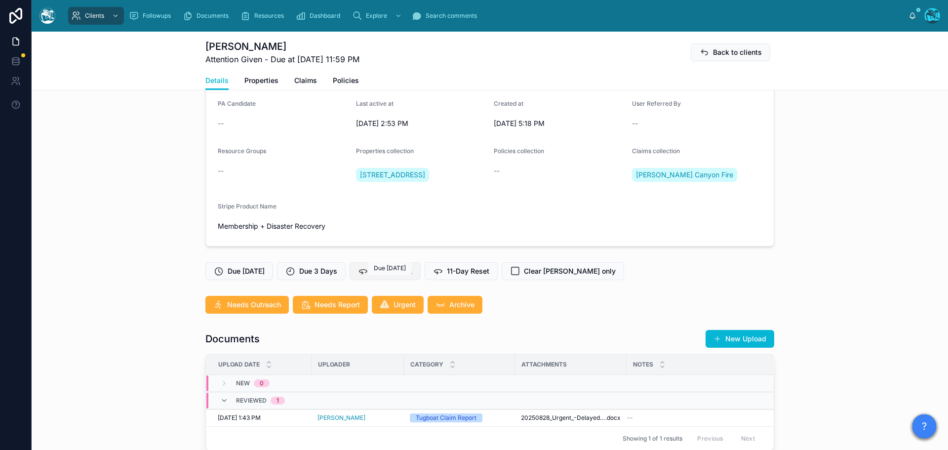
click at [398, 276] on div "Clients Followups Documents Resources Dashboard Explore Search comments [PERSON…" at bounding box center [490, 225] width 916 height 450
click at [406, 276] on span "7-Day Reset" at bounding box center [392, 271] width 40 height 10
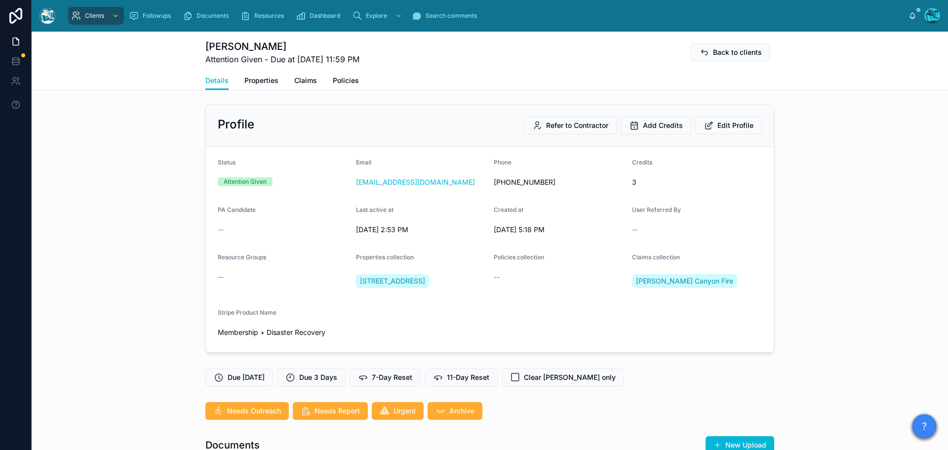
scroll to position [0, 0]
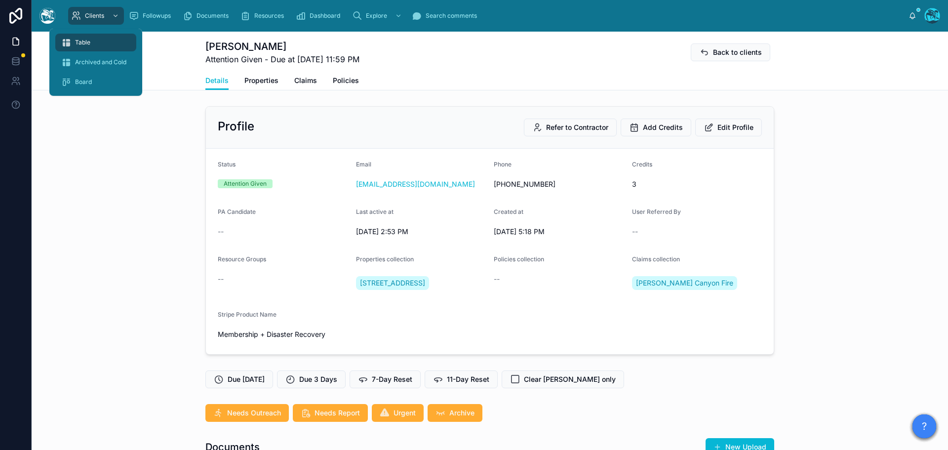
click at [83, 41] on span "Table" at bounding box center [82, 43] width 15 height 8
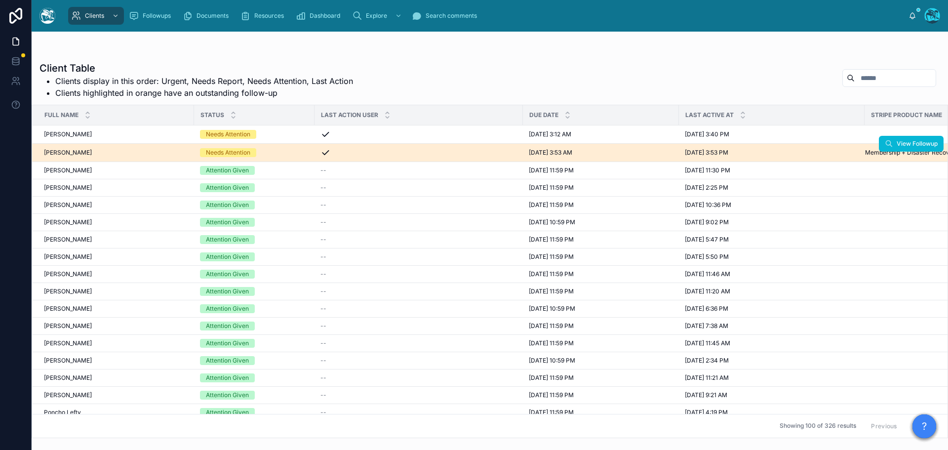
click at [270, 152] on div "Needs Attention" at bounding box center [254, 152] width 109 height 9
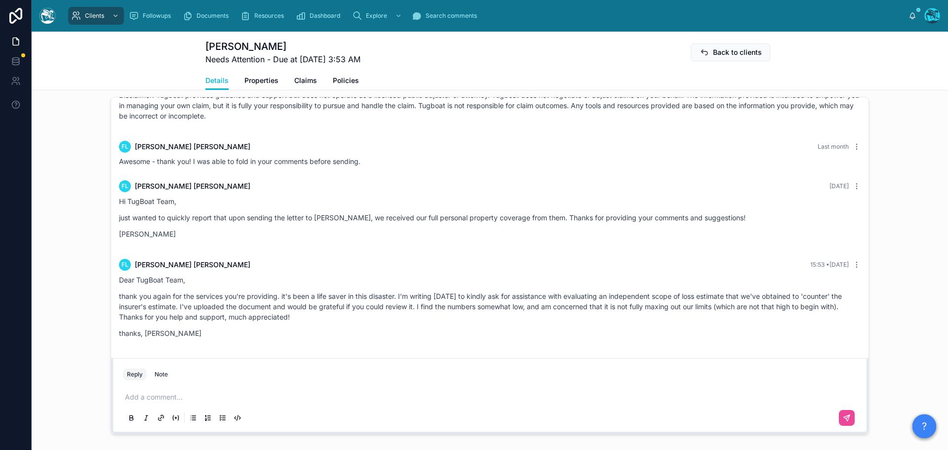
scroll to position [740, 0]
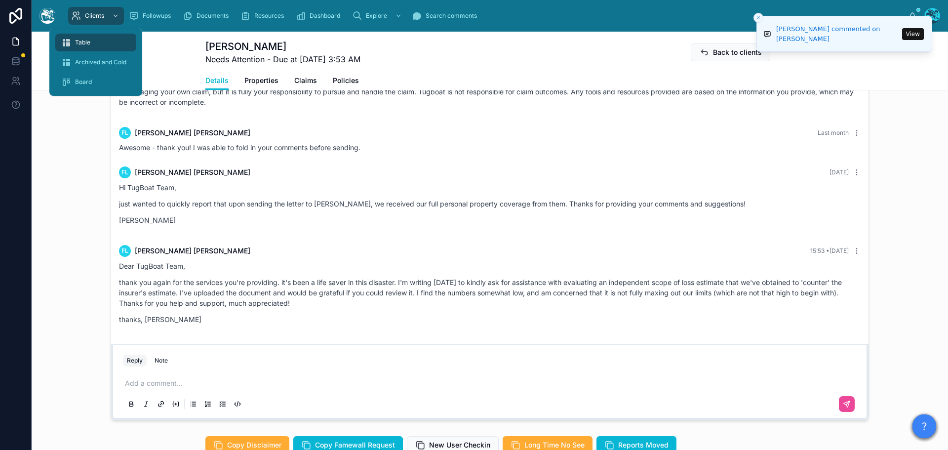
click at [82, 44] on span "Table" at bounding box center [82, 43] width 15 height 8
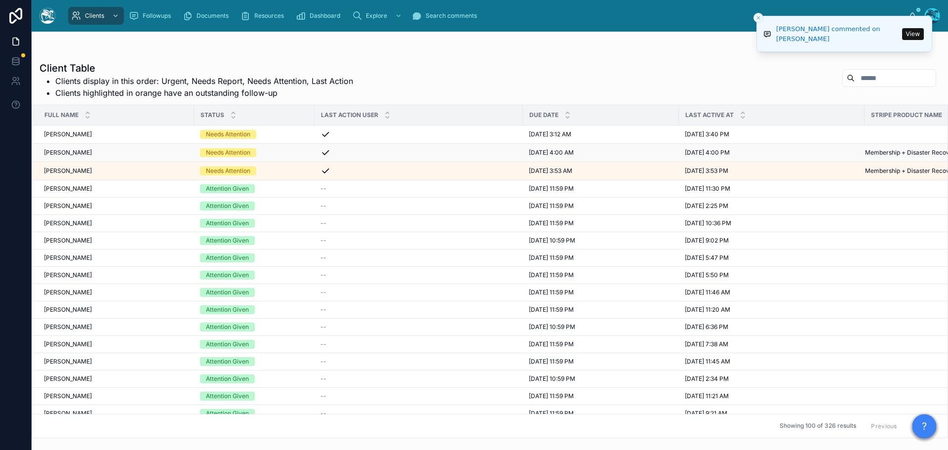
click at [271, 152] on div "Needs Attention" at bounding box center [254, 152] width 109 height 9
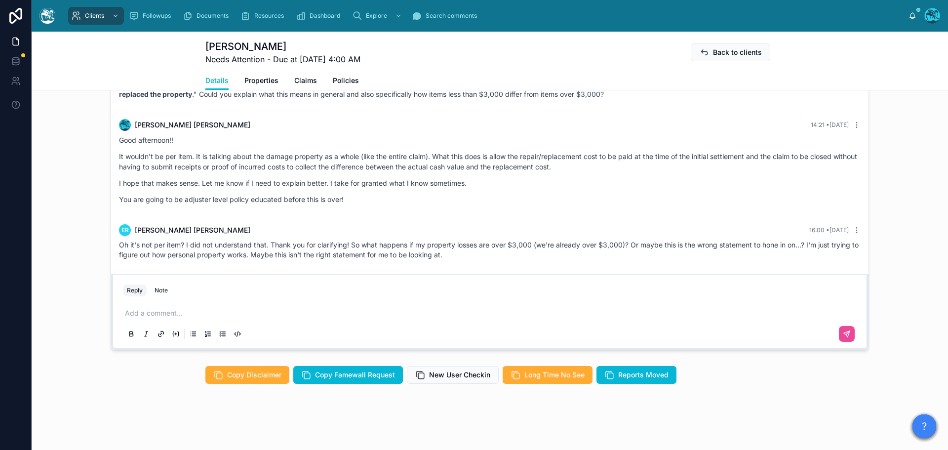
scroll to position [862, 0]
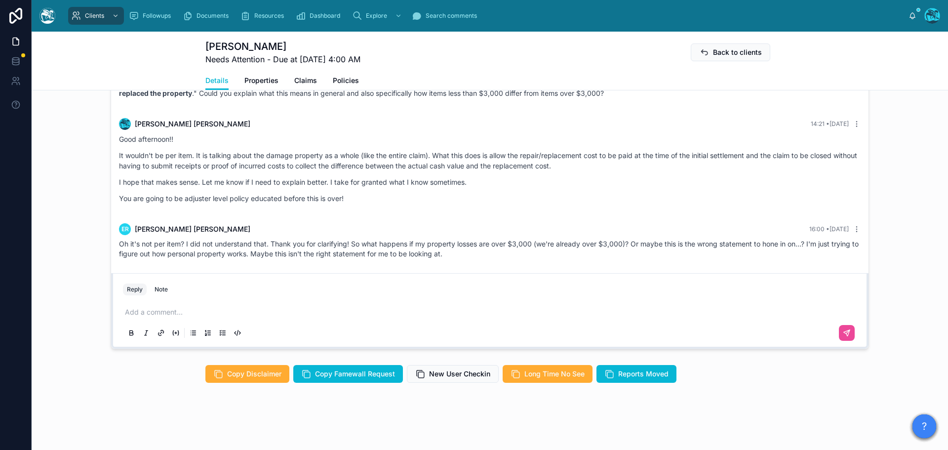
click at [183, 311] on p at bounding box center [492, 312] width 734 height 10
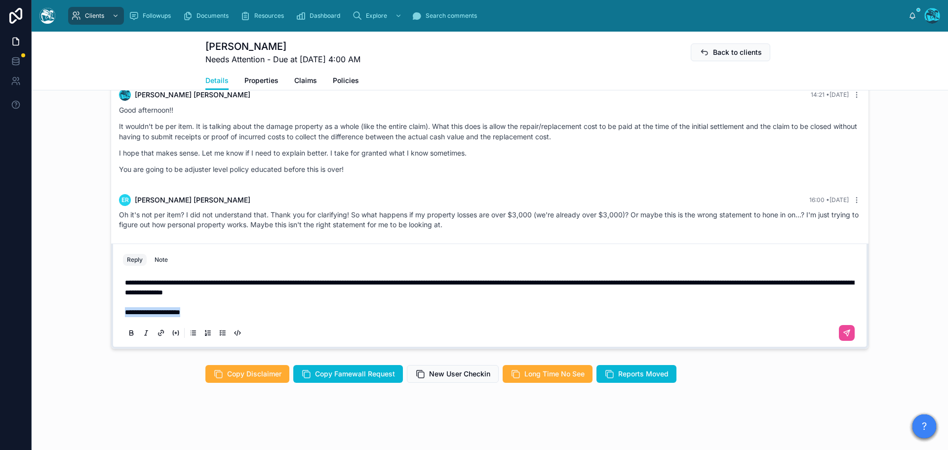
drag, startPoint x: 197, startPoint y: 309, endPoint x: 109, endPoint y: 312, distance: 87.9
click at [111, 312] on div "**********" at bounding box center [489, 295] width 757 height 105
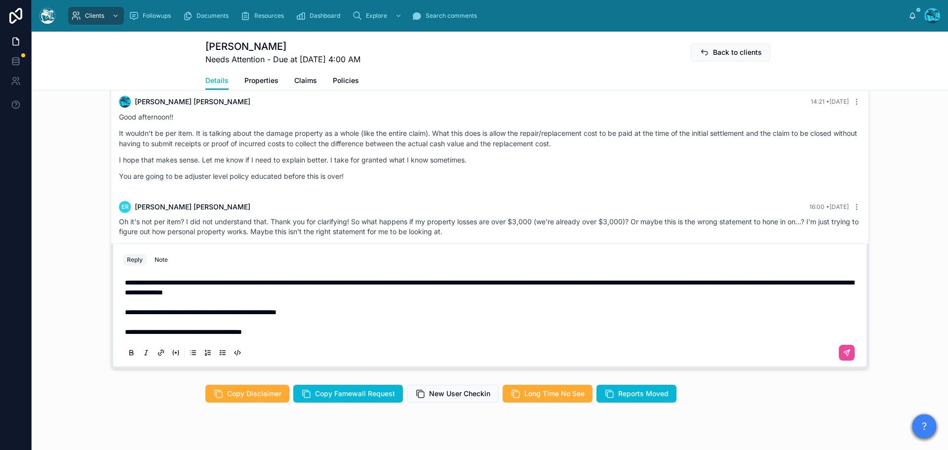
scroll to position [2206, 0]
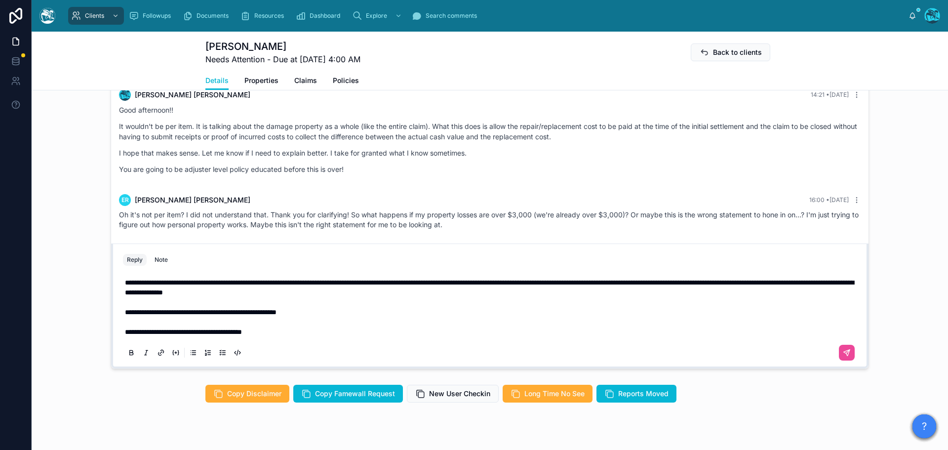
click at [344, 313] on p "**********" at bounding box center [492, 322] width 734 height 30
click at [845, 348] on button at bounding box center [847, 353] width 16 height 16
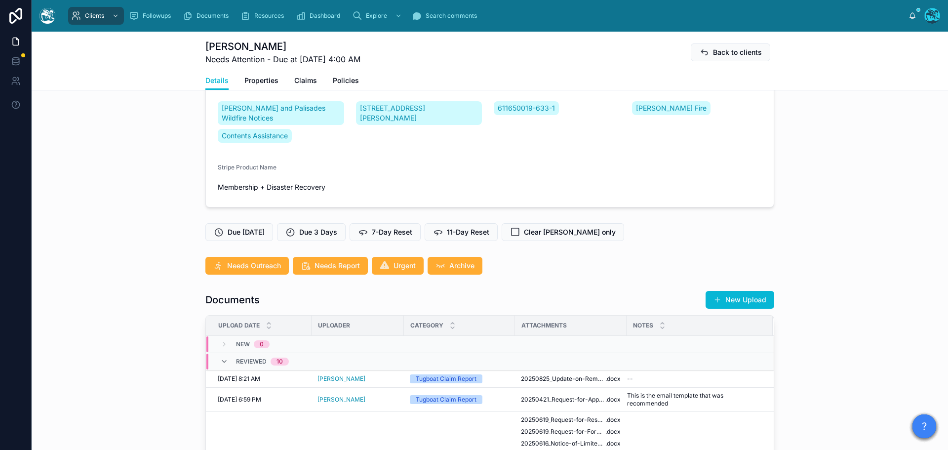
scroll to position [171, 0]
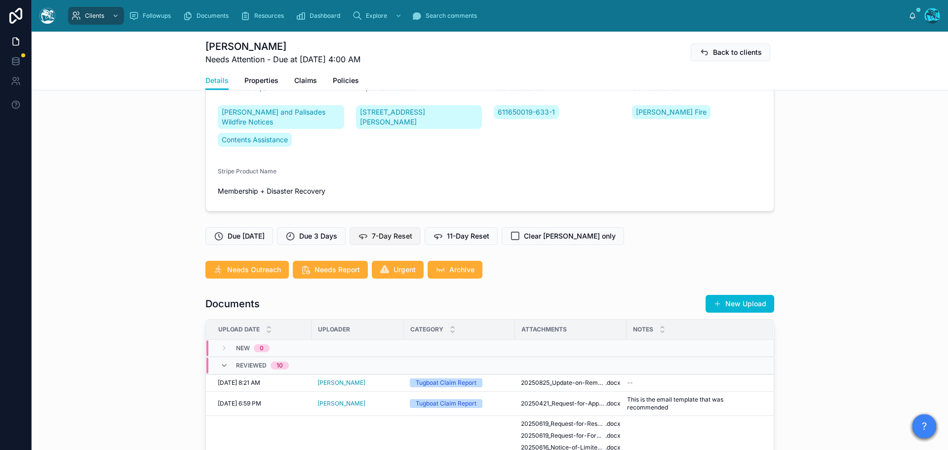
click at [400, 235] on span "7-Day Reset" at bounding box center [392, 236] width 40 height 10
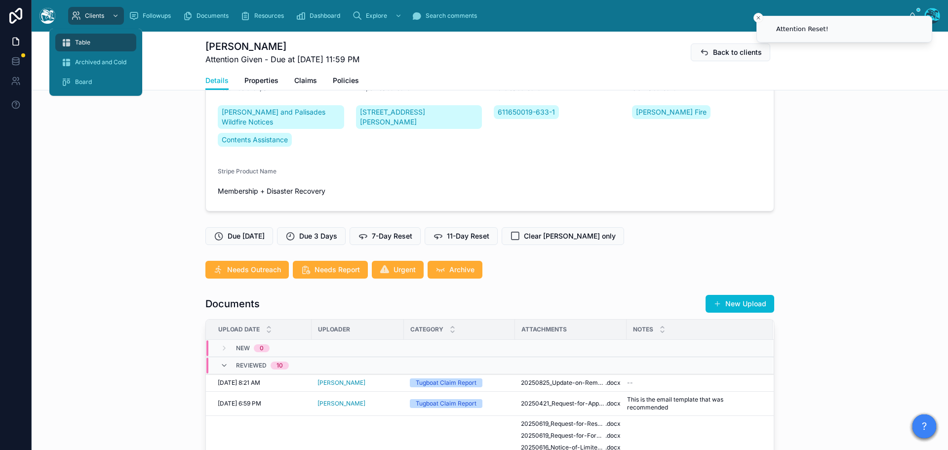
click at [87, 41] on span "Table" at bounding box center [82, 43] width 15 height 8
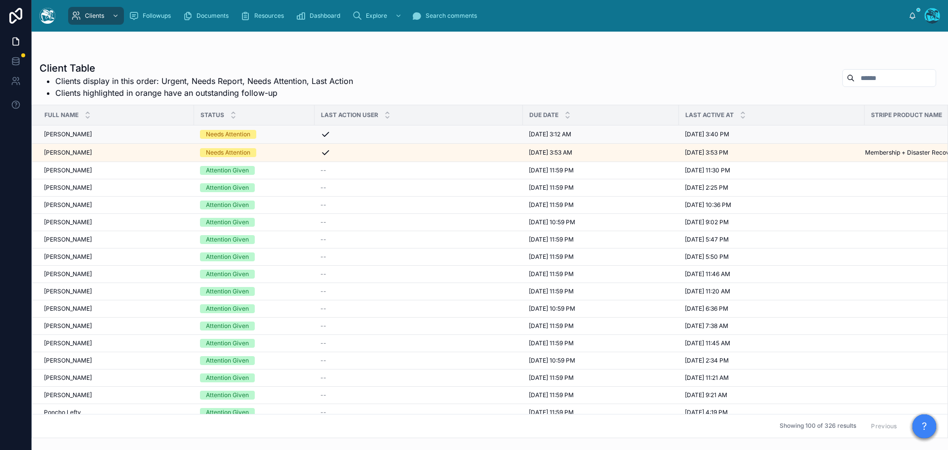
click at [270, 134] on div "Needs Attention" at bounding box center [254, 134] width 109 height 9
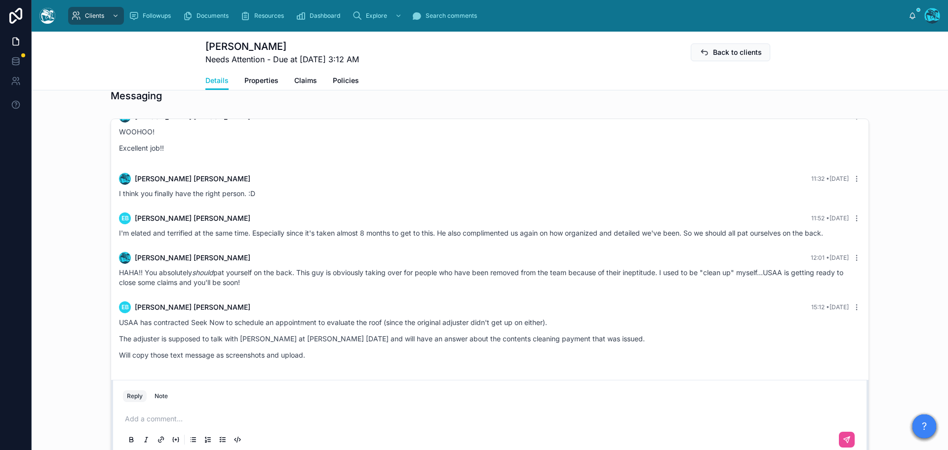
scroll to position [740, 0]
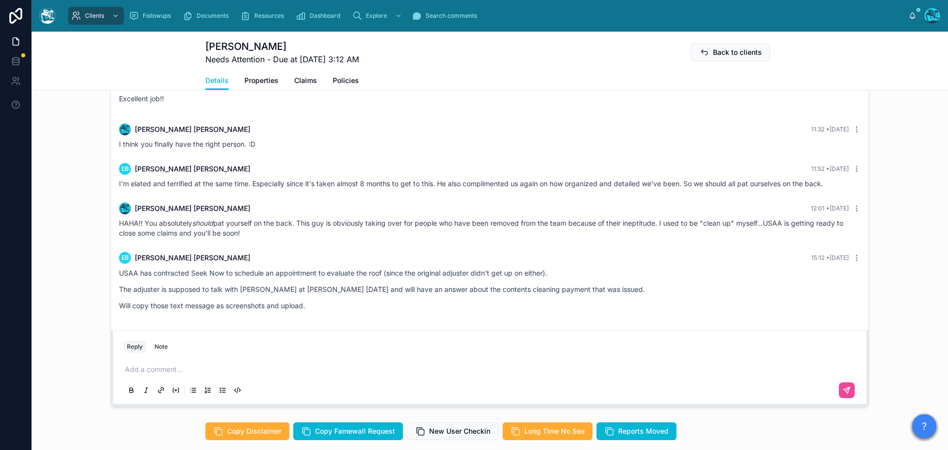
click at [151, 369] on p at bounding box center [492, 369] width 734 height 10
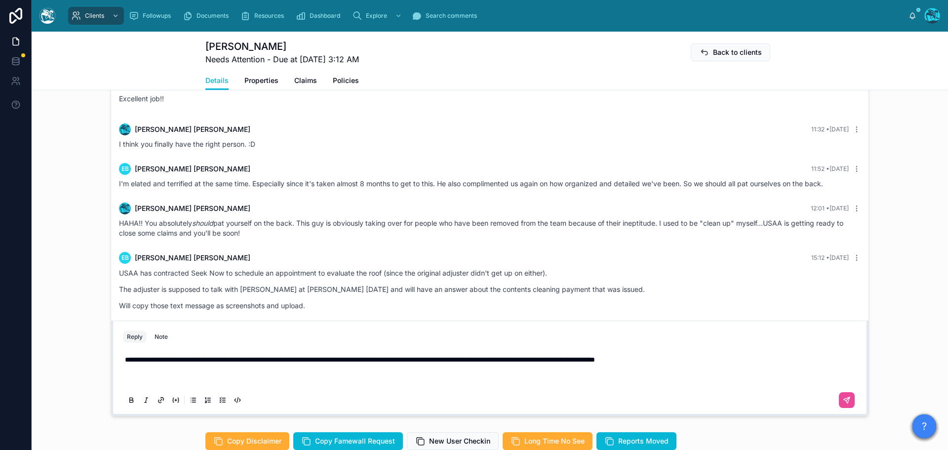
scroll to position [721, 0]
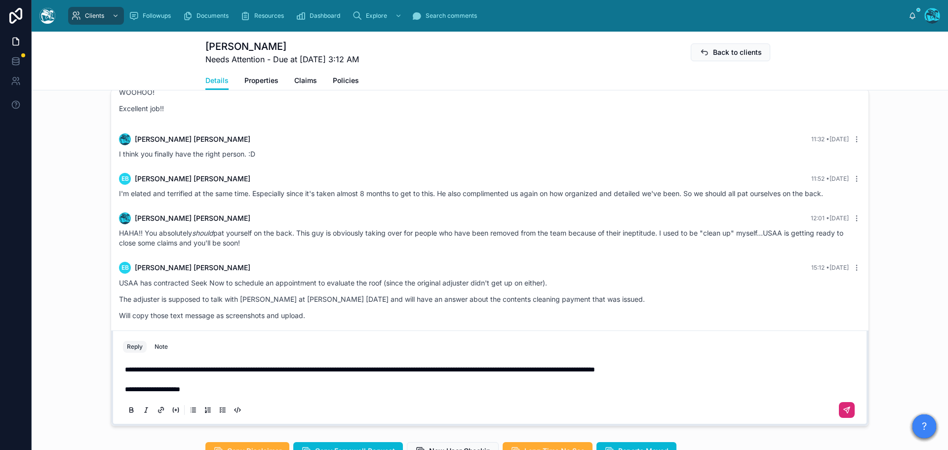
click at [843, 407] on icon at bounding box center [847, 410] width 8 height 8
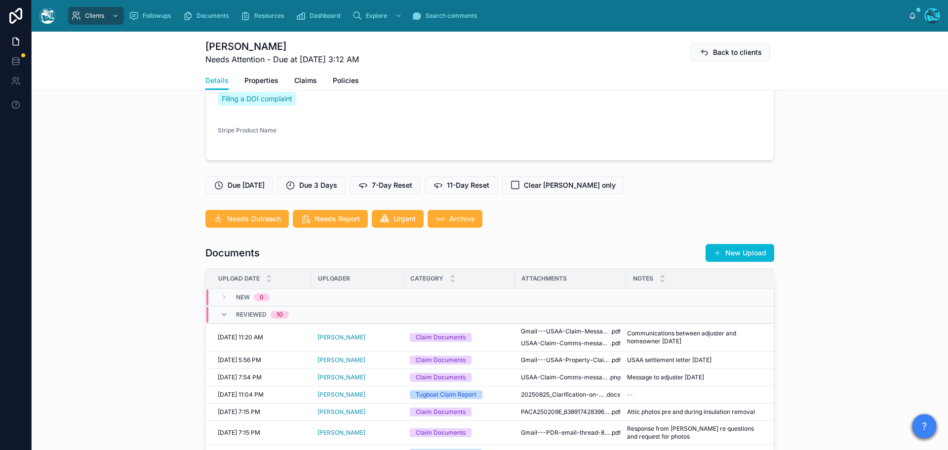
scroll to position [0, 0]
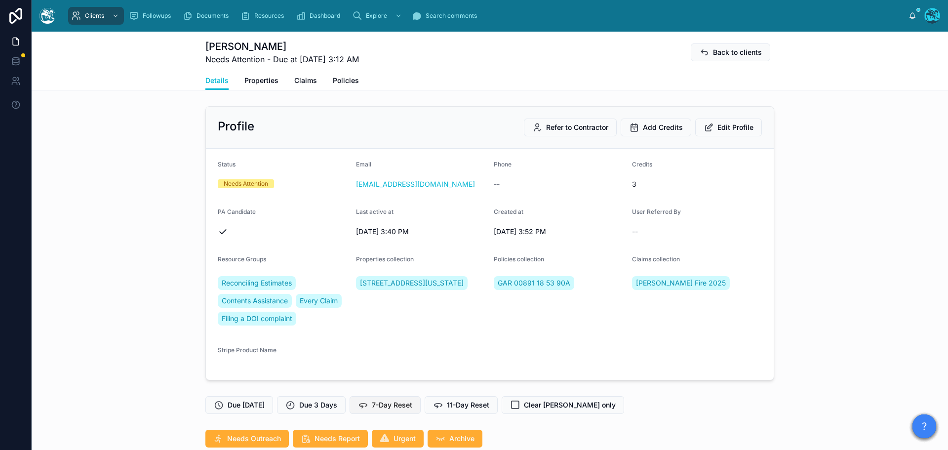
click at [382, 403] on span "7-Day Reset" at bounding box center [392, 405] width 40 height 10
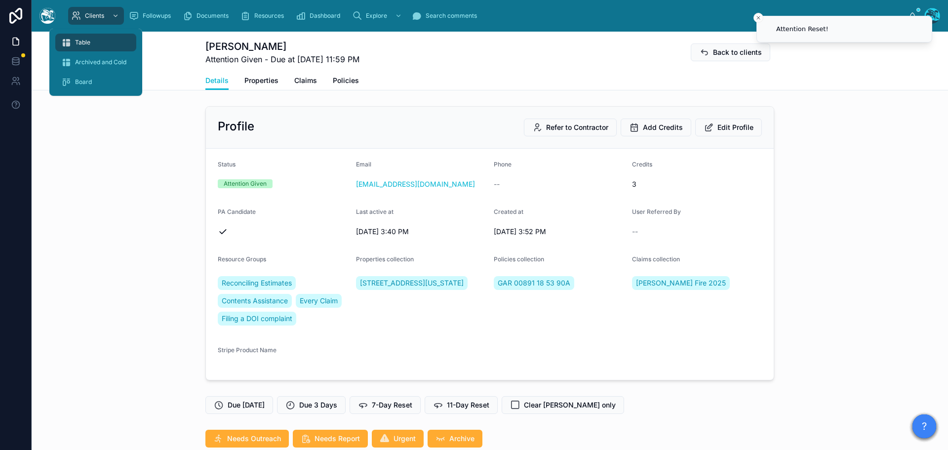
click at [84, 42] on span "Table" at bounding box center [82, 43] width 15 height 8
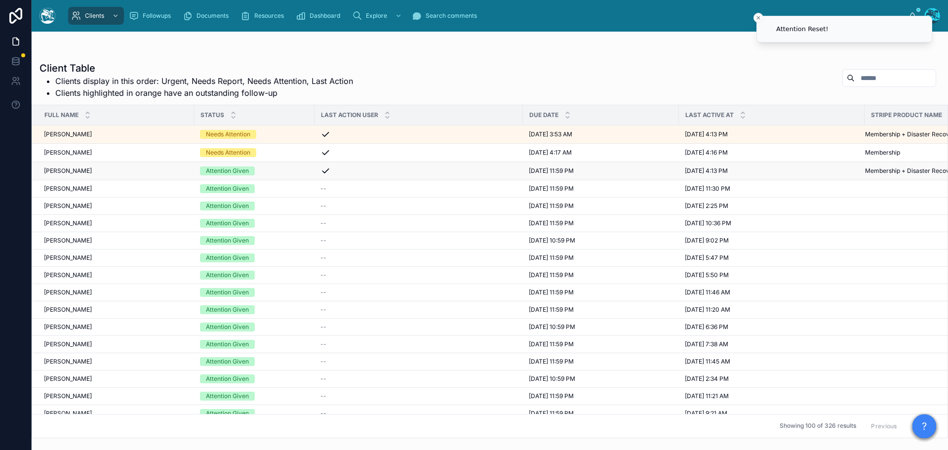
click at [267, 171] on div "Attention Given" at bounding box center [254, 170] width 109 height 9
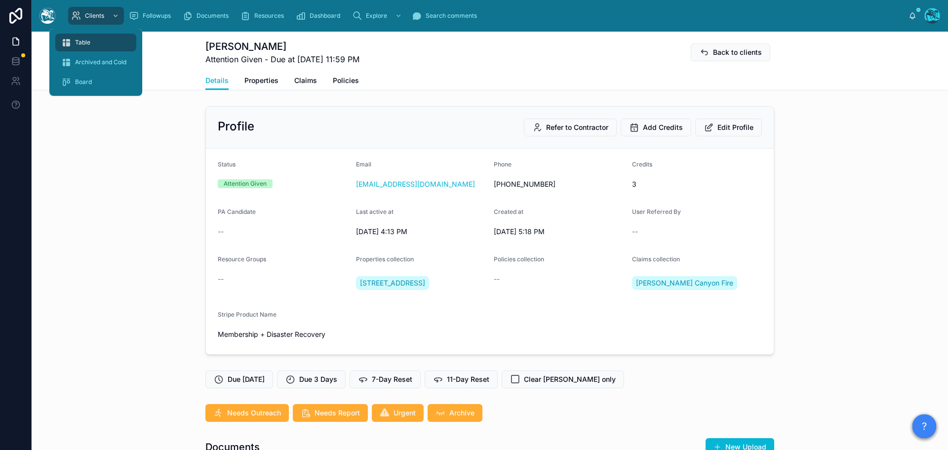
click at [85, 41] on span "Table" at bounding box center [82, 43] width 15 height 8
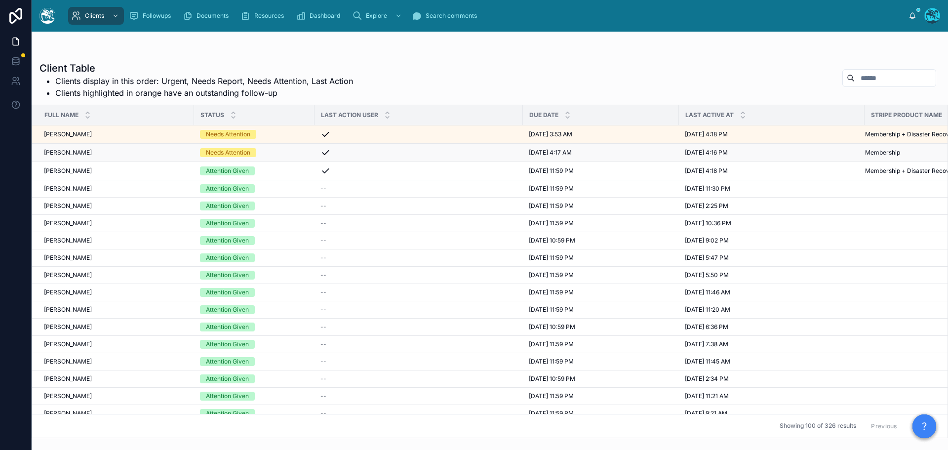
click at [275, 154] on div "Needs Attention" at bounding box center [254, 152] width 109 height 9
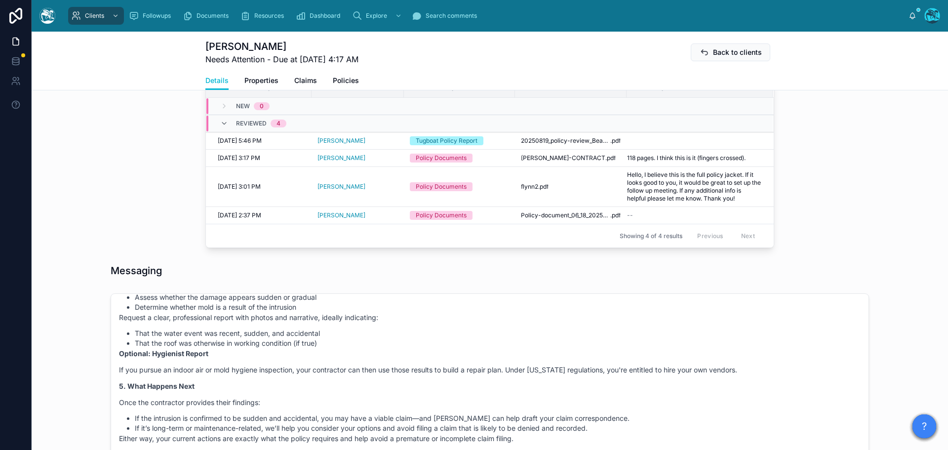
scroll to position [676, 0]
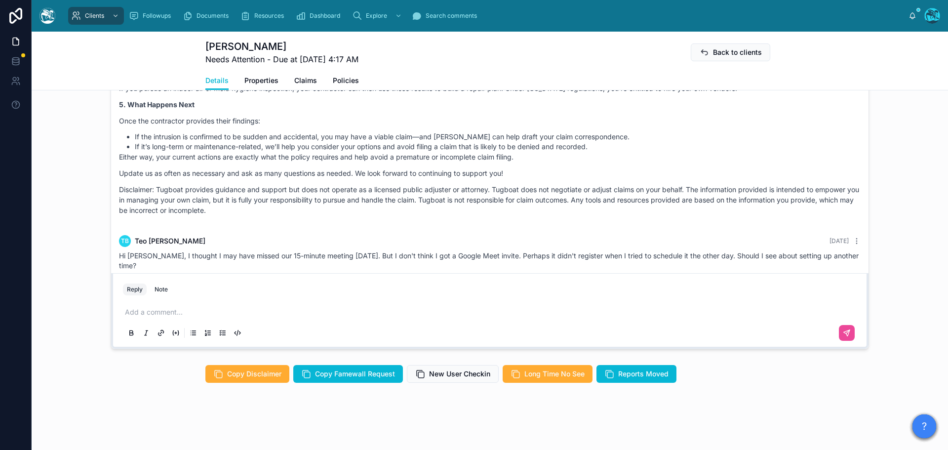
click at [165, 312] on p at bounding box center [492, 312] width 734 height 10
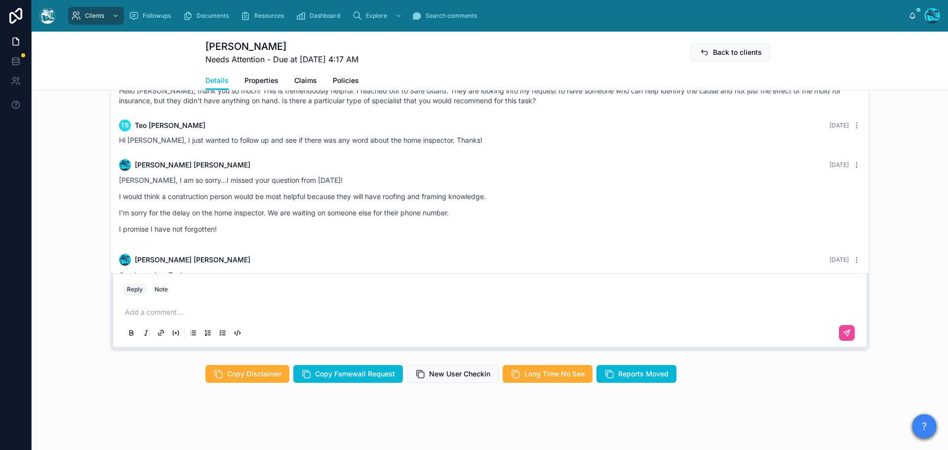
scroll to position [1316, 0]
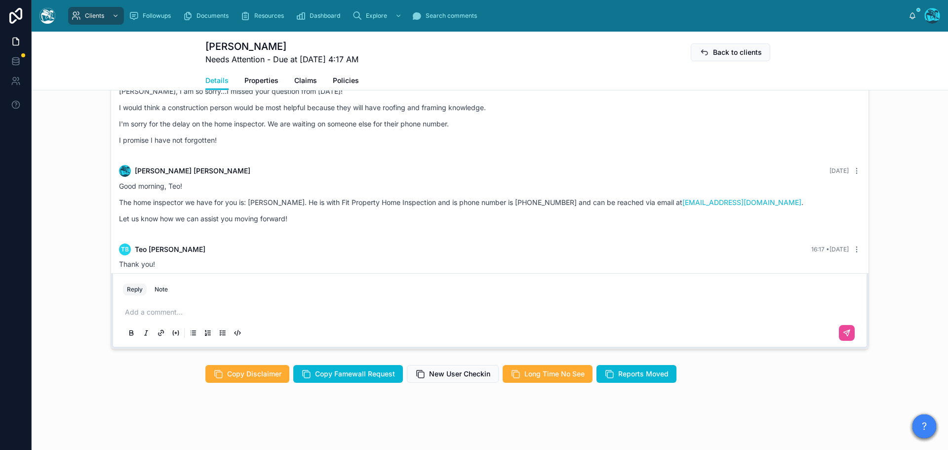
click at [148, 313] on p at bounding box center [492, 312] width 734 height 10
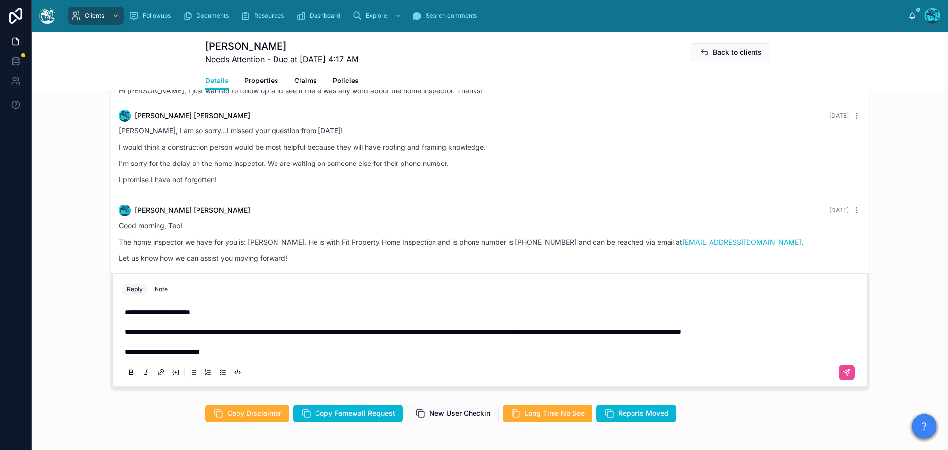
scroll to position [627, 0]
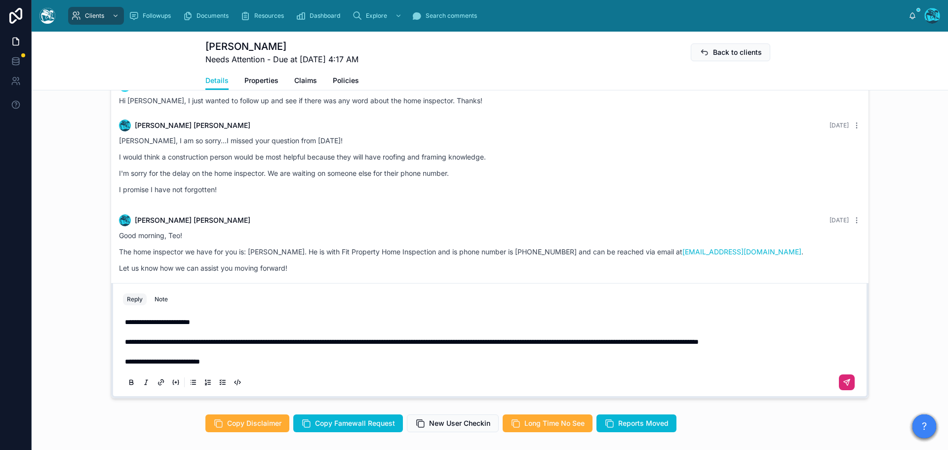
click at [847, 384] on icon at bounding box center [847, 382] width 8 height 8
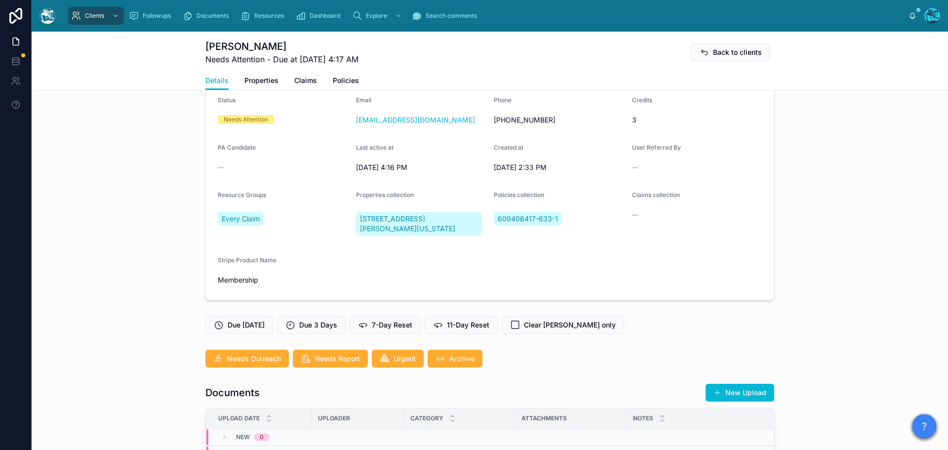
scroll to position [49, 0]
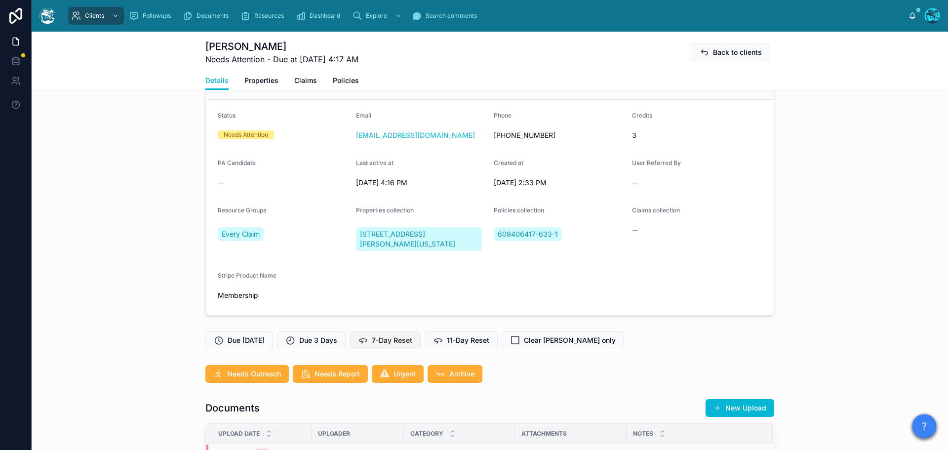
click at [396, 339] on span "7-Day Reset" at bounding box center [392, 340] width 40 height 10
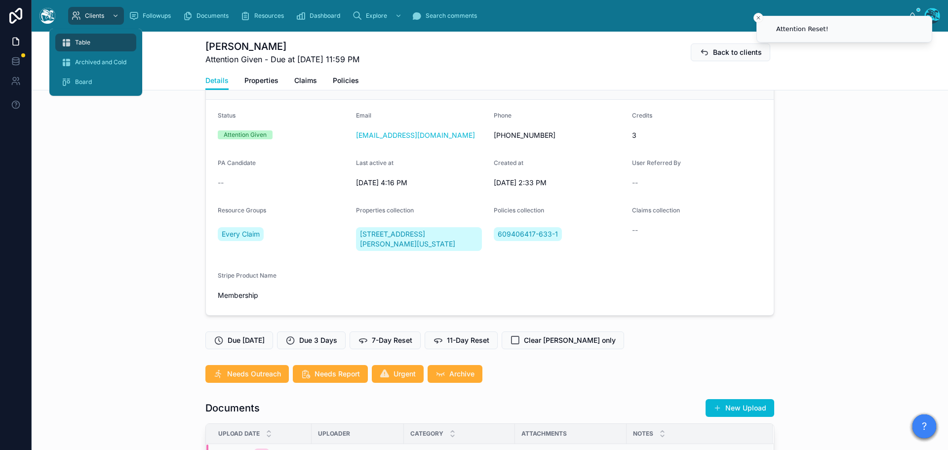
click at [88, 41] on span "Table" at bounding box center [82, 43] width 15 height 8
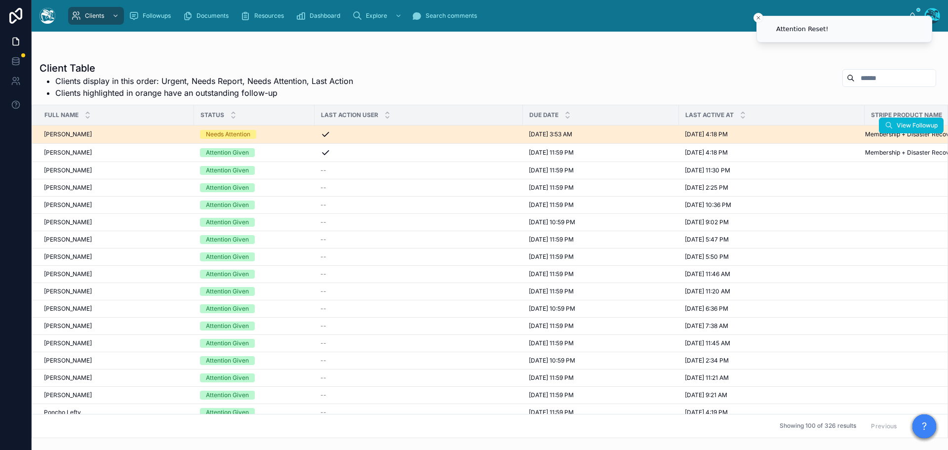
click at [264, 133] on div "Needs Attention" at bounding box center [254, 134] width 109 height 9
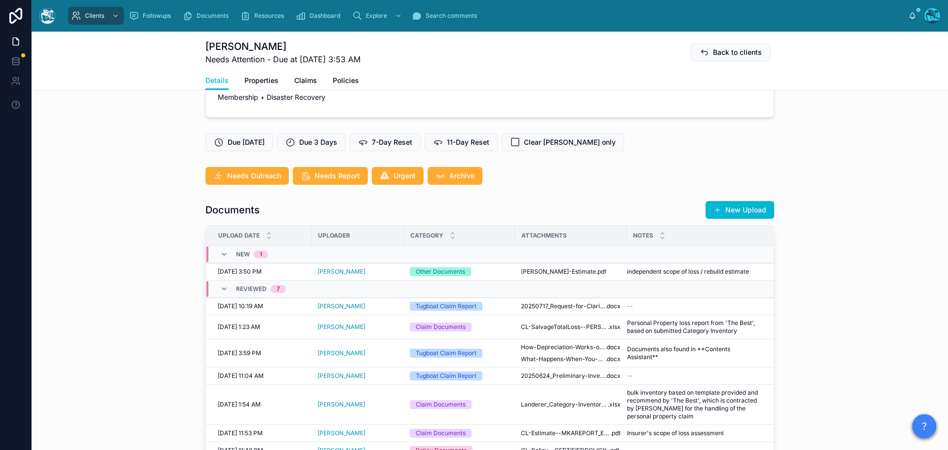
scroll to position [296, 0]
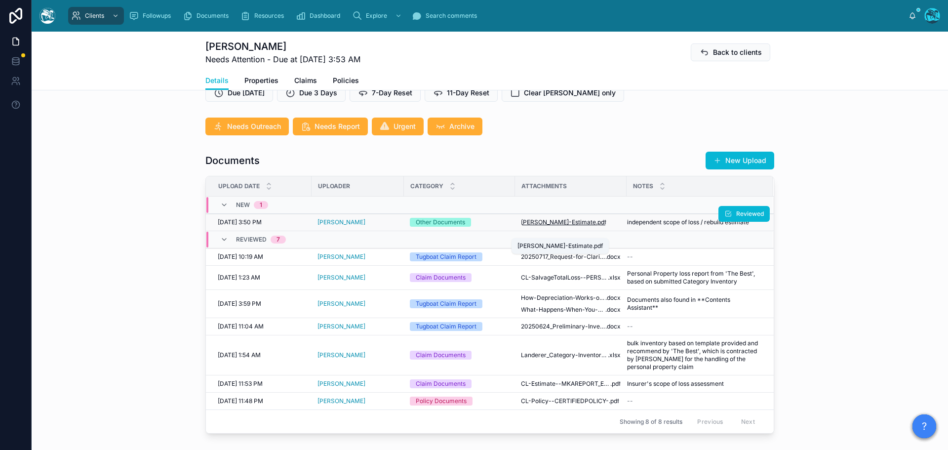
click at [565, 226] on span "[PERSON_NAME]-Estimate" at bounding box center [558, 222] width 75 height 8
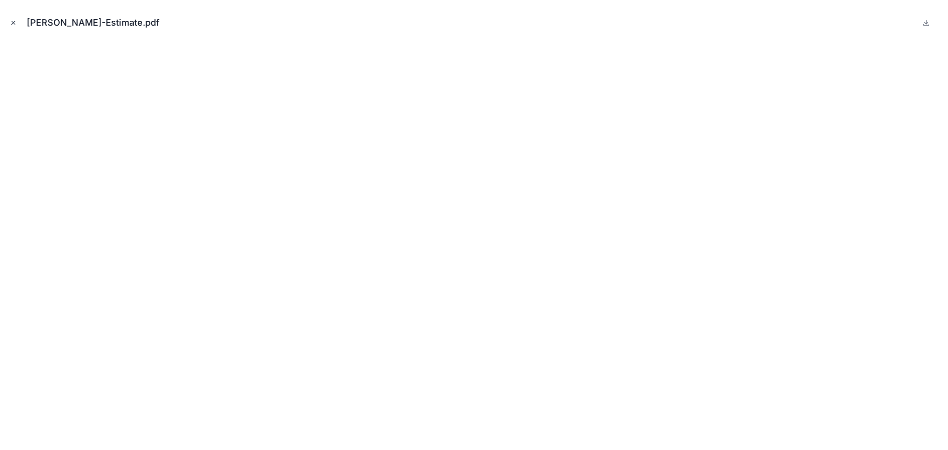
click at [12, 20] on icon "Close modal" at bounding box center [13, 22] width 7 height 7
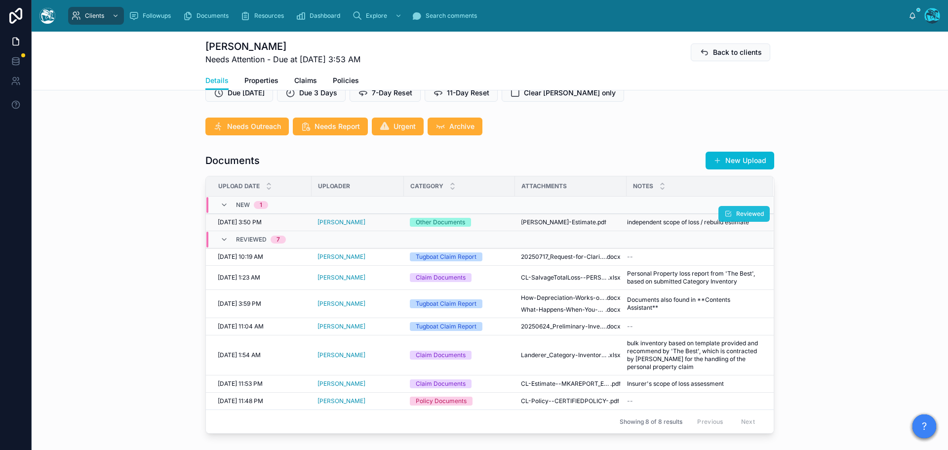
click at [730, 222] on button "Reviewed" at bounding box center [743, 214] width 51 height 16
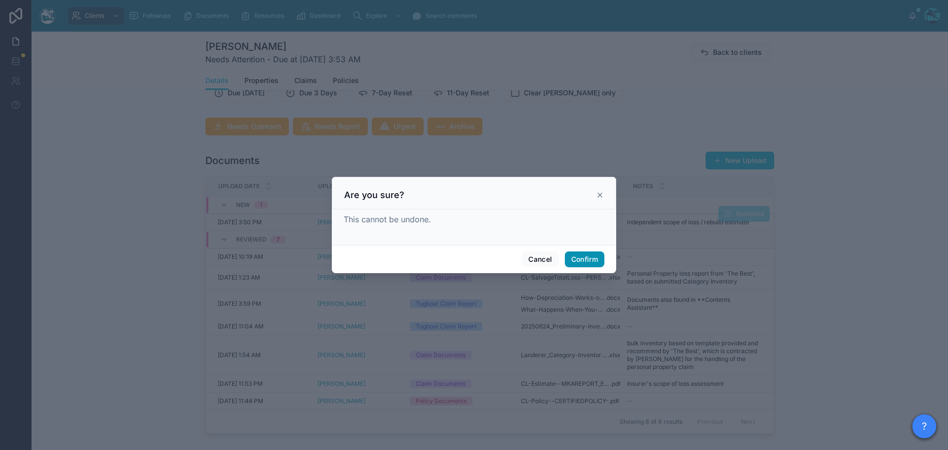
click at [574, 255] on button "Confirm" at bounding box center [584, 259] width 39 height 16
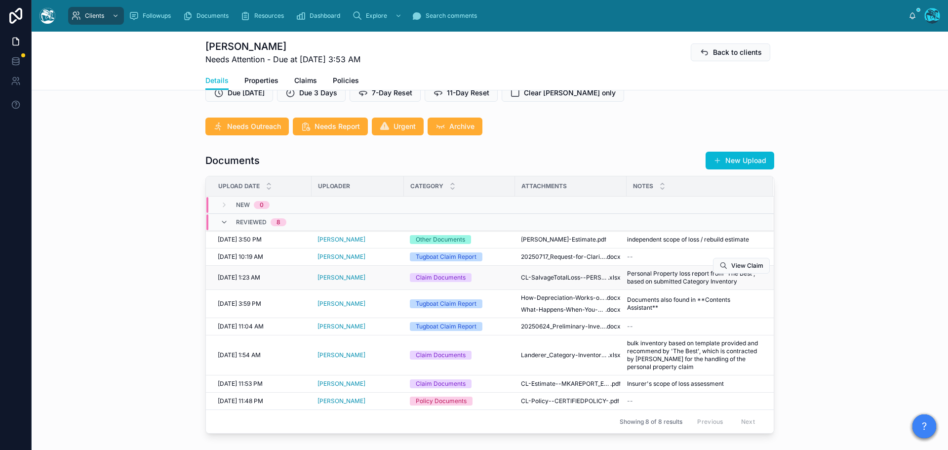
scroll to position [346, 0]
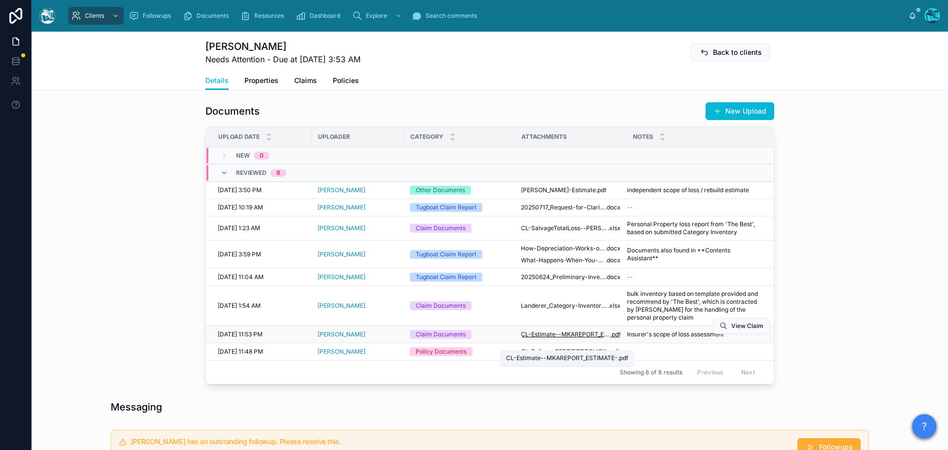
click at [582, 338] on span "CL-Estimate--MKAREPORT_ESTIMATE-" at bounding box center [565, 334] width 89 height 8
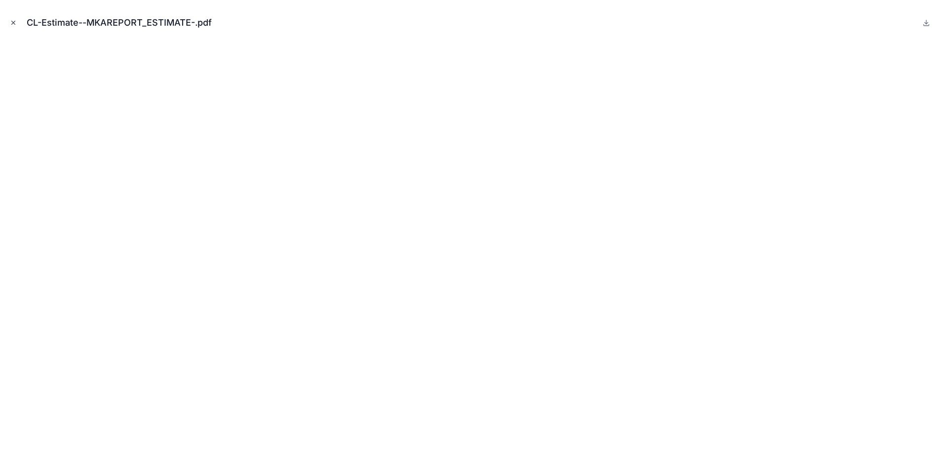
click at [14, 21] on icon "Close modal" at bounding box center [13, 22] width 7 height 7
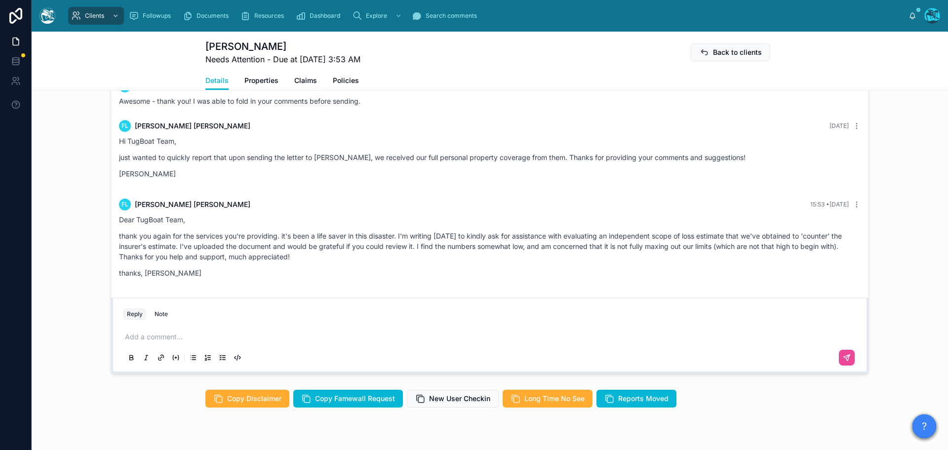
scroll to position [790, 0]
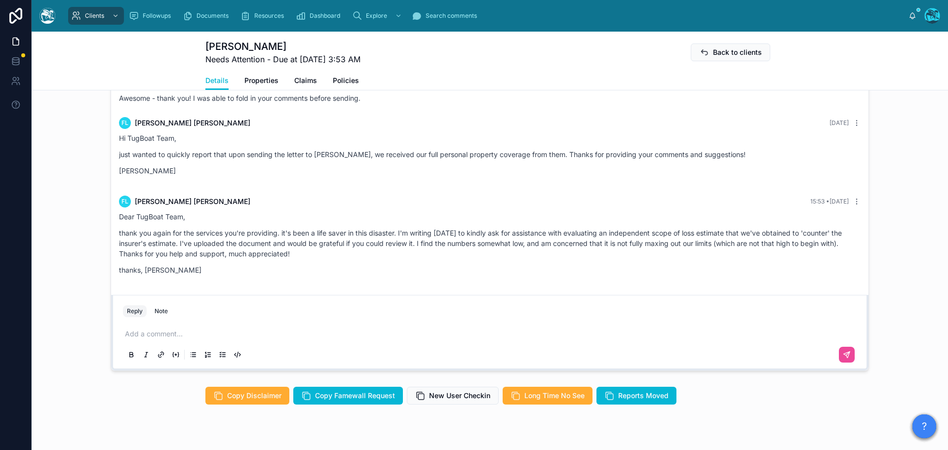
click at [153, 339] on p at bounding box center [492, 334] width 734 height 10
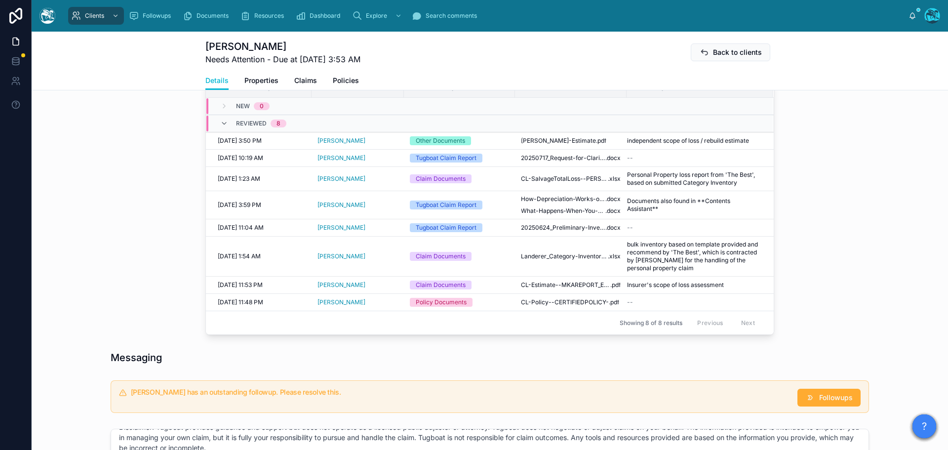
scroll to position [346, 0]
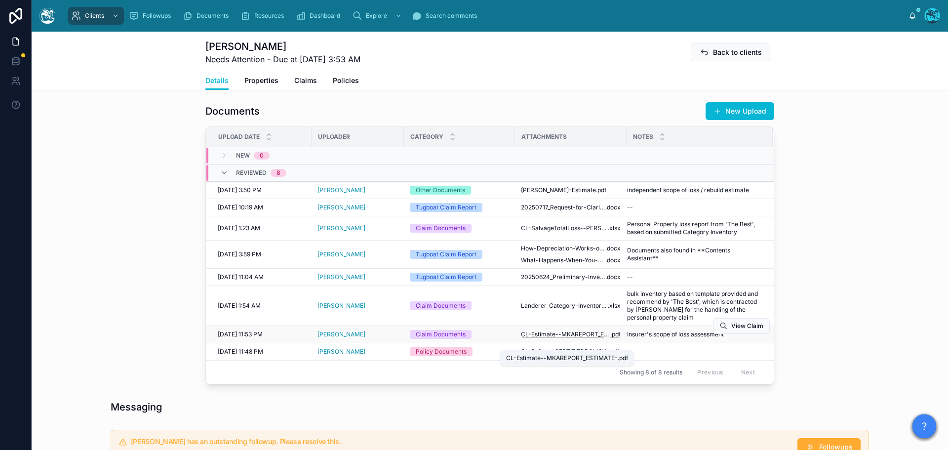
click at [588, 338] on span "CL-Estimate--MKAREPORT_ESTIMATE-" at bounding box center [565, 334] width 89 height 8
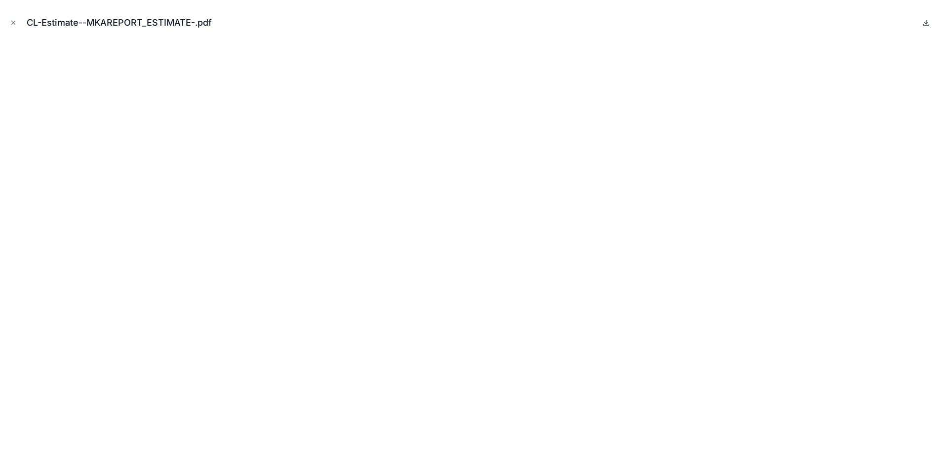
click at [925, 22] on icon at bounding box center [926, 23] width 8 height 8
click at [12, 21] on icon "Close modal" at bounding box center [13, 22] width 7 height 7
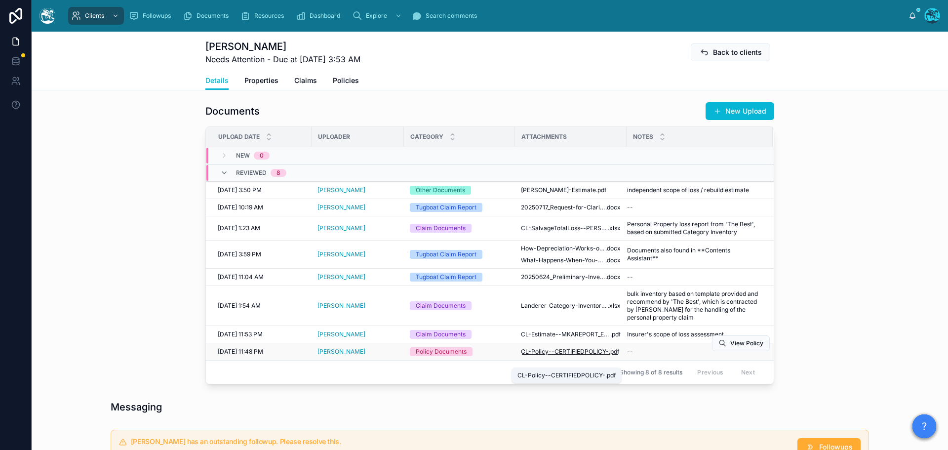
click at [578, 355] on span "CL-Policy--CERTIFIEDPOLICY-" at bounding box center [565, 352] width 88 height 8
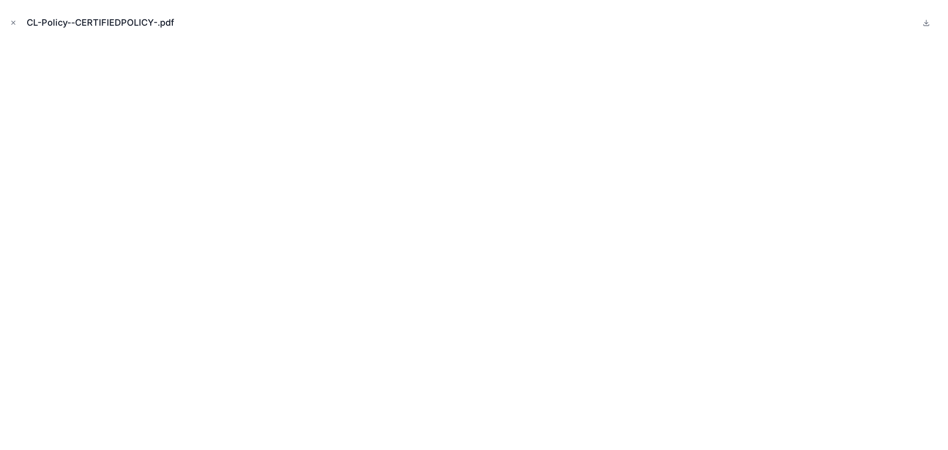
drag, startPoint x: 10, startPoint y: 22, endPoint x: 21, endPoint y: 39, distance: 20.4
click at [10, 22] on icon "Close modal" at bounding box center [13, 22] width 7 height 7
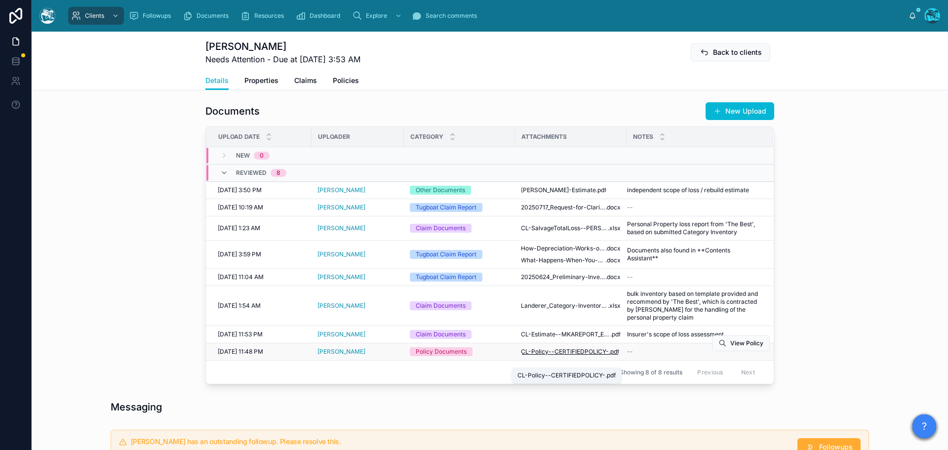
click at [581, 355] on span "CL-Policy--CERTIFIEDPOLICY-" at bounding box center [565, 352] width 88 height 8
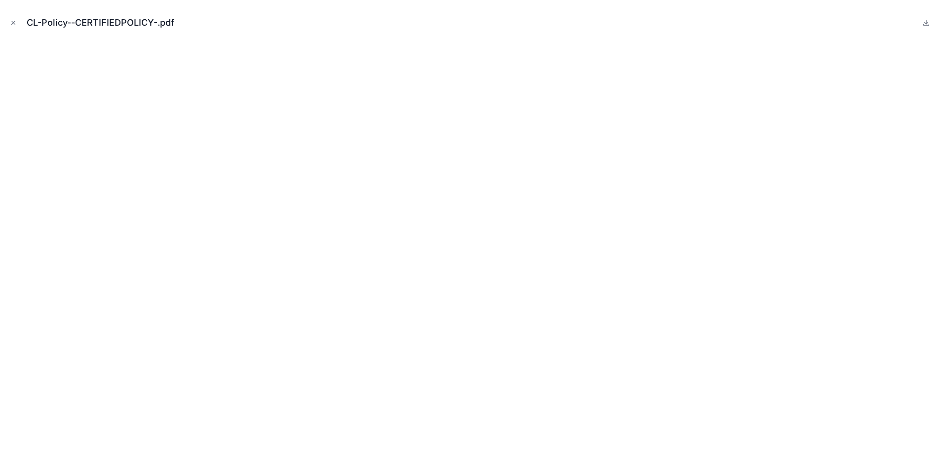
drag, startPoint x: 10, startPoint y: 21, endPoint x: 101, endPoint y: 53, distance: 96.6
click at [10, 21] on icon "Close modal" at bounding box center [13, 22] width 7 height 7
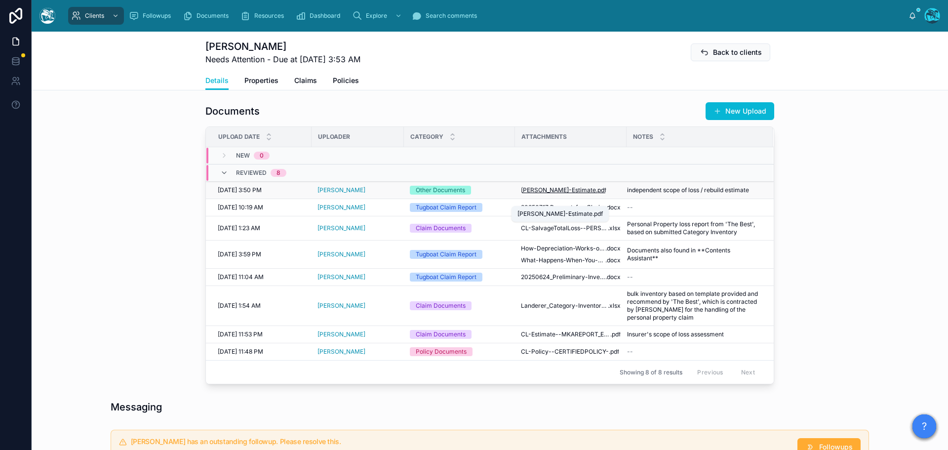
click at [551, 194] on span "[PERSON_NAME]-Estimate" at bounding box center [558, 190] width 75 height 8
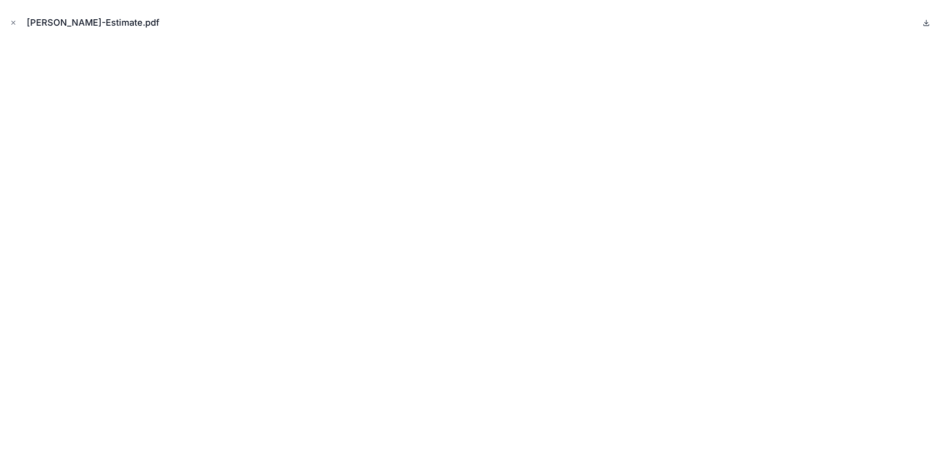
click at [924, 22] on icon at bounding box center [926, 23] width 8 height 8
drag, startPoint x: 13, startPoint y: 21, endPoint x: 129, endPoint y: 132, distance: 160.3
click at [13, 21] on icon "Close modal" at bounding box center [13, 22] width 7 height 7
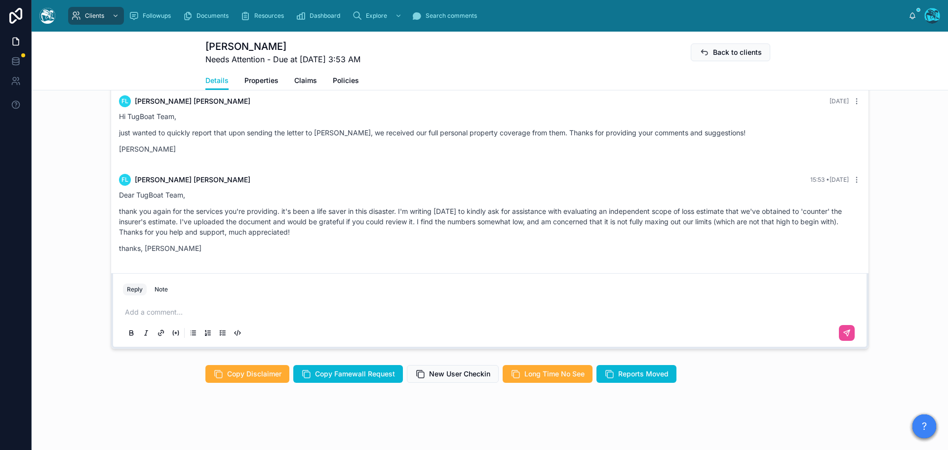
scroll to position [821, 0]
click at [151, 313] on p at bounding box center [492, 312] width 734 height 10
click at [147, 312] on p at bounding box center [492, 312] width 734 height 10
click at [376, 313] on p "**********" at bounding box center [492, 312] width 734 height 10
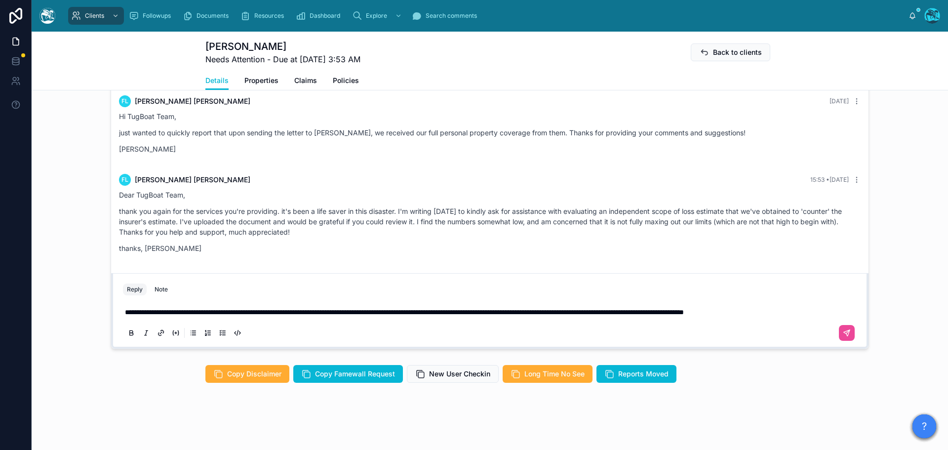
scroll to position [812, 0]
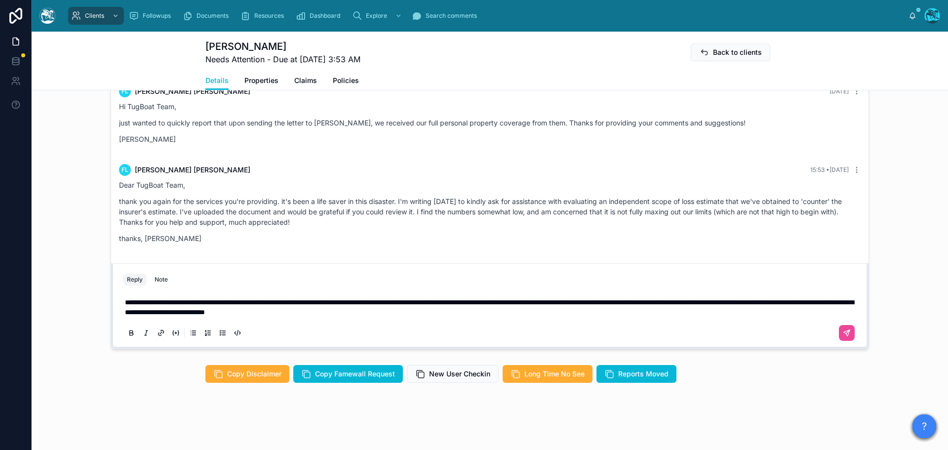
click at [477, 317] on p "**********" at bounding box center [492, 307] width 734 height 20
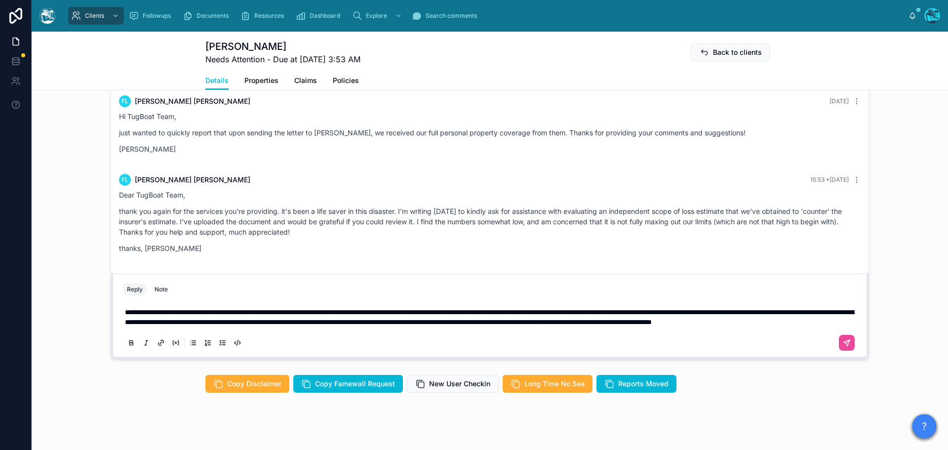
click at [342, 327] on p "**********" at bounding box center [492, 317] width 734 height 20
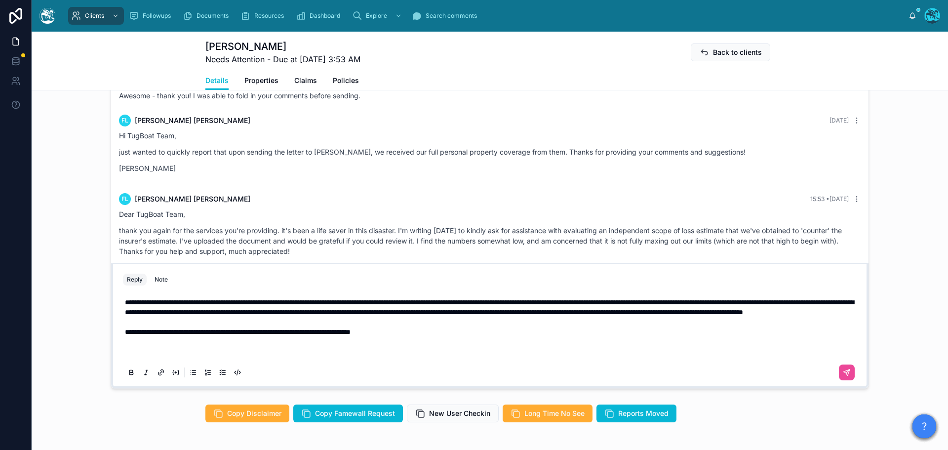
scroll to position [762, 0]
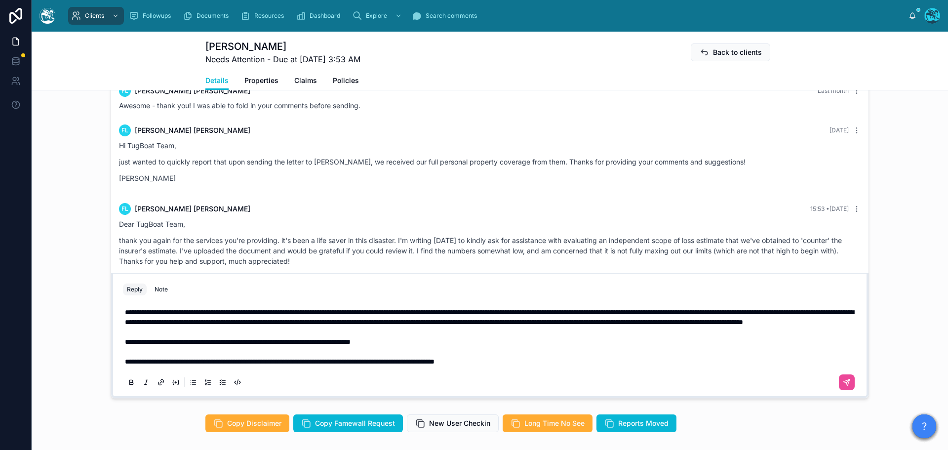
click at [711, 314] on span "**********" at bounding box center [489, 317] width 729 height 17
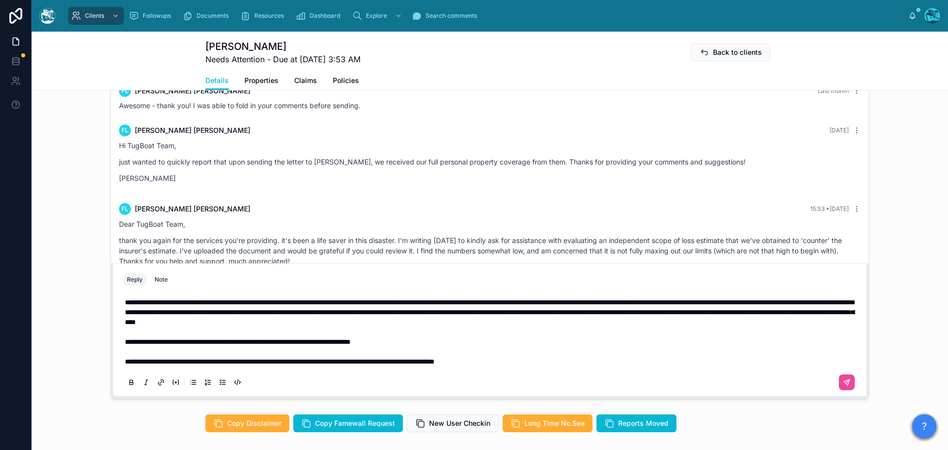
click at [611, 331] on p "**********" at bounding box center [492, 331] width 734 height 69
click at [845, 386] on icon at bounding box center [847, 382] width 8 height 8
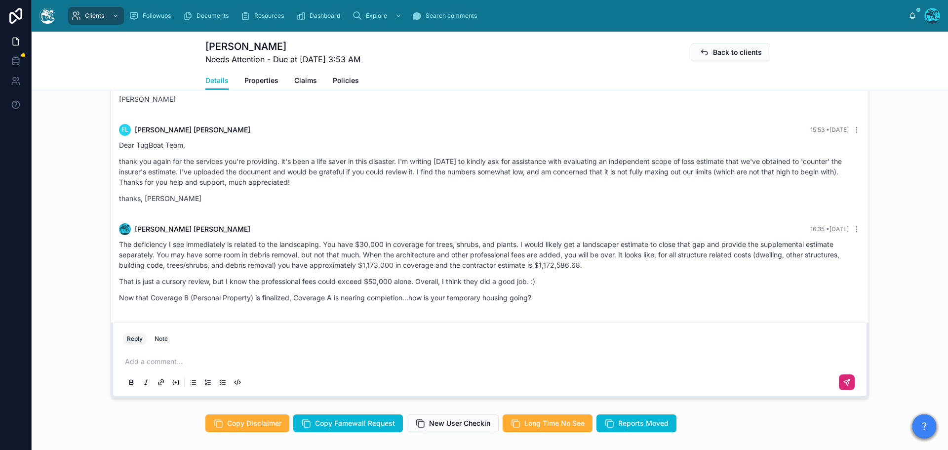
scroll to position [4366, 0]
click at [161, 366] on p at bounding box center [492, 361] width 734 height 10
click at [847, 390] on button at bounding box center [847, 382] width 16 height 16
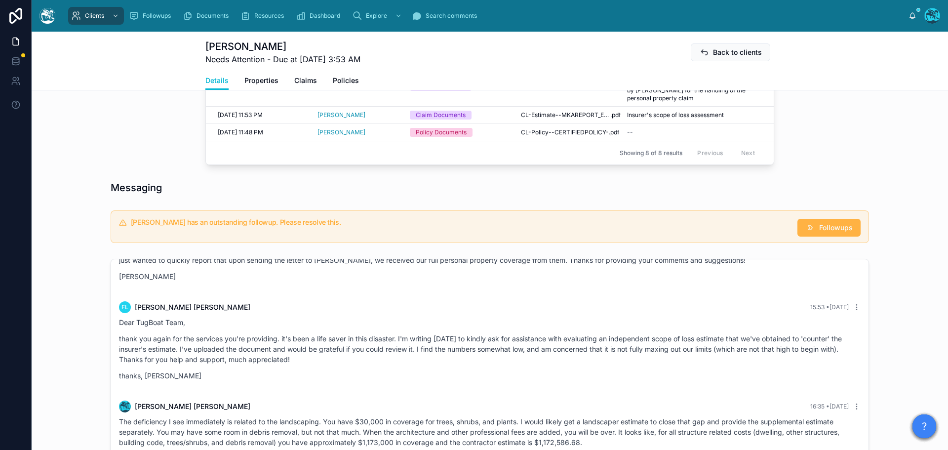
click at [814, 236] on button "Followups" at bounding box center [828, 228] width 63 height 18
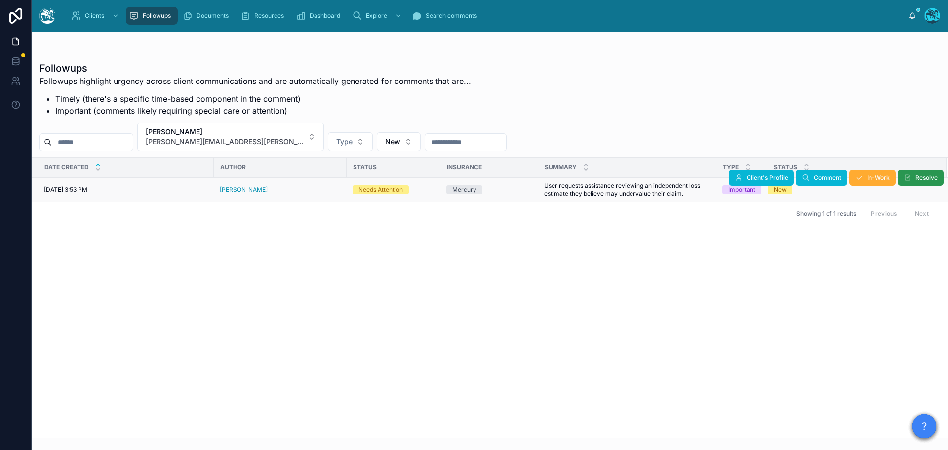
click at [918, 177] on span "Resolve" at bounding box center [926, 178] width 22 height 8
click at [294, 136] on button "[PERSON_NAME] [PERSON_NAME][EMAIL_ADDRESS][PERSON_NAME][DOMAIN_NAME]" at bounding box center [230, 136] width 187 height 29
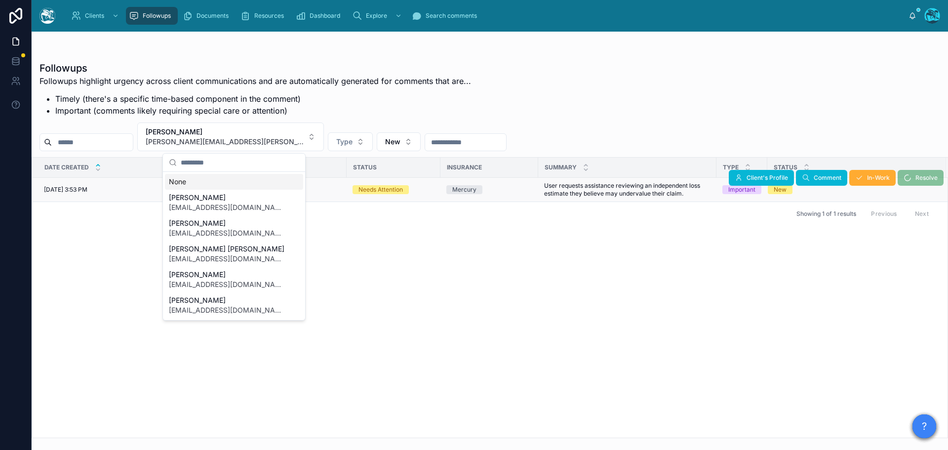
click at [180, 181] on div "None" at bounding box center [234, 182] width 138 height 16
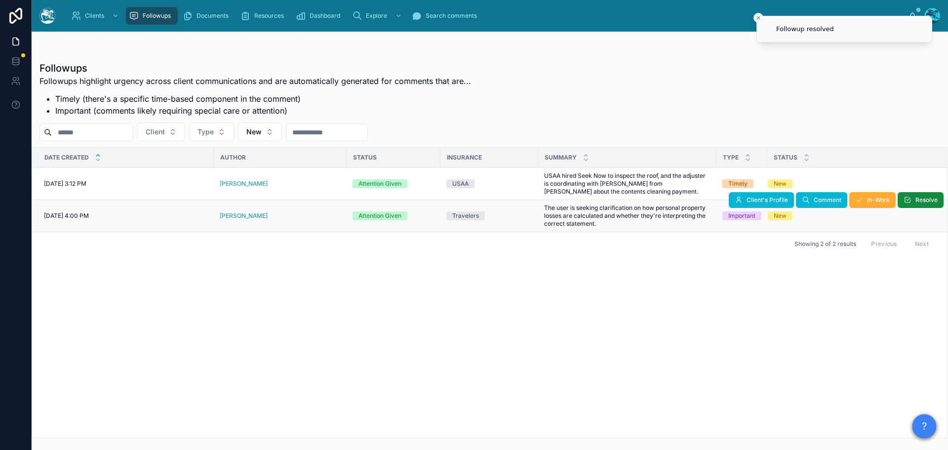
click at [271, 216] on div "[PERSON_NAME]" at bounding box center [280, 216] width 121 height 8
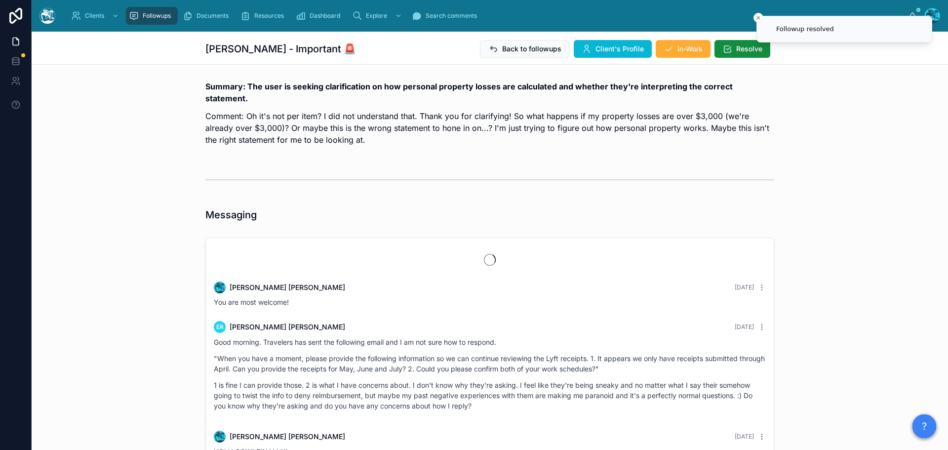
scroll to position [2450, 0]
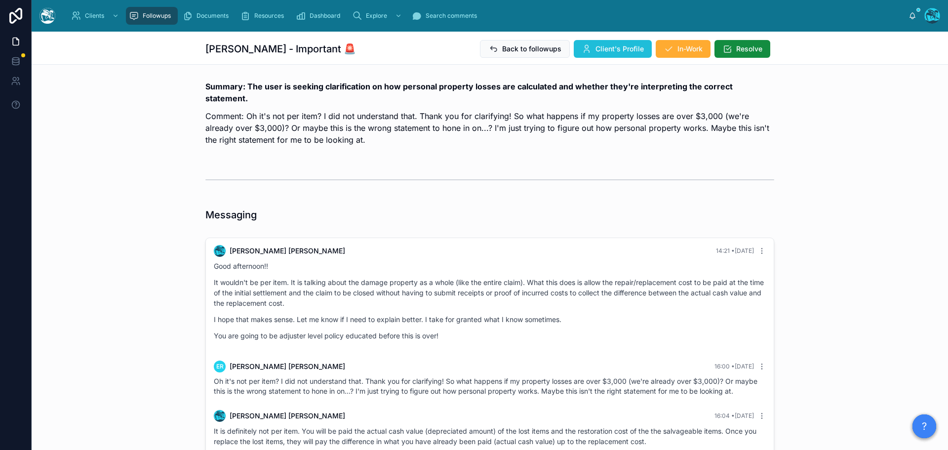
click at [602, 47] on span "Client's Profile" at bounding box center [619, 49] width 48 height 10
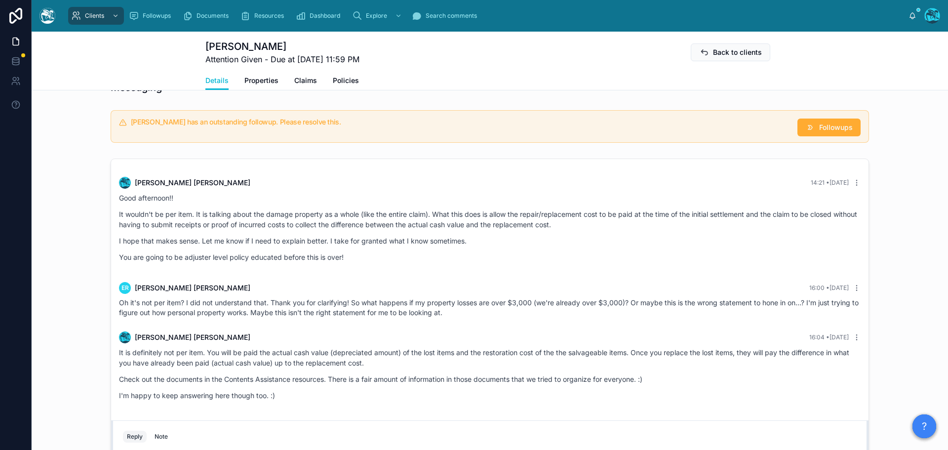
scroll to position [642, 0]
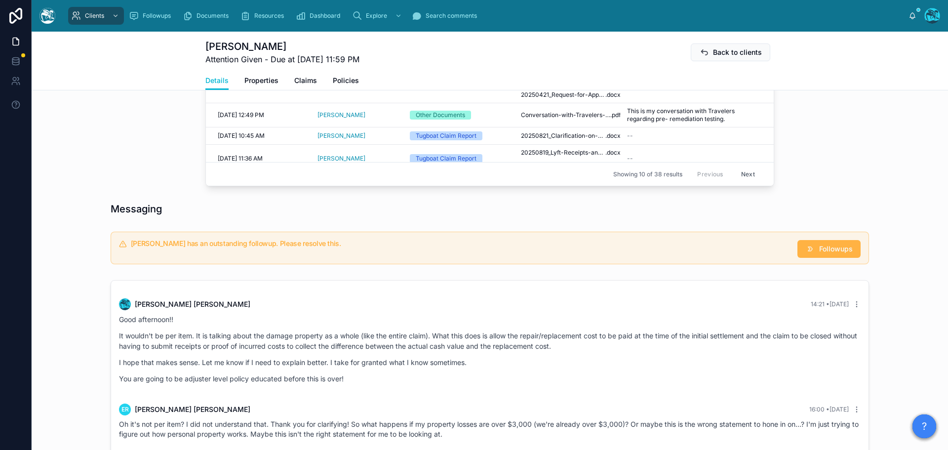
click at [824, 251] on span "Followups" at bounding box center [836, 249] width 34 height 10
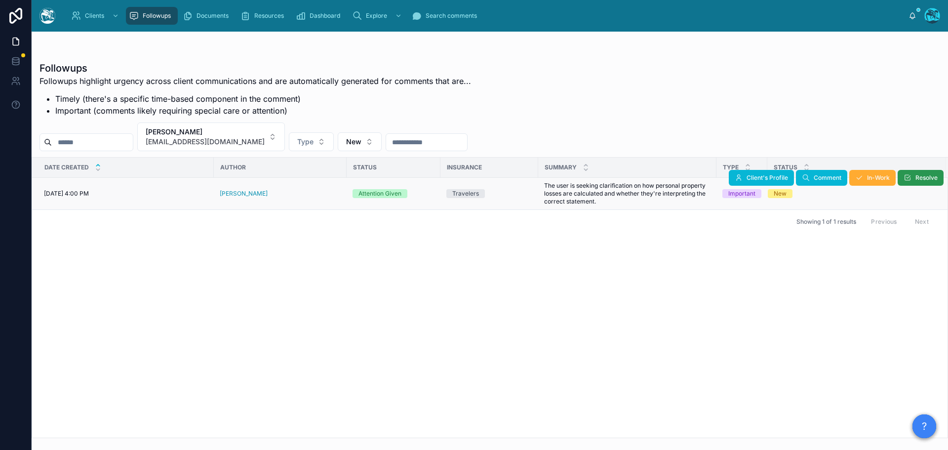
click at [920, 173] on button "Resolve" at bounding box center [920, 178] width 46 height 16
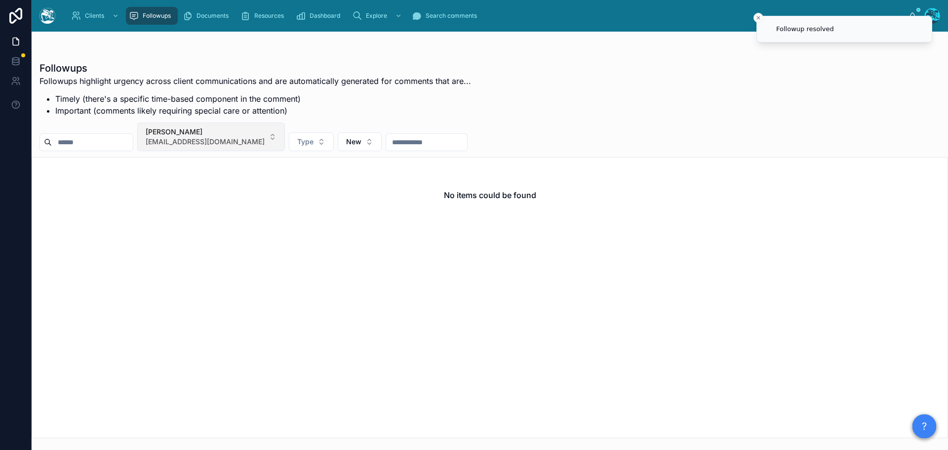
click at [262, 136] on button "[PERSON_NAME] [EMAIL_ADDRESS][DOMAIN_NAME]" at bounding box center [211, 136] width 148 height 29
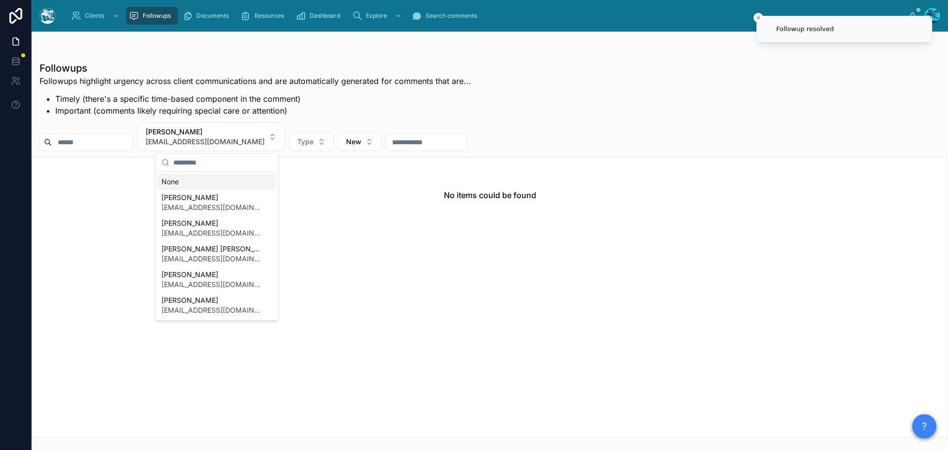
click at [172, 185] on div "None" at bounding box center [216, 182] width 118 height 16
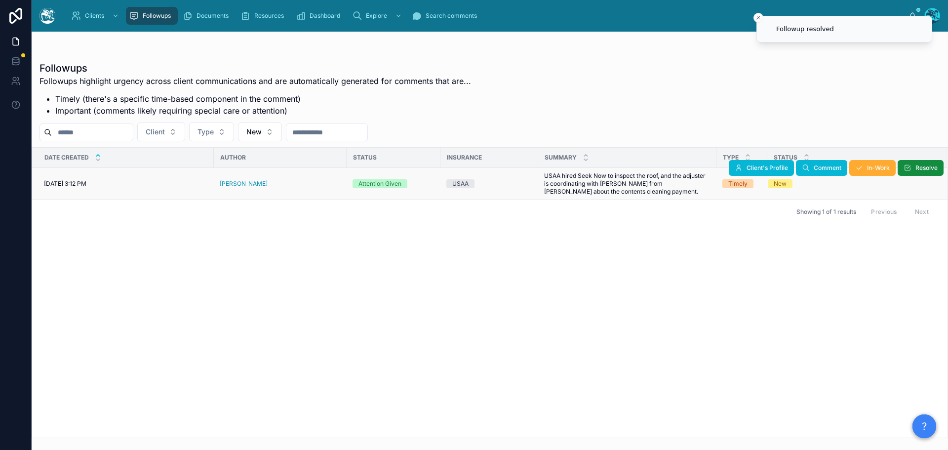
click at [258, 185] on div "[PERSON_NAME]" at bounding box center [280, 184] width 121 height 8
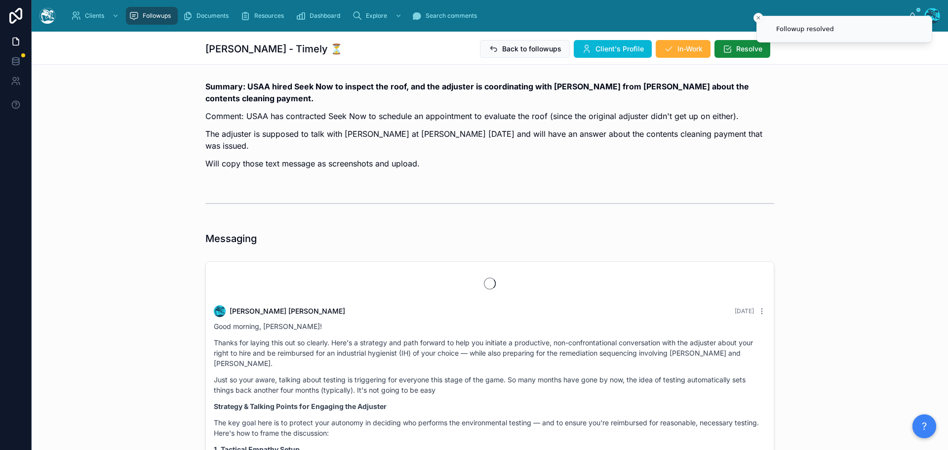
scroll to position [2782, 0]
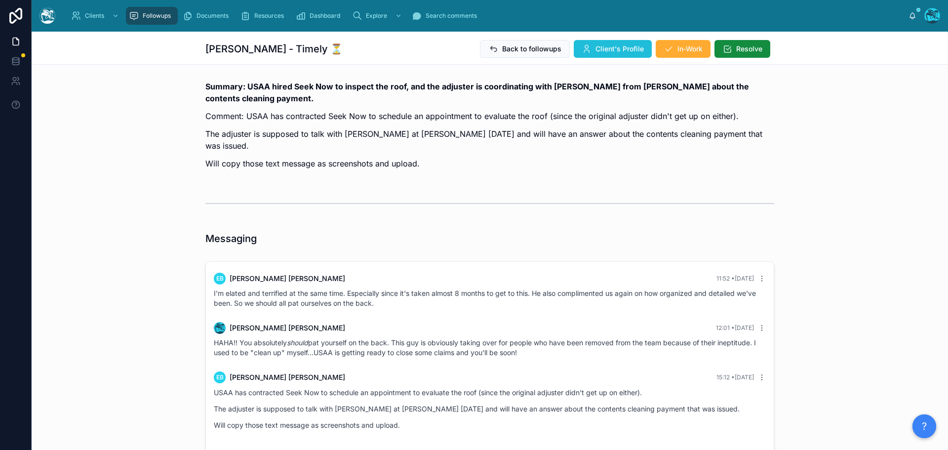
click at [597, 48] on span "Client's Profile" at bounding box center [619, 49] width 48 height 10
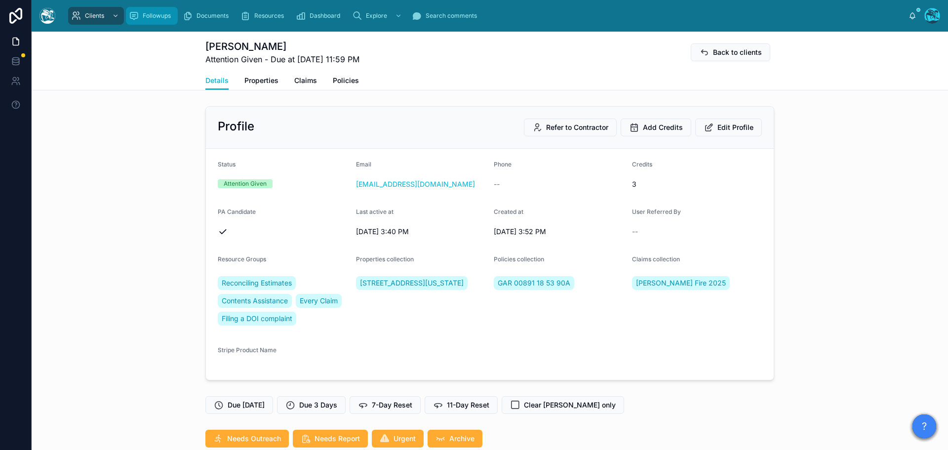
click at [157, 10] on div "Followups" at bounding box center [152, 16] width 46 height 16
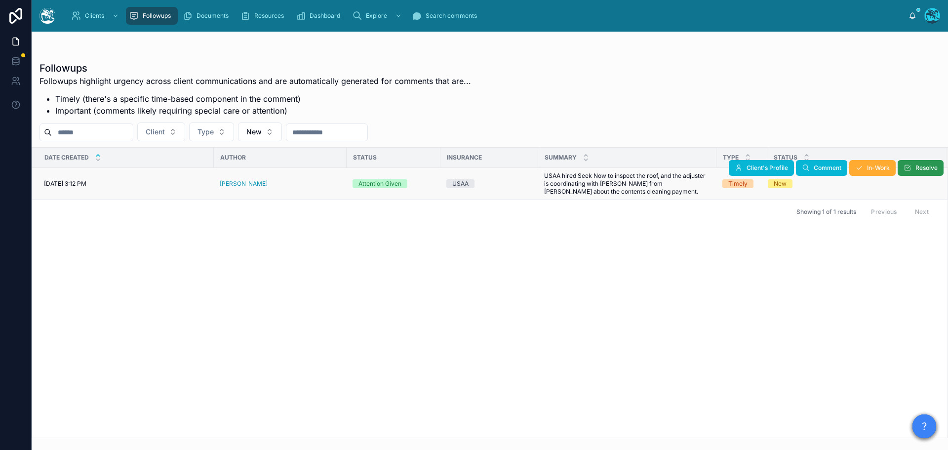
click at [910, 169] on icon at bounding box center [907, 168] width 8 height 8
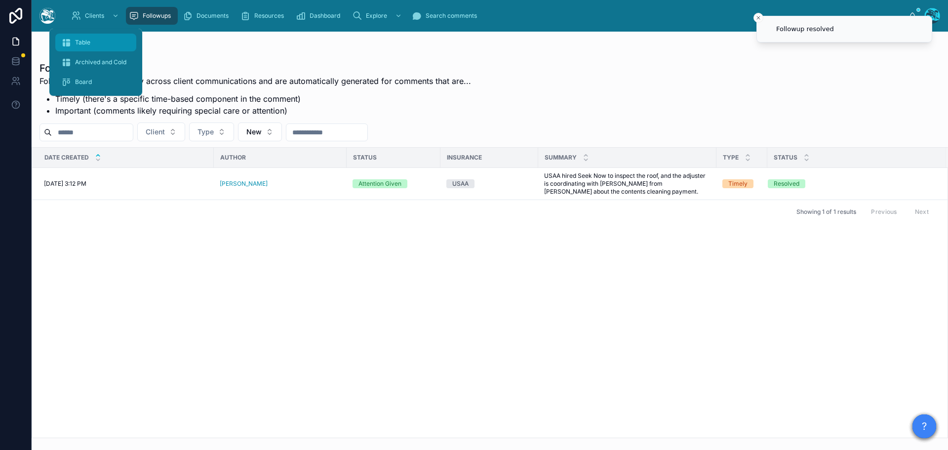
click at [83, 39] on span "Table" at bounding box center [82, 43] width 15 height 8
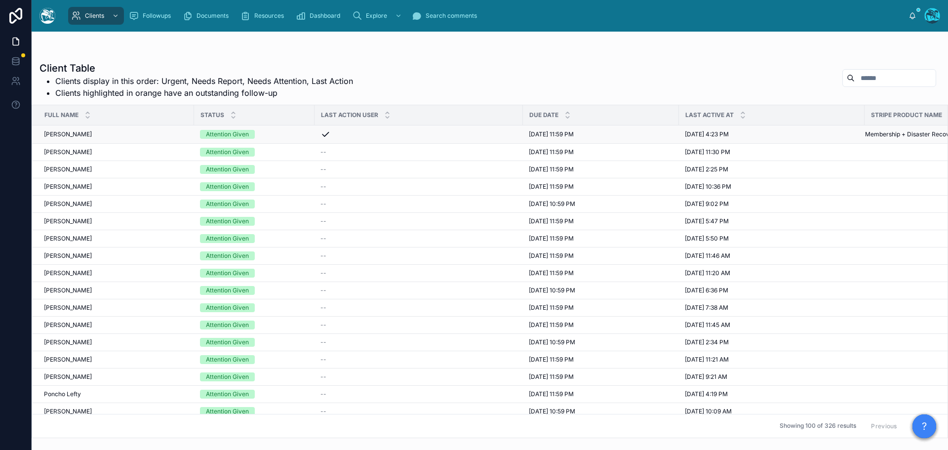
click at [277, 132] on div "Attention Given" at bounding box center [254, 134] width 109 height 9
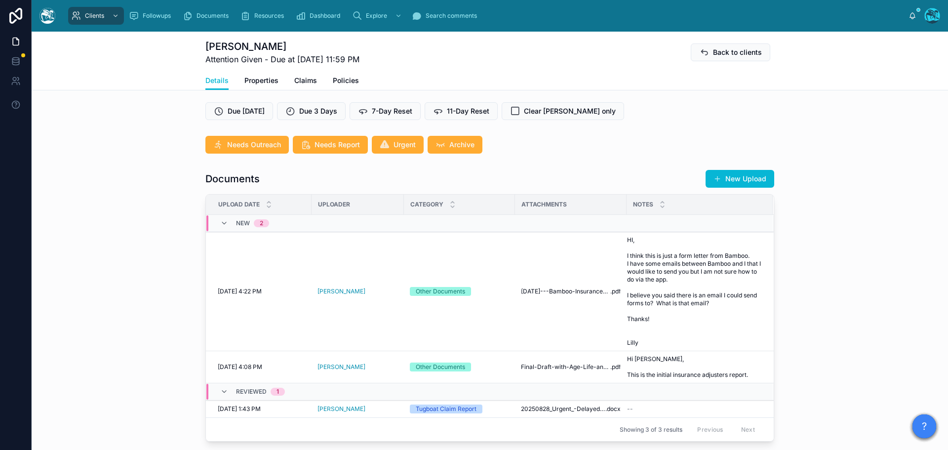
scroll to position [267, 0]
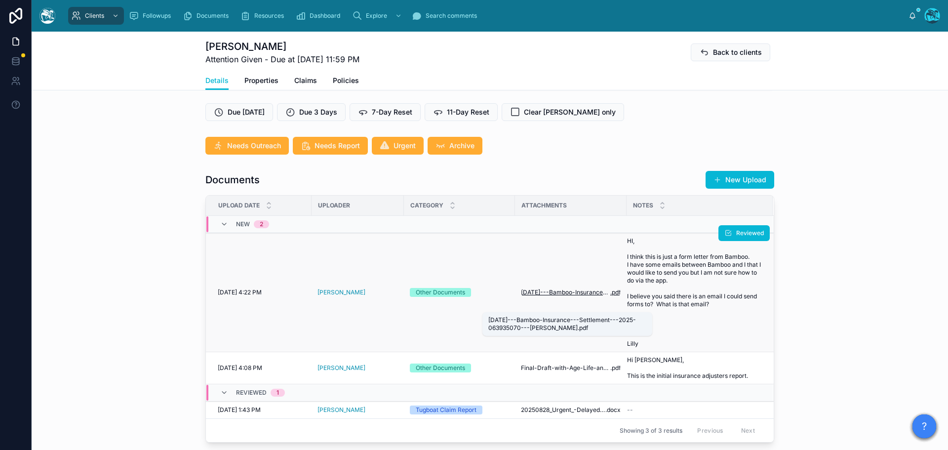
click at [583, 296] on span "[DATE]---Bamboo-Insurance---Settlement---2025-063935070---[PERSON_NAME]" at bounding box center [565, 292] width 89 height 8
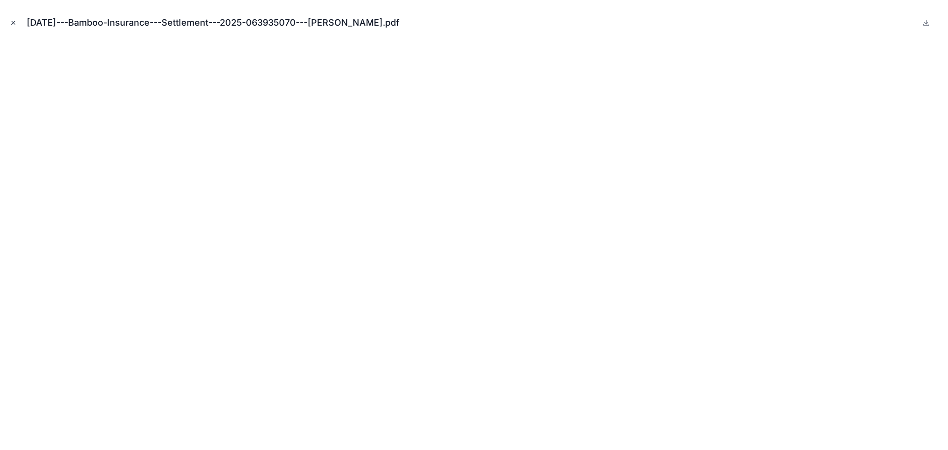
click at [13, 22] on icon "Close modal" at bounding box center [13, 22] width 7 height 7
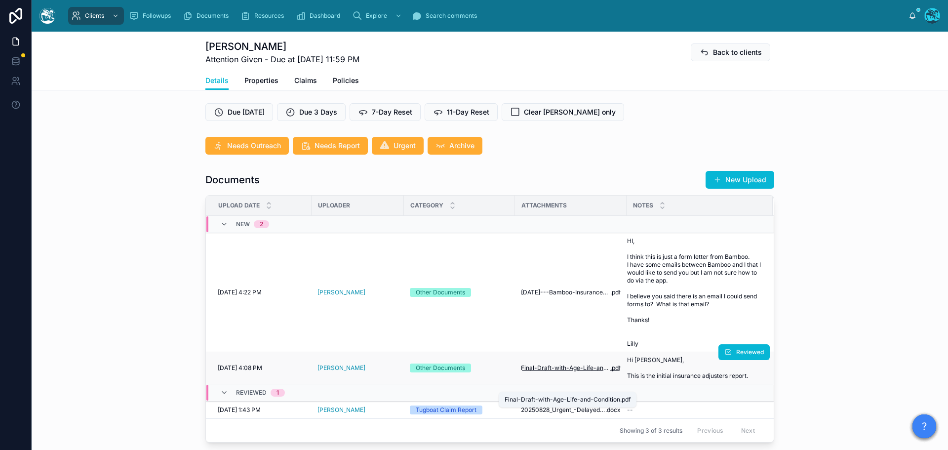
click at [560, 372] on span "Final-Draft-with-Age-Life-and-Condition" at bounding box center [565, 368] width 89 height 8
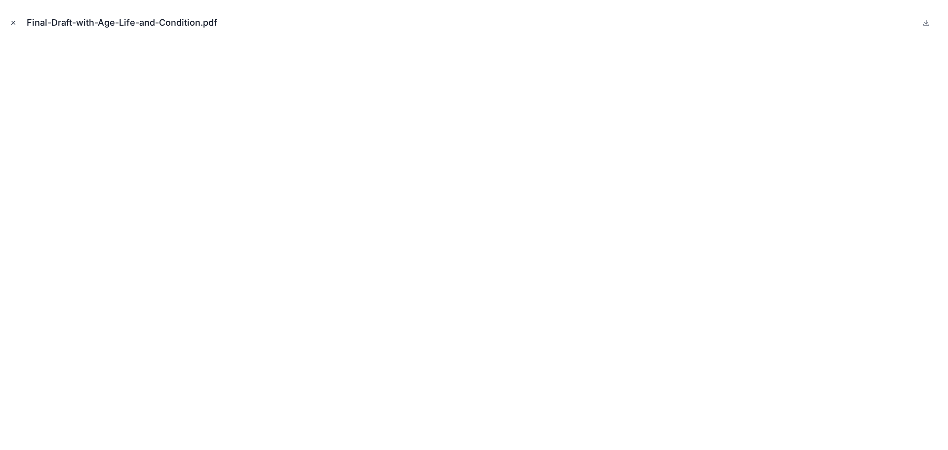
click at [12, 22] on icon "Close modal" at bounding box center [13, 22] width 7 height 7
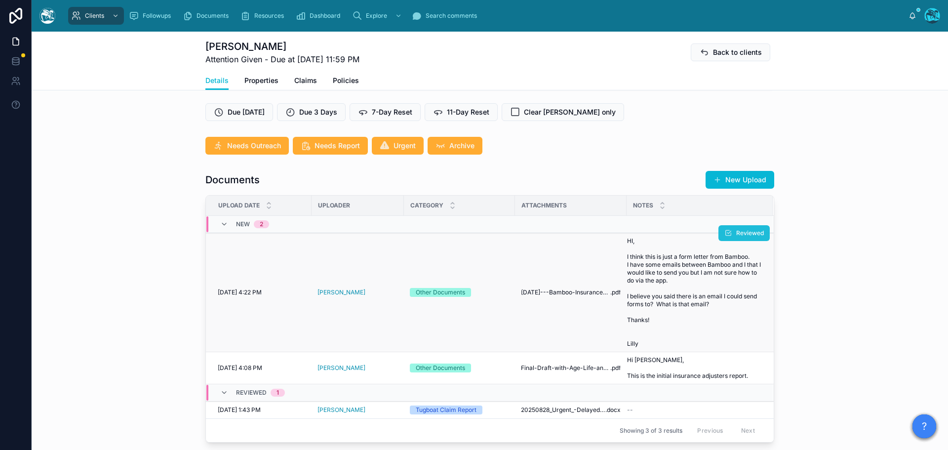
click at [736, 237] on span "Reviewed" at bounding box center [750, 233] width 28 height 8
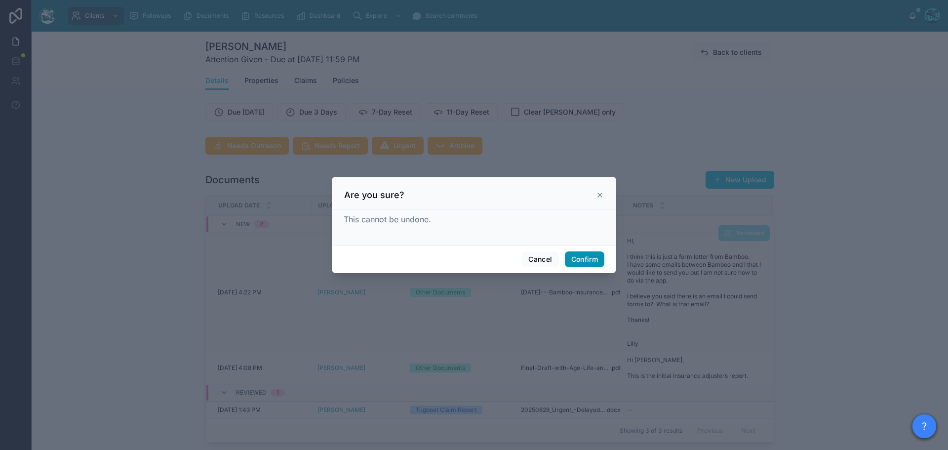
click at [576, 256] on button "Confirm" at bounding box center [584, 259] width 39 height 16
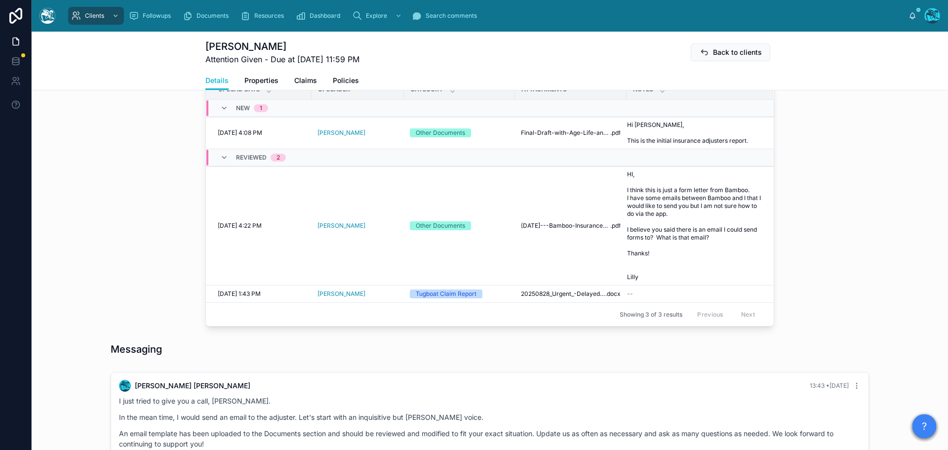
scroll to position [366, 0]
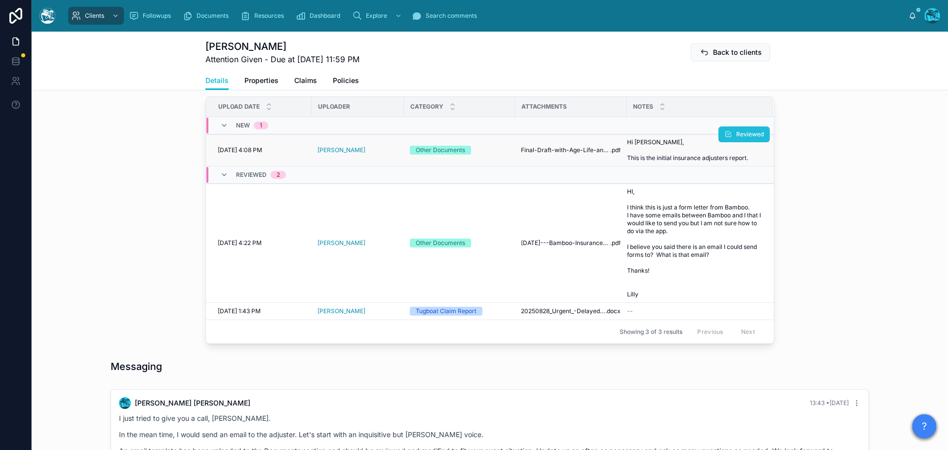
click at [739, 138] on span "Reviewed" at bounding box center [750, 134] width 28 height 8
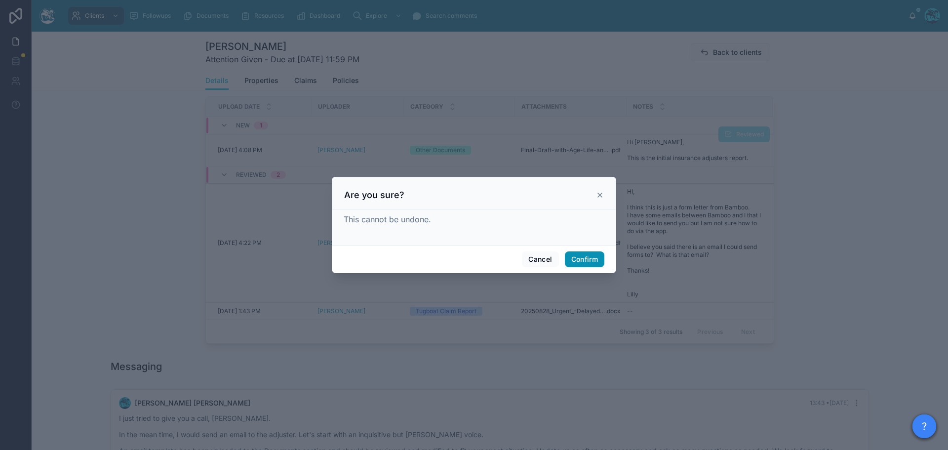
click at [588, 258] on button "Confirm" at bounding box center [584, 259] width 39 height 16
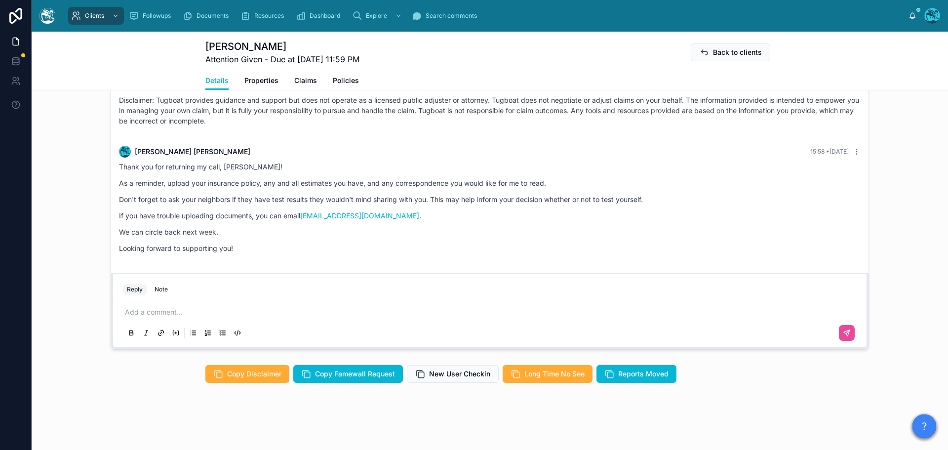
scroll to position [761, 0]
click at [155, 311] on p at bounding box center [492, 312] width 734 height 10
click at [164, 312] on p "**********" at bounding box center [492, 312] width 734 height 10
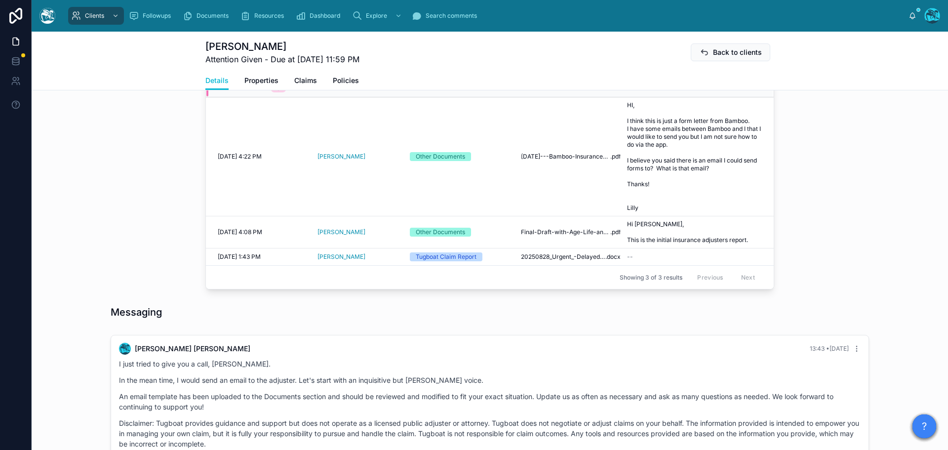
scroll to position [415, 0]
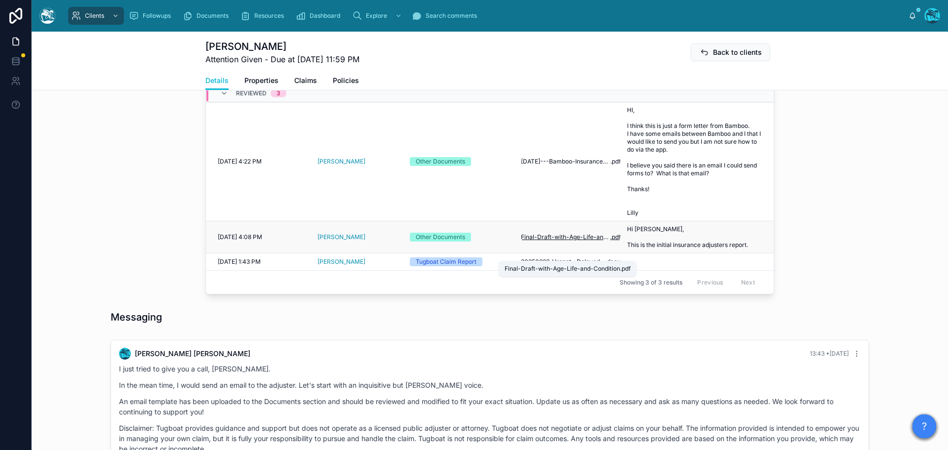
click at [582, 241] on span "Final-Draft-with-Age-Life-and-Condition" at bounding box center [565, 237] width 89 height 8
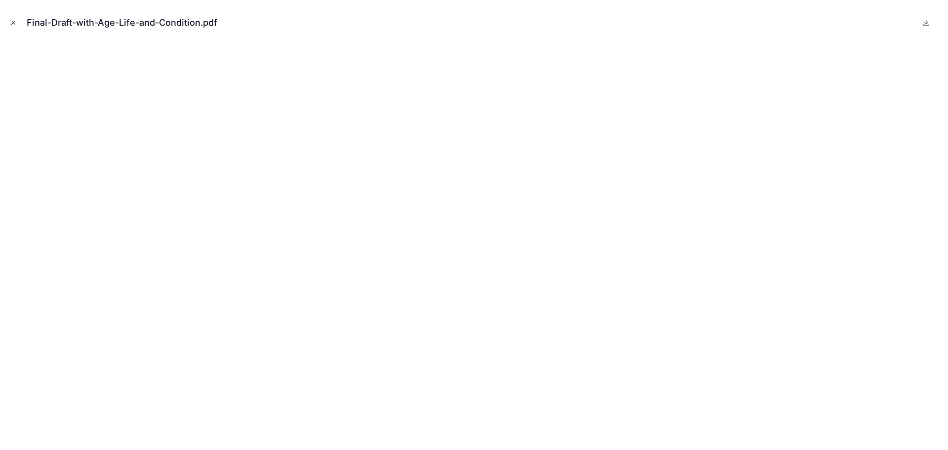
click at [11, 21] on icon "Close modal" at bounding box center [13, 22] width 7 height 7
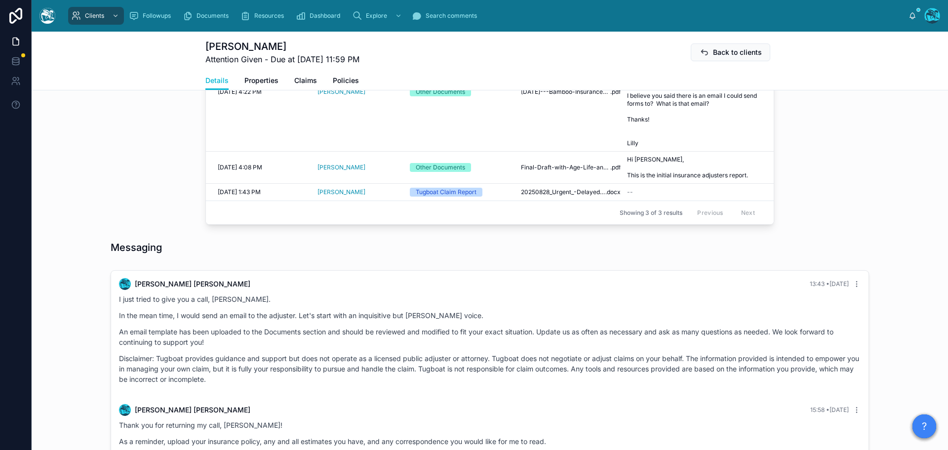
scroll to position [662, 0]
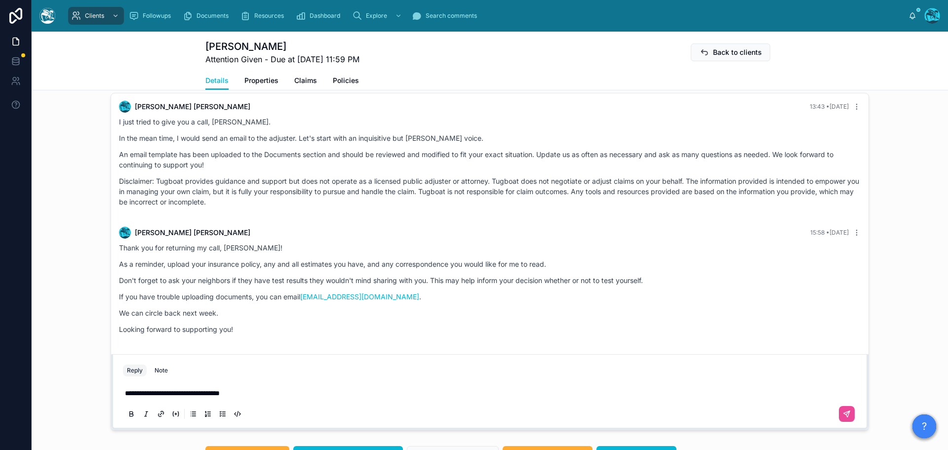
click at [260, 398] on p "**********" at bounding box center [492, 393] width 734 height 10
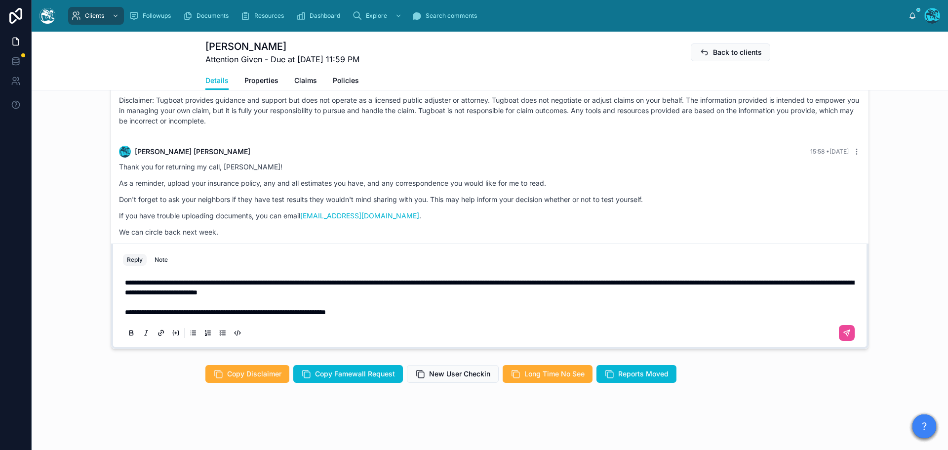
scroll to position [761, 0]
click at [847, 332] on icon at bounding box center [847, 333] width 8 height 8
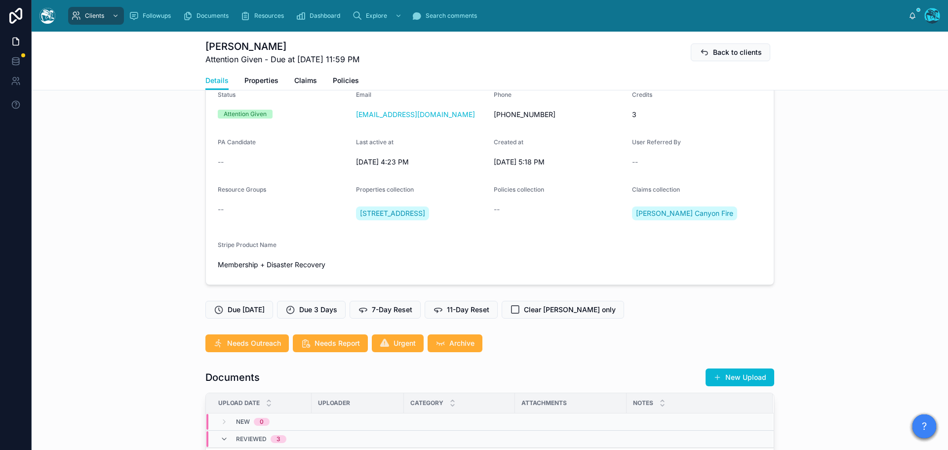
scroll to position [0, 0]
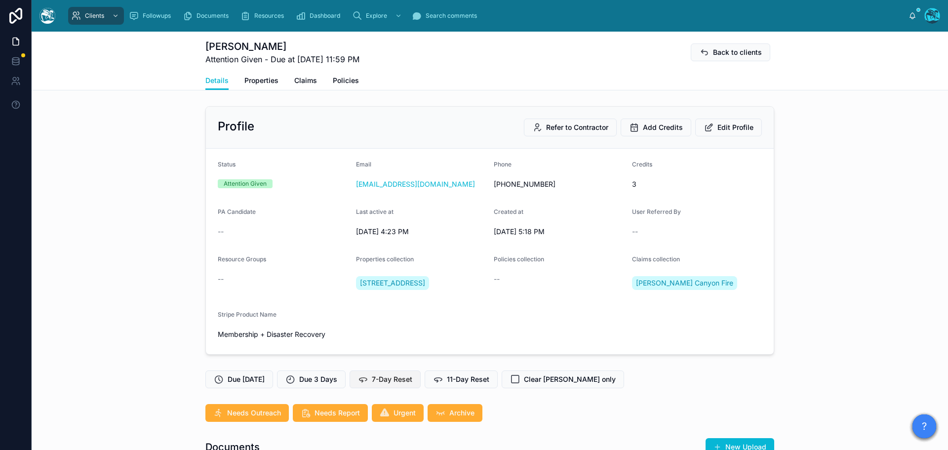
click at [393, 384] on span "7-Day Reset" at bounding box center [392, 379] width 40 height 10
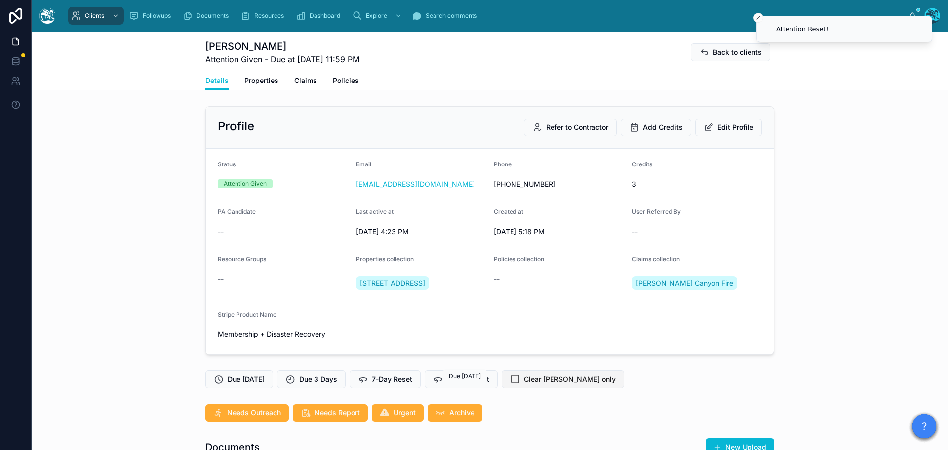
click at [531, 384] on span "Clear [PERSON_NAME] only" at bounding box center [570, 379] width 92 height 10
click at [404, 384] on span "7-Day Reset" at bounding box center [392, 379] width 40 height 10
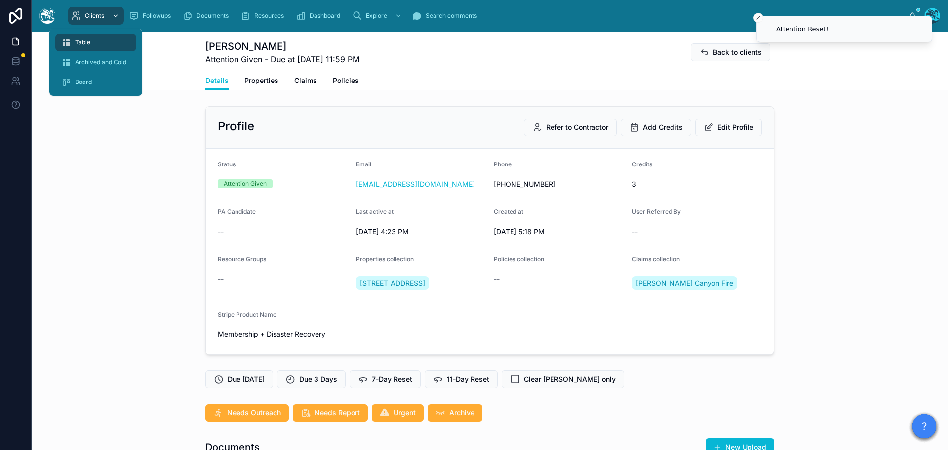
click at [106, 16] on div "Clients" at bounding box center [96, 16] width 50 height 16
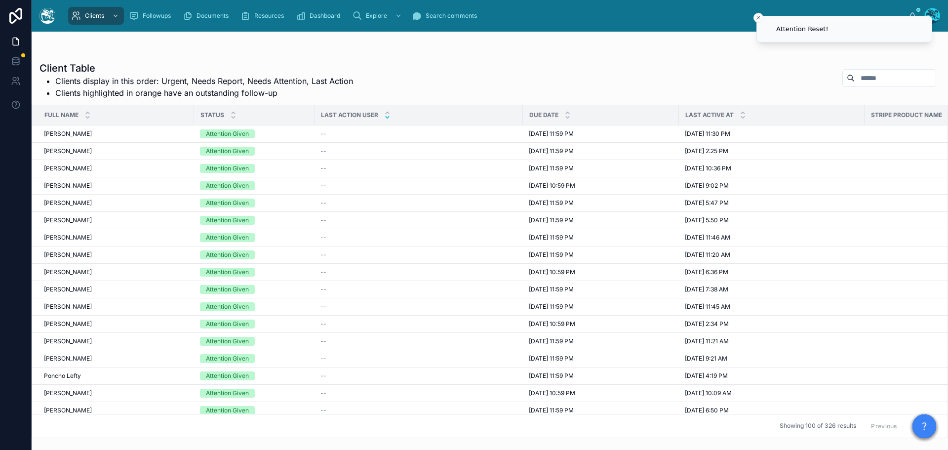
click at [387, 117] on icon at bounding box center [387, 116] width 3 height 1
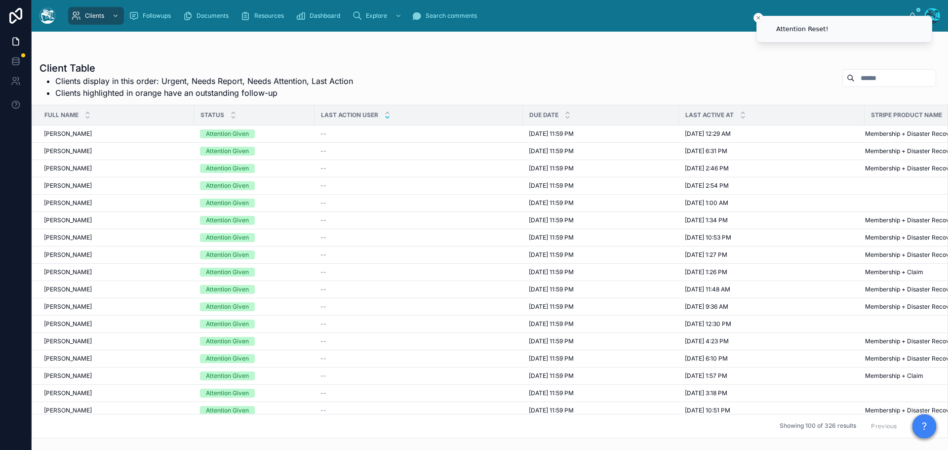
click at [387, 117] on icon at bounding box center [387, 116] width 3 height 1
